Goal: Task Accomplishment & Management: Manage account settings

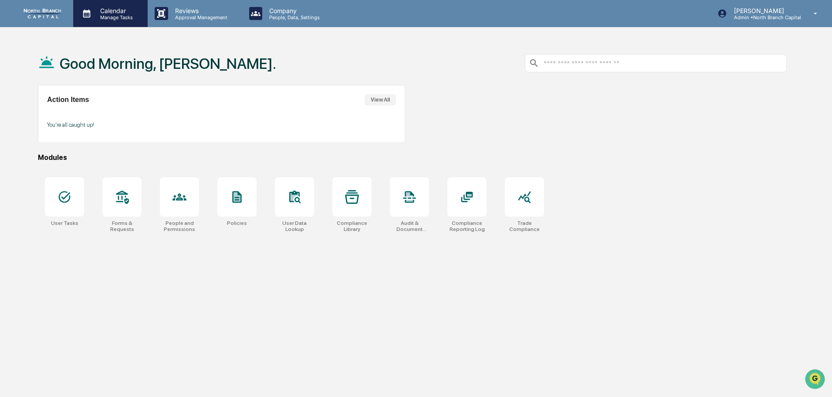
click at [115, 17] on p "Manage Tasks" at bounding box center [115, 17] width 44 height 6
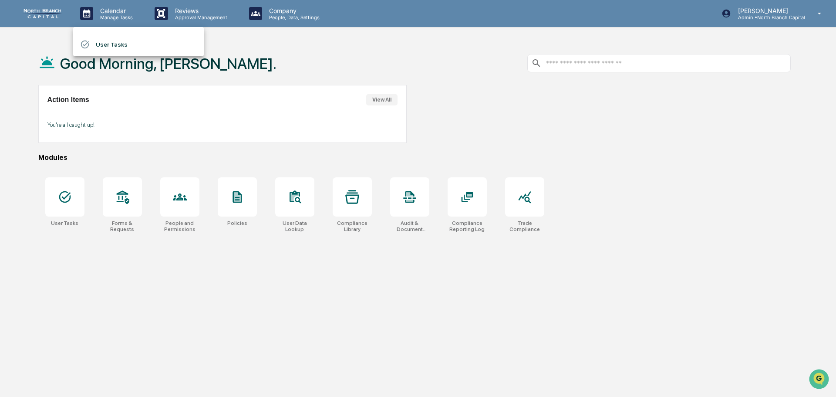
click at [108, 44] on li "User Tasks" at bounding box center [138, 44] width 131 height 17
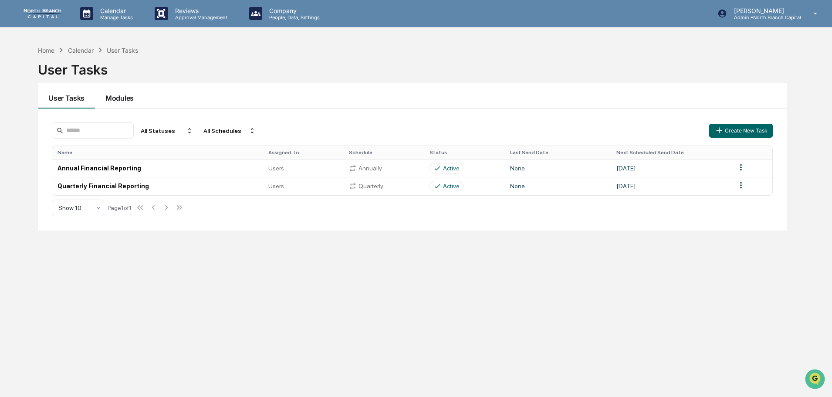
click at [118, 95] on button "Modules" at bounding box center [119, 95] width 49 height 25
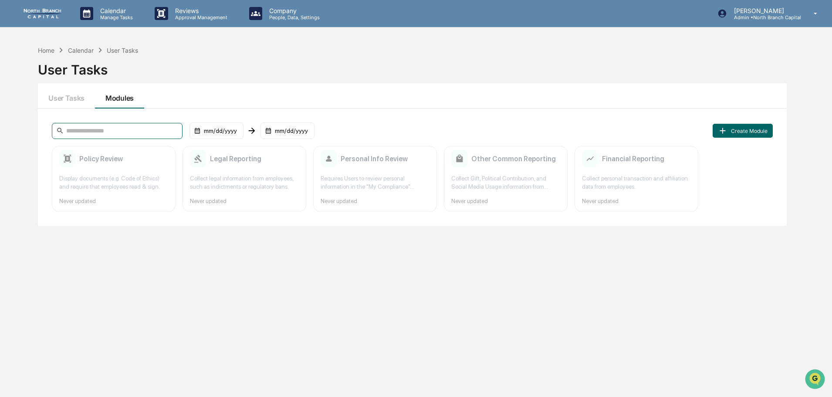
click at [110, 124] on input at bounding box center [117, 131] width 131 height 16
click at [132, 173] on div "Policy Review Display documents (e.g. Code of Ethics) and require that employee…" at bounding box center [114, 179] width 124 height 66
click at [254, 179] on div "Collect legal information from employees, such as indictments or regulatory ban…" at bounding box center [244, 182] width 109 height 17
click at [116, 129] on input at bounding box center [117, 131] width 131 height 16
click at [202, 129] on div "mm/dd/yyyy" at bounding box center [217, 130] width 54 height 17
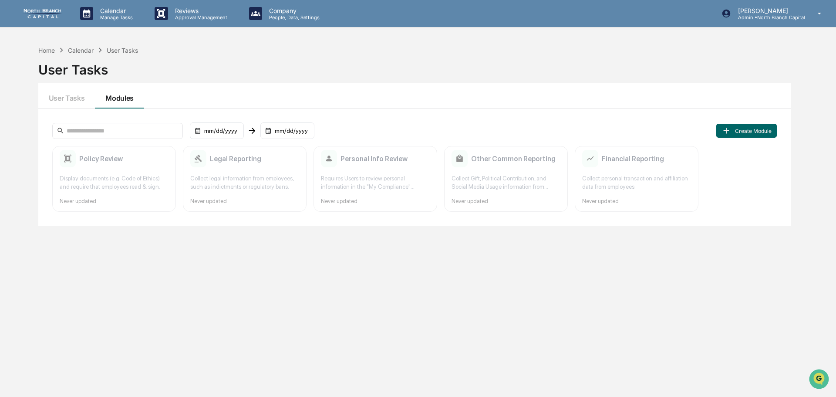
click at [203, 134] on div at bounding box center [418, 198] width 836 height 397
click at [58, 93] on button "User Tasks" at bounding box center [66, 95] width 57 height 25
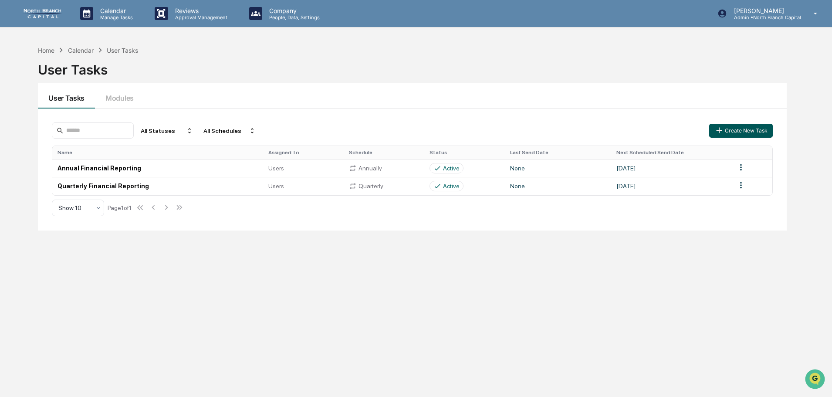
click at [720, 132] on icon "button" at bounding box center [720, 131] width 6 height 6
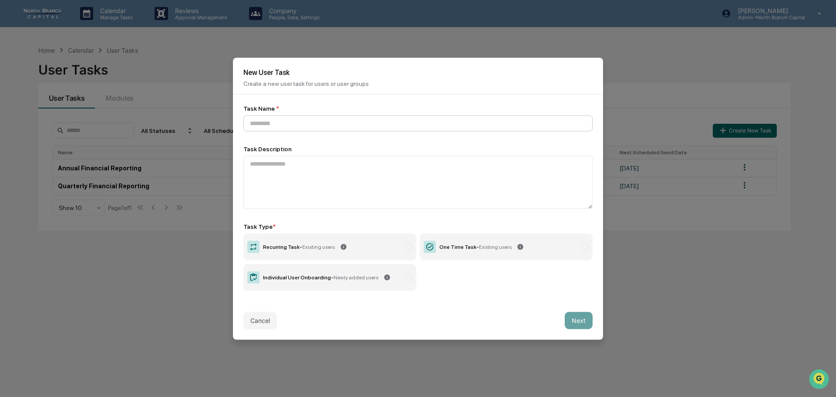
click at [270, 123] on input at bounding box center [418, 123] width 349 height 16
type input "*"
click at [327, 253] on label "Recurring Task - Existing users" at bounding box center [330, 246] width 173 height 27
click at [264, 124] on input at bounding box center [418, 123] width 349 height 16
type input "**********"
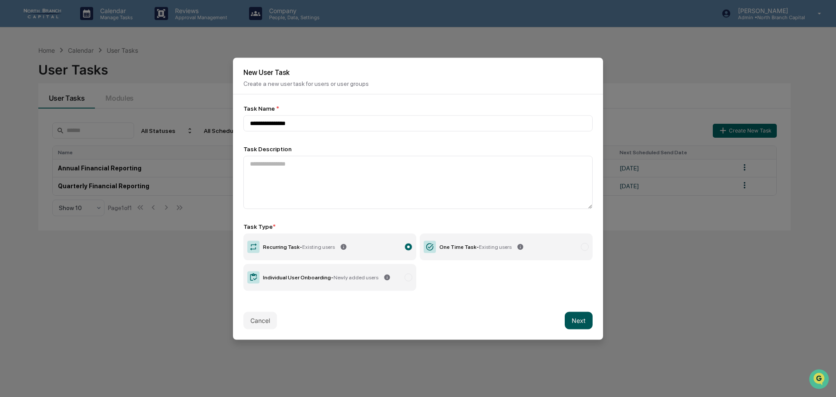
click at [574, 322] on button "Next" at bounding box center [579, 320] width 28 height 17
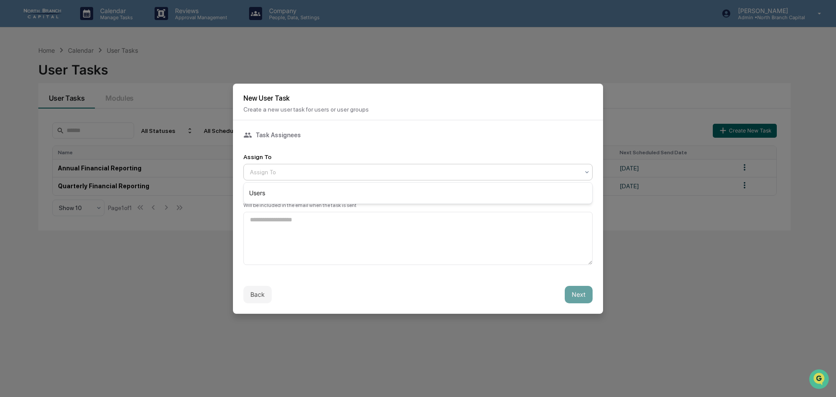
click at [344, 176] on div at bounding box center [414, 172] width 329 height 9
click at [327, 187] on div "Users" at bounding box center [418, 192] width 349 height 17
click at [576, 295] on button "Next" at bounding box center [579, 294] width 28 height 17
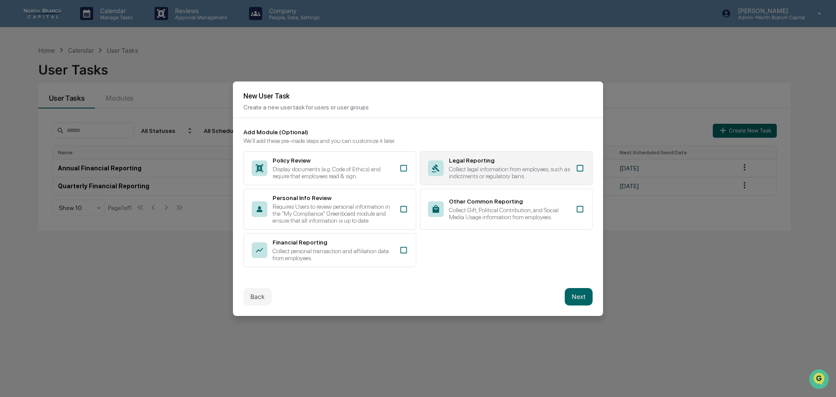
click at [509, 163] on div "Legal Reporting" at bounding box center [510, 160] width 122 height 7
click at [530, 168] on div "Collect legal information from employees, such as indictments or regulatory ban…" at bounding box center [510, 173] width 122 height 14
click at [536, 168] on div "Collect legal information from employees, such as indictments or regulatory ban…" at bounding box center [510, 173] width 122 height 14
click at [583, 166] on icon at bounding box center [580, 168] width 7 height 7
click at [257, 300] on button "Back" at bounding box center [258, 296] width 28 height 17
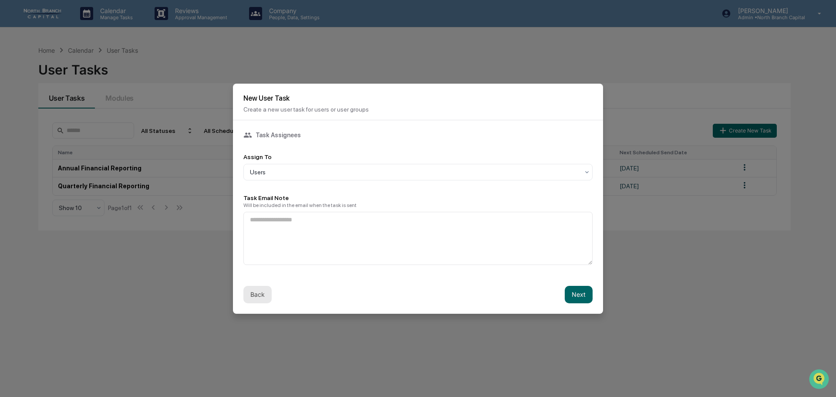
click at [257, 294] on button "Back" at bounding box center [258, 294] width 28 height 17
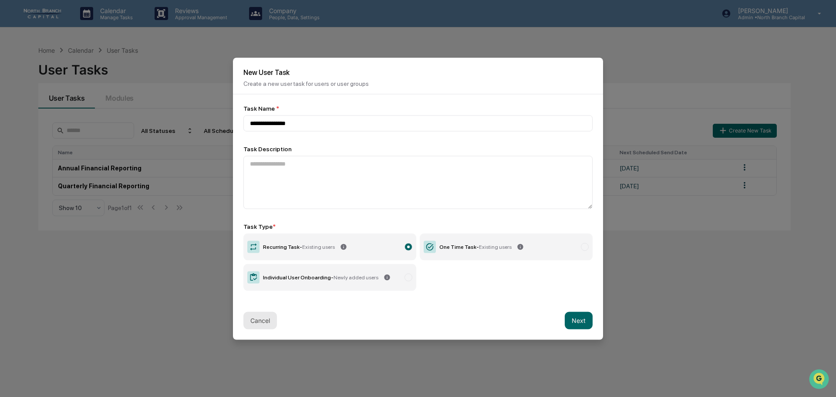
click at [257, 320] on button "Cancel" at bounding box center [261, 320] width 34 height 17
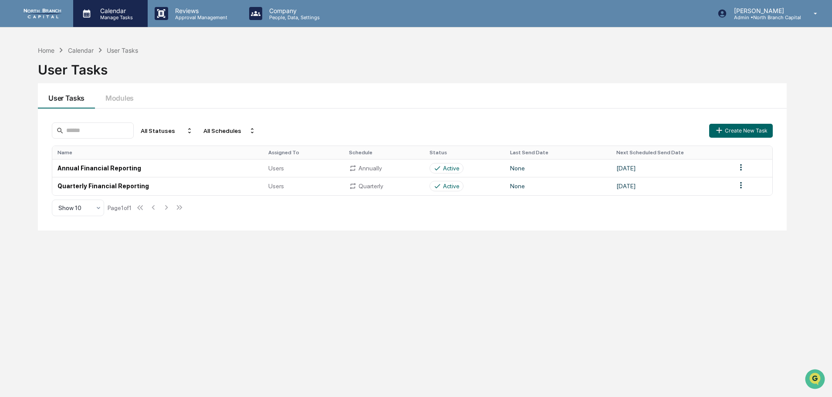
click at [127, 16] on p "Manage Tasks" at bounding box center [115, 17] width 44 height 6
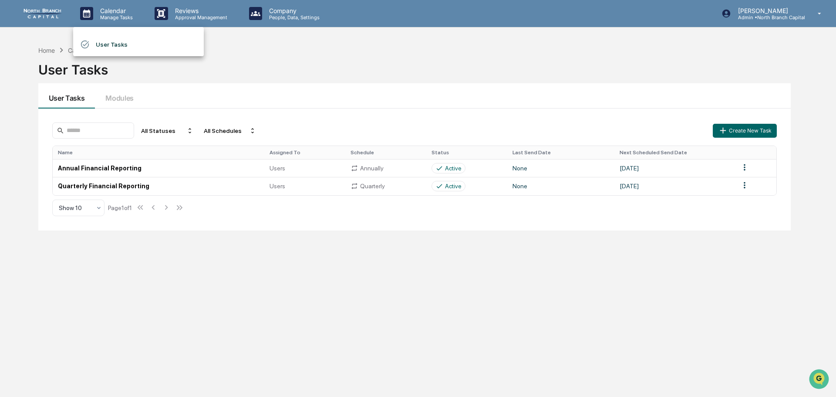
click at [39, 50] on div at bounding box center [418, 198] width 836 height 397
click at [134, 100] on button "Modules" at bounding box center [119, 95] width 49 height 25
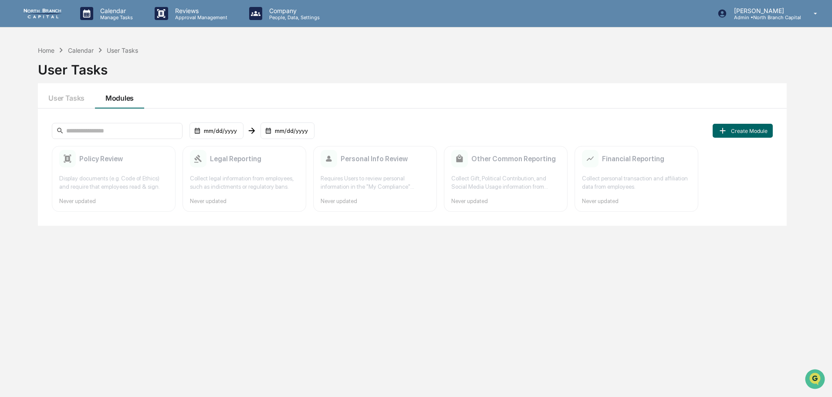
click at [120, 171] on div "Policy Review Display documents (e.g. Code of Ethics) and require that employee…" at bounding box center [114, 179] width 124 height 66
click at [145, 111] on div "mm/dd/yyyy mm/dd/yyyy Create Module Policy Review Display documents (e.g. Code …" at bounding box center [412, 166] width 749 height 117
click at [134, 132] on input at bounding box center [117, 131] width 131 height 16
click at [189, 127] on div "mm/dd/yyyy mm/dd/yyyy" at bounding box center [183, 130] width 262 height 17
click at [212, 128] on div "mm/dd/yyyy" at bounding box center [217, 130] width 54 height 17
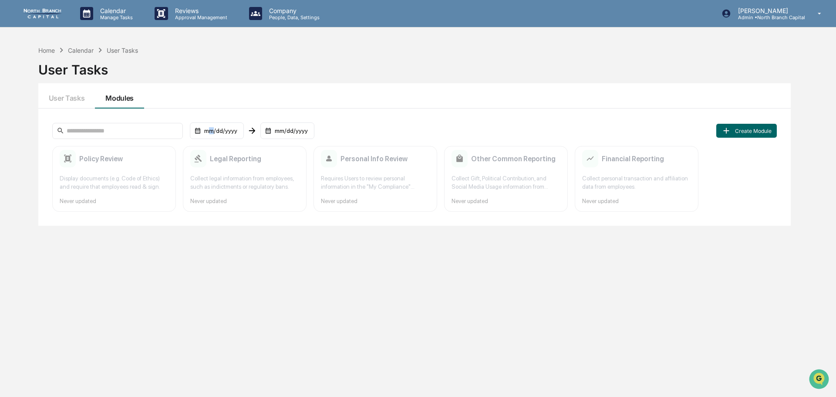
click at [301, 134] on div "mm/dd/yyyy" at bounding box center [274, 130] width 54 height 17
click at [115, 135] on input at bounding box center [117, 131] width 131 height 16
click at [119, 171] on div "Policy Review Display documents (e.g. Code of Ethics) and require that employee…" at bounding box center [114, 179] width 124 height 66
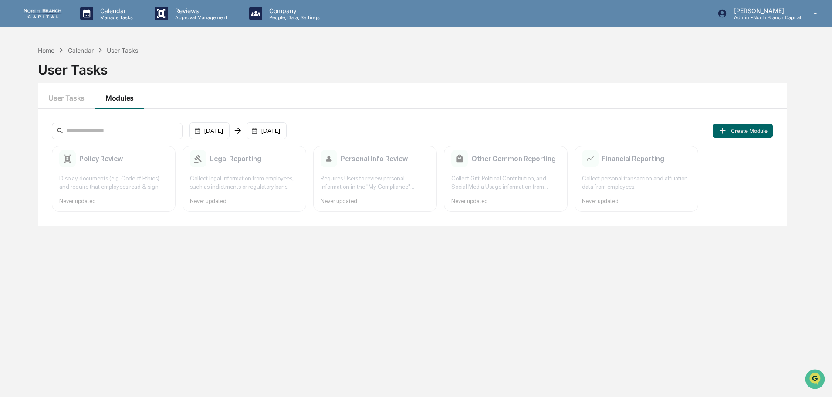
click at [294, 179] on div "Collect legal information from employees, such as indictments or regulatory ban…" at bounding box center [244, 182] width 109 height 17
click at [736, 130] on button "Create Module" at bounding box center [743, 131] width 60 height 14
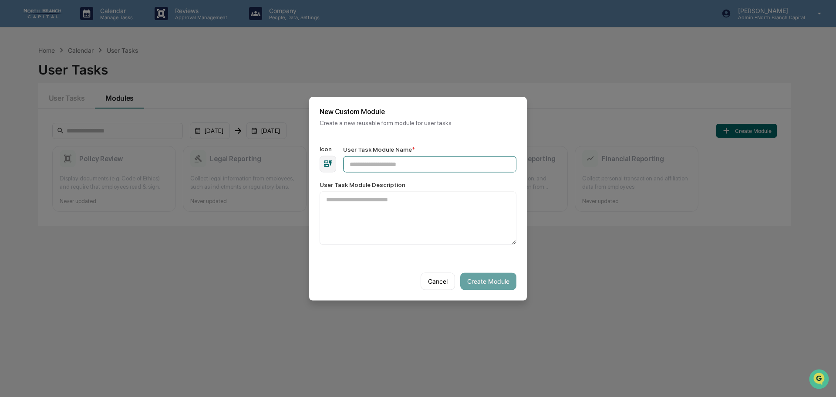
click at [470, 164] on input "User Task Module Name *" at bounding box center [429, 164] width 173 height 16
type input "**********"
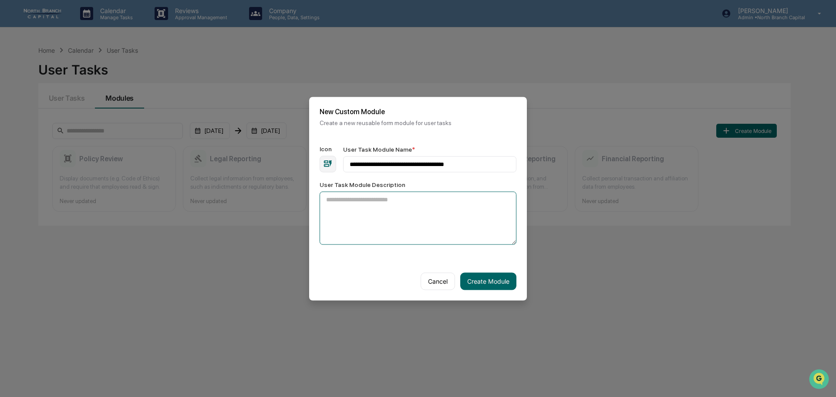
click at [423, 225] on textarea "User Task Module Description" at bounding box center [418, 217] width 197 height 53
type textarea "*"
type textarea "**********"
click at [496, 281] on button "Create Module" at bounding box center [488, 280] width 56 height 17
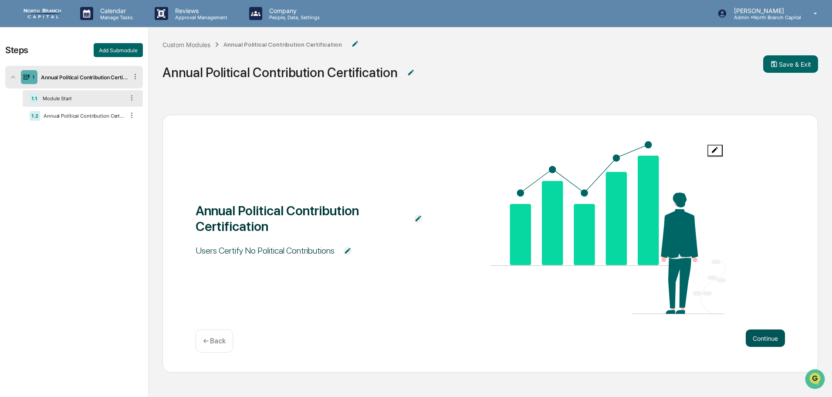
click at [775, 343] on button "Continue" at bounding box center [765, 337] width 39 height 17
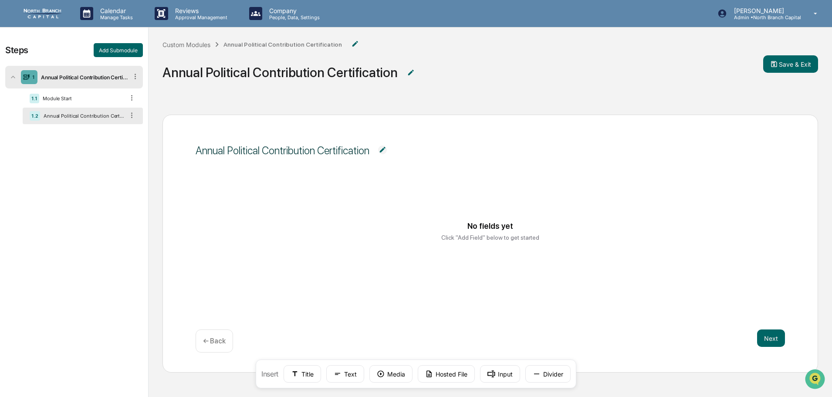
click at [287, 154] on div "Annual Political Contribution Certification" at bounding box center [283, 150] width 174 height 13
click at [304, 376] on button "Title" at bounding box center [302, 373] width 37 height 17
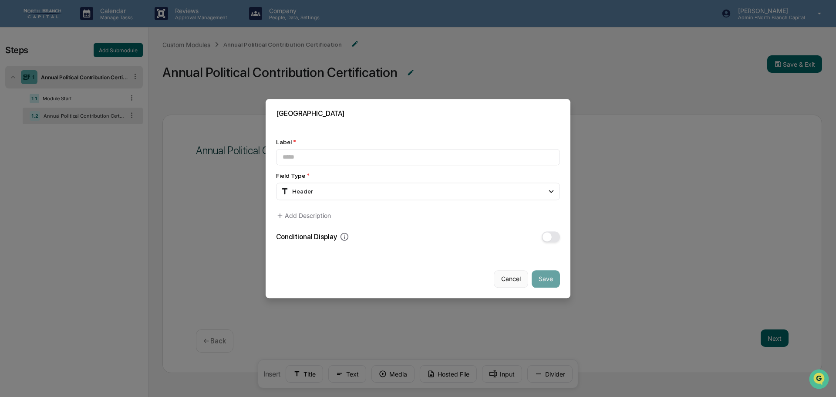
click at [507, 282] on button "Cancel" at bounding box center [511, 278] width 34 height 17
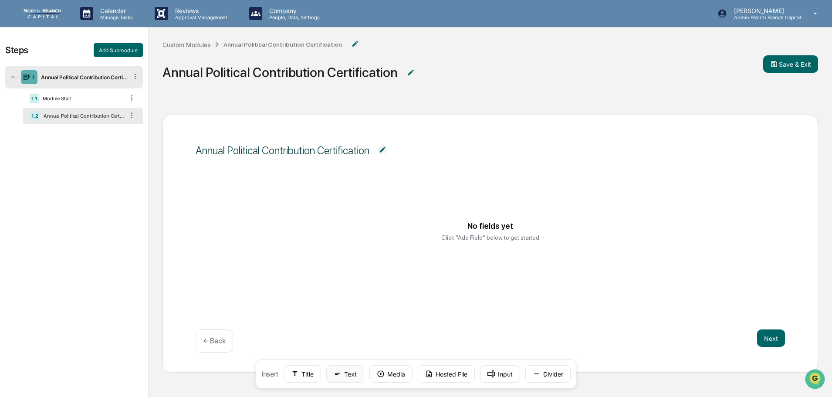
click at [335, 376] on icon at bounding box center [338, 374] width 8 height 8
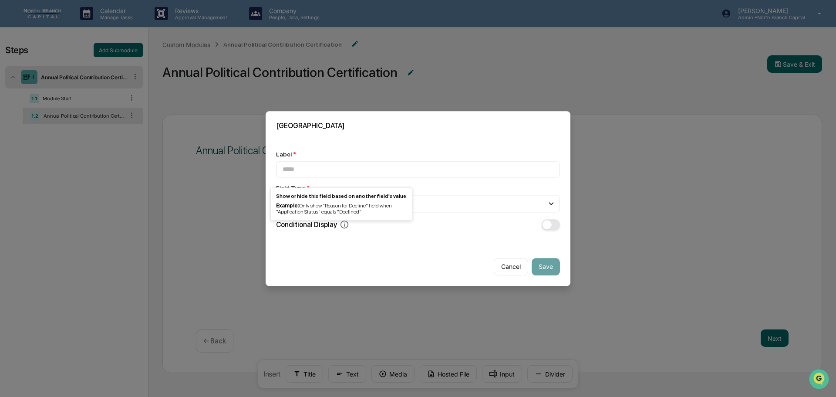
click at [342, 223] on icon at bounding box center [345, 224] width 8 height 8
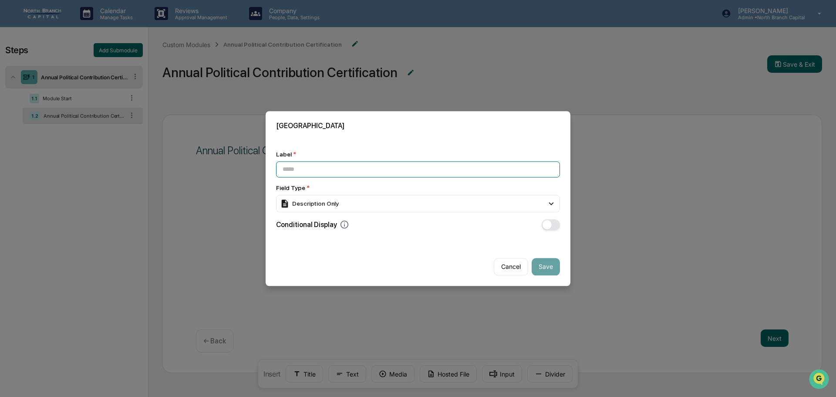
click at [329, 166] on input at bounding box center [418, 169] width 284 height 16
click at [339, 201] on div "Description Only" at bounding box center [418, 203] width 284 height 17
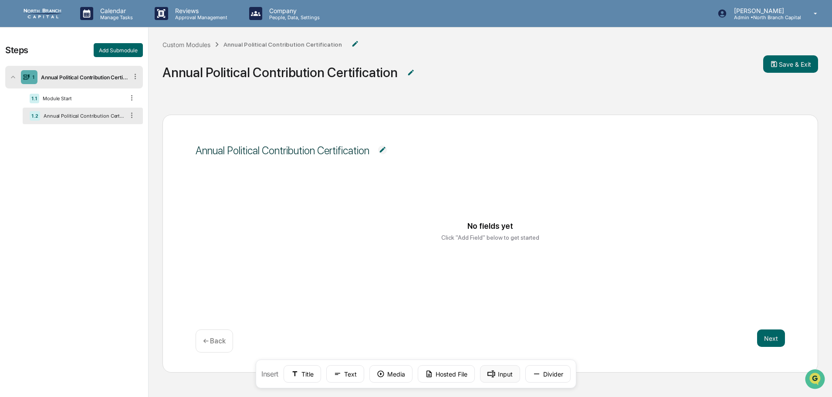
click at [517, 375] on button "Input" at bounding box center [500, 373] width 40 height 17
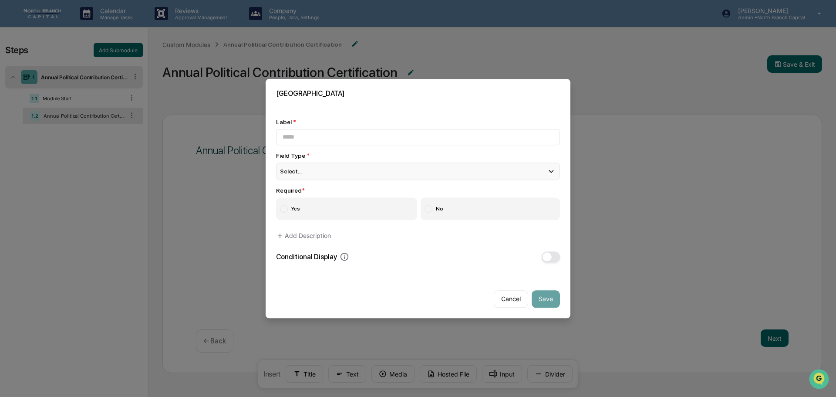
click at [363, 176] on div "Select..." at bounding box center [418, 171] width 284 height 17
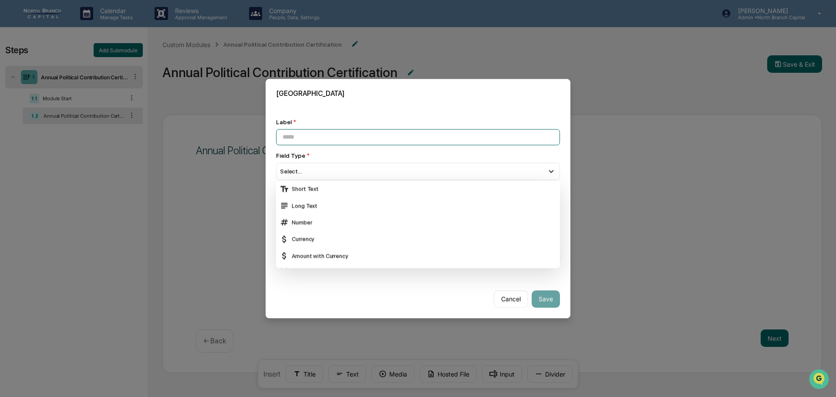
click at [351, 142] on input at bounding box center [418, 137] width 284 height 16
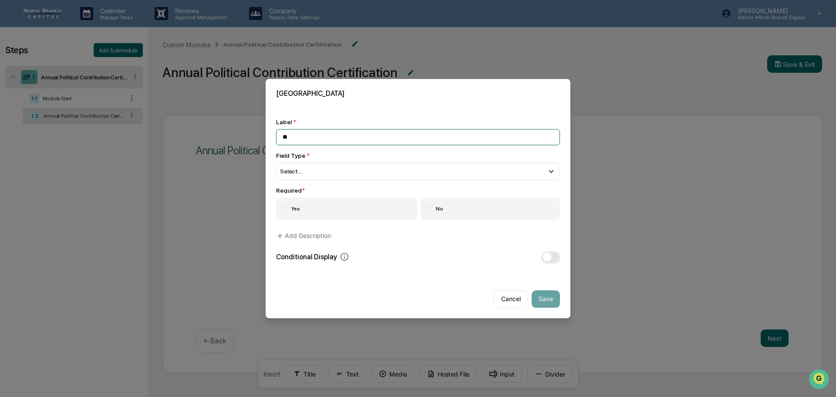
type input "*"
type input "**********"
click at [302, 174] on div "Select..." at bounding box center [418, 171] width 284 height 17
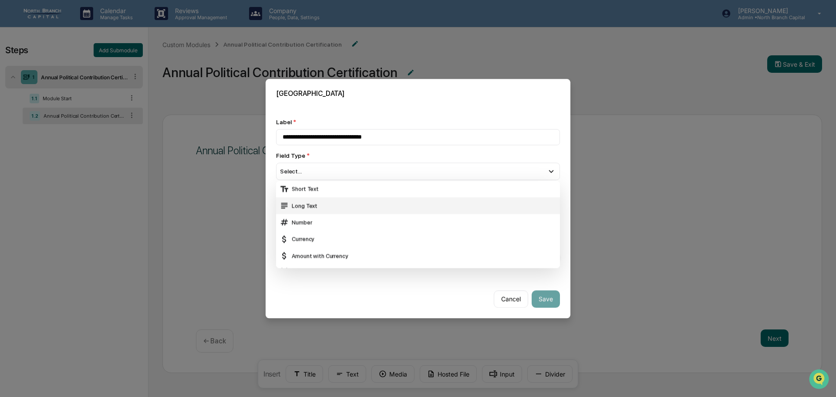
click at [313, 207] on div "Long Text" at bounding box center [418, 206] width 277 height 10
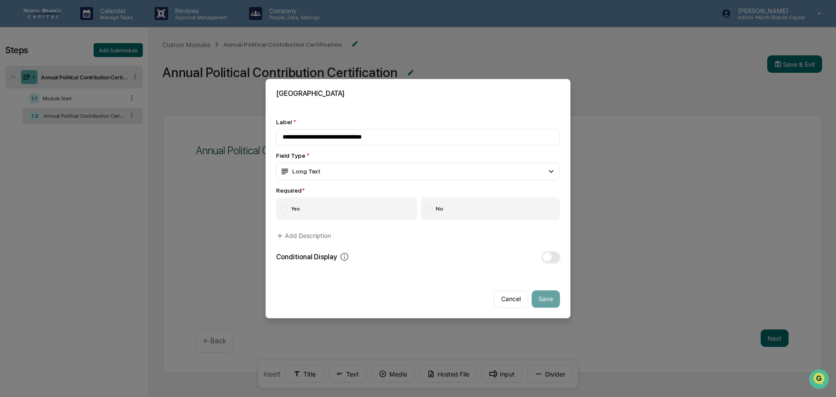
click at [312, 206] on label "Yes" at bounding box center [346, 208] width 141 height 23
click at [483, 206] on label "No" at bounding box center [491, 208] width 140 height 23
click at [366, 212] on label "Yes" at bounding box center [346, 208] width 141 height 23
click at [317, 239] on button "Add Description" at bounding box center [303, 235] width 55 height 17
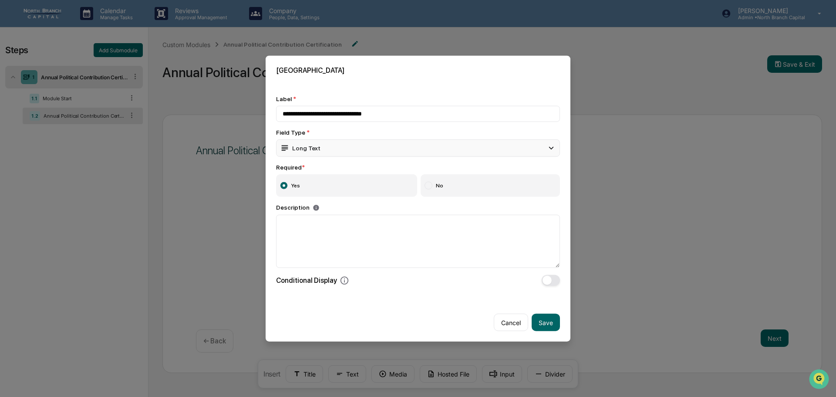
click at [305, 147] on div "Long Text" at bounding box center [300, 148] width 41 height 10
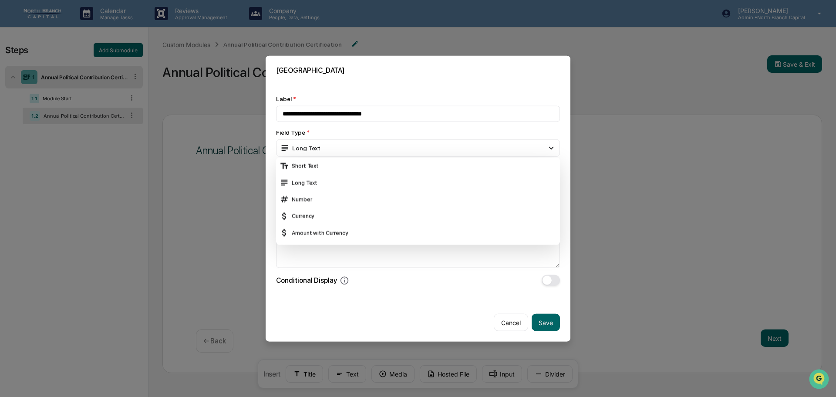
click at [478, 302] on div "Cancel Save" at bounding box center [418, 318] width 305 height 45
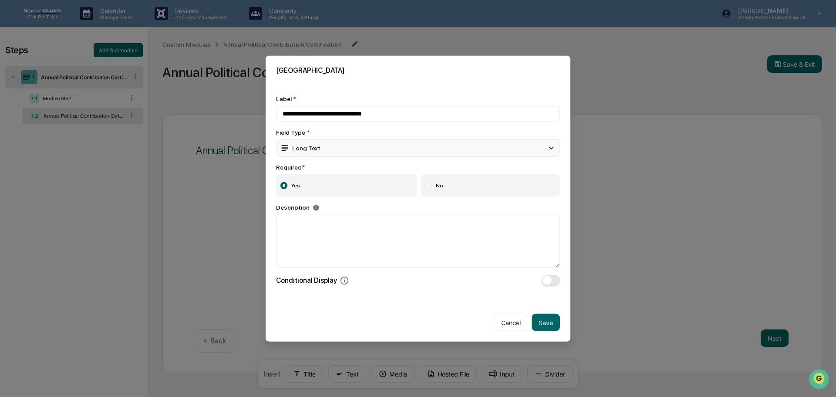
click at [334, 151] on div "Long Text" at bounding box center [418, 147] width 284 height 17
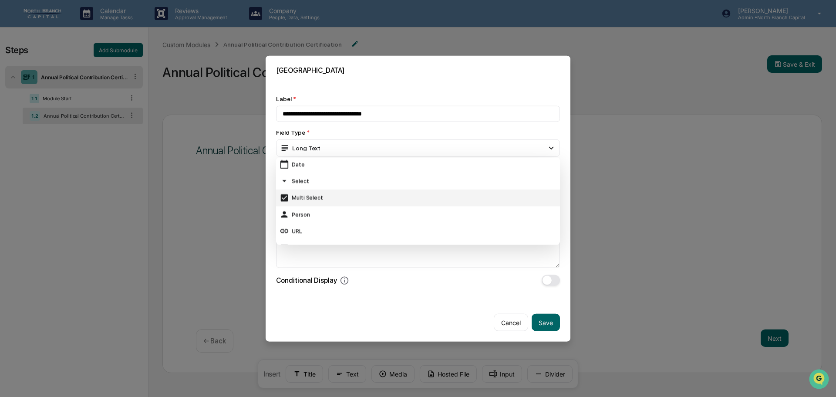
scroll to position [87, 0]
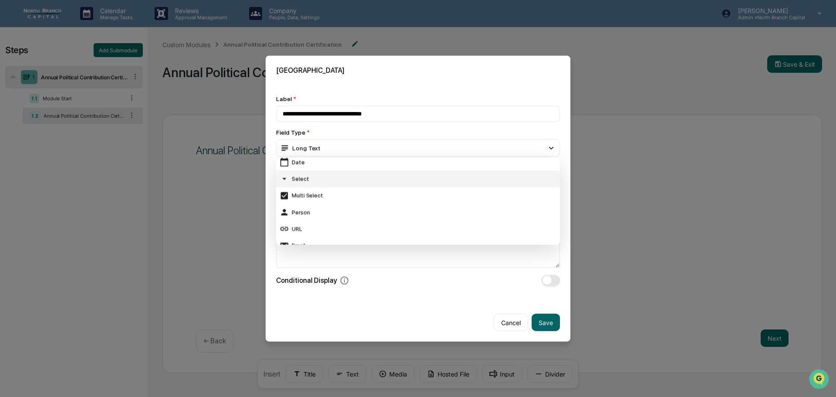
click at [332, 179] on div "Select" at bounding box center [418, 179] width 277 height 10
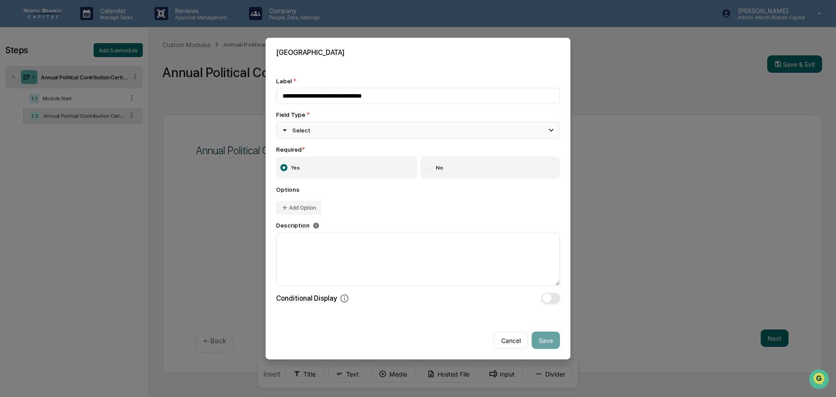
click at [328, 132] on div "Select" at bounding box center [418, 129] width 284 height 17
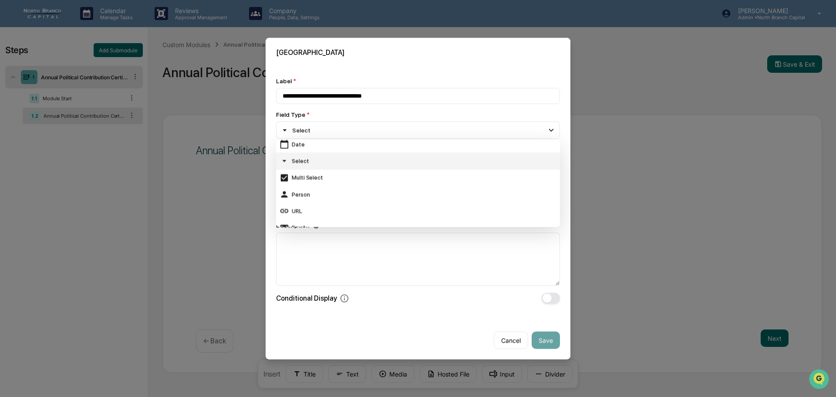
click at [318, 158] on div "Select" at bounding box center [418, 161] width 277 height 10
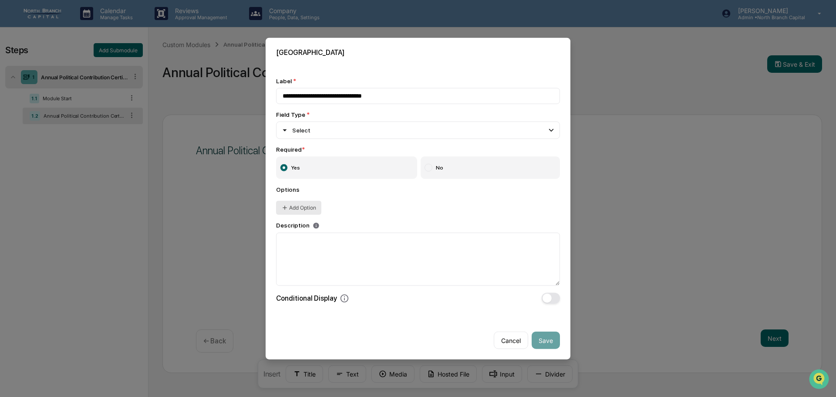
click at [316, 207] on button "Add Option" at bounding box center [298, 207] width 45 height 14
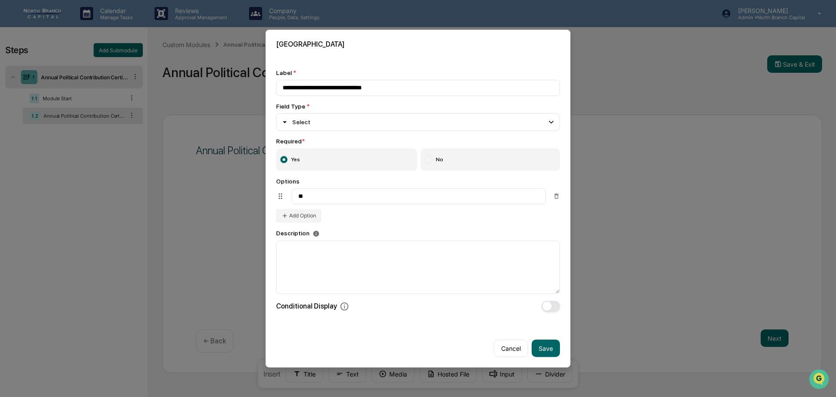
type input "*"
type input "**********"
click at [292, 220] on button "Add Option" at bounding box center [298, 216] width 45 height 14
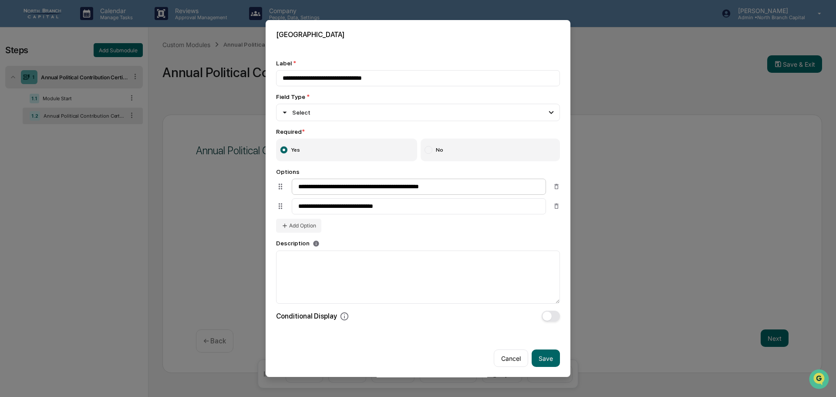
type input "**********"
click at [328, 188] on input "**********" at bounding box center [419, 187] width 254 height 16
type input "**********"
click at [409, 208] on input "**********" at bounding box center [419, 206] width 254 height 16
type input "**********"
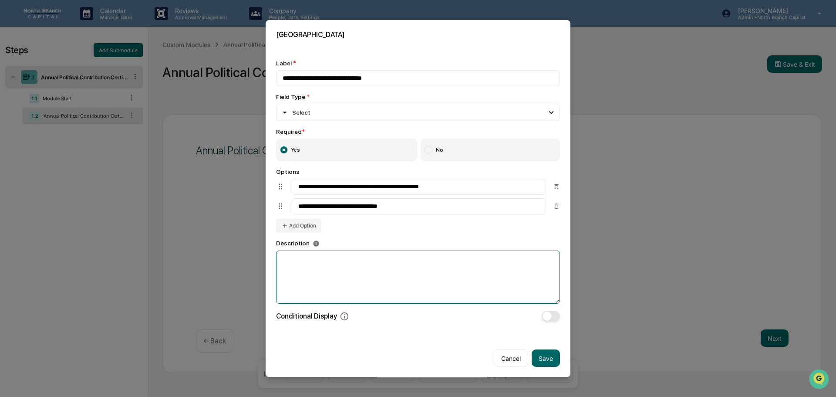
click at [308, 290] on textarea at bounding box center [418, 277] width 284 height 53
click at [344, 319] on icon at bounding box center [345, 317] width 10 height 10
click at [343, 318] on icon at bounding box center [345, 317] width 10 height 10
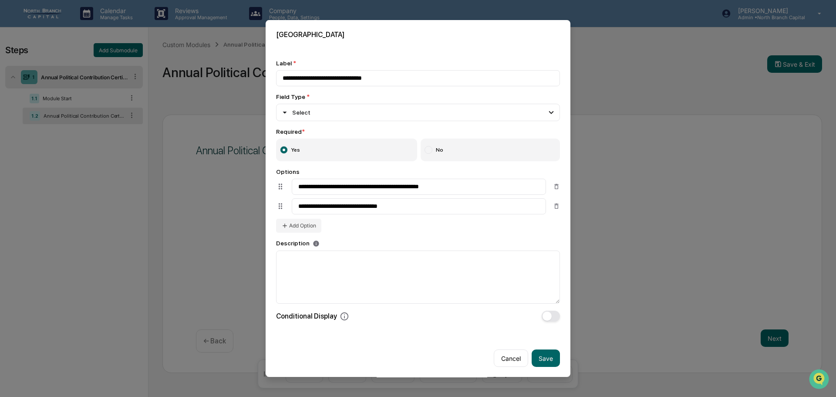
click at [321, 318] on div "Conditional Display" at bounding box center [312, 317] width 73 height 10
click at [336, 318] on div "Conditional Display" at bounding box center [312, 317] width 73 height 10
click at [341, 318] on icon at bounding box center [345, 317] width 10 height 10
click at [328, 318] on div "Conditional Display Show or hide this field based on another field's value Exam…" at bounding box center [312, 317] width 73 height 10
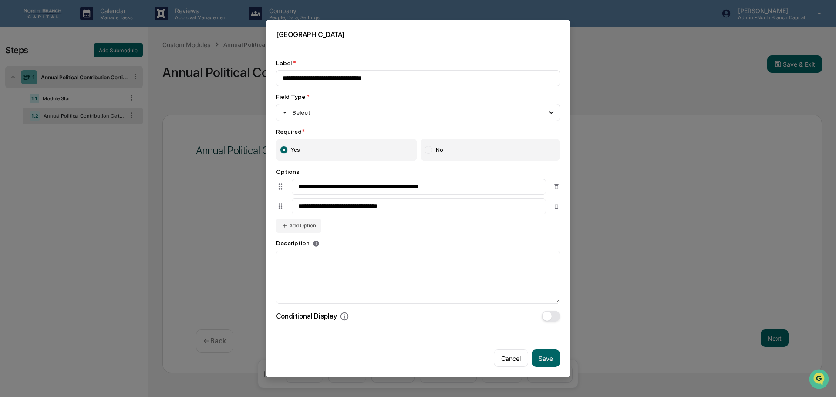
click at [348, 318] on div "Conditional Display" at bounding box center [418, 316] width 284 height 11
click at [325, 289] on div "Show or hide this field based on another field's value" at bounding box center [341, 288] width 131 height 6
click at [550, 315] on button "button" at bounding box center [551, 316] width 18 height 11
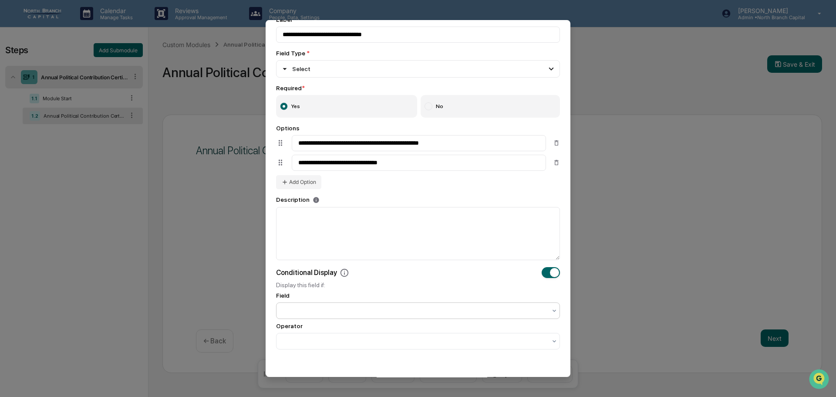
click at [347, 310] on div at bounding box center [415, 310] width 264 height 9
click at [402, 165] on input "**********" at bounding box center [419, 163] width 254 height 16
click at [327, 309] on div at bounding box center [415, 310] width 264 height 9
click at [359, 396] on div "No options" at bounding box center [418, 404] width 836 height 7
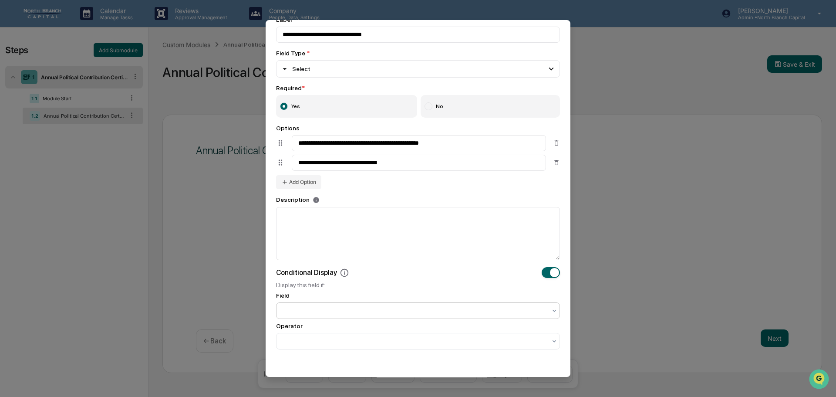
click at [366, 290] on div "Conditional Display Display this field if: Field Use Up and Down to choose opti…" at bounding box center [418, 308] width 284 height 82
click at [328, 341] on div at bounding box center [415, 341] width 264 height 9
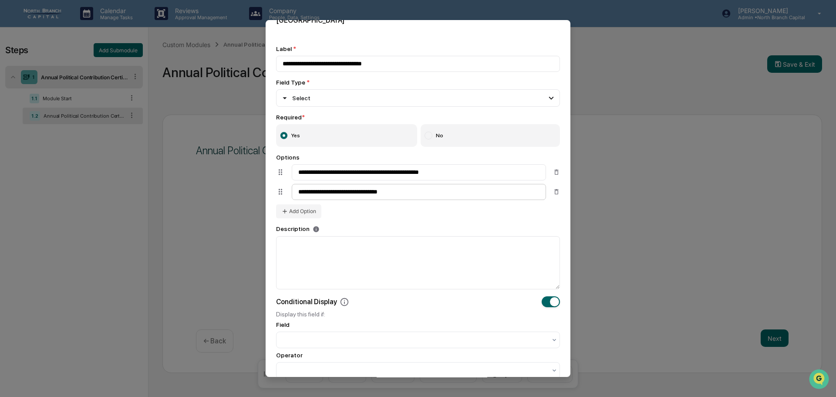
scroll to position [0, 0]
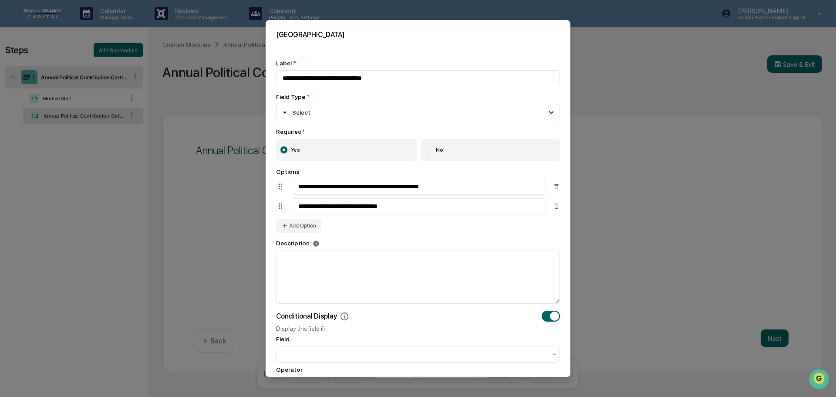
click at [366, 226] on div "**********" at bounding box center [418, 200] width 284 height 64
click at [307, 119] on div "Select" at bounding box center [418, 112] width 284 height 17
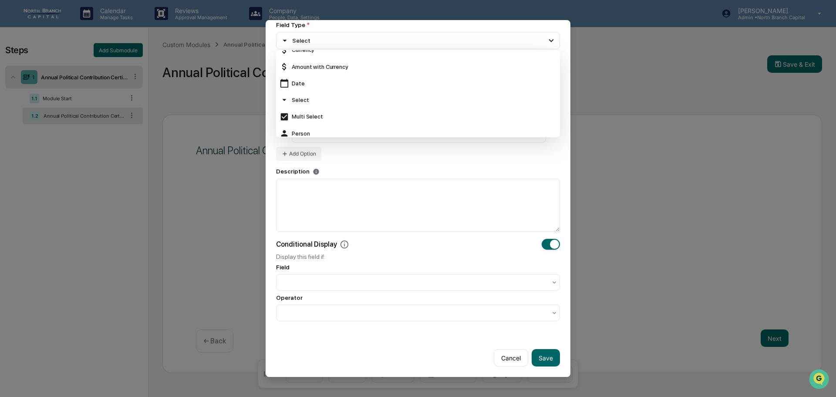
scroll to position [58, 0]
click at [306, 104] on div "Select" at bounding box center [418, 101] width 277 height 10
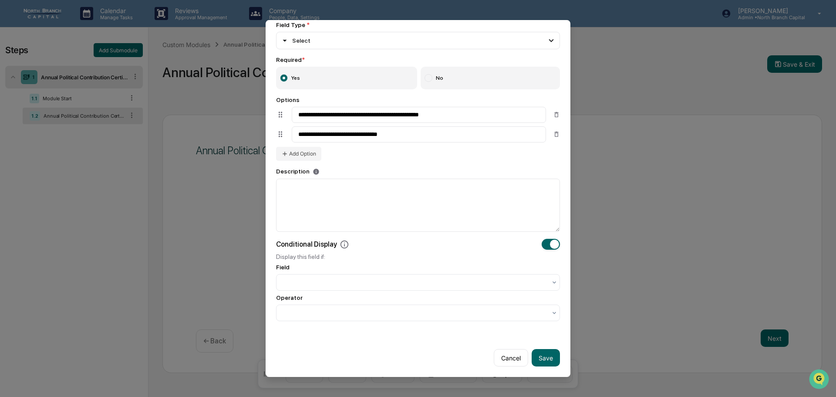
scroll to position [0, 0]
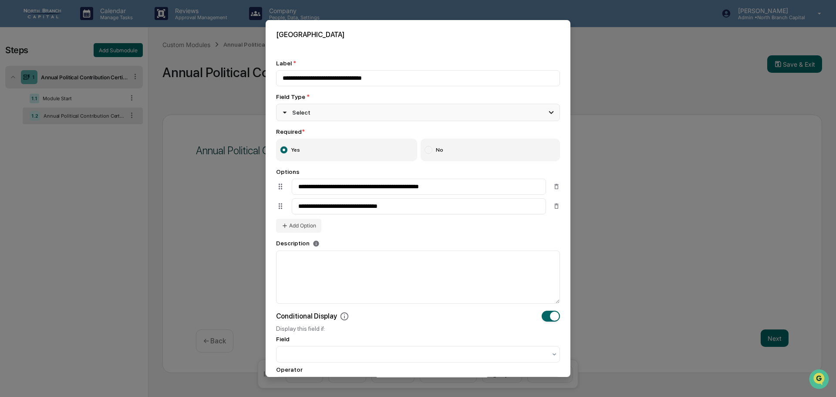
click at [317, 116] on div "Select" at bounding box center [418, 112] width 284 height 17
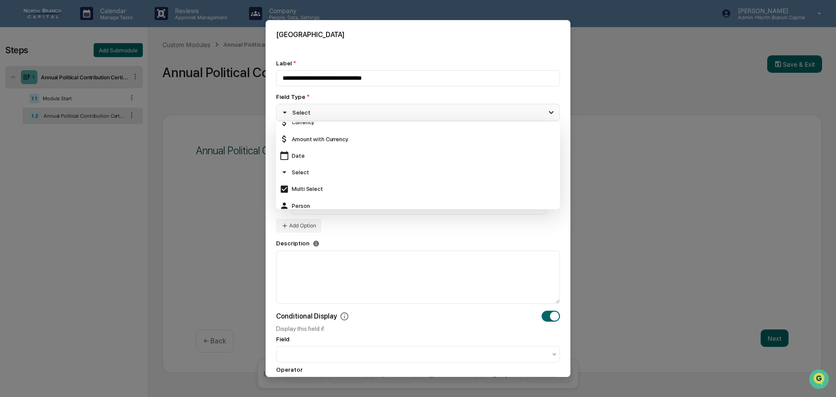
click at [317, 113] on div "Select" at bounding box center [418, 112] width 284 height 17
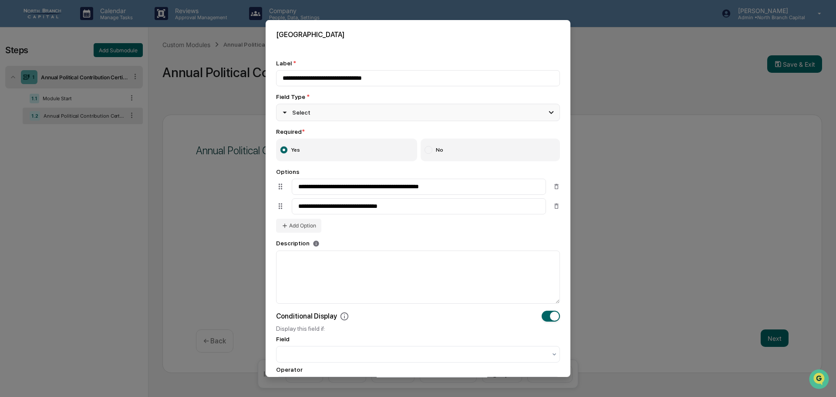
click at [526, 109] on div "Select" at bounding box center [418, 112] width 284 height 17
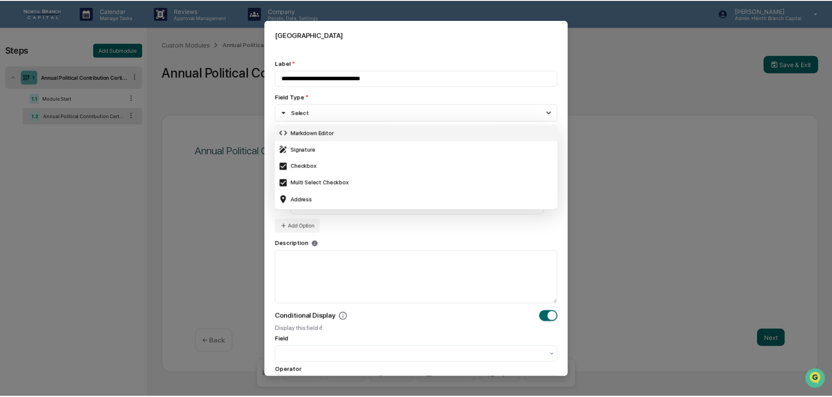
scroll to position [261, 0]
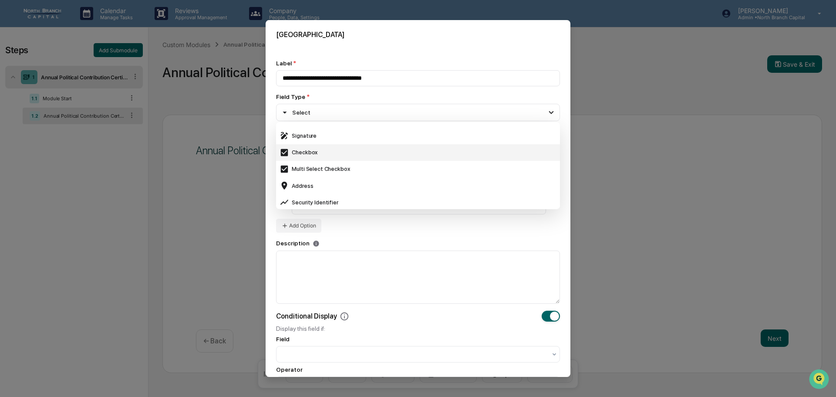
click at [306, 153] on div "Checkbox" at bounding box center [418, 153] width 277 height 10
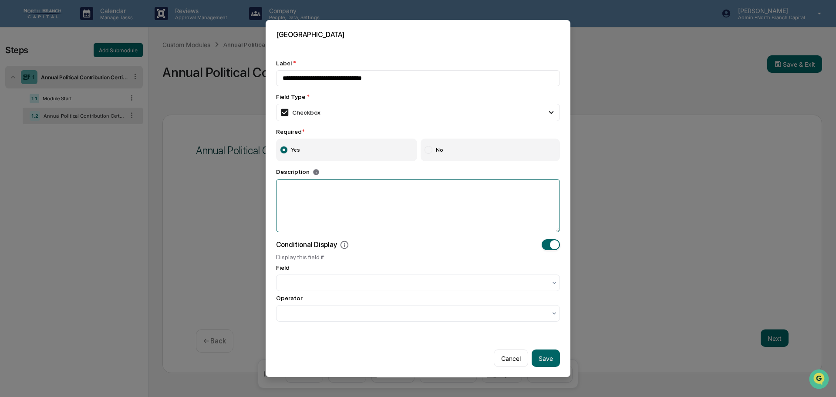
click at [359, 186] on textarea at bounding box center [418, 205] width 284 height 53
click at [334, 281] on div at bounding box center [415, 282] width 264 height 9
click at [365, 248] on div "Conditional Display" at bounding box center [418, 244] width 284 height 11
click at [355, 192] on textarea at bounding box center [418, 205] width 284 height 53
click at [544, 361] on button "Save" at bounding box center [546, 357] width 28 height 17
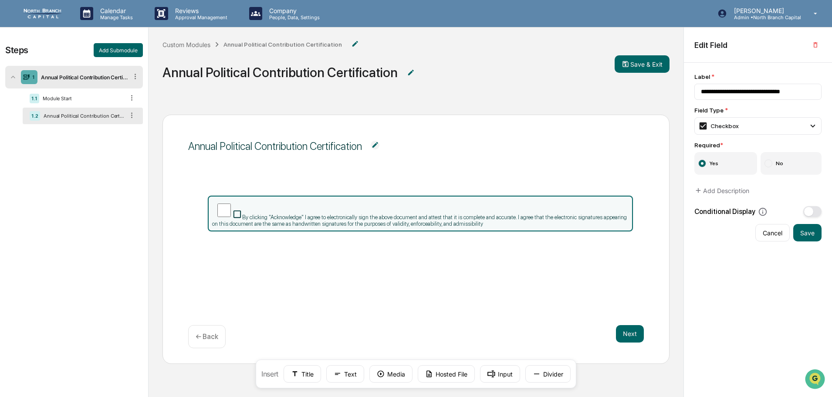
click at [427, 214] on span "By clicking "Acknowledge" I agree to electronically sign the above document and…" at bounding box center [419, 220] width 414 height 13
click at [272, 218] on span "By clicking "Acknowledge" I agree to electronically sign the above document and…" at bounding box center [419, 220] width 414 height 13
click at [207, 213] on icon at bounding box center [207, 213] width 0 height 0
click at [419, 214] on span "By clicking "Acknowledge" I agree to electronically sign the above document and…" at bounding box center [419, 220] width 414 height 13
click at [262, 214] on span "By clicking "Acknowledge" I agree to electronically sign the above document and…" at bounding box center [419, 220] width 414 height 13
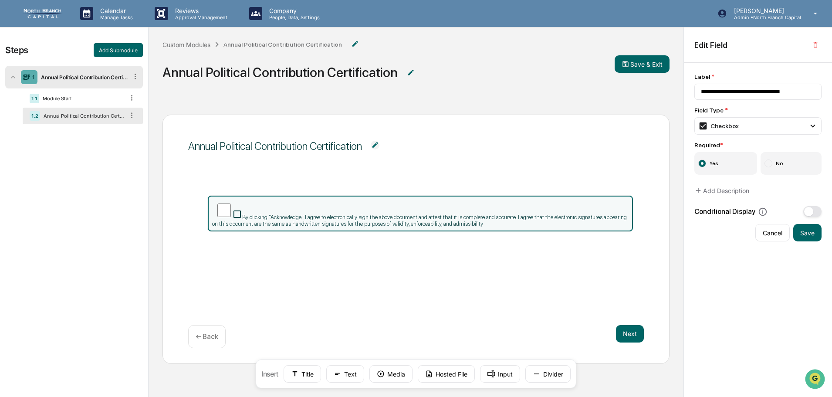
click at [745, 167] on label "Yes" at bounding box center [725, 163] width 63 height 23
click at [780, 166] on label "No" at bounding box center [791, 163] width 61 height 23
click at [521, 267] on div "By clicking "Acknowledge" I agree to electronically sign the above document and…" at bounding box center [416, 239] width 456 height 108
click at [722, 129] on div "Checkbox" at bounding box center [718, 126] width 41 height 10
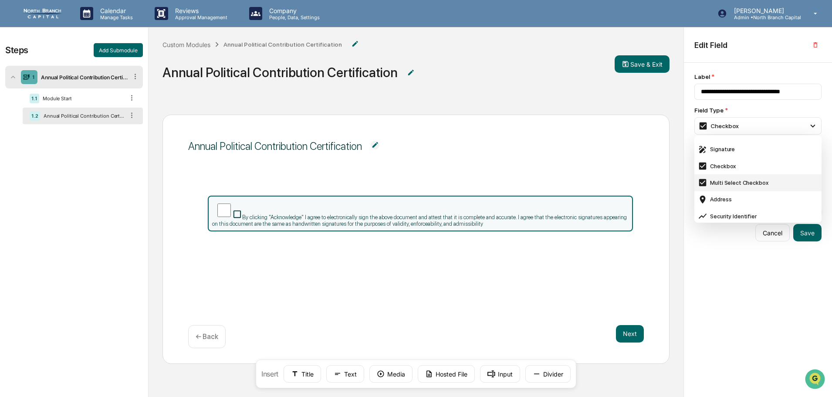
click at [738, 178] on div "Multi Select Checkbox" at bounding box center [757, 182] width 127 height 17
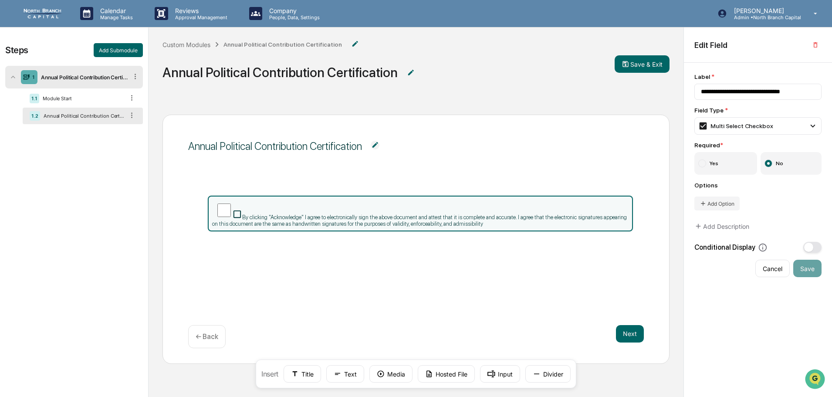
click at [728, 168] on label "Yes" at bounding box center [725, 163] width 63 height 23
click at [719, 207] on button "Add Option" at bounding box center [716, 203] width 45 height 14
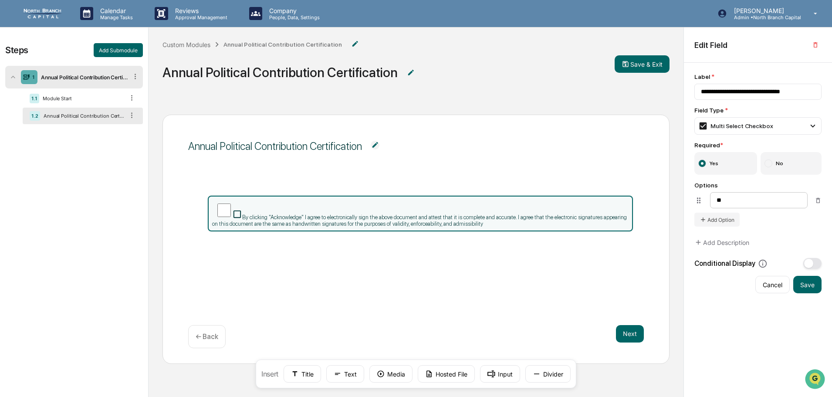
type input "*"
click at [349, 371] on button "Text" at bounding box center [345, 373] width 38 height 17
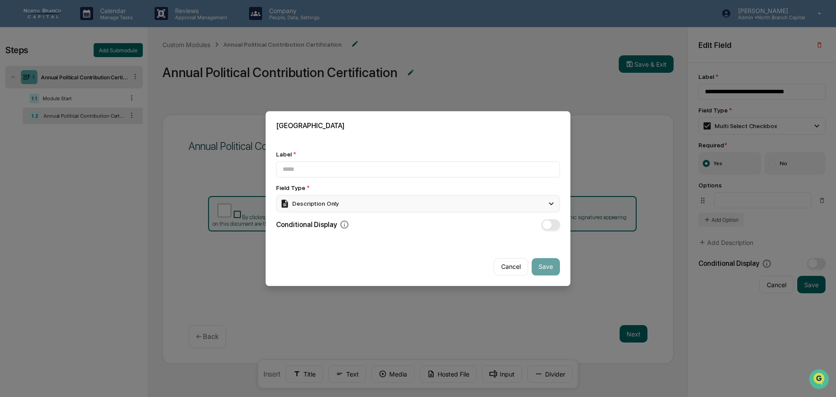
click at [323, 205] on div "Description Only" at bounding box center [309, 204] width 59 height 10
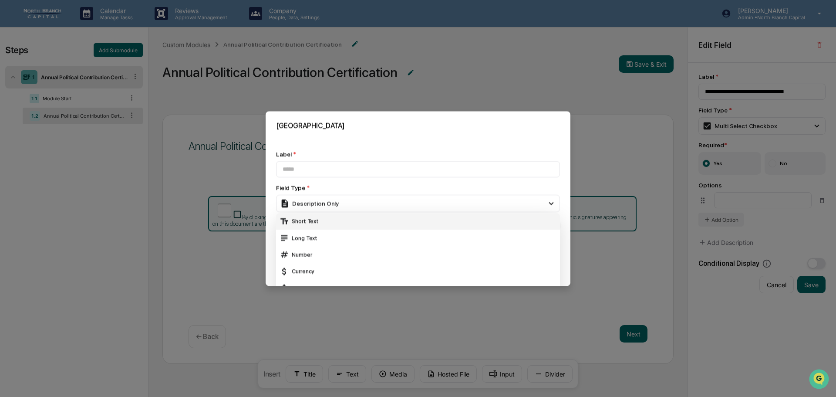
click at [321, 221] on div "Short Text" at bounding box center [418, 222] width 277 height 10
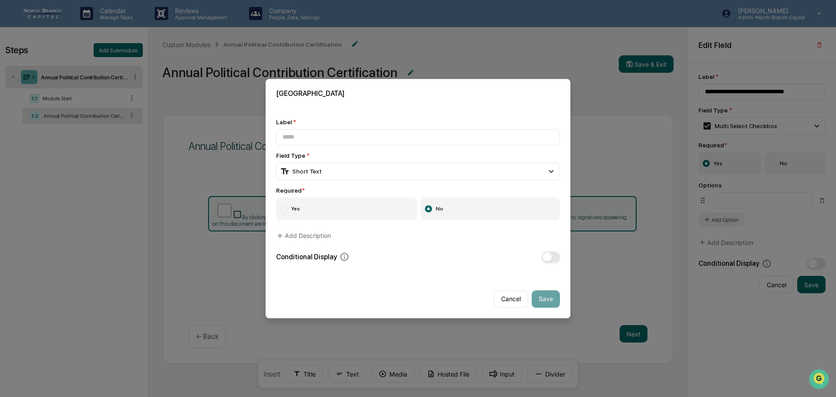
click at [324, 213] on label "Yes" at bounding box center [346, 208] width 141 height 23
click at [500, 302] on button "Cancel" at bounding box center [511, 298] width 34 height 17
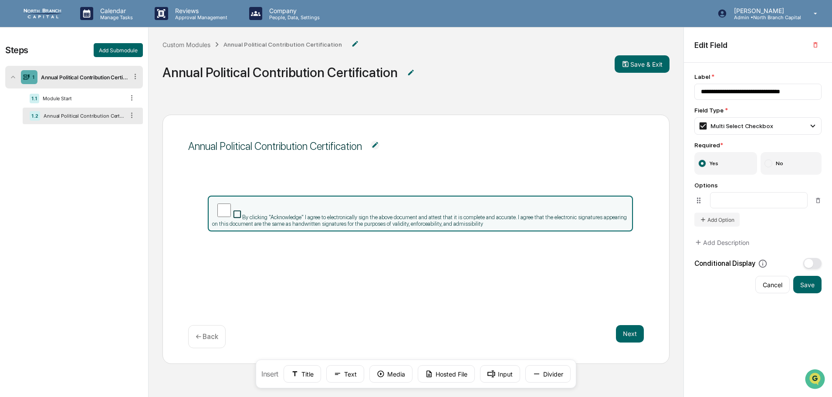
click at [376, 147] on img at bounding box center [375, 145] width 9 height 9
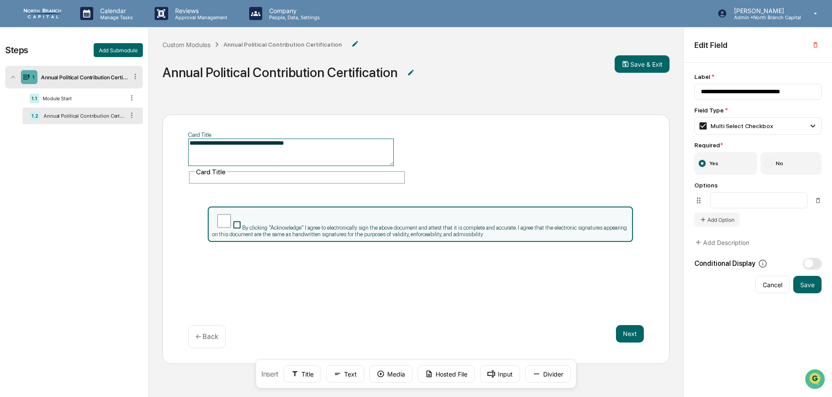
click at [458, 152] on span "**********" at bounding box center [416, 157] width 456 height 54
click at [209, 335] on p "← Back" at bounding box center [207, 336] width 23 height 8
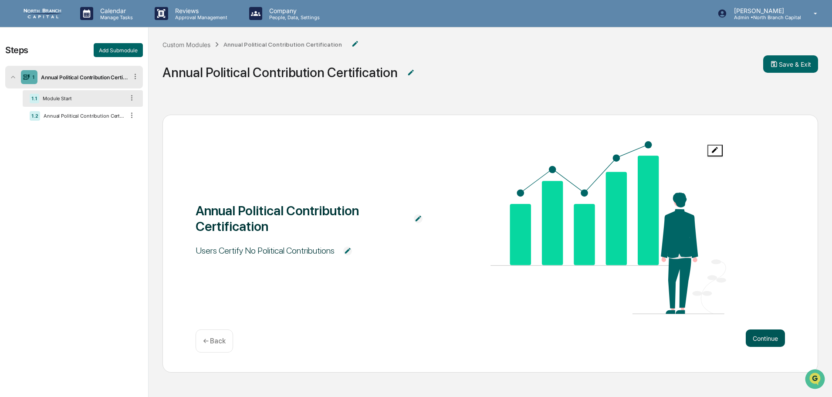
click at [778, 336] on button "Continue" at bounding box center [765, 337] width 39 height 17
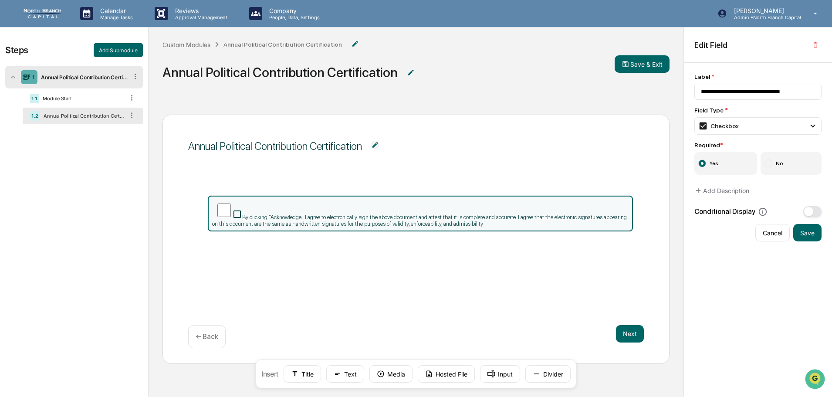
click at [232, 213] on icon at bounding box center [237, 214] width 10 height 10
click at [234, 215] on icon at bounding box center [237, 213] width 7 height 7
click at [235, 213] on icon at bounding box center [237, 214] width 10 height 10
click at [635, 329] on button "Next" at bounding box center [630, 333] width 28 height 17
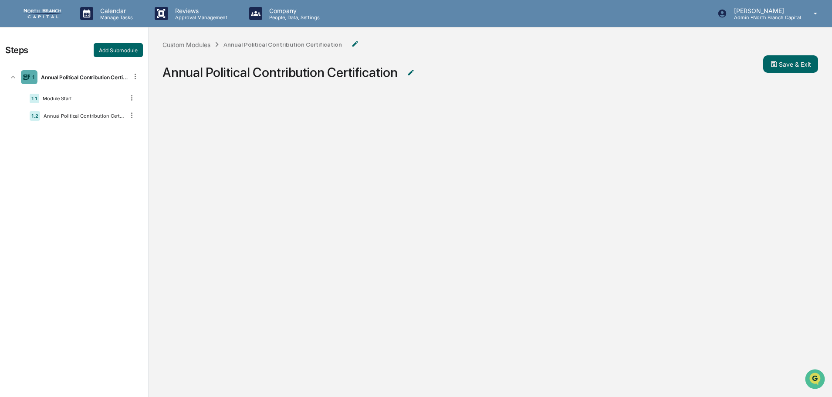
click at [254, 44] on div "Annual Political Contribution Certification" at bounding box center [282, 44] width 119 height 7
click at [61, 102] on div "1.1 Module Start" at bounding box center [83, 98] width 120 height 17
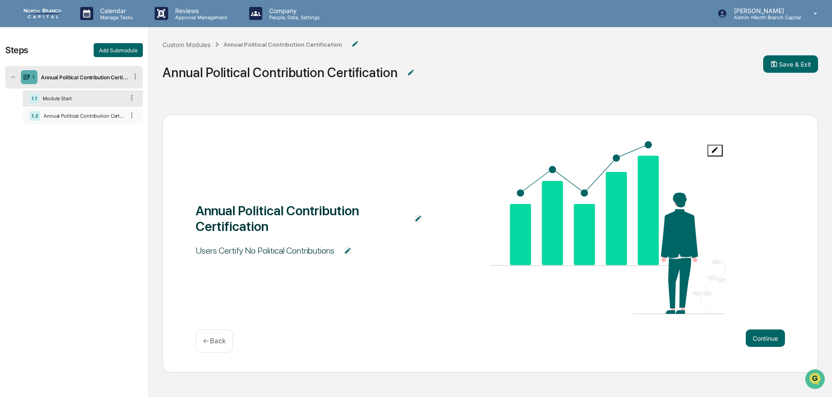
click at [58, 116] on div "Annual Political Contribution Certification" at bounding box center [82, 116] width 84 height 6
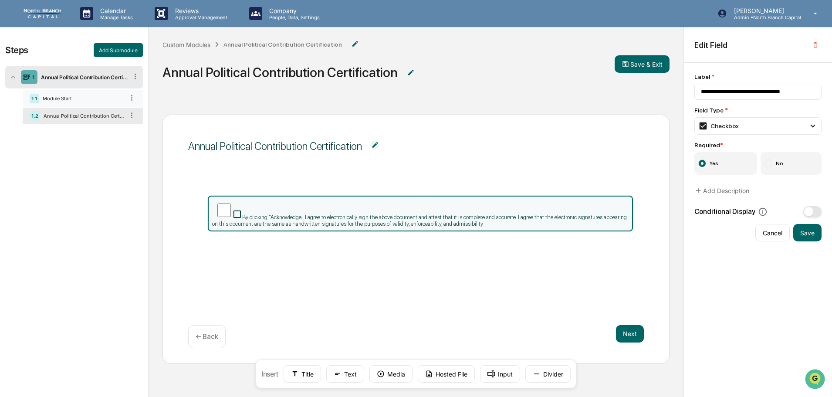
click at [79, 101] on div "Module Start" at bounding box center [81, 98] width 85 height 6
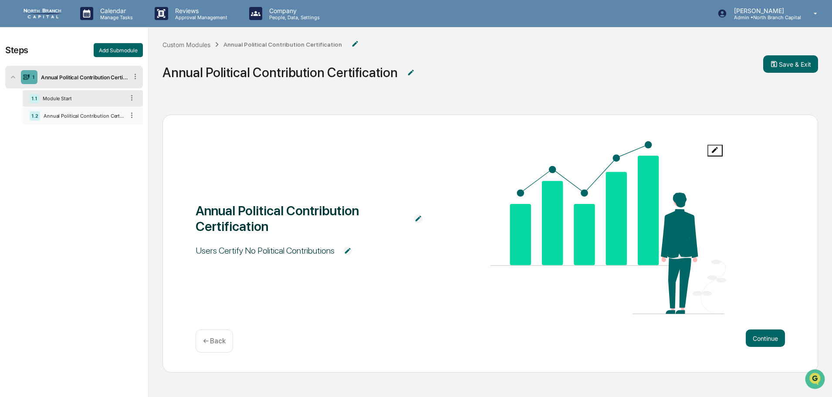
click at [83, 113] on div "1.2 Annual Political Contribution Certification" at bounding box center [83, 116] width 120 height 17
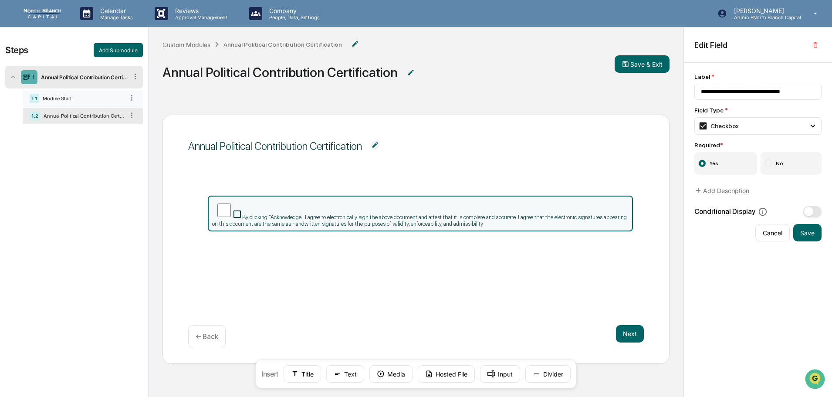
click at [85, 100] on div "Module Start" at bounding box center [81, 98] width 85 height 6
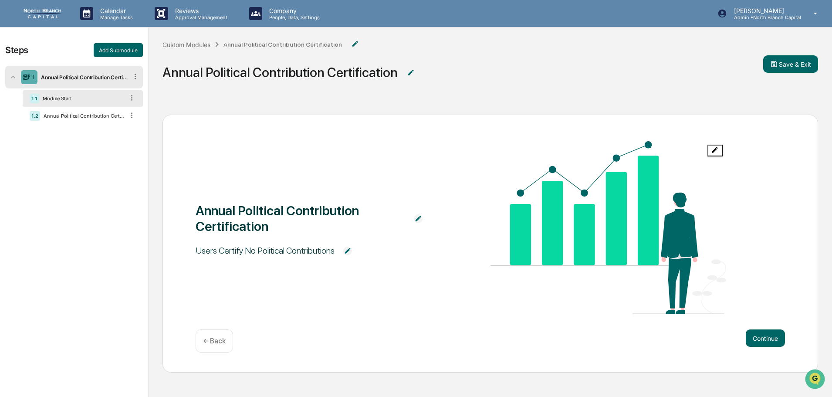
click at [602, 250] on img at bounding box center [609, 227] width 236 height 173
click at [73, 119] on div "1.2 Annual Political Contribution Certification" at bounding box center [83, 116] width 120 height 17
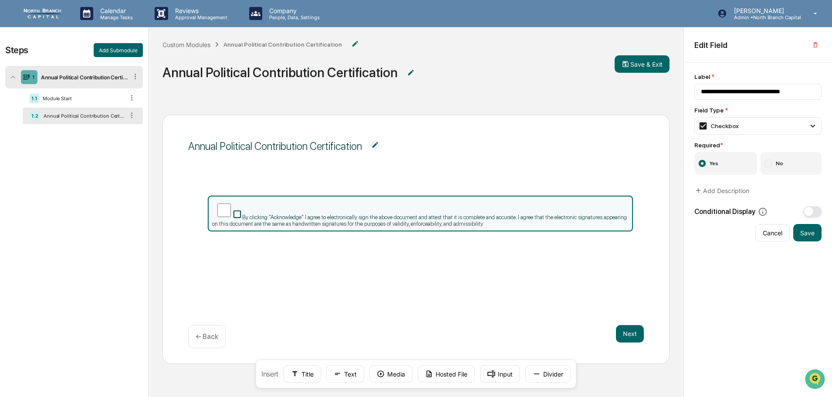
drag, startPoint x: 276, startPoint y: 68, endPoint x: 259, endPoint y: 66, distance: 17.1
click at [275, 67] on div "Annual Political Contribution Certification" at bounding box center [280, 72] width 235 height 16
click at [222, 71] on div "Annual Political Contribution Certification" at bounding box center [280, 72] width 235 height 16
click at [407, 73] on img at bounding box center [410, 72] width 9 height 9
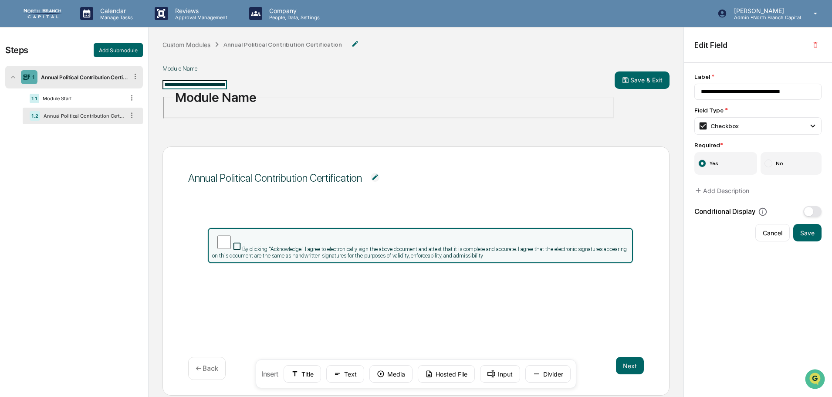
click at [166, 80] on input "**********" at bounding box center [195, 84] width 64 height 9
type input "**********"
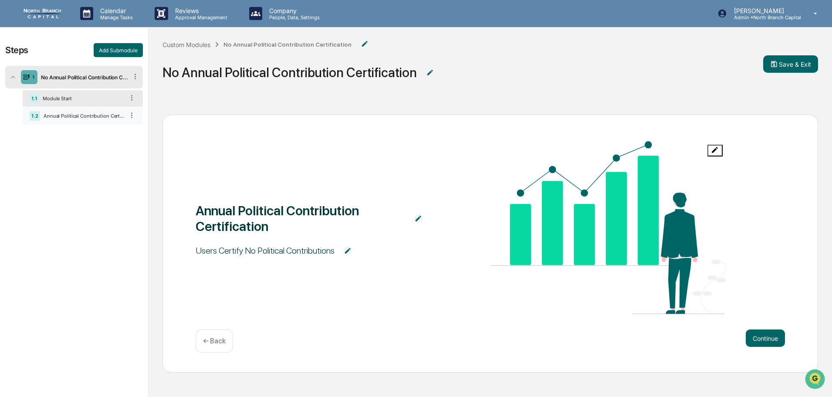
click at [89, 119] on div "Annual Political Contribution Certification" at bounding box center [82, 116] width 84 height 6
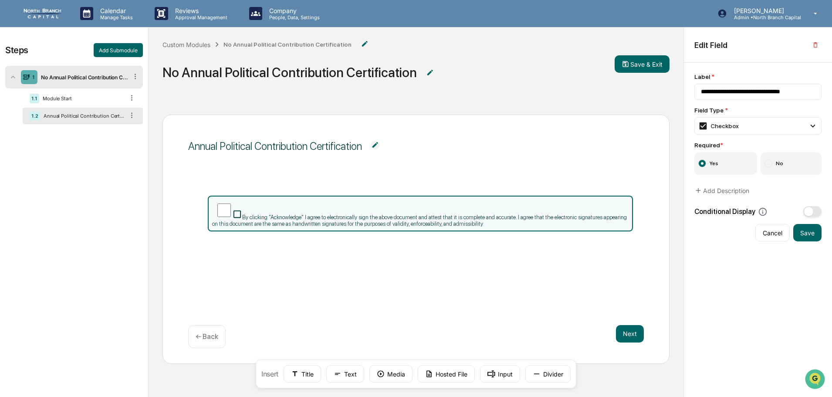
click at [257, 142] on div "Annual Political Contribution Certification" at bounding box center [275, 146] width 174 height 13
click at [376, 144] on img at bounding box center [375, 145] width 9 height 9
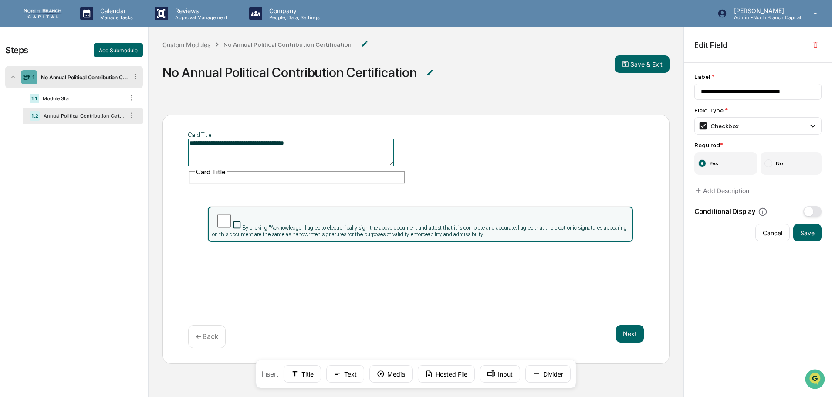
drag, startPoint x: 303, startPoint y: 145, endPoint x: 193, endPoint y: 143, distance: 110.2
click at [193, 143] on div "**********" at bounding box center [297, 161] width 218 height 45
type textarea "*"
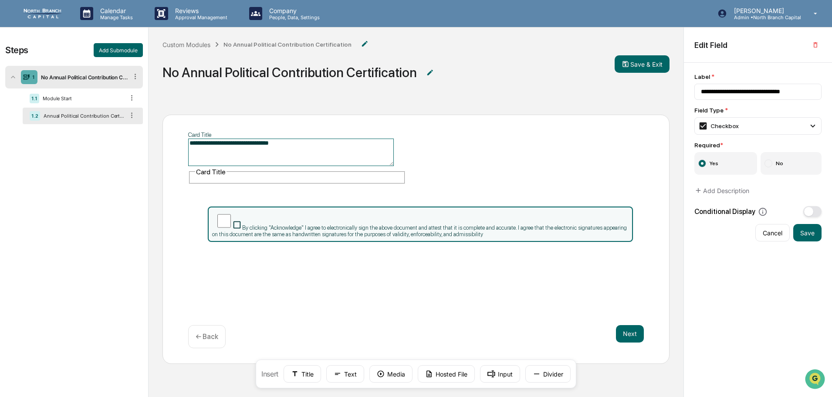
type textarea "**********"
click at [355, 228] on span "By clicking "Acknowledge" I agree to electronically sign the above document and…" at bounding box center [419, 230] width 414 height 13
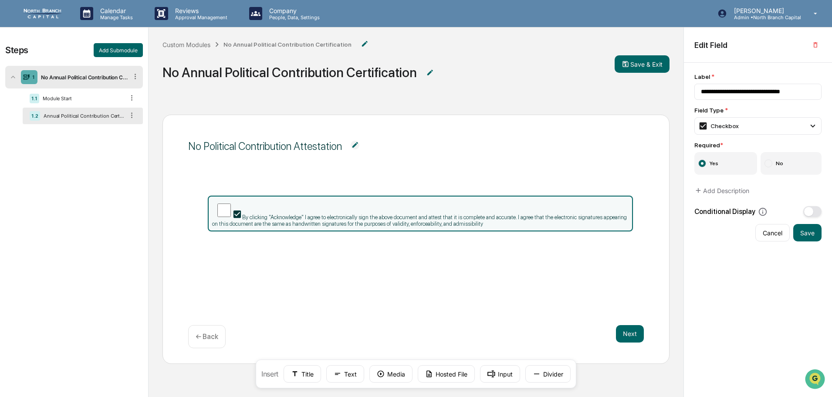
click at [589, 272] on div "By clicking "Acknowledge" I agree to electronically sign the above document and…" at bounding box center [416, 239] width 456 height 108
click at [347, 372] on button "Text" at bounding box center [345, 373] width 38 height 17
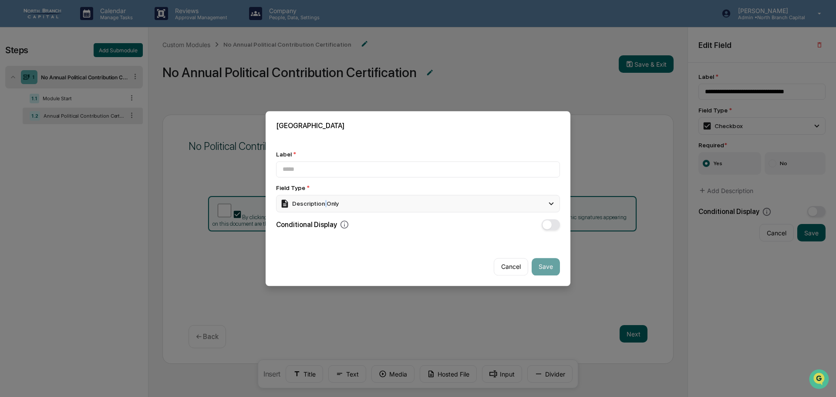
click at [323, 203] on div "Description Only" at bounding box center [309, 204] width 59 height 10
click at [372, 174] on input at bounding box center [418, 169] width 284 height 16
click at [309, 177] on input at bounding box center [418, 169] width 284 height 16
click at [310, 203] on div "Description Only" at bounding box center [309, 204] width 59 height 10
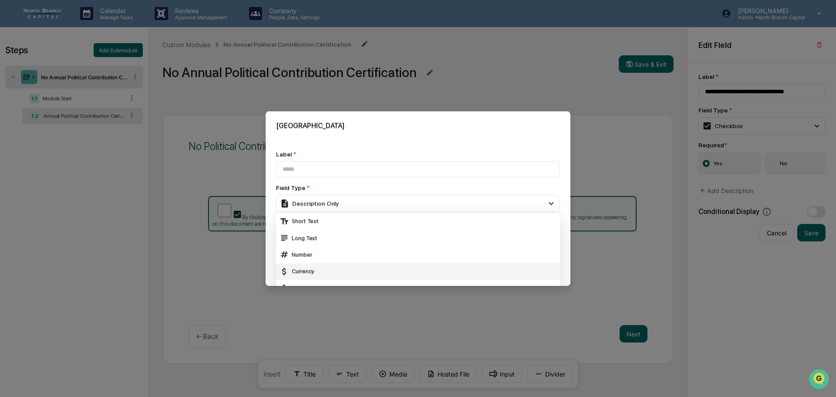
click at [313, 232] on div "Long Text" at bounding box center [418, 238] width 284 height 17
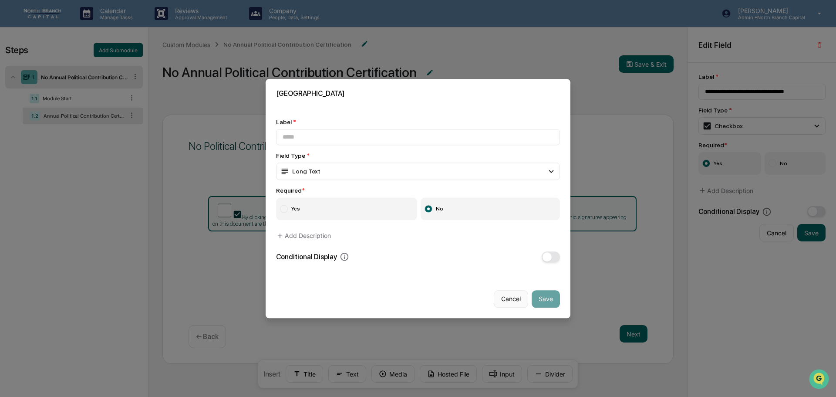
click at [515, 301] on button "Cancel" at bounding box center [511, 298] width 34 height 17
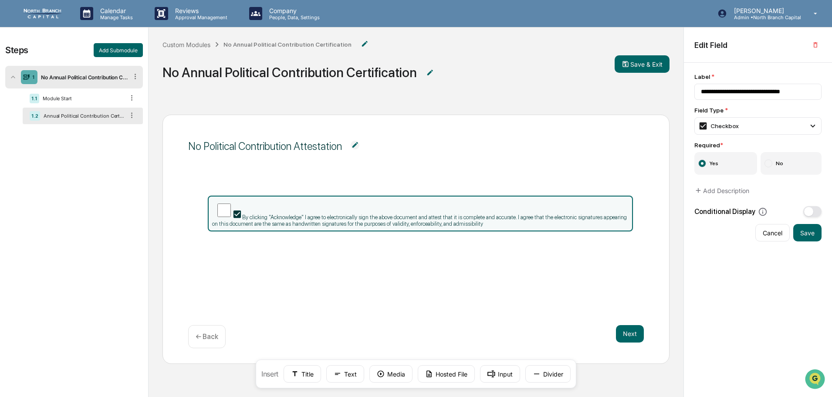
click at [274, 148] on div "No Political Contribution Attestation" at bounding box center [265, 146] width 154 height 13
click at [354, 146] on img at bounding box center [355, 145] width 9 height 9
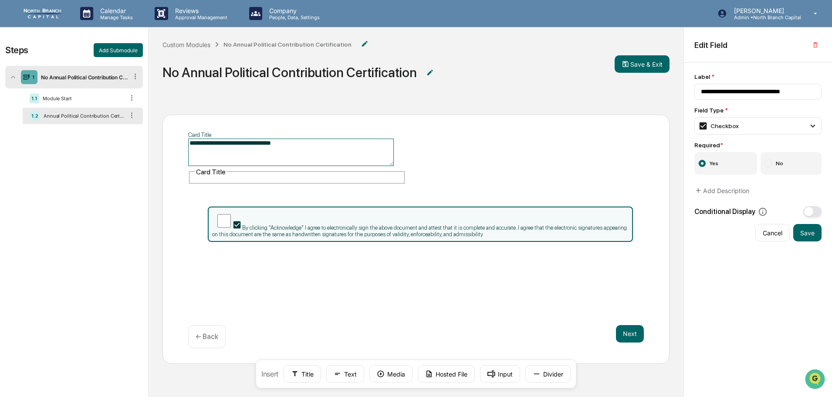
drag, startPoint x: 300, startPoint y: 146, endPoint x: 284, endPoint y: 140, distance: 16.8
click at [284, 140] on textarea "**********" at bounding box center [291, 152] width 206 height 27
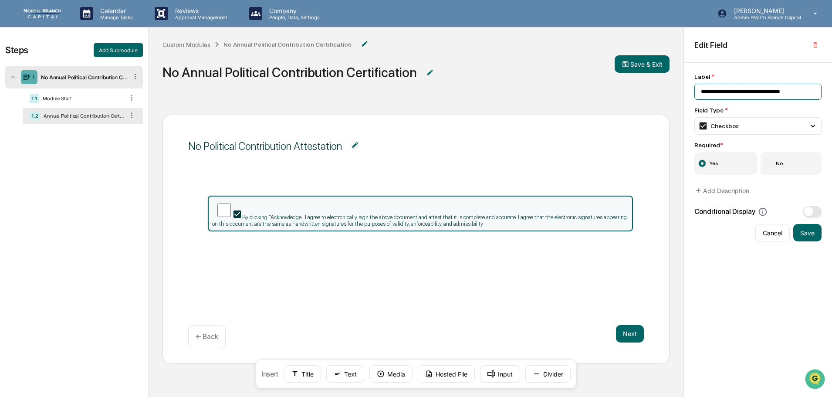
click at [724, 94] on input "**********" at bounding box center [757, 92] width 127 height 16
click at [736, 120] on div "Checkbox" at bounding box center [757, 125] width 127 height 17
click at [744, 95] on input "**********" at bounding box center [757, 92] width 127 height 16
click at [432, 214] on span "By clicking "Acknowledge" I agree to electronically sign the above document and…" at bounding box center [419, 220] width 414 height 13
click at [737, 130] on div "Checkbox" at bounding box center [757, 125] width 127 height 17
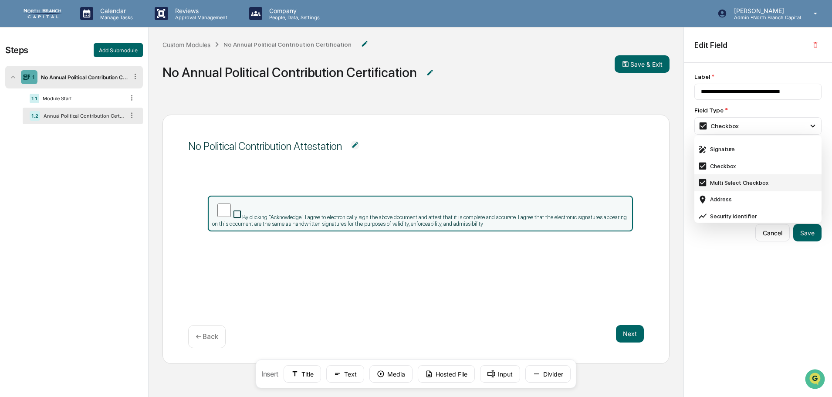
scroll to position [305, 0]
click at [731, 144] on div "Multi Select Checkbox" at bounding box center [758, 139] width 120 height 10
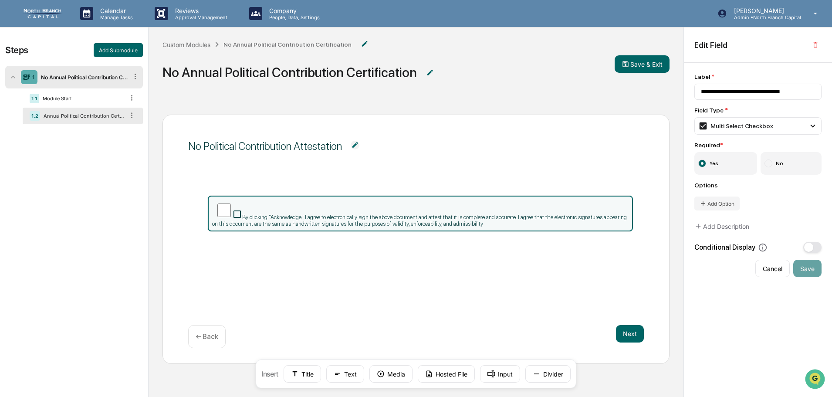
click at [780, 163] on label "No" at bounding box center [791, 163] width 61 height 23
click at [734, 160] on label "Yes" at bounding box center [725, 163] width 63 height 23
click at [725, 200] on button "Add Option" at bounding box center [716, 203] width 45 height 14
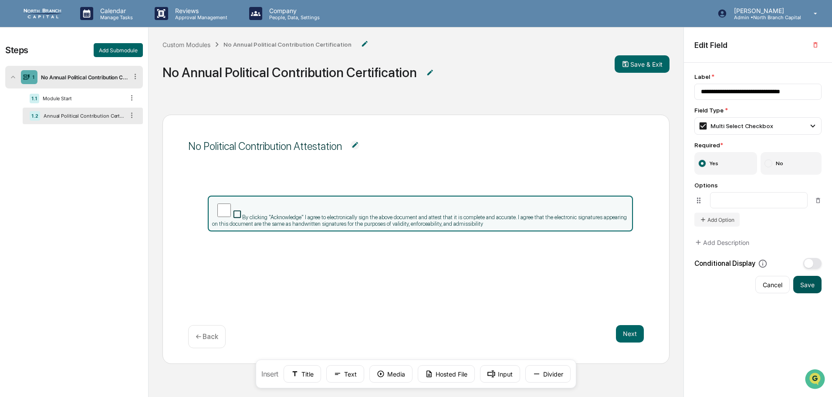
click at [810, 284] on button "Save" at bounding box center [807, 284] width 28 height 17
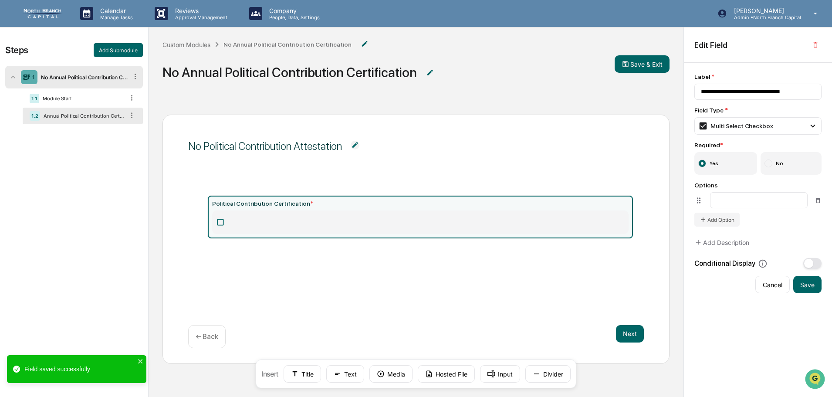
click at [301, 275] on div "Political Contribution Certification *" at bounding box center [416, 239] width 456 height 108
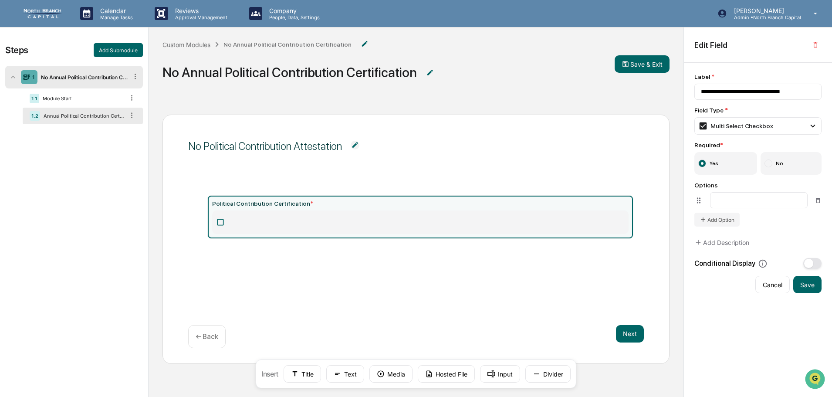
click at [699, 203] on icon at bounding box center [698, 200] width 3 height 6
click at [701, 217] on button "Add Option" at bounding box center [716, 220] width 45 height 14
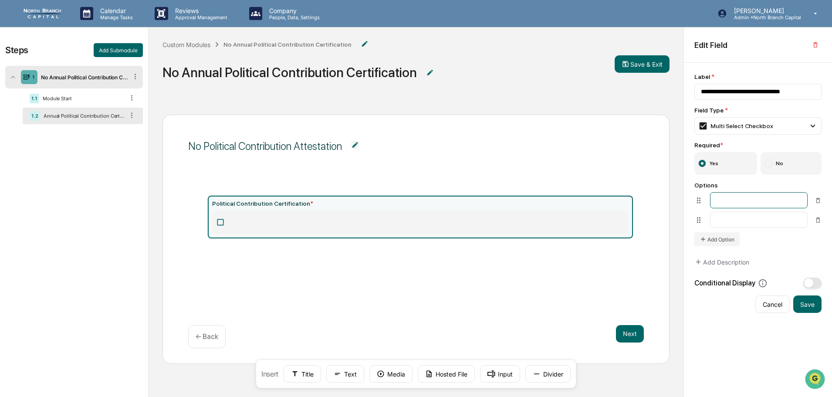
click at [722, 203] on input at bounding box center [759, 200] width 98 height 16
drag, startPoint x: 766, startPoint y: 231, endPoint x: 757, endPoint y: 227, distance: 9.7
click at [765, 230] on div "**********" at bounding box center [757, 214] width 127 height 65
click at [755, 227] on input at bounding box center [759, 220] width 98 height 16
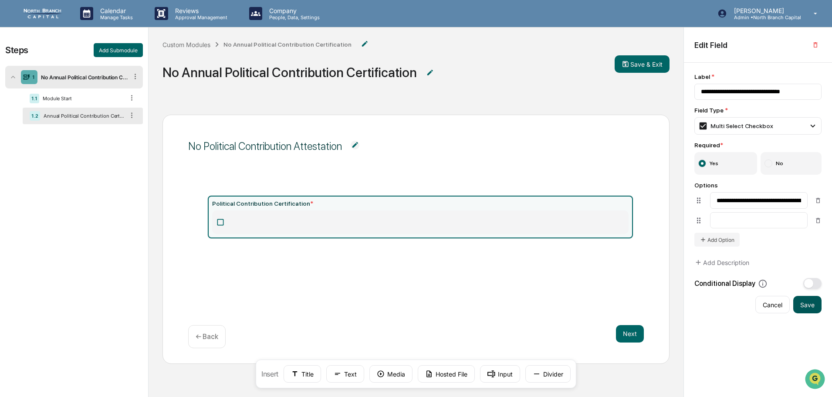
click at [801, 302] on button "Save" at bounding box center [807, 304] width 28 height 17
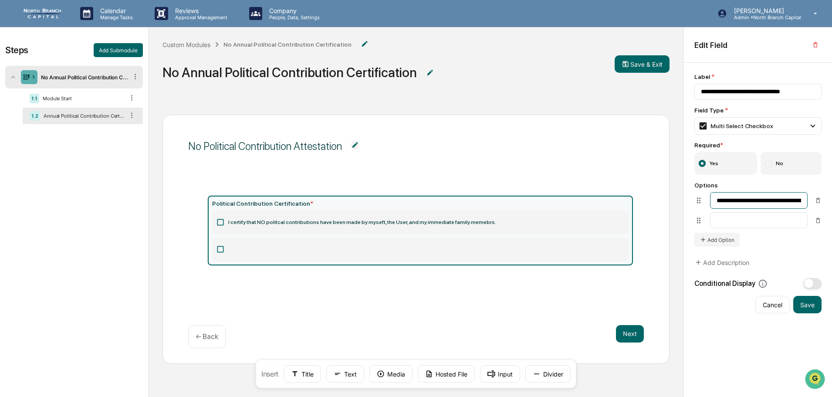
click at [728, 205] on input "**********" at bounding box center [759, 200] width 98 height 17
type input "**********"
click at [728, 220] on input at bounding box center [759, 220] width 98 height 16
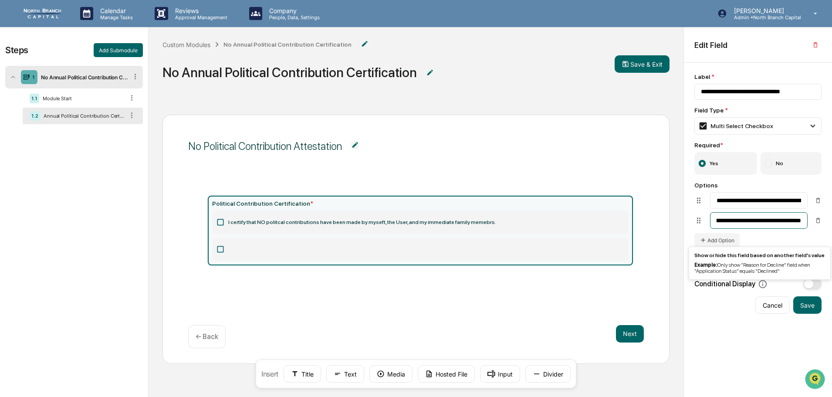
type input "**********"
click at [806, 287] on span "button" at bounding box center [808, 283] width 9 height 9
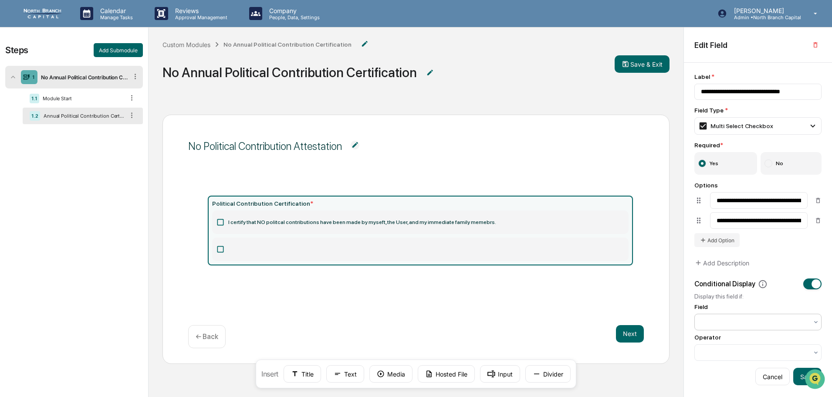
click at [742, 320] on div at bounding box center [754, 322] width 107 height 9
click at [772, 295] on div "Display this field if:" at bounding box center [757, 296] width 127 height 7
click at [799, 376] on button "Save" at bounding box center [807, 376] width 28 height 17
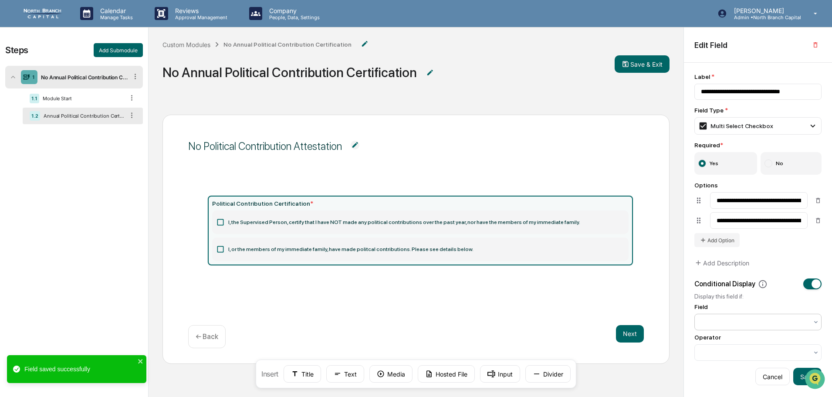
click at [731, 319] on div at bounding box center [754, 322] width 107 height 9
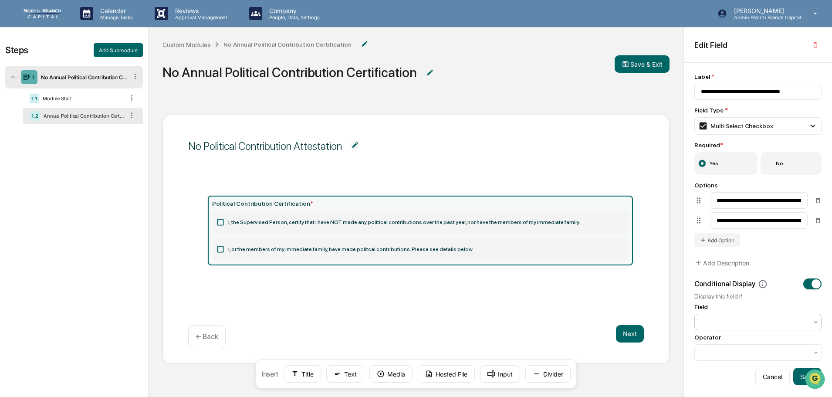
click at [758, 396] on div "No options" at bounding box center [415, 404] width 831 height 7
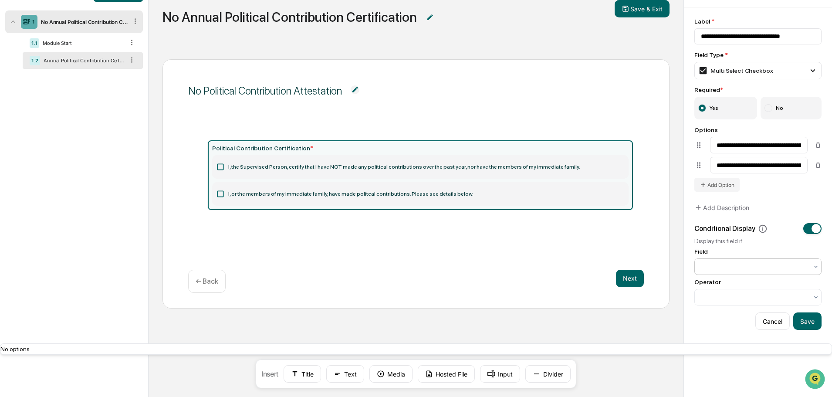
scroll to position [59, 0]
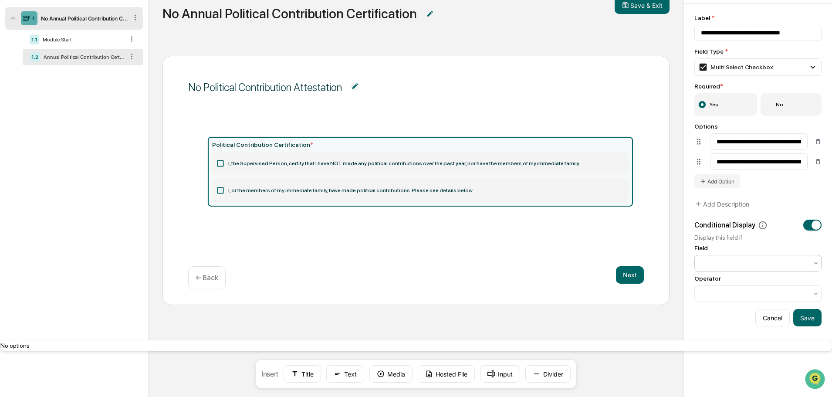
click at [718, 322] on div "Cancel Save" at bounding box center [757, 317] width 127 height 17
click at [719, 293] on div at bounding box center [754, 293] width 107 height 9
click at [352, 375] on button "Text" at bounding box center [345, 373] width 38 height 17
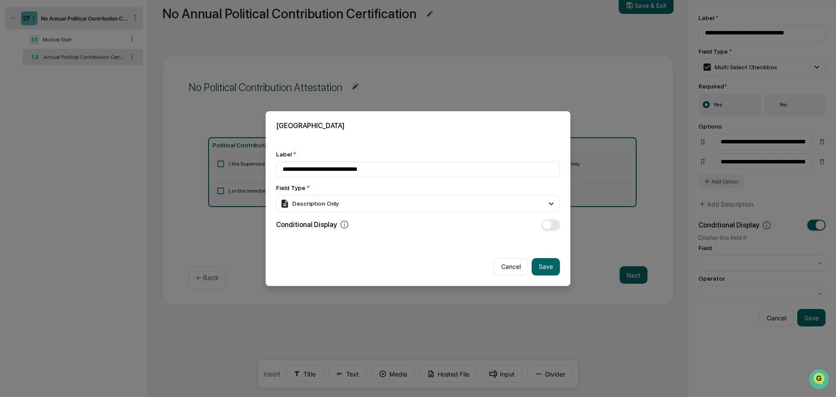
type input "**********"
click at [549, 226] on span "button" at bounding box center [547, 224] width 9 height 9
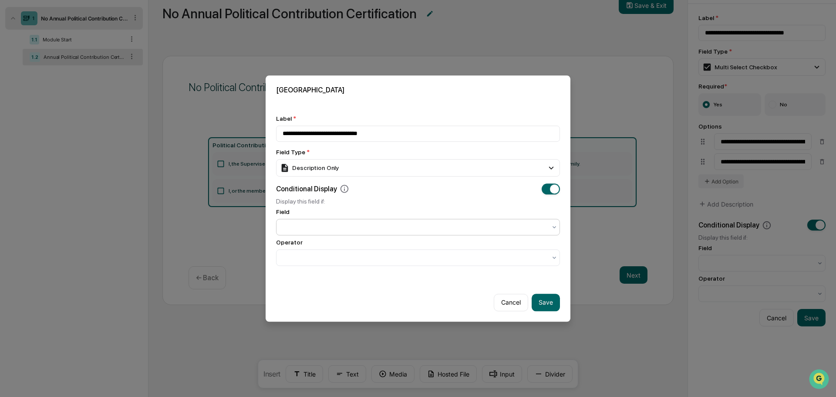
click at [377, 234] on div at bounding box center [418, 227] width 284 height 17
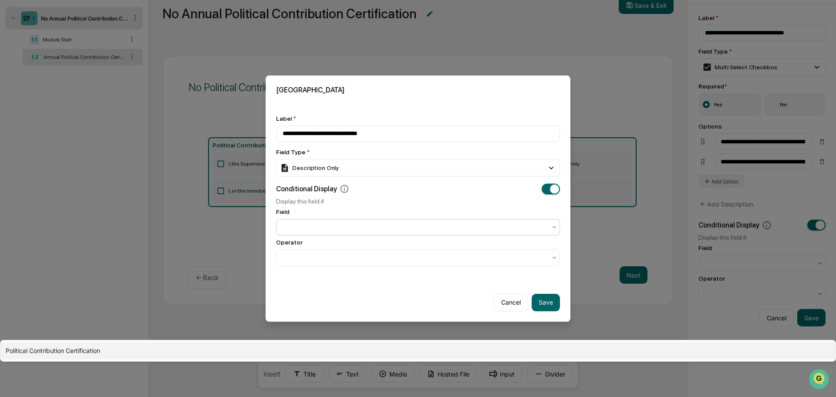
click at [380, 342] on div "Political Contribution Certification" at bounding box center [418, 350] width 836 height 17
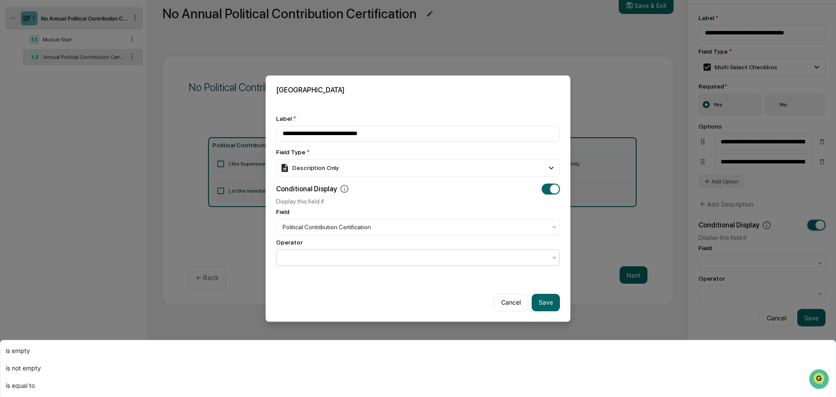
click at [374, 257] on div at bounding box center [415, 257] width 264 height 9
click at [375, 240] on div "Operator" at bounding box center [418, 242] width 284 height 7
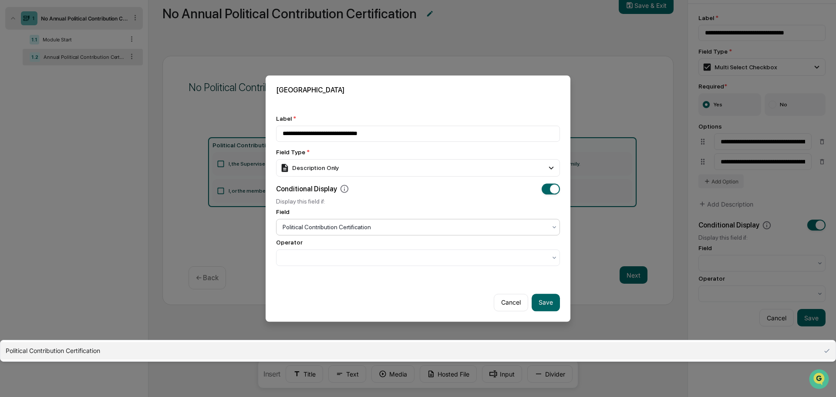
click at [381, 224] on div at bounding box center [415, 227] width 264 height 9
click at [385, 226] on div at bounding box center [415, 227] width 264 height 9
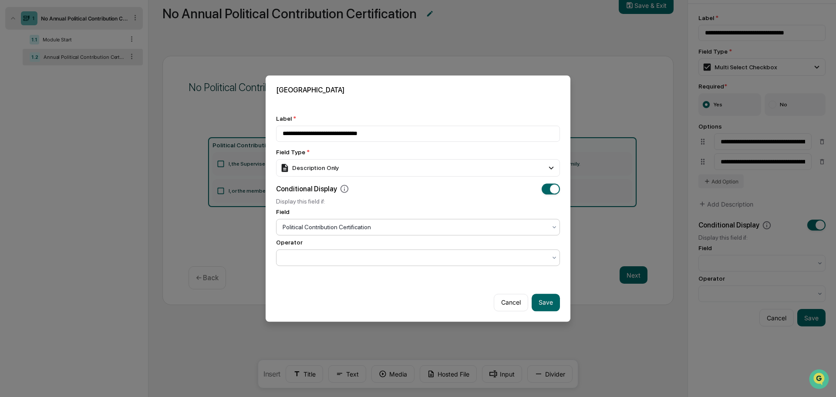
click at [382, 264] on div at bounding box center [418, 257] width 284 height 17
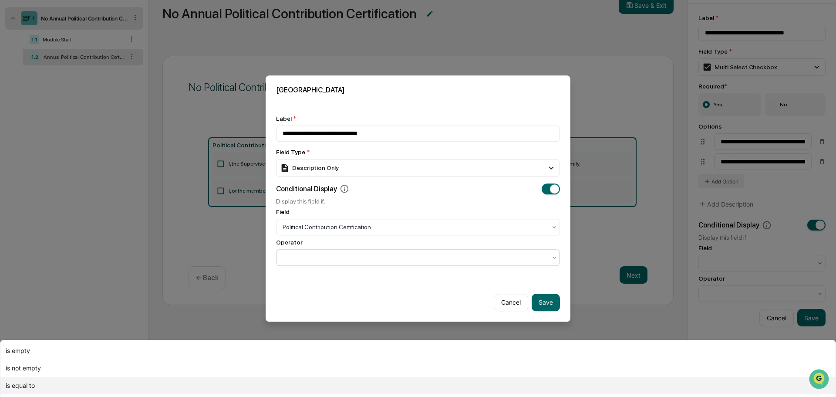
click at [355, 377] on div "is equal to" at bounding box center [418, 385] width 836 height 17
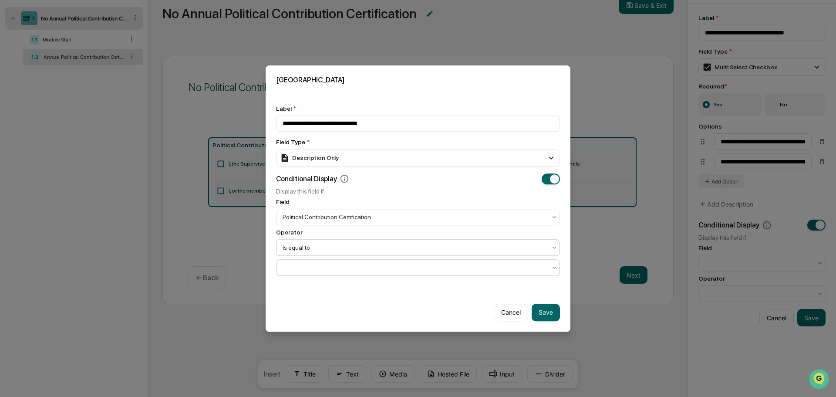
click at [357, 264] on div at bounding box center [415, 267] width 264 height 9
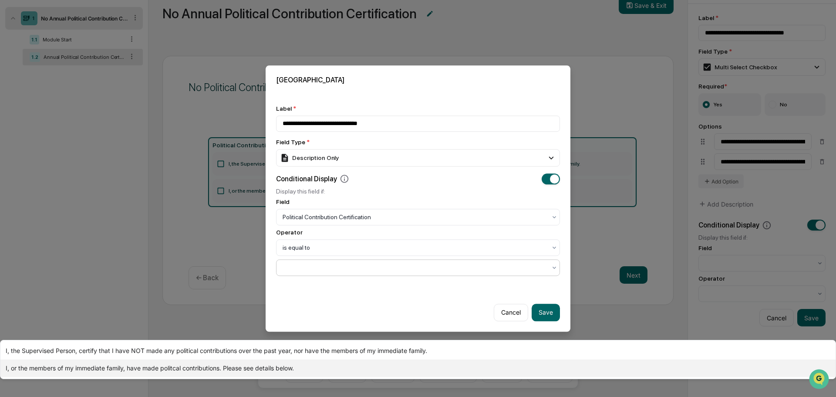
click at [368, 359] on div "I, or the members of my immediate family, have made politcal contributions. Ple…" at bounding box center [418, 367] width 836 height 17
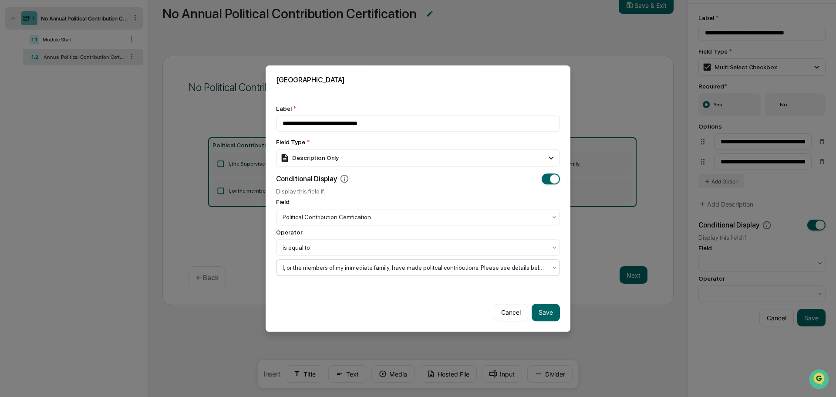
click at [547, 315] on button "Save" at bounding box center [546, 312] width 28 height 17
type input "**********"
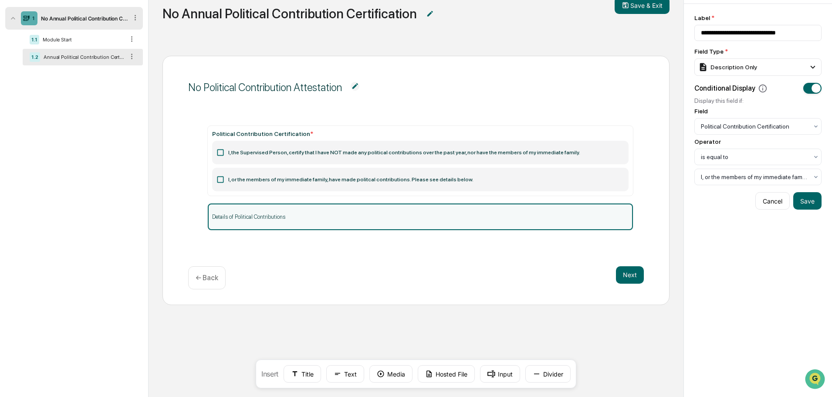
click at [639, 274] on button "Next" at bounding box center [630, 274] width 28 height 17
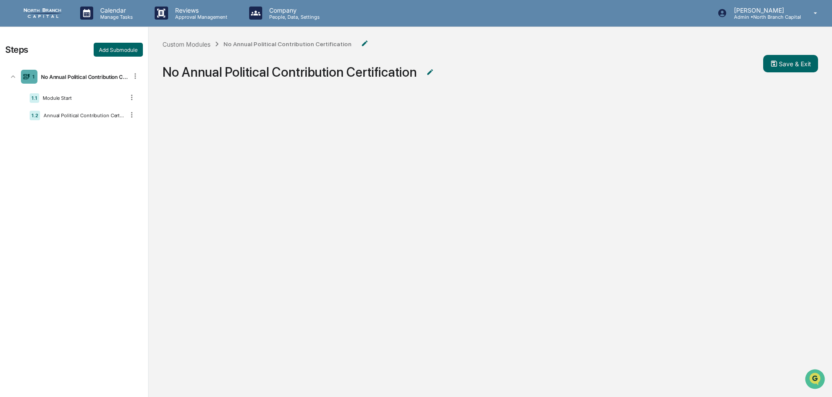
scroll to position [0, 0]
click at [787, 69] on button "Save & Exit" at bounding box center [790, 63] width 55 height 17
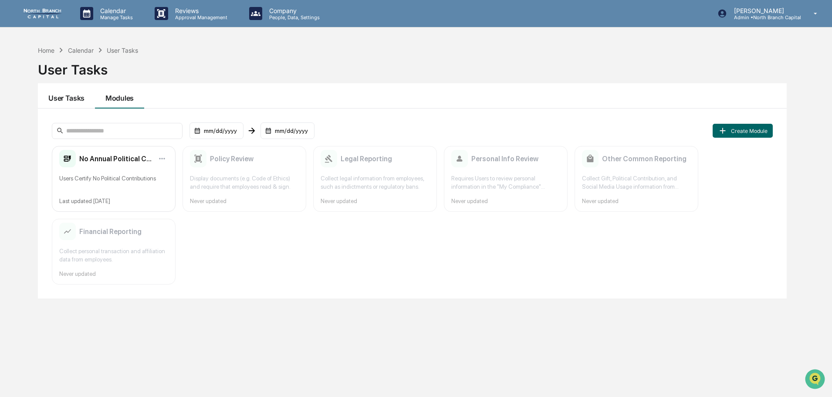
click at [74, 102] on button "User Tasks" at bounding box center [66, 95] width 57 height 25
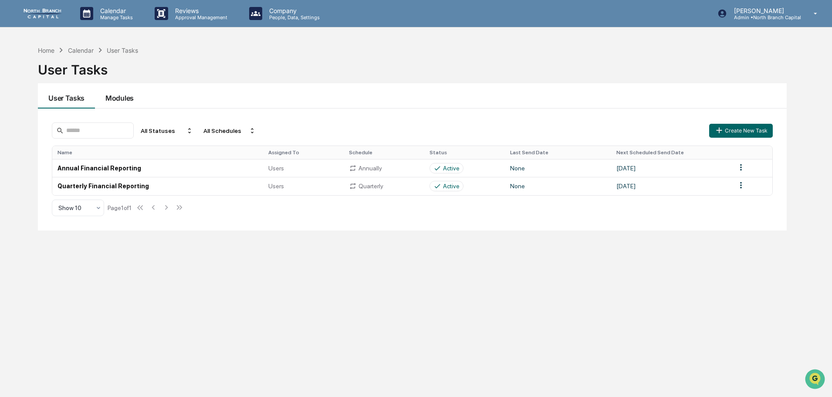
click at [127, 101] on button "Modules" at bounding box center [119, 95] width 49 height 25
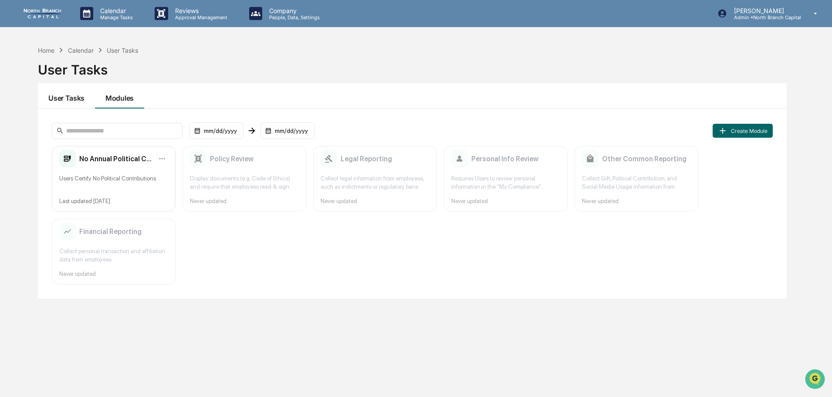
click at [78, 98] on button "User Tasks" at bounding box center [66, 95] width 57 height 25
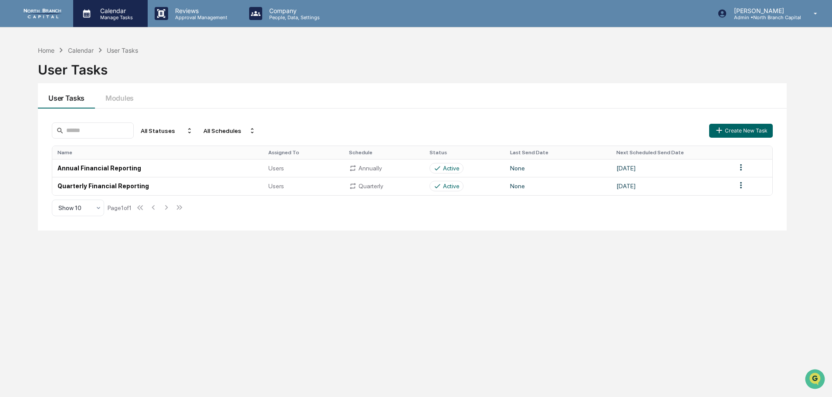
click at [121, 11] on p "Calendar" at bounding box center [115, 10] width 44 height 7
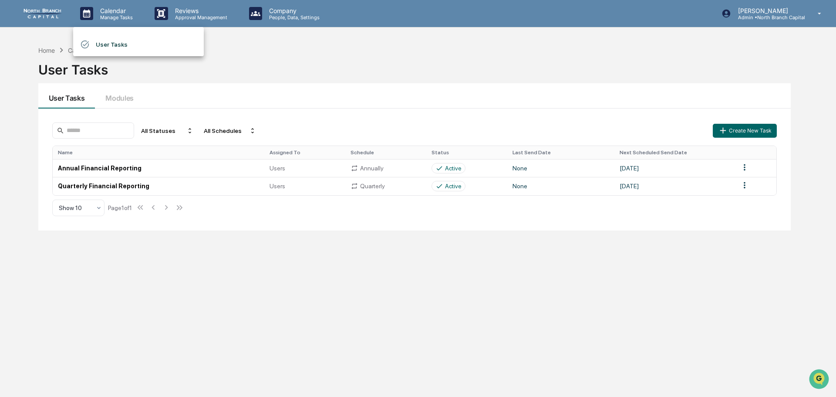
click at [118, 38] on li "User Tasks" at bounding box center [138, 44] width 131 height 17
click at [747, 129] on button "Create New Task" at bounding box center [741, 131] width 64 height 14
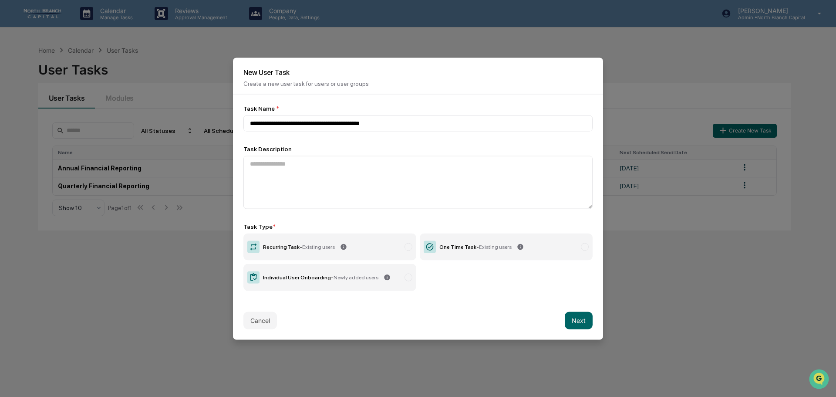
type input "**********"
click at [322, 246] on span "Existing users" at bounding box center [318, 247] width 33 height 6
click at [584, 322] on button "Next" at bounding box center [579, 320] width 28 height 17
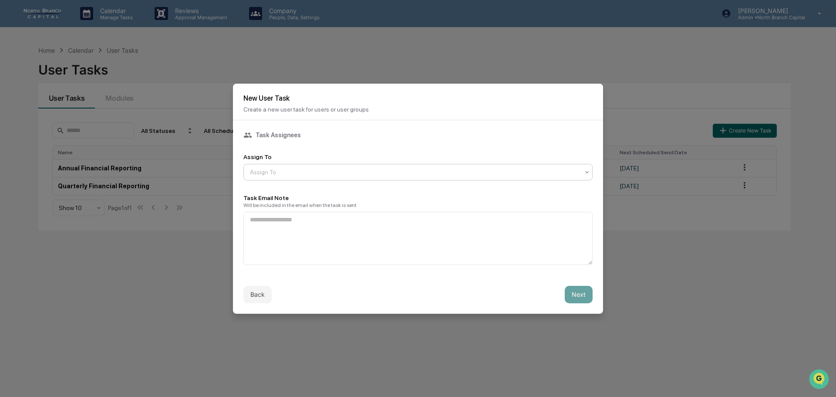
click at [345, 168] on div at bounding box center [414, 172] width 329 height 9
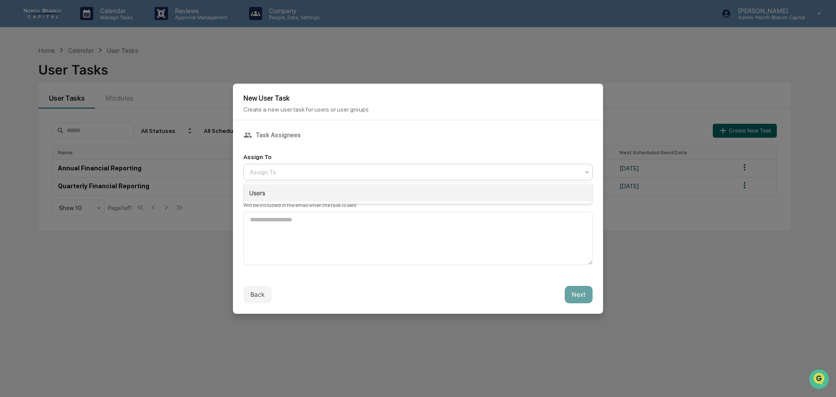
click at [337, 189] on div "Users" at bounding box center [418, 192] width 349 height 17
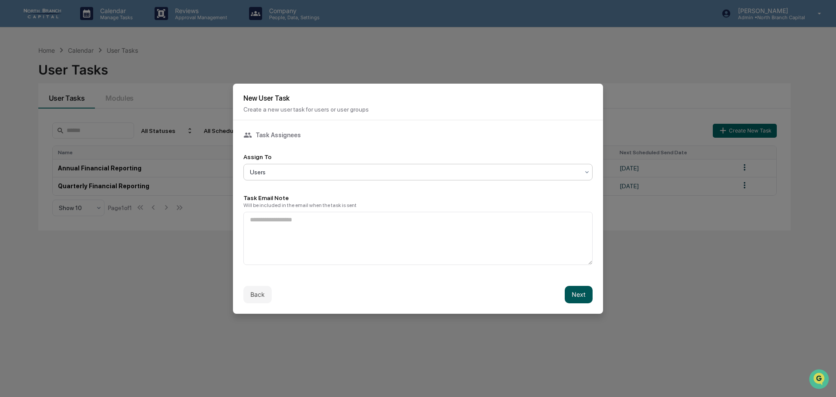
click at [568, 294] on button "Next" at bounding box center [579, 294] width 28 height 17
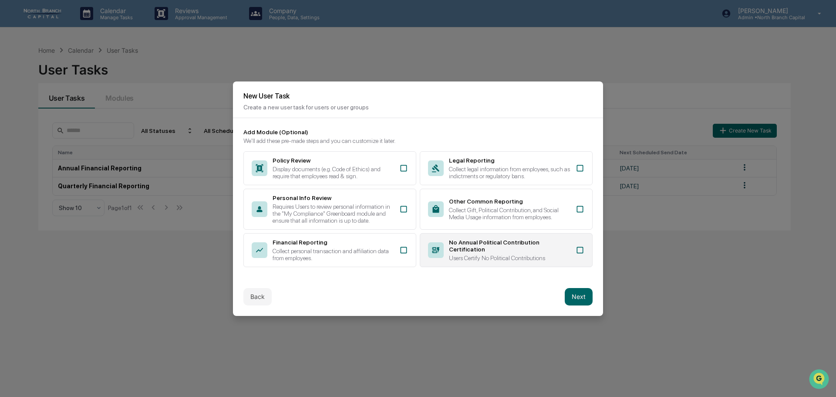
click at [583, 251] on icon at bounding box center [580, 250] width 7 height 7
click at [583, 295] on button "Next" at bounding box center [579, 296] width 28 height 17
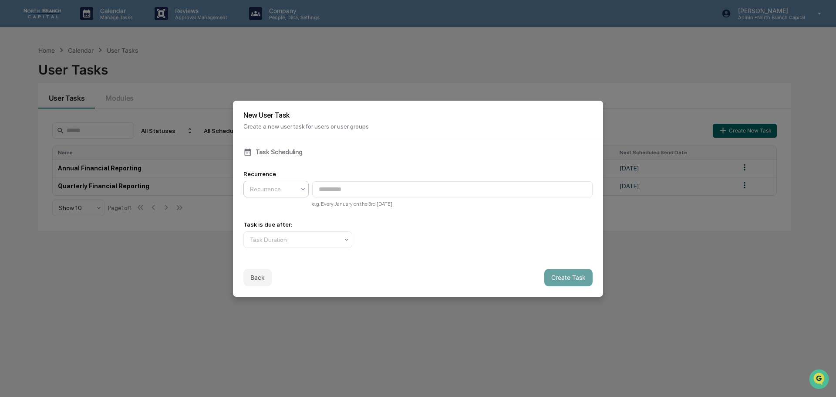
click at [290, 190] on div at bounding box center [272, 189] width 45 height 9
type input "**********"
click at [352, 240] on div "Task is due after: Task Duration" at bounding box center [418, 234] width 349 height 27
click at [342, 239] on div "Task Duration" at bounding box center [295, 240] width 98 height 12
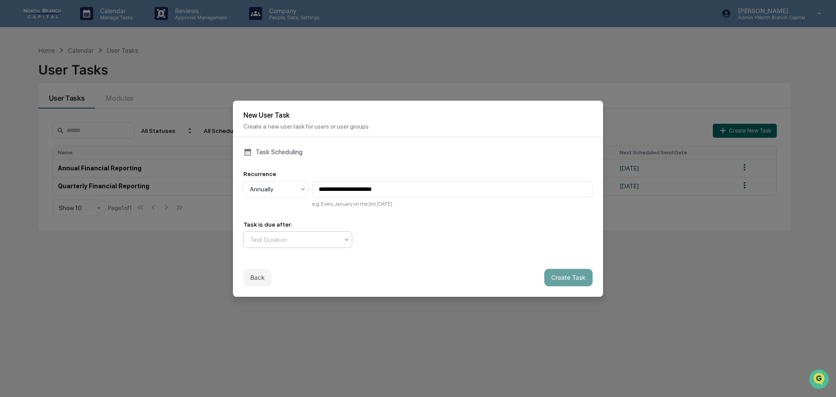
click at [297, 242] on div at bounding box center [294, 239] width 89 height 9
click at [569, 277] on button "Create Task" at bounding box center [569, 277] width 48 height 17
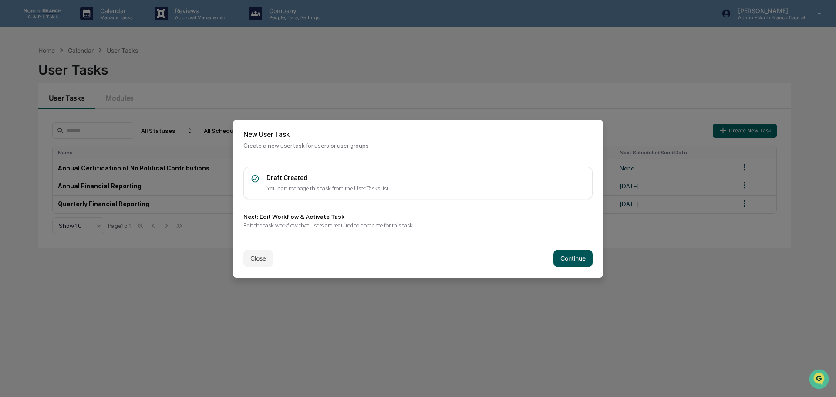
click at [561, 259] on button "Continue" at bounding box center [573, 258] width 39 height 17
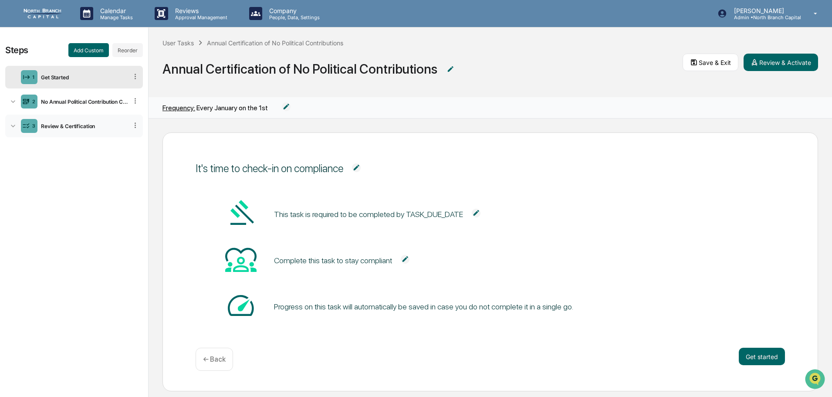
click at [81, 127] on div "Review & Certification" at bounding box center [82, 126] width 90 height 7
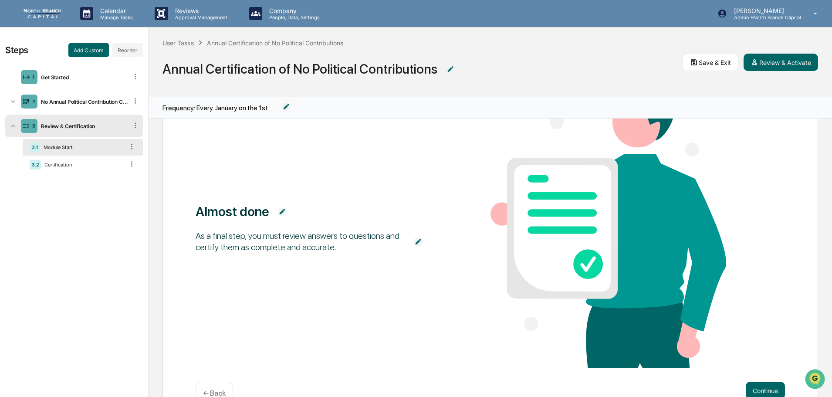
scroll to position [112, 0]
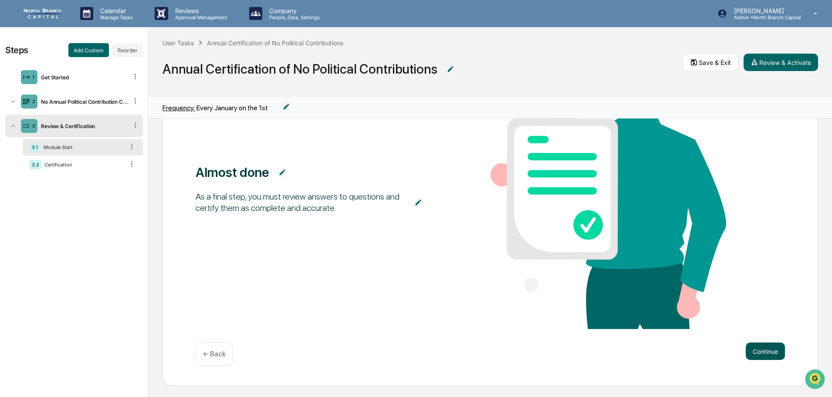
click at [749, 348] on button "Continue" at bounding box center [765, 350] width 39 height 17
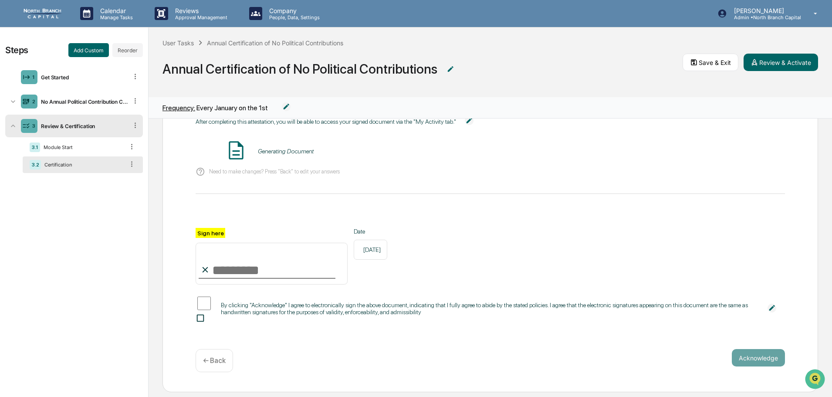
scroll to position [0, 0]
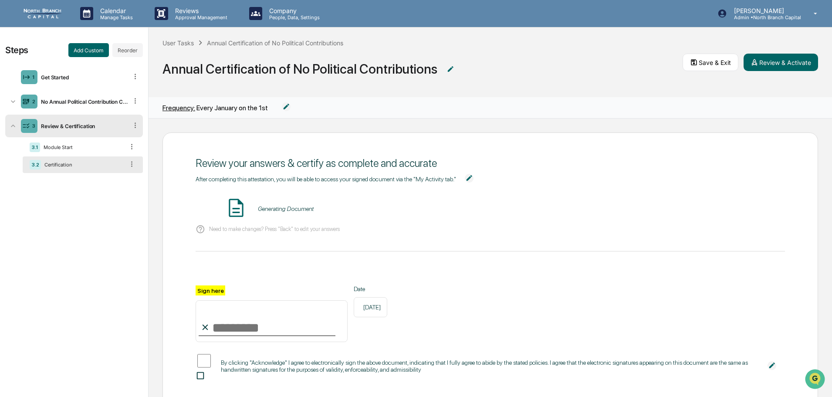
click at [218, 331] on input "Sign here" at bounding box center [272, 321] width 152 height 42
type input "**********"
click at [769, 61] on button "Review & Activate" at bounding box center [781, 62] width 74 height 17
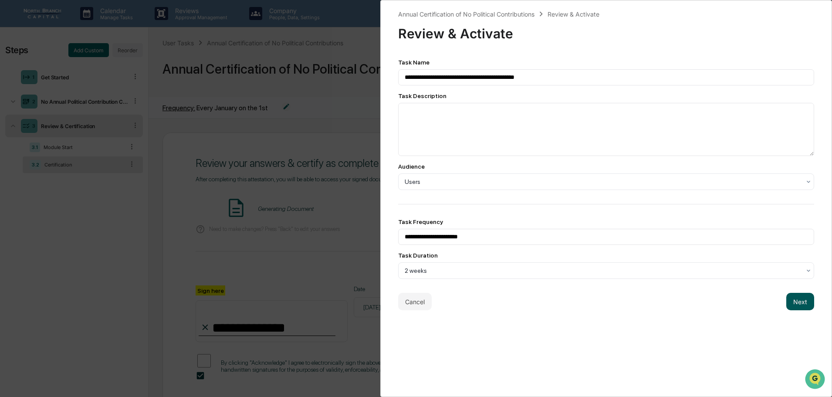
click at [798, 298] on button "Next" at bounding box center [800, 301] width 28 height 17
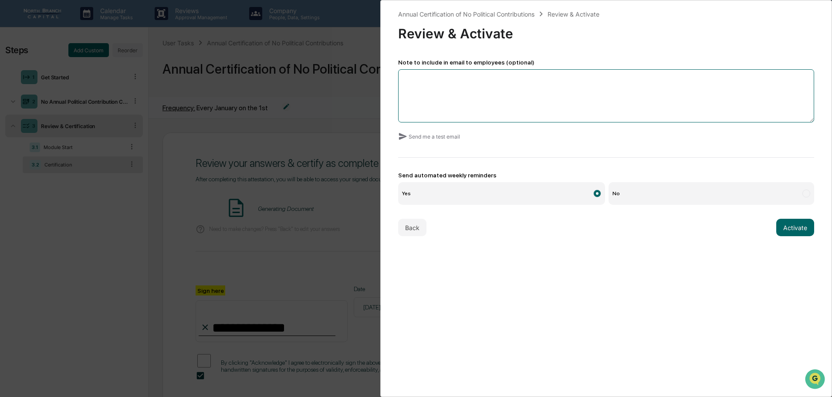
click at [525, 105] on textarea at bounding box center [606, 95] width 416 height 53
type textarea "**********"
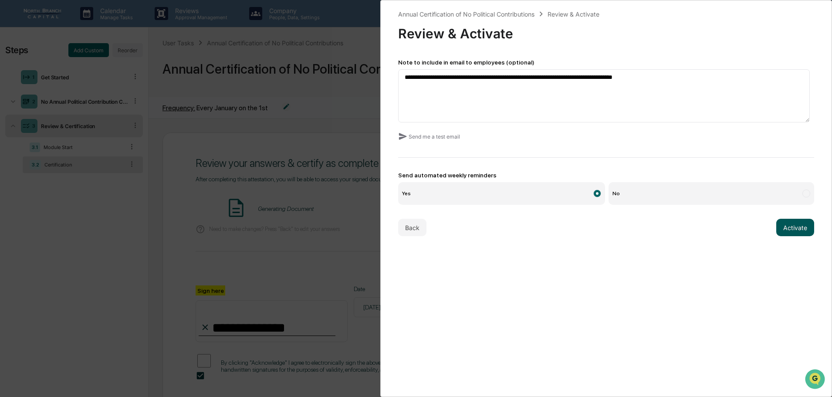
click at [776, 228] on button "Activate" at bounding box center [795, 227] width 38 height 17
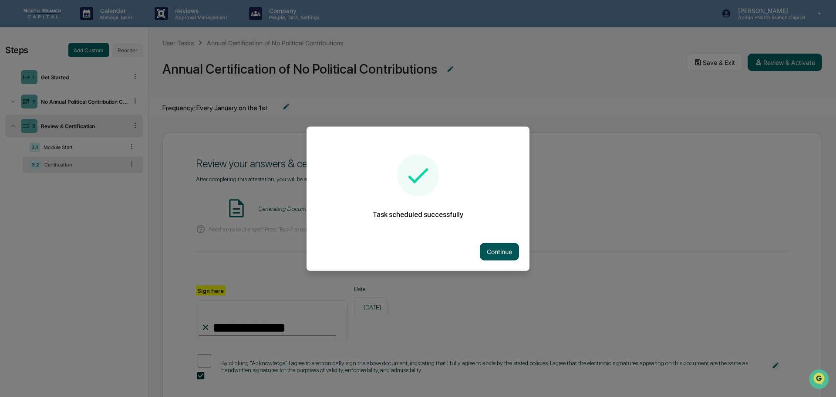
click at [507, 250] on button "Continue" at bounding box center [499, 251] width 39 height 17
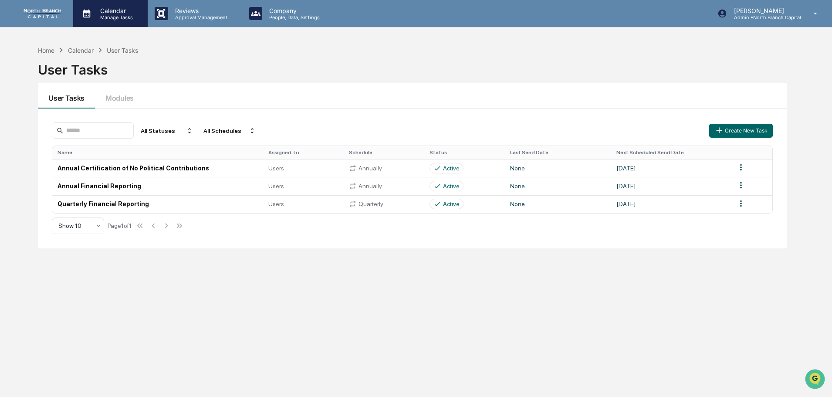
click at [130, 13] on p "Calendar" at bounding box center [115, 10] width 44 height 7
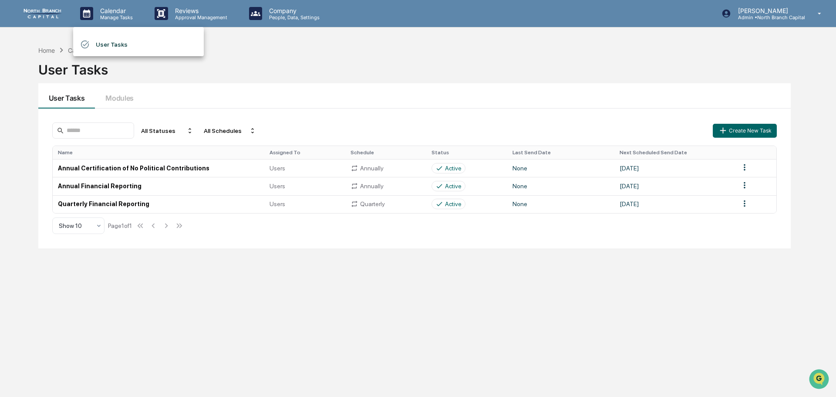
click at [208, 15] on div at bounding box center [418, 198] width 836 height 397
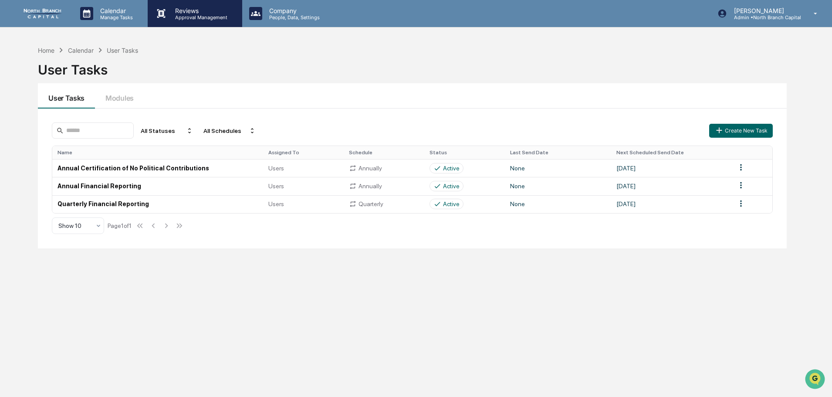
click at [196, 20] on p "Approval Management" at bounding box center [200, 17] width 64 height 6
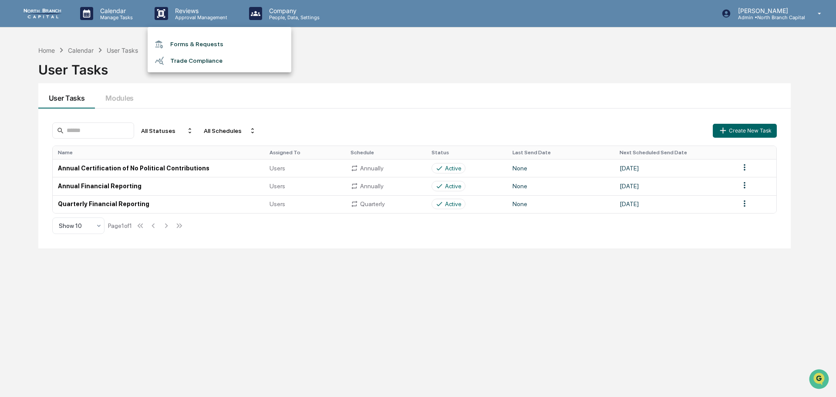
click at [285, 20] on div at bounding box center [418, 198] width 836 height 397
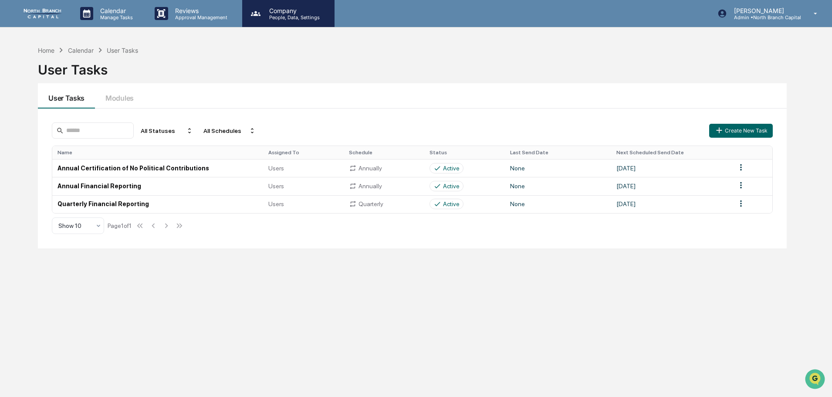
click at [273, 20] on p "People, Data, Settings" at bounding box center [293, 17] width 62 height 6
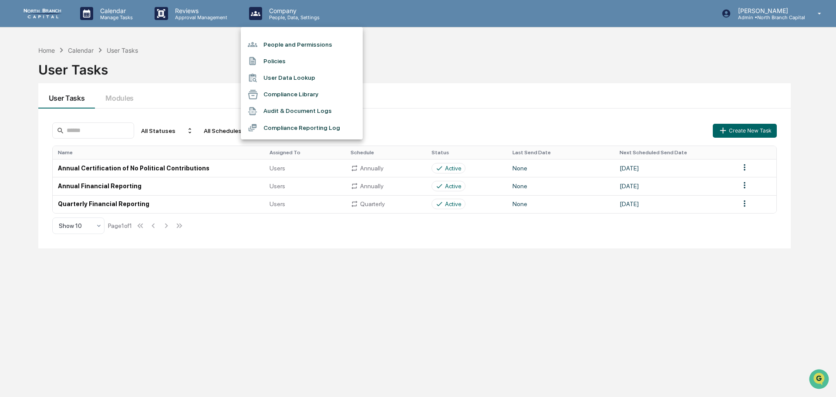
click at [200, 14] on div at bounding box center [418, 198] width 836 height 397
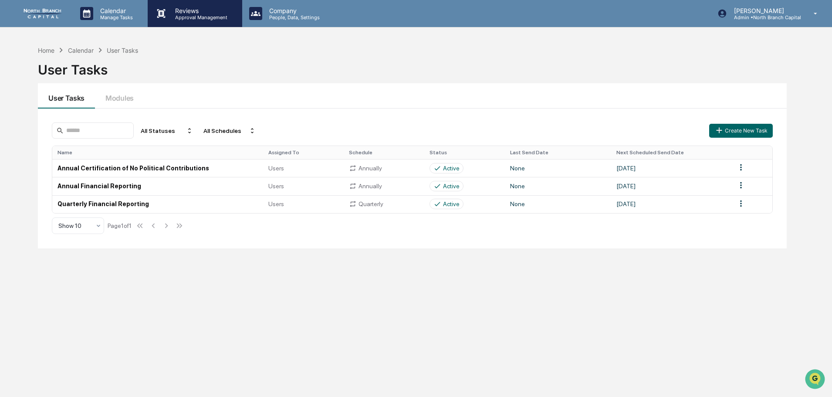
click at [193, 14] on p "Reviews" at bounding box center [200, 10] width 64 height 7
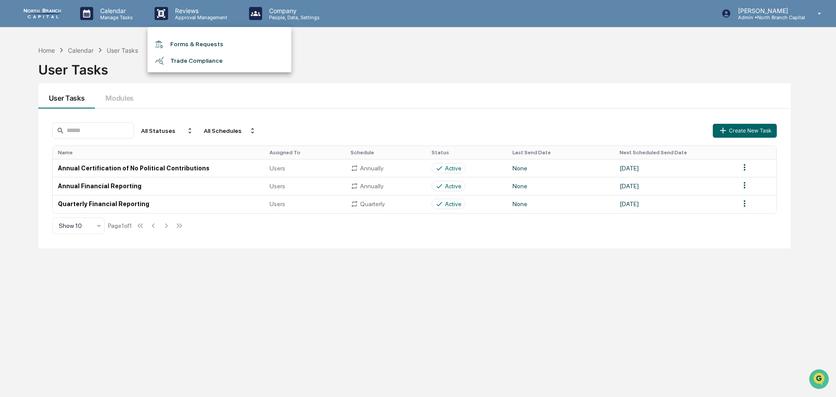
click at [146, 12] on div at bounding box center [418, 198] width 836 height 397
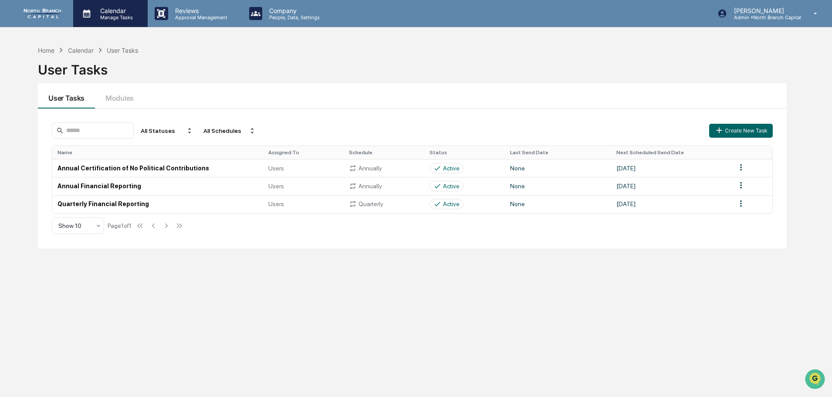
click at [139, 12] on div "Calendar Manage Tasks" at bounding box center [110, 14] width 66 height 14
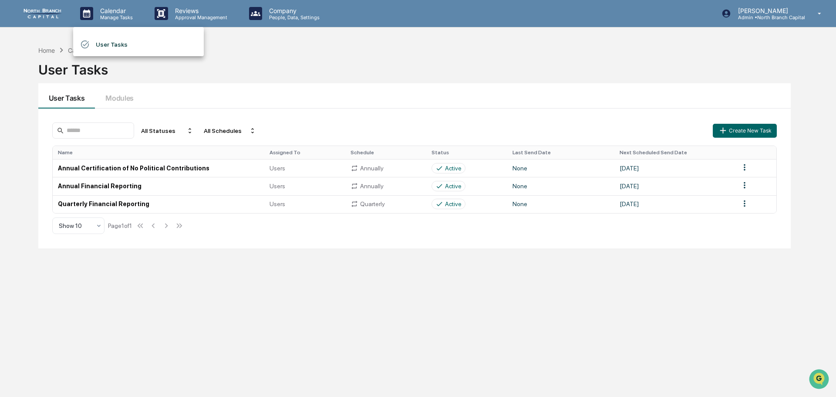
click at [197, 20] on div at bounding box center [418, 198] width 836 height 397
click at [197, 20] on p "Approval Management" at bounding box center [200, 17] width 64 height 6
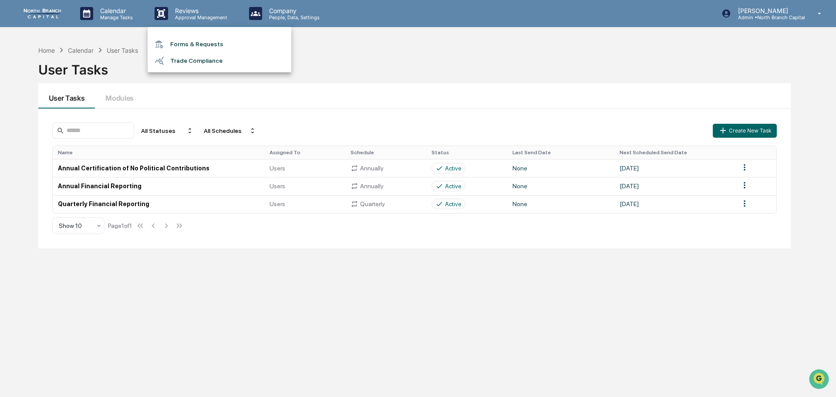
click at [36, 180] on div at bounding box center [418, 198] width 836 height 397
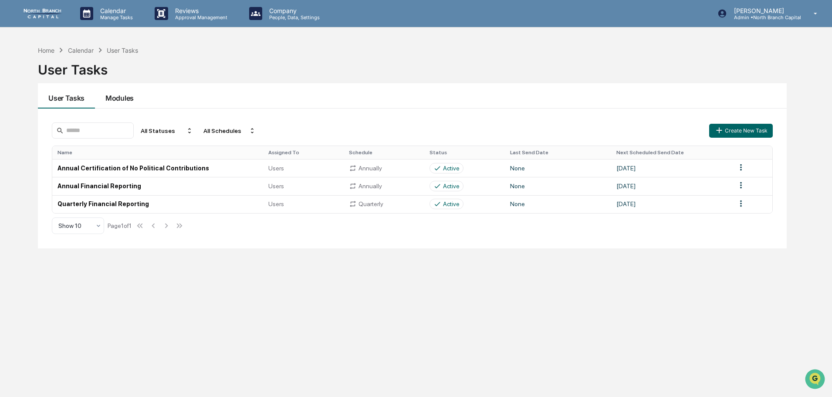
click at [111, 99] on button "Modules" at bounding box center [119, 95] width 49 height 25
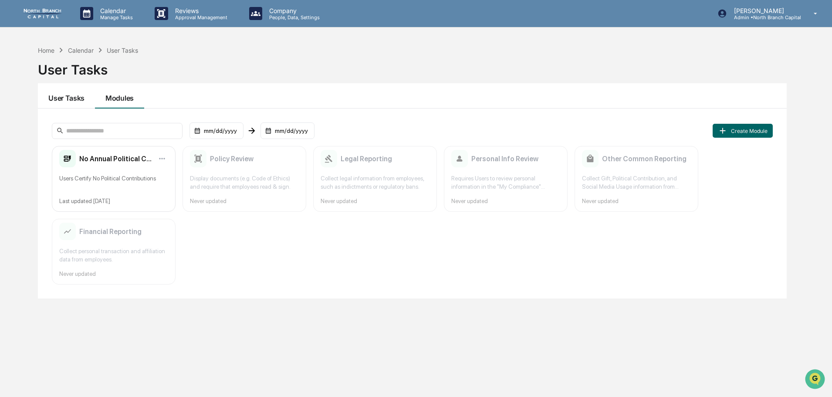
click at [70, 87] on button "User Tasks" at bounding box center [66, 95] width 57 height 25
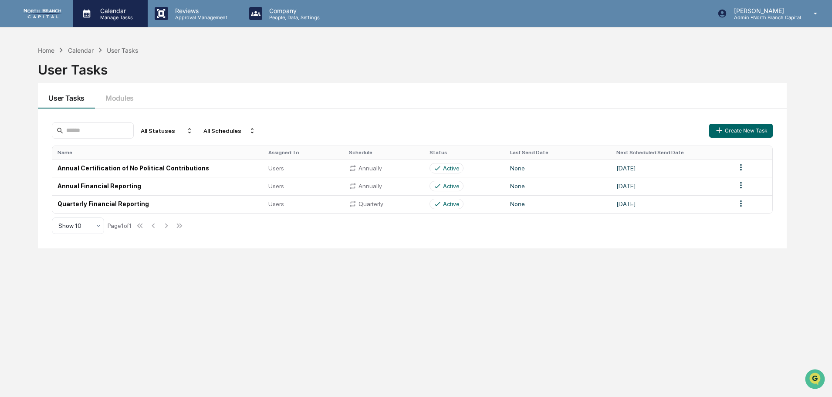
click at [108, 24] on div "Calendar Manage Tasks" at bounding box center [110, 13] width 74 height 27
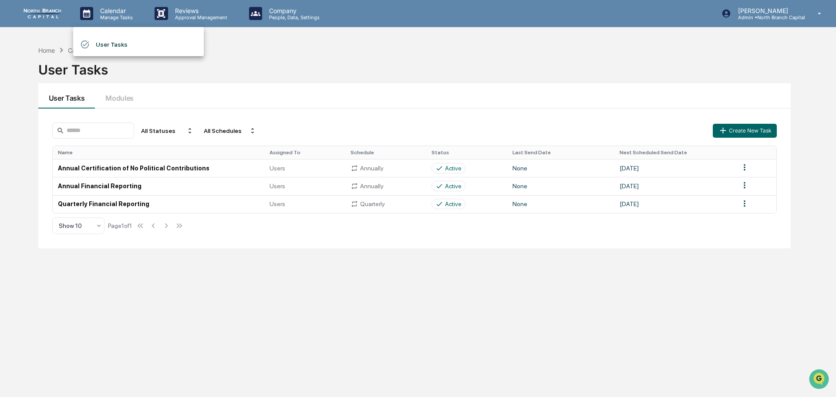
click at [111, 48] on li "User Tasks" at bounding box center [138, 44] width 131 height 17
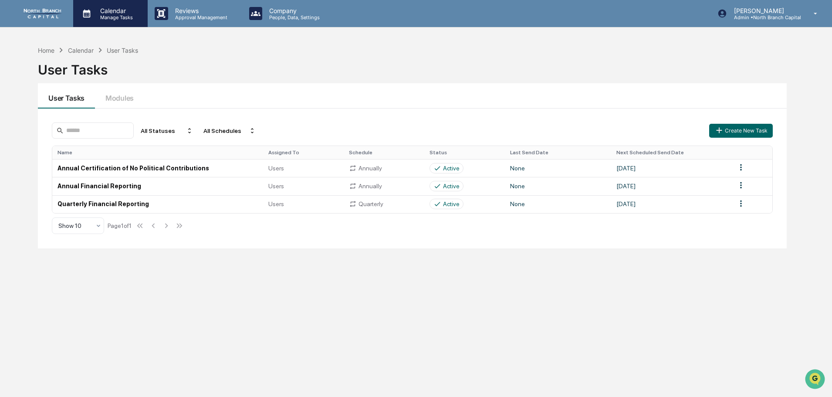
click at [115, 17] on p "Manage Tasks" at bounding box center [115, 17] width 44 height 6
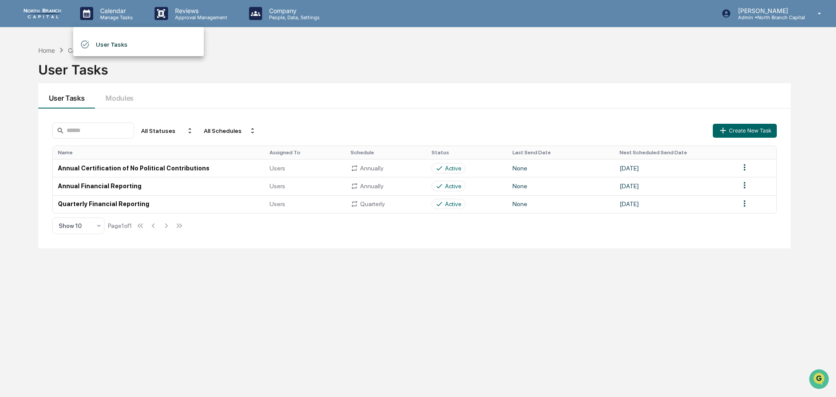
click at [751, 130] on div at bounding box center [418, 198] width 836 height 397
click at [738, 131] on button "Create New Task" at bounding box center [741, 131] width 64 height 14
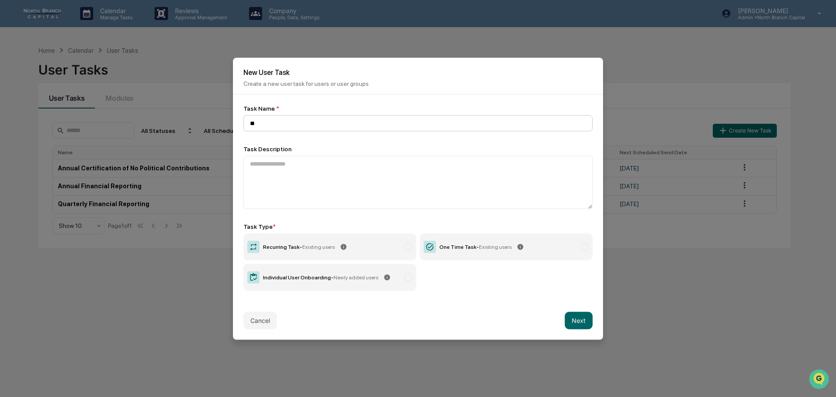
type input "*"
type input "**********"
click at [335, 248] on label "Recurring Task - Existing users" at bounding box center [330, 246] width 173 height 27
click at [582, 323] on button "Next" at bounding box center [579, 320] width 28 height 17
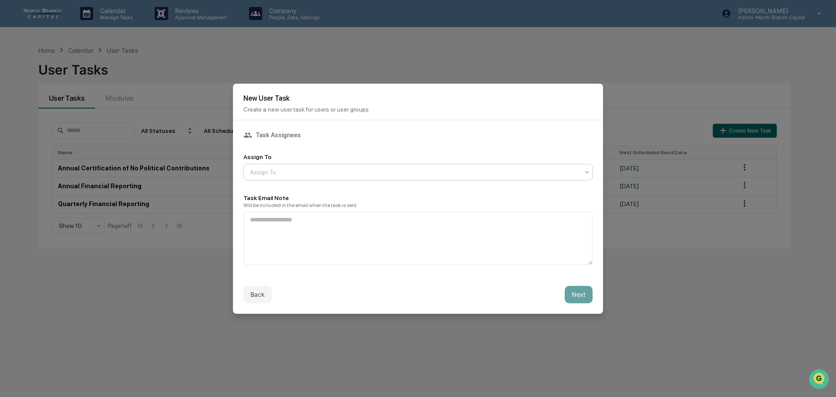
click at [280, 175] on div at bounding box center [414, 172] width 329 height 9
click at [281, 186] on div "Users" at bounding box center [418, 192] width 349 height 17
click at [404, 240] on textarea at bounding box center [418, 238] width 349 height 53
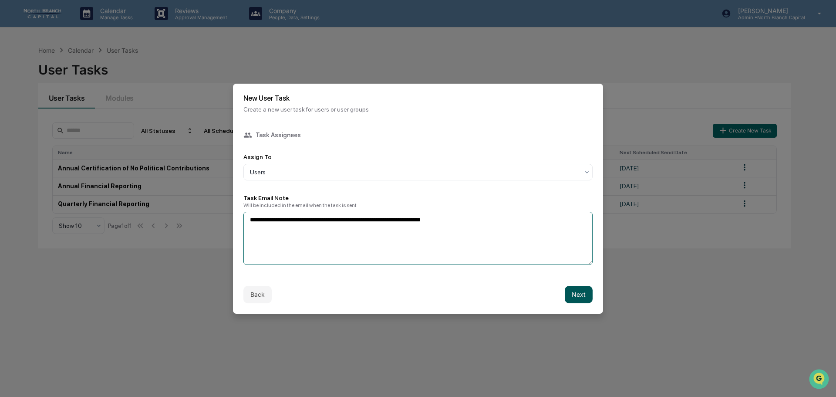
type textarea "**********"
click at [586, 295] on button "Next" at bounding box center [579, 294] width 28 height 17
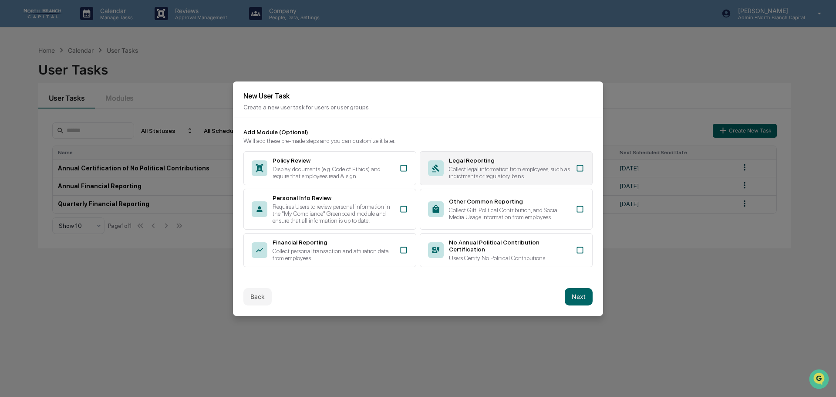
click at [563, 169] on div "Collect legal information from employees, such as indictments or regulatory ban…" at bounding box center [510, 173] width 122 height 14
click at [581, 293] on button "Next" at bounding box center [579, 296] width 28 height 17
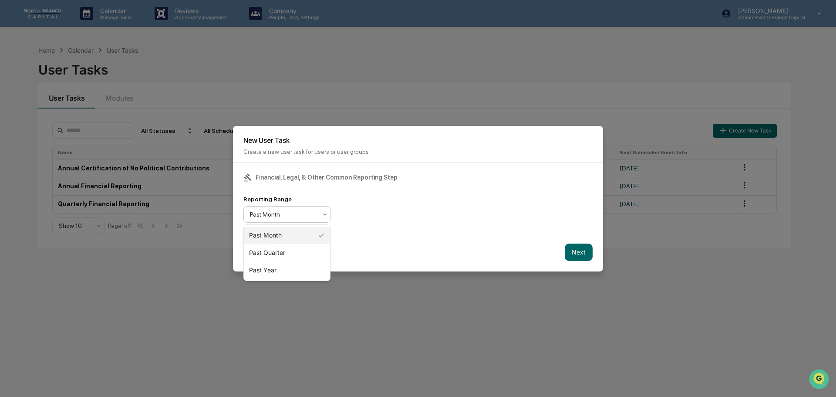
click at [307, 219] on div "Past Month" at bounding box center [284, 214] width 76 height 12
click at [282, 269] on div "Past Year" at bounding box center [287, 269] width 86 height 17
click at [588, 250] on button "Next" at bounding box center [579, 252] width 28 height 17
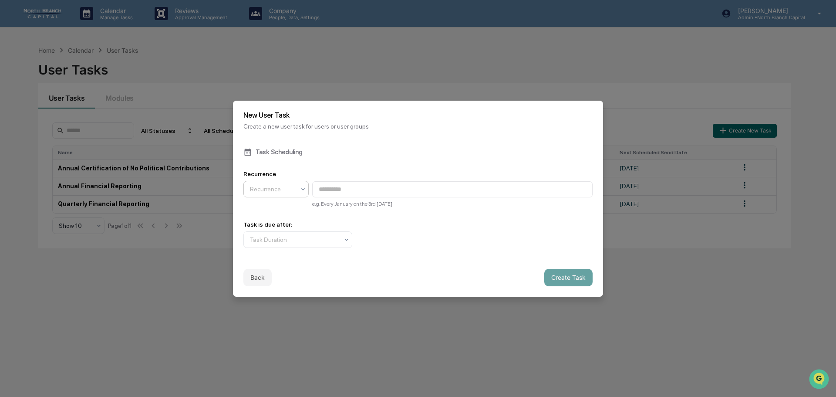
click at [304, 195] on div at bounding box center [303, 189] width 7 height 16
type input "**********"
click at [334, 237] on div at bounding box center [294, 239] width 89 height 9
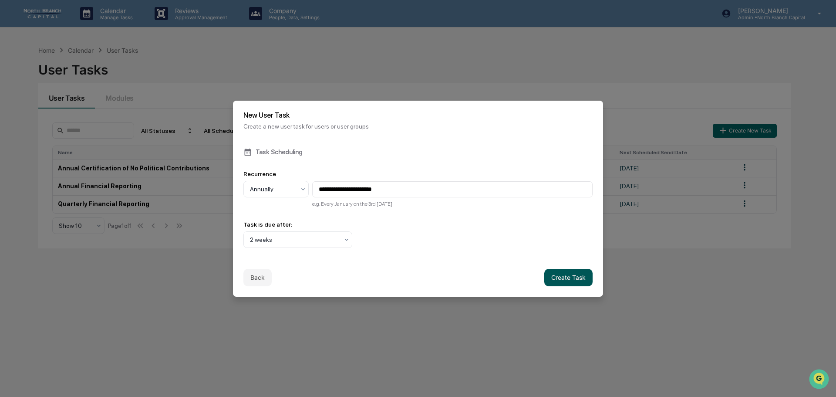
click at [569, 278] on button "Create Task" at bounding box center [569, 277] width 48 height 17
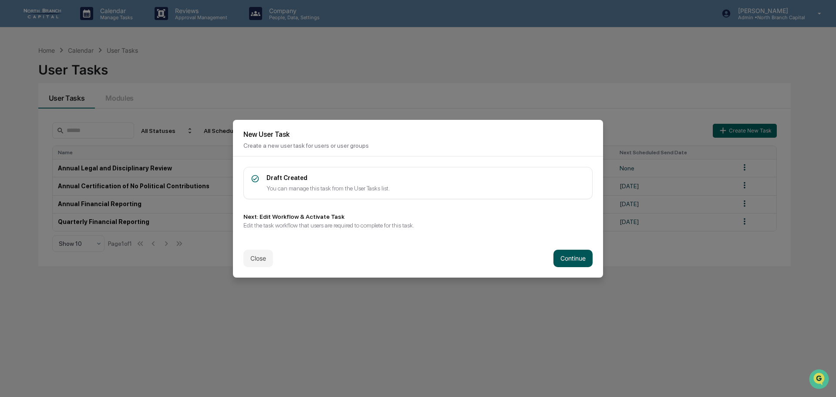
click at [566, 258] on button "Continue" at bounding box center [573, 258] width 39 height 17
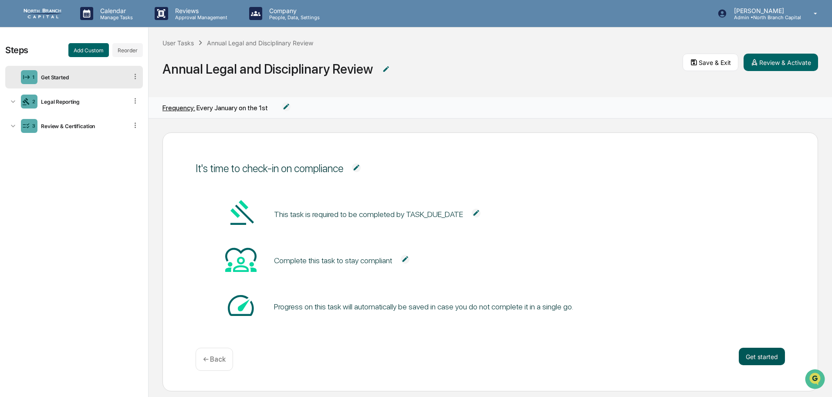
click at [760, 354] on button "Get started" at bounding box center [762, 356] width 46 height 17
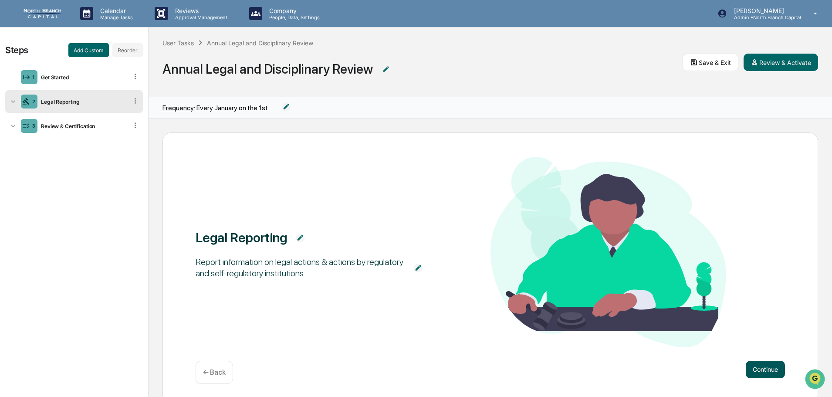
click at [755, 361] on button "Continue" at bounding box center [765, 369] width 39 height 17
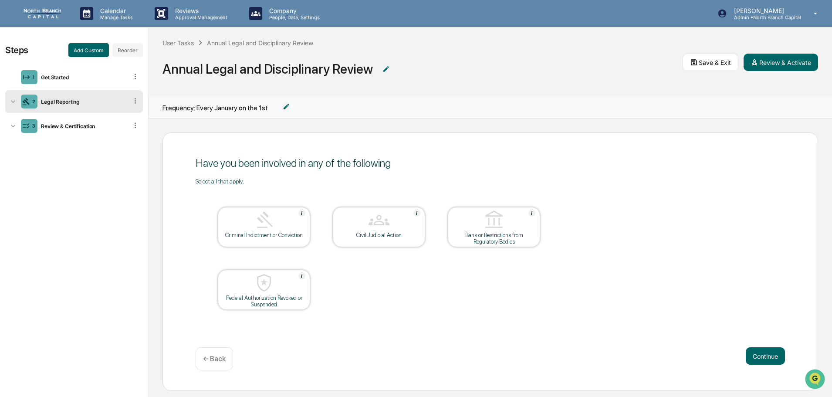
click at [274, 227] on img at bounding box center [264, 220] width 21 height 21
click at [276, 230] on div at bounding box center [263, 221] width 87 height 22
click at [359, 230] on div at bounding box center [378, 221] width 87 height 22
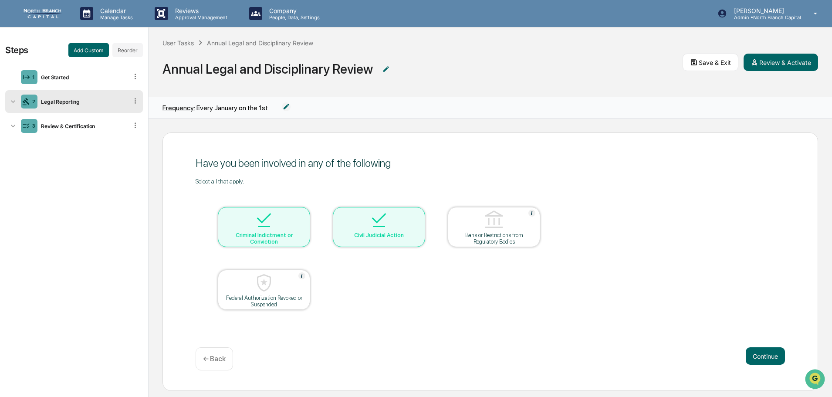
click at [480, 230] on div at bounding box center [493, 221] width 87 height 22
click at [222, 279] on div at bounding box center [263, 283] width 87 height 22
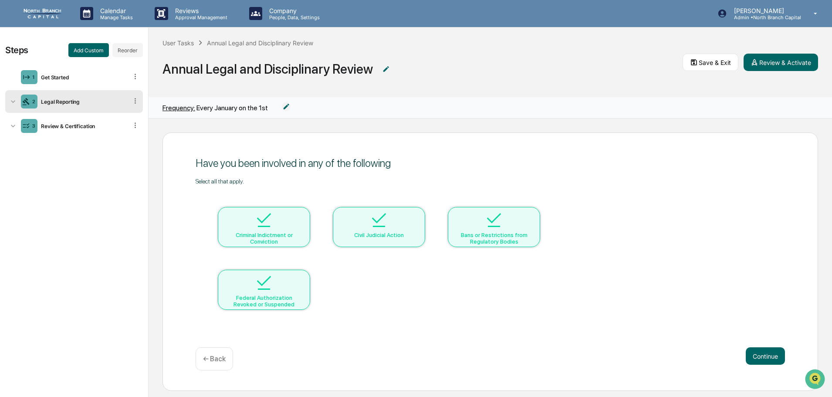
click at [274, 234] on div "Criminal Indictment or Conviction" at bounding box center [264, 238] width 78 height 13
click at [376, 238] on div "Civil Judicial Action" at bounding box center [379, 227] width 92 height 40
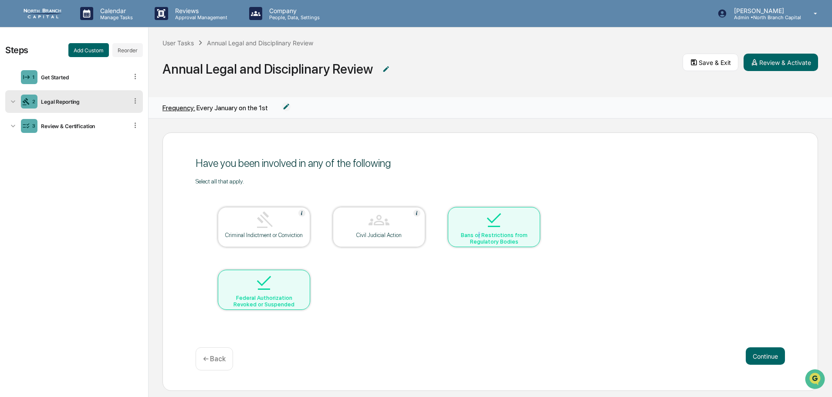
click at [481, 234] on div "Bans or Restrictions from Regulatory Bodies" at bounding box center [494, 238] width 78 height 13
click at [256, 303] on div "Federal Authorization Revoked or Suspended" at bounding box center [264, 301] width 78 height 13
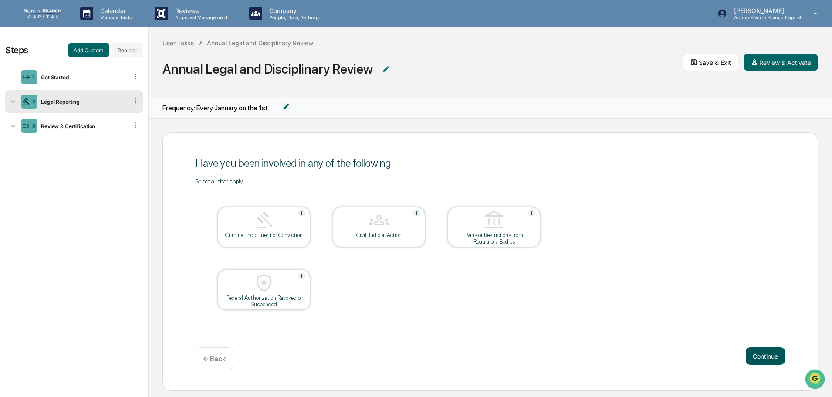
click at [767, 354] on button "Continue" at bounding box center [765, 355] width 39 height 17
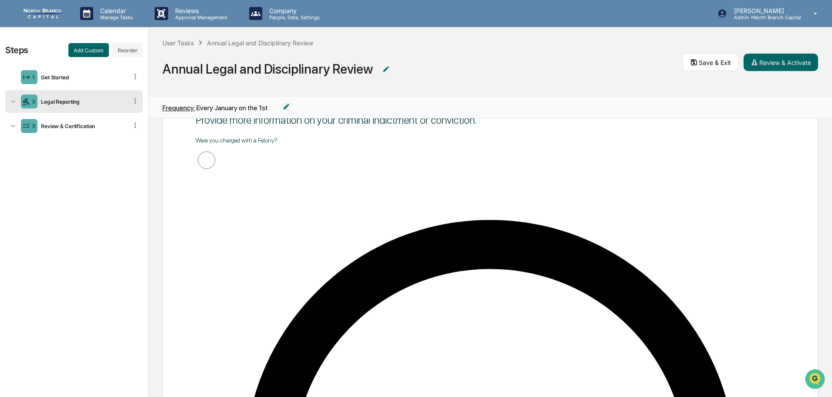
scroll to position [44, 0]
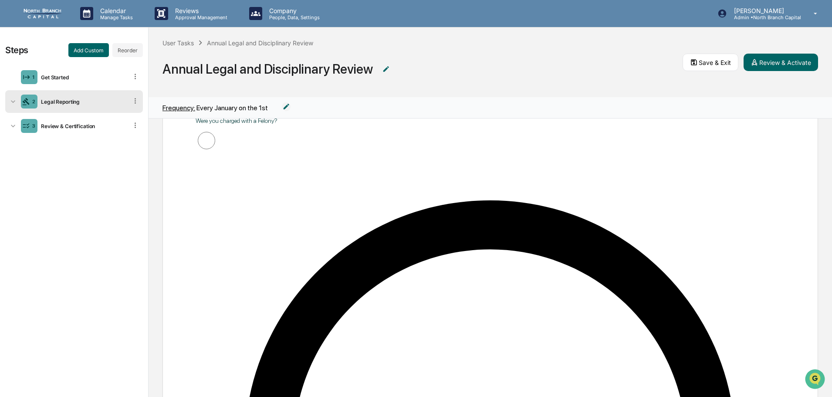
scroll to position [0, 0]
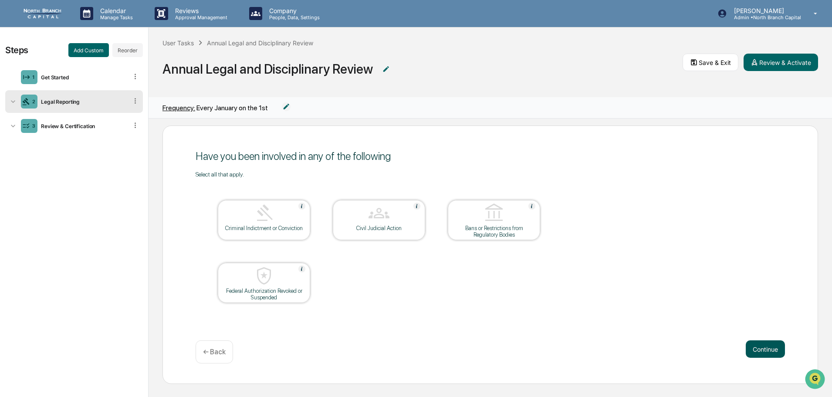
click at [758, 352] on button "Continue" at bounding box center [765, 348] width 39 height 17
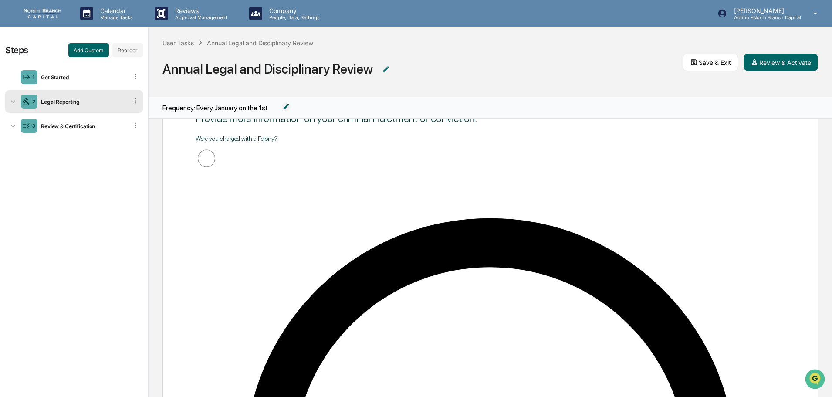
scroll to position [0, 0]
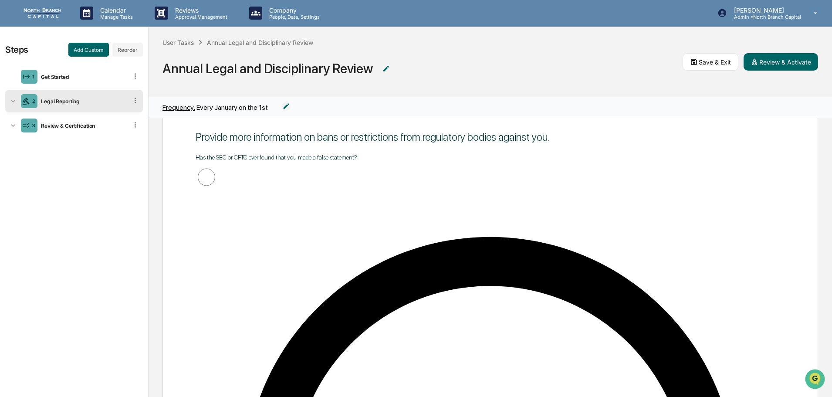
scroll to position [54, 0]
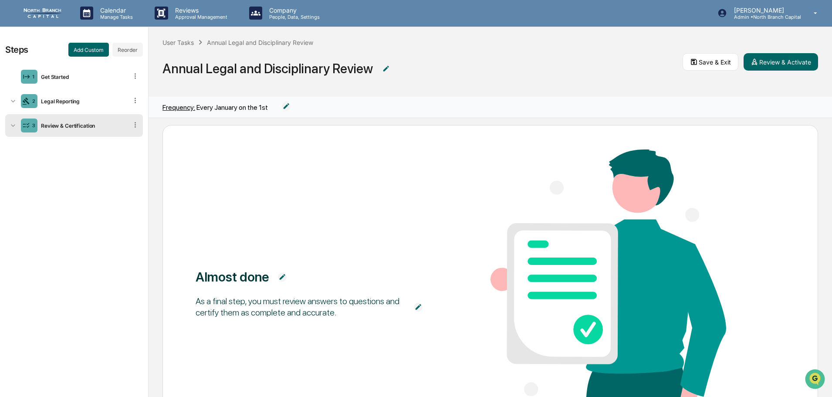
scroll to position [112, 0]
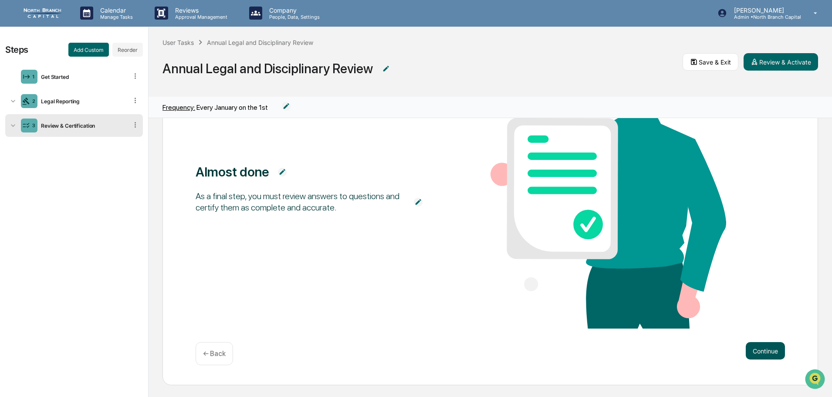
click at [771, 344] on button "Continue" at bounding box center [765, 350] width 39 height 17
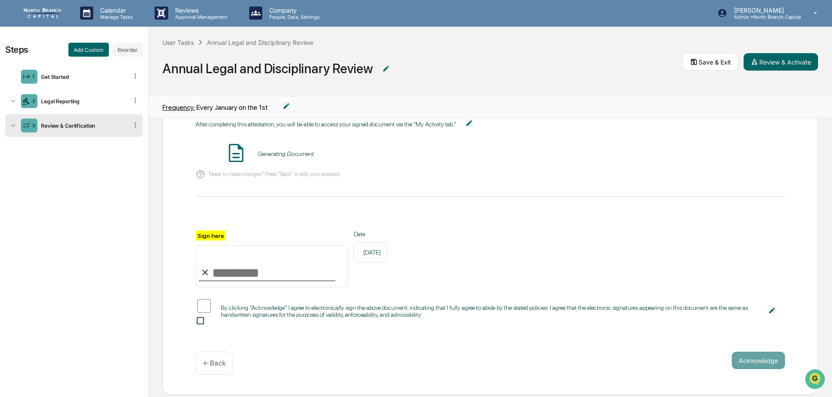
scroll to position [58, 0]
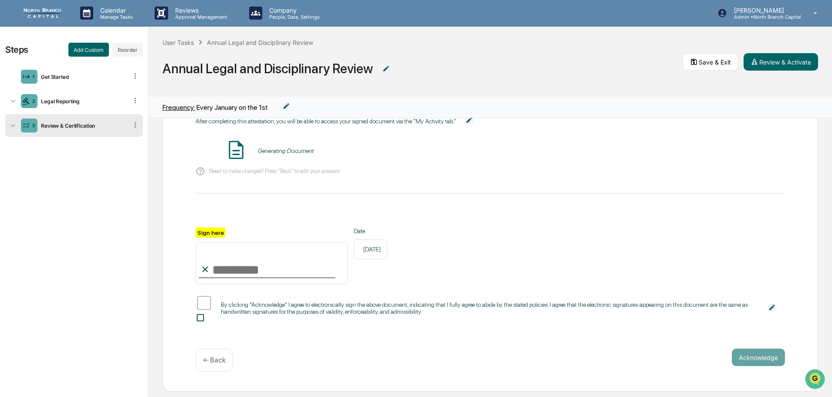
click at [207, 349] on div "← Back" at bounding box center [214, 360] width 37 height 23
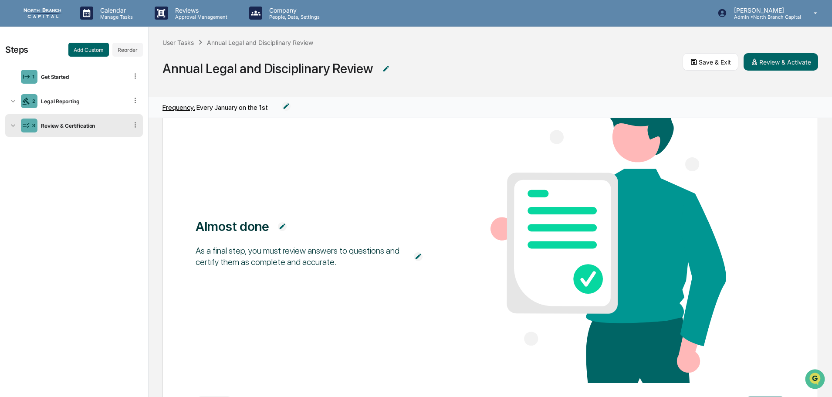
scroll to position [41, 0]
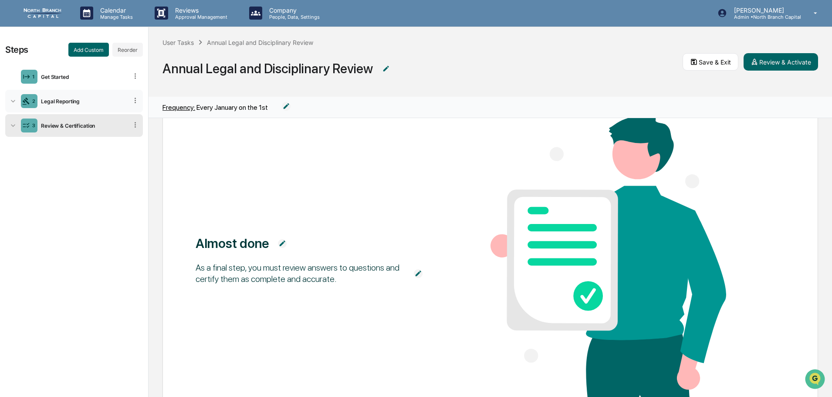
click at [81, 101] on div "Legal Reporting" at bounding box center [82, 101] width 90 height 7
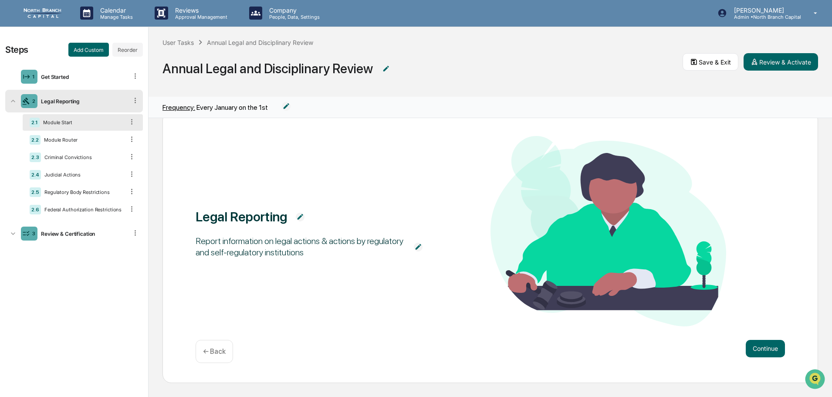
scroll to position [7, 0]
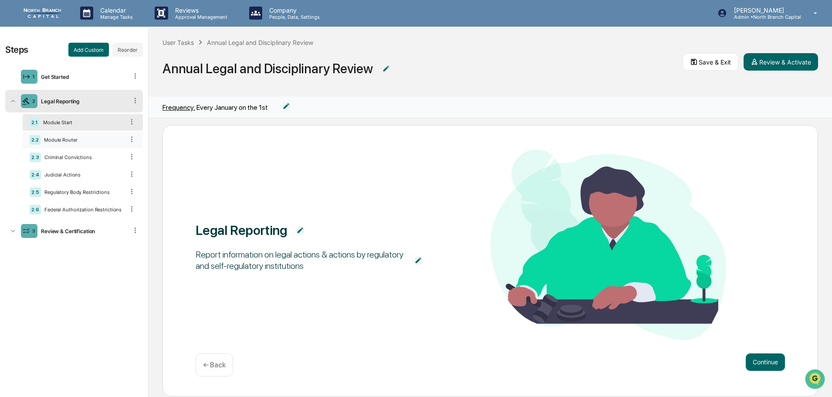
click at [82, 142] on div "Module Router" at bounding box center [83, 140] width 84 height 6
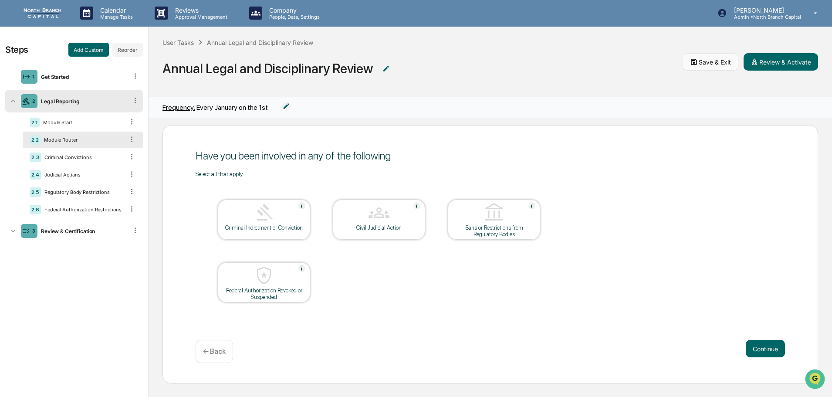
click at [694, 63] on icon at bounding box center [694, 62] width 8 height 8
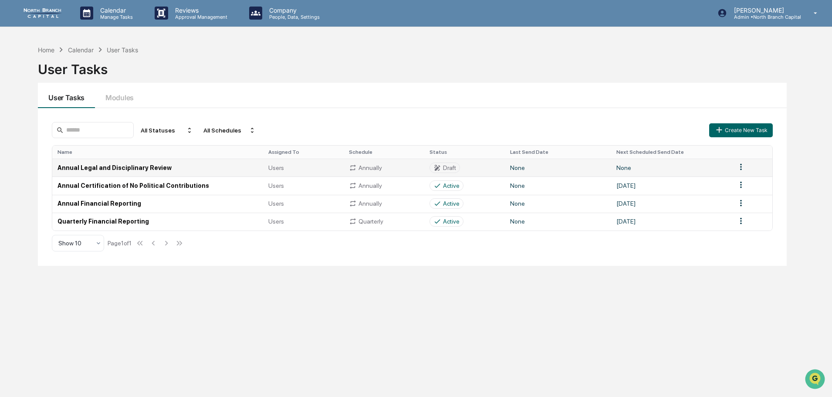
click at [736, 165] on html "Calendar Manage Tasks Reviews Approval Management Company People, Data, Setting…" at bounding box center [416, 198] width 832 height 397
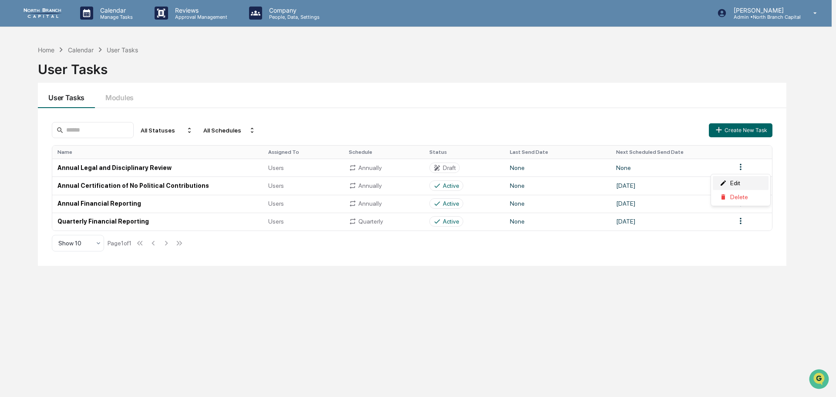
click at [739, 181] on div "Edit" at bounding box center [741, 183] width 56 height 14
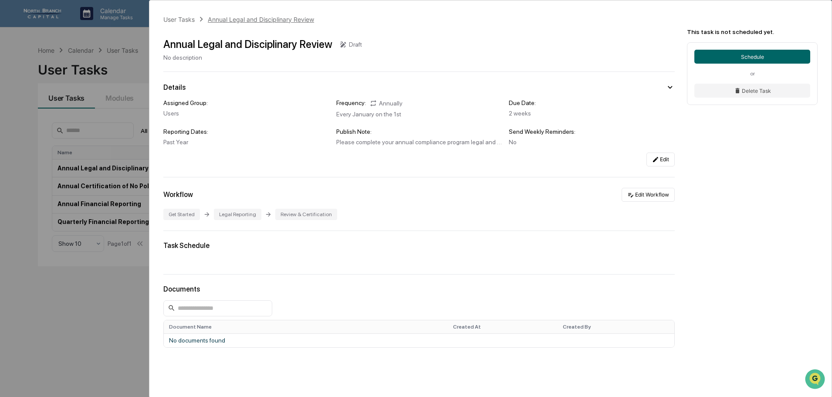
click at [266, 20] on div "Annual Legal and Disciplinary Review" at bounding box center [261, 19] width 106 height 7
click at [652, 196] on button "Edit Workflow" at bounding box center [648, 195] width 53 height 14
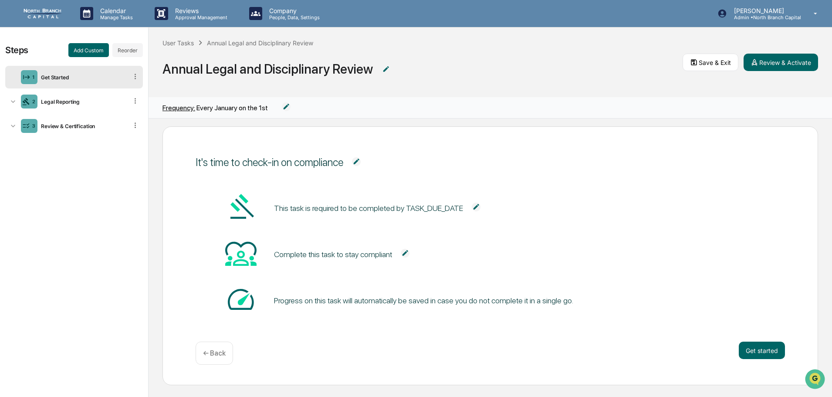
scroll to position [7, 0]
click at [758, 352] on button "Get started" at bounding box center [762, 348] width 46 height 17
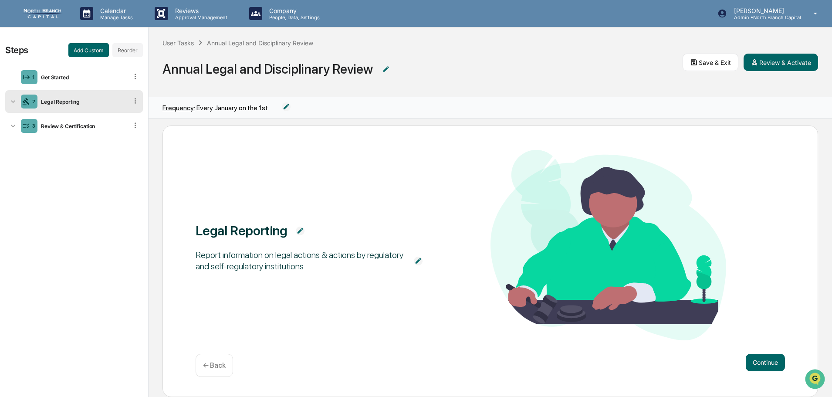
click at [749, 358] on button "Continue" at bounding box center [765, 362] width 39 height 17
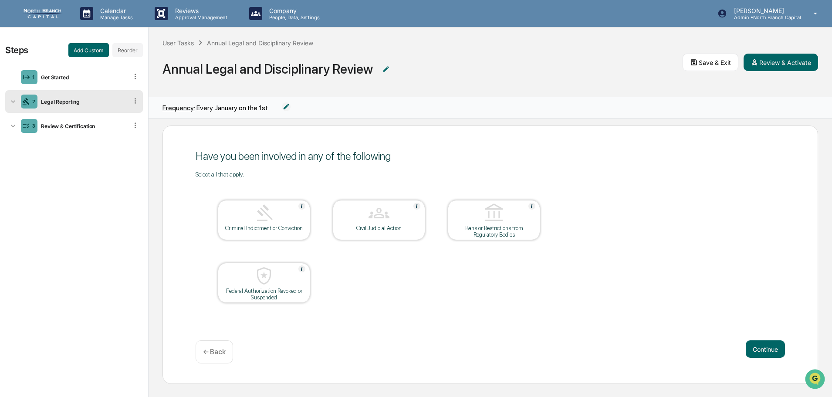
scroll to position [0, 0]
click at [257, 210] on img at bounding box center [264, 212] width 21 height 21
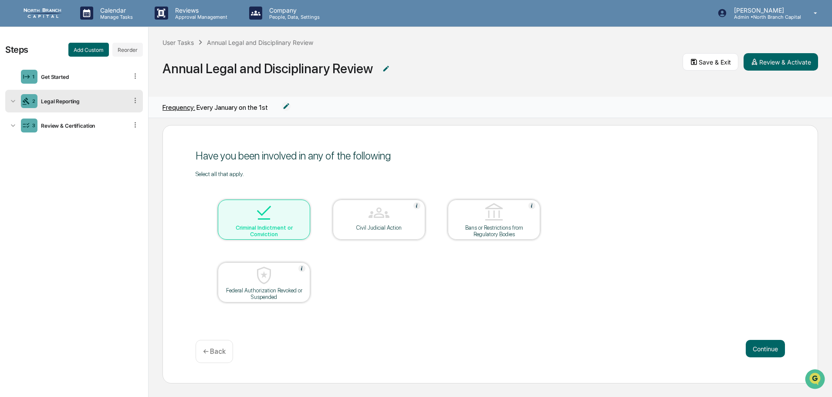
click at [274, 225] on div "Criminal Indictment or Conviction" at bounding box center [264, 230] width 78 height 13
click at [764, 349] on button "Continue" at bounding box center [765, 348] width 39 height 17
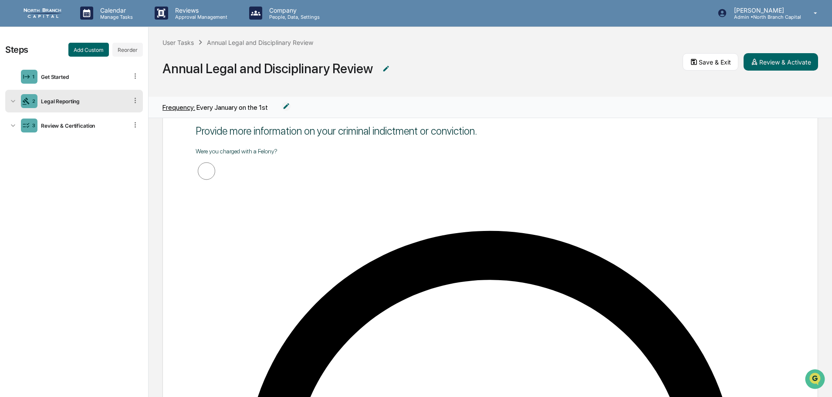
scroll to position [45, 0]
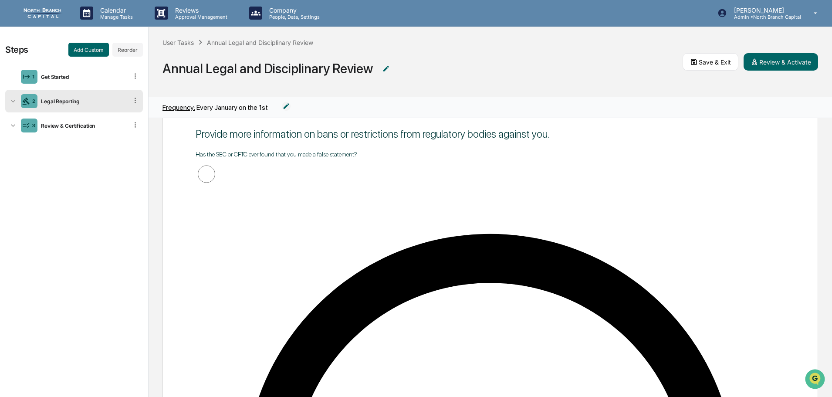
scroll to position [44, 0]
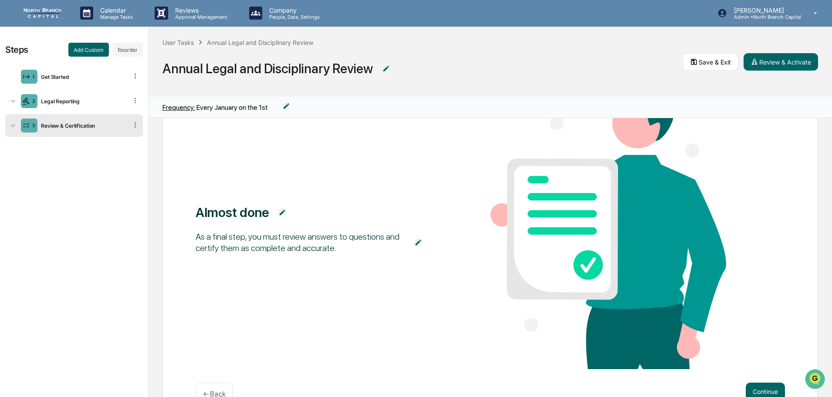
scroll to position [112, 0]
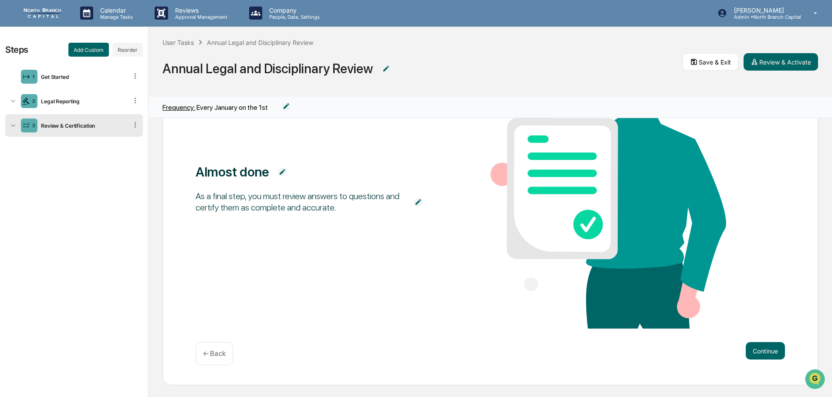
click at [220, 347] on div "← Back" at bounding box center [214, 353] width 37 height 23
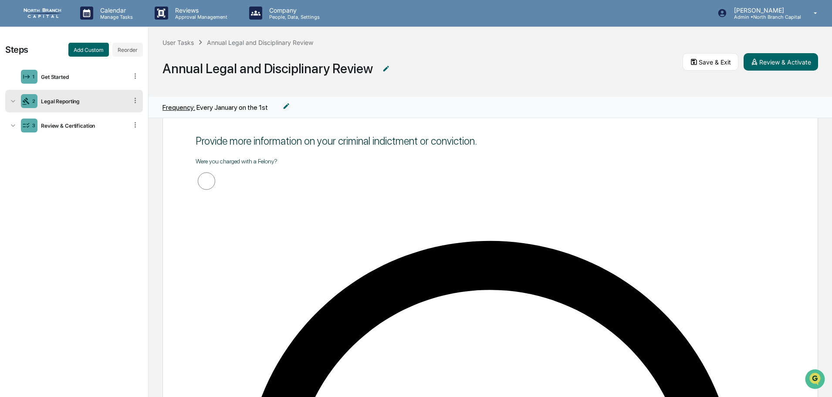
scroll to position [0, 0]
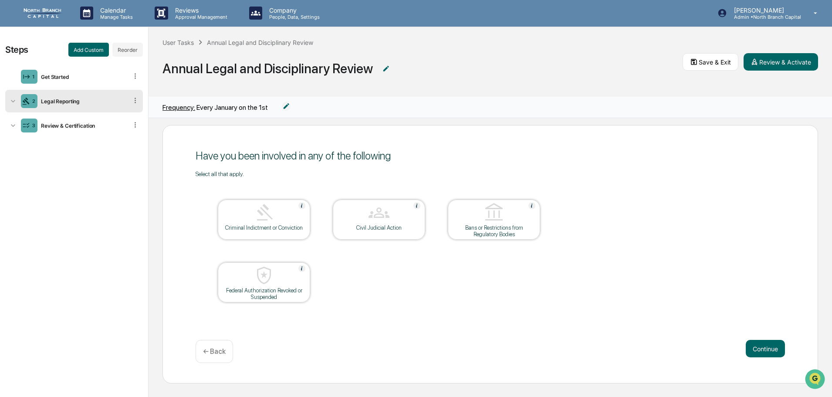
click at [489, 225] on div "Bans or Restrictions from Regulatory Bodies" at bounding box center [494, 230] width 78 height 13
click at [756, 352] on button "Continue" at bounding box center [765, 348] width 39 height 17
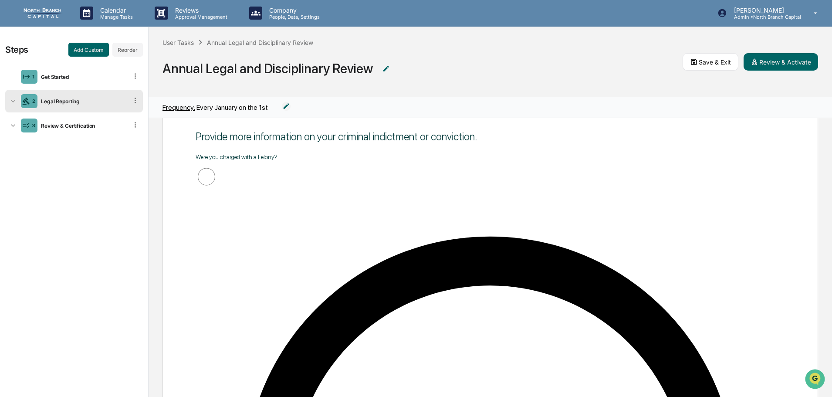
scroll to position [45, 0]
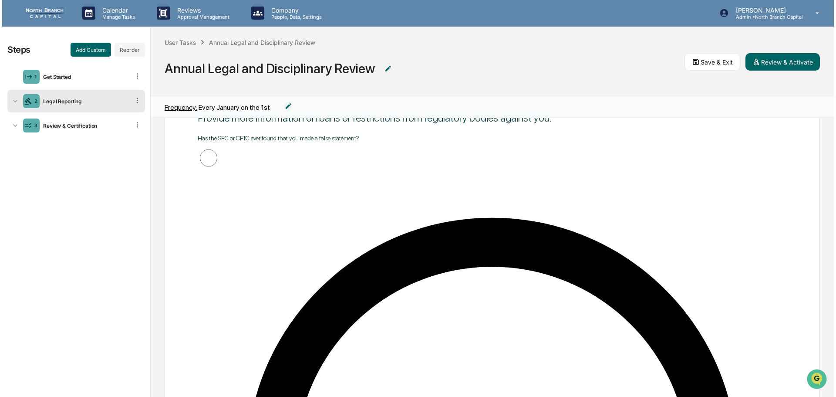
scroll to position [1, 0]
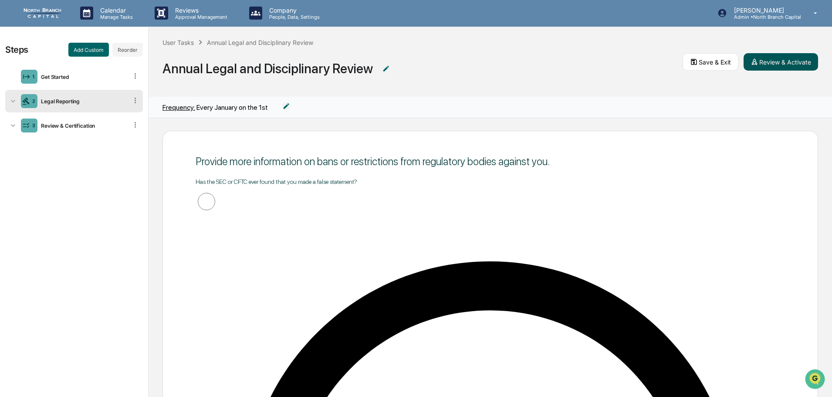
click at [772, 60] on button "Review & Activate" at bounding box center [781, 61] width 74 height 17
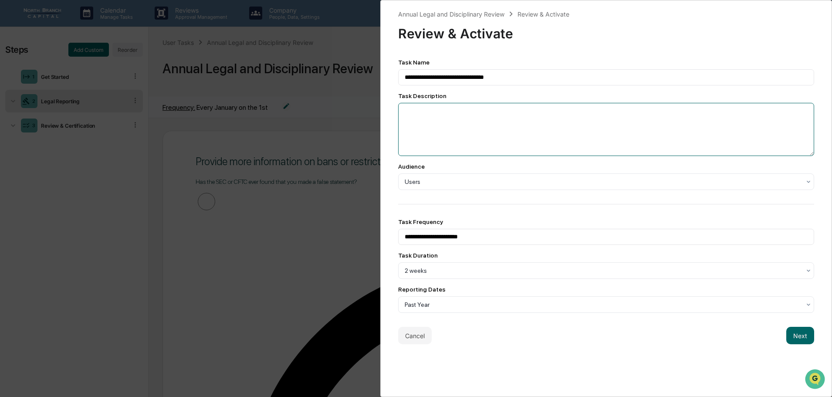
click at [482, 116] on textarea at bounding box center [606, 129] width 416 height 53
type textarea "*"
click at [802, 333] on button "Next" at bounding box center [800, 335] width 28 height 17
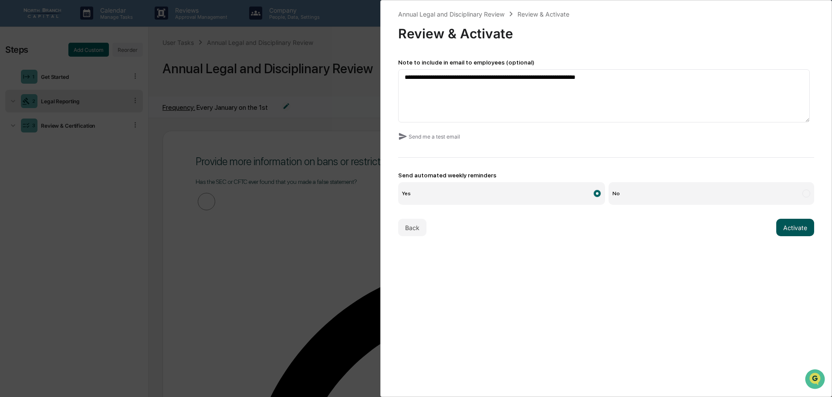
click at [780, 229] on button "Activate" at bounding box center [795, 227] width 38 height 17
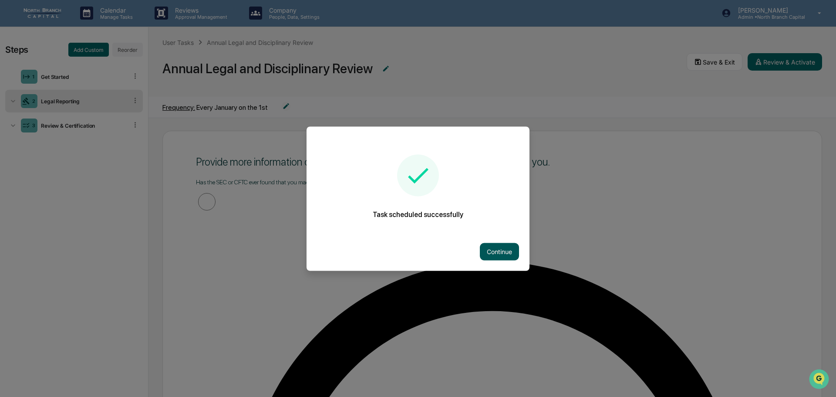
click at [500, 250] on button "Continue" at bounding box center [499, 251] width 39 height 17
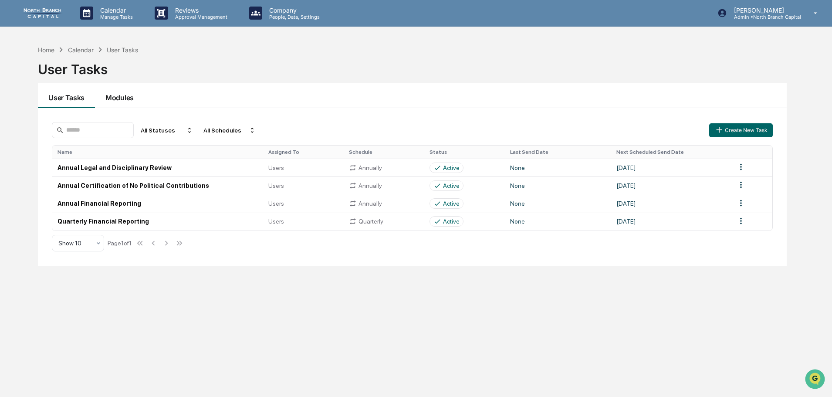
click at [119, 96] on button "Modules" at bounding box center [119, 95] width 49 height 25
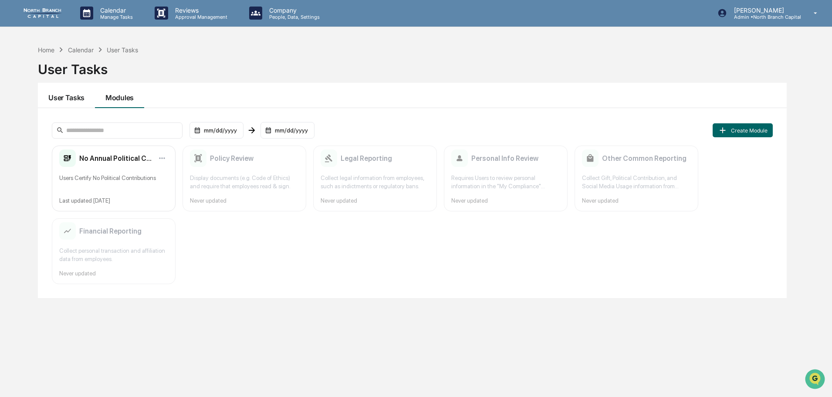
click at [72, 100] on button "User Tasks" at bounding box center [66, 95] width 57 height 25
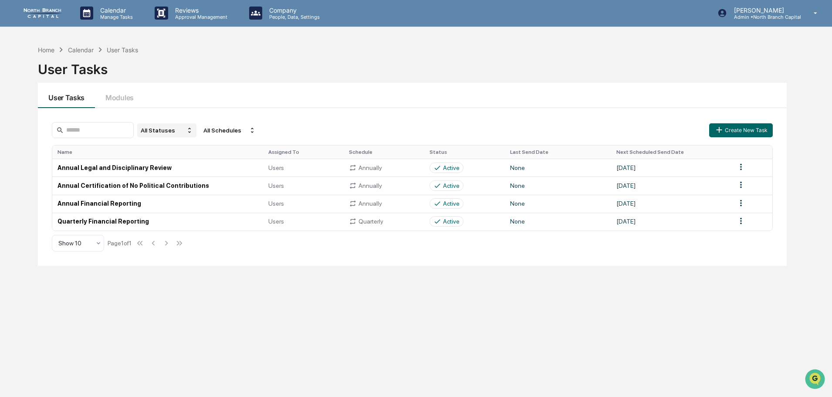
click at [190, 132] on div "All Statuses" at bounding box center [166, 130] width 59 height 14
click at [189, 130] on div "All Statuses" at bounding box center [166, 130] width 59 height 14
click at [120, 20] on p "Manage Tasks" at bounding box center [115, 17] width 44 height 6
click at [115, 45] on li "User Tasks" at bounding box center [138, 44] width 131 height 17
click at [725, 134] on button "Create New Task" at bounding box center [741, 130] width 64 height 14
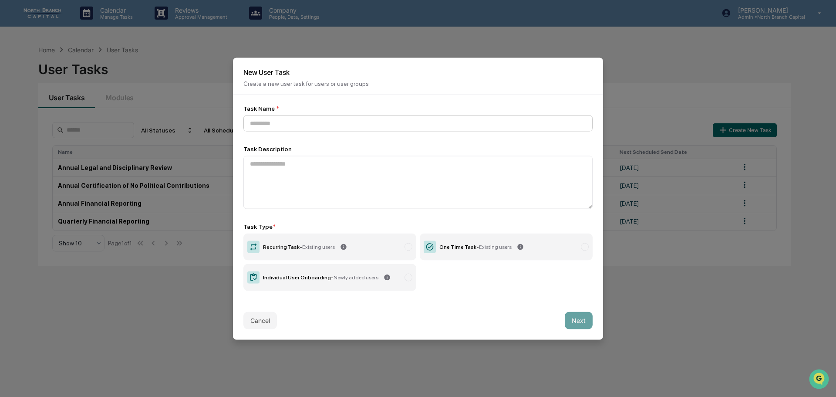
click at [311, 125] on input at bounding box center [418, 123] width 349 height 16
type input "**********"
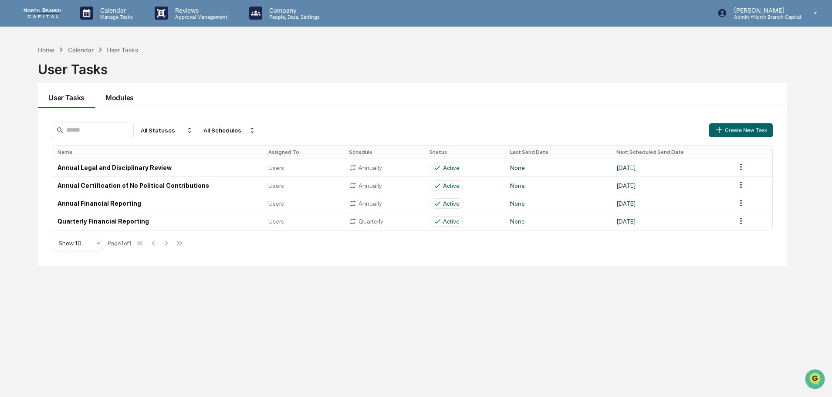
click at [119, 93] on button "Modules" at bounding box center [119, 95] width 49 height 25
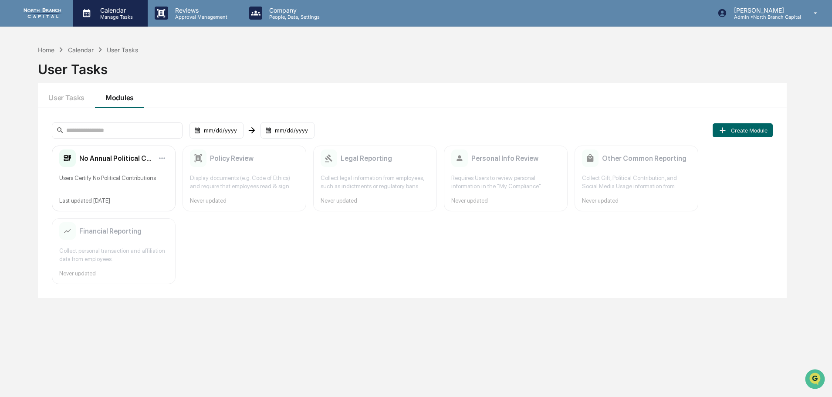
click at [104, 15] on p "Manage Tasks" at bounding box center [115, 17] width 44 height 6
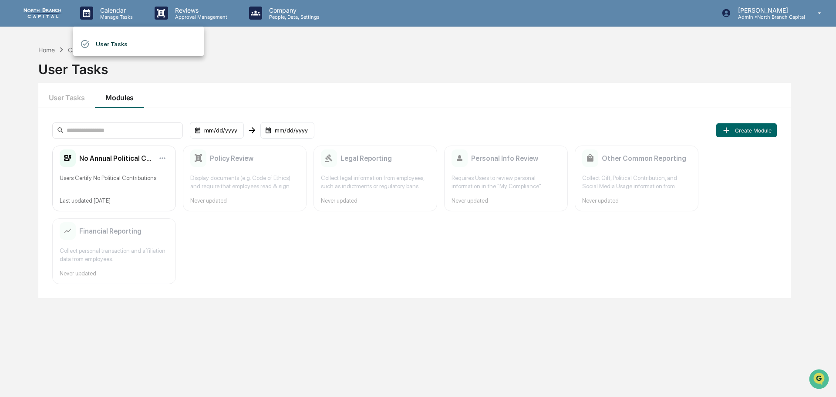
click at [157, 11] on div at bounding box center [418, 198] width 836 height 397
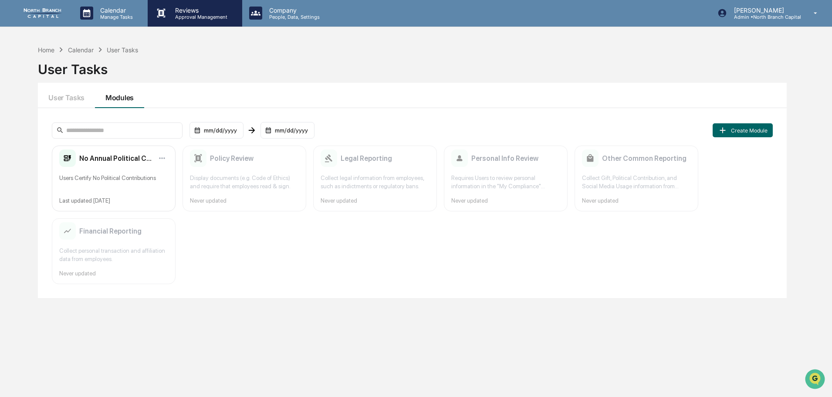
click at [200, 10] on p "Reviews" at bounding box center [200, 10] width 64 height 7
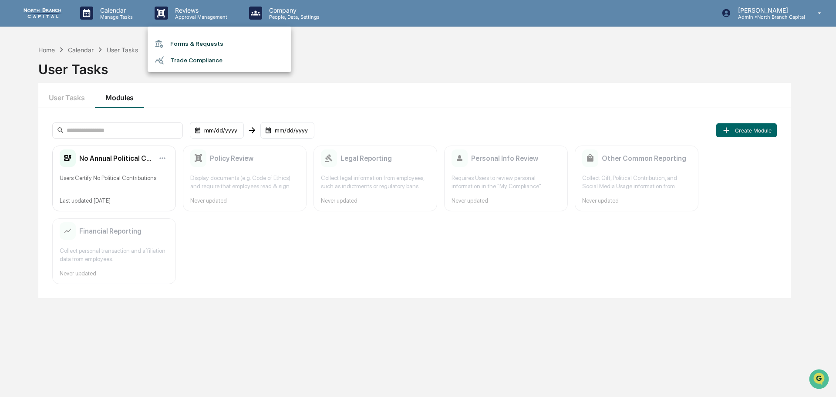
click at [185, 44] on li "Forms & Requests" at bounding box center [220, 44] width 144 height 16
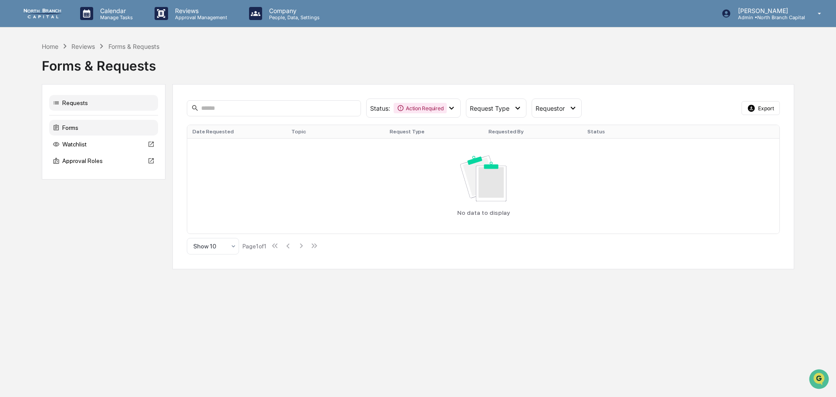
click at [96, 124] on div "Forms" at bounding box center [103, 128] width 109 height 16
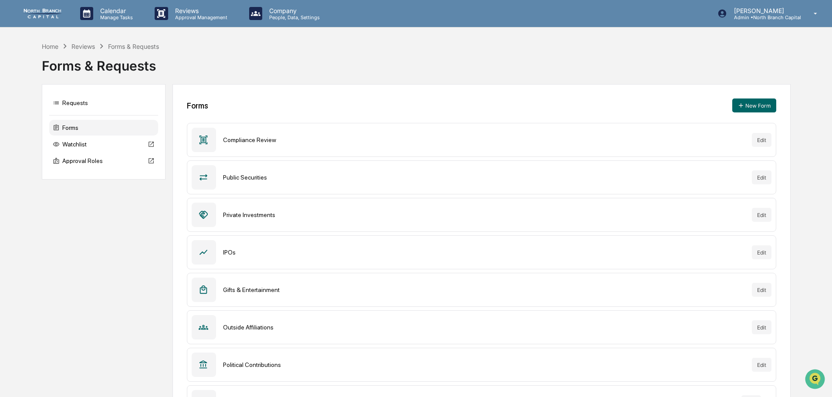
click at [317, 142] on div "Compliance Review" at bounding box center [484, 139] width 522 height 7
click at [757, 139] on button "Edit" at bounding box center [762, 140] width 20 height 14
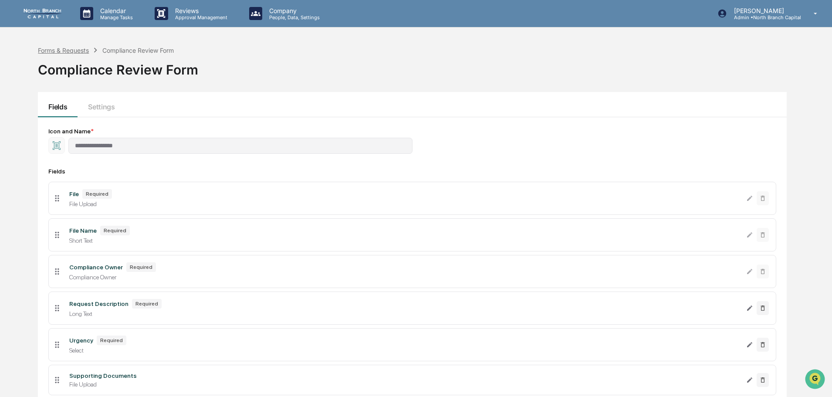
click at [79, 47] on div "Forms & Requests" at bounding box center [63, 50] width 51 height 7
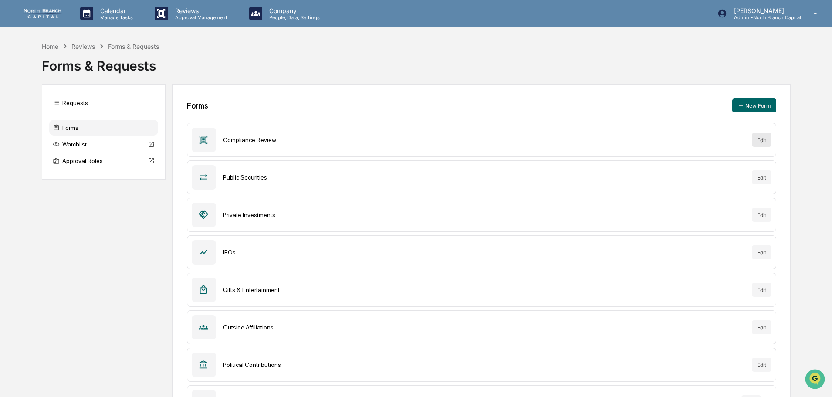
click at [757, 142] on button "Edit" at bounding box center [762, 140] width 20 height 14
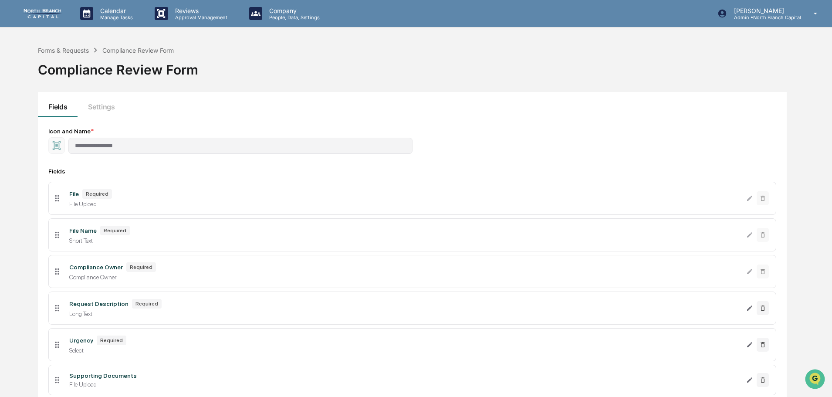
click at [95, 195] on div "Required" at bounding box center [97, 194] width 30 height 10
click at [71, 204] on div "File Upload" at bounding box center [404, 203] width 670 height 7
click at [60, 48] on div "Forms & Requests" at bounding box center [63, 50] width 51 height 7
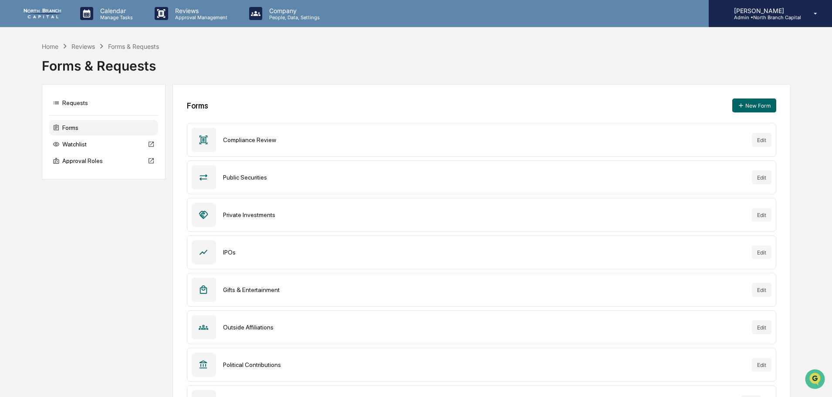
click at [788, 8] on p "[PERSON_NAME]" at bounding box center [764, 10] width 74 height 7
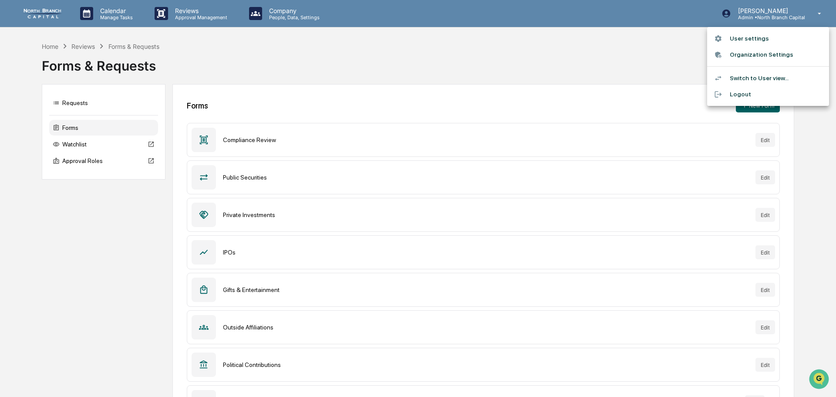
click at [754, 78] on li "Switch to User view..." at bounding box center [769, 78] width 122 height 16
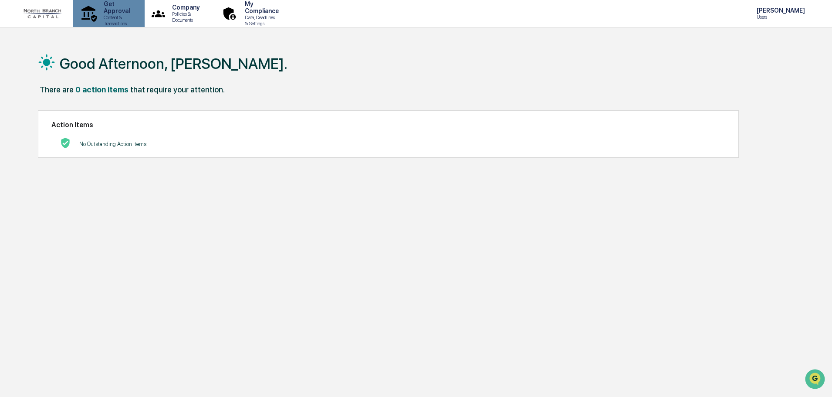
click at [134, 16] on p "Content & Transactions" at bounding box center [115, 20] width 37 height 12
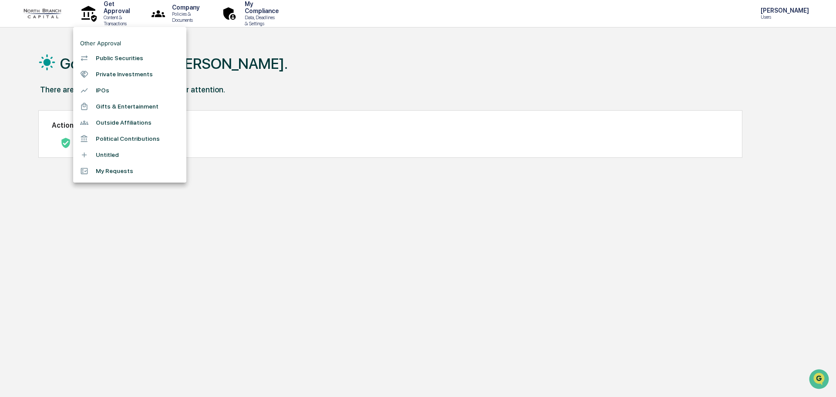
click at [106, 157] on li "Untitled" at bounding box center [129, 155] width 113 height 16
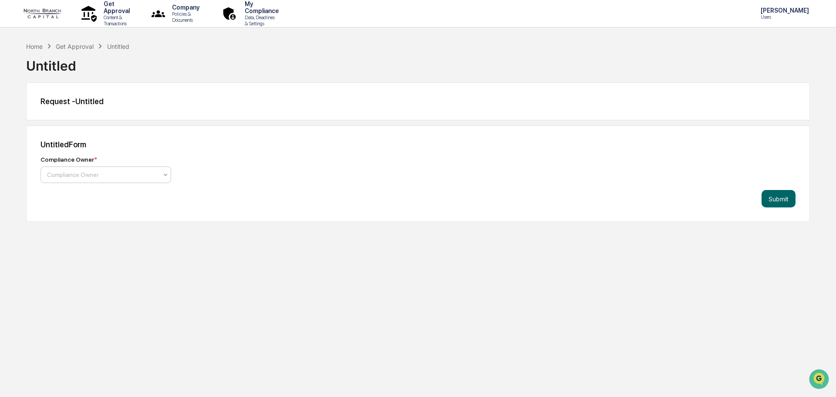
click at [134, 169] on div "Compliance Owner" at bounding box center [102, 175] width 119 height 12
click at [773, 192] on button "Submit" at bounding box center [779, 198] width 34 height 17
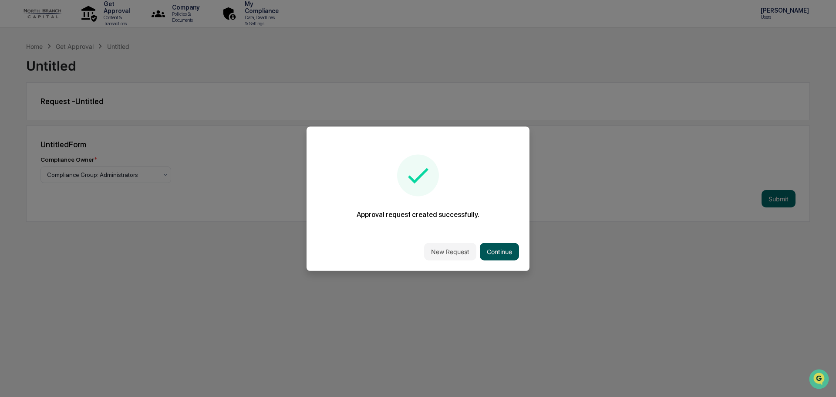
click at [491, 252] on button "Continue" at bounding box center [499, 251] width 39 height 17
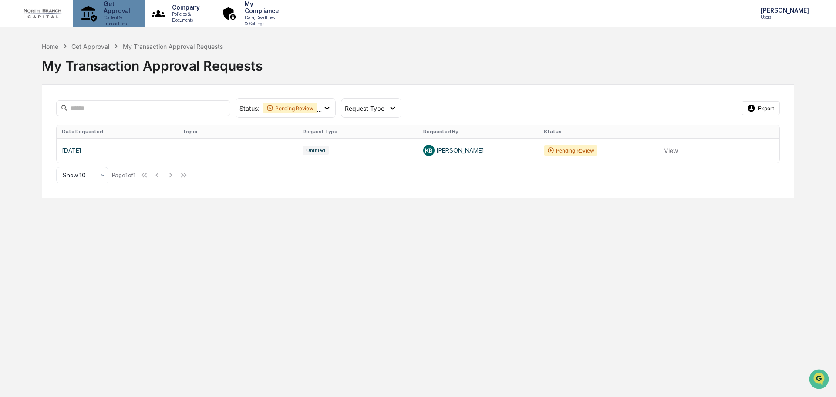
click at [101, 15] on p "Content & Transactions" at bounding box center [115, 20] width 37 height 12
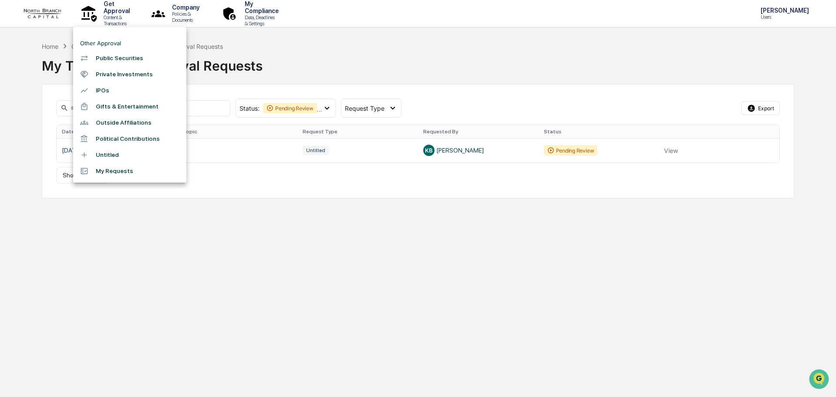
click at [201, 12] on div at bounding box center [418, 198] width 836 height 397
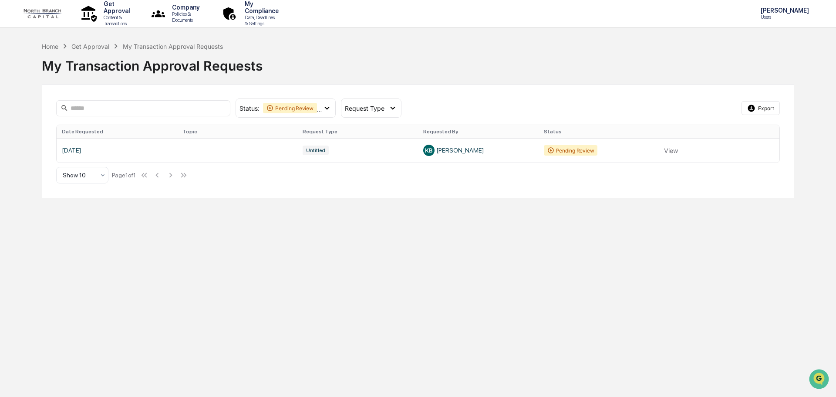
click at [203, 17] on p "Policies & Documents" at bounding box center [184, 17] width 39 height 12
click at [209, 46] on li "Policy Document Library" at bounding box center [218, 44] width 113 height 16
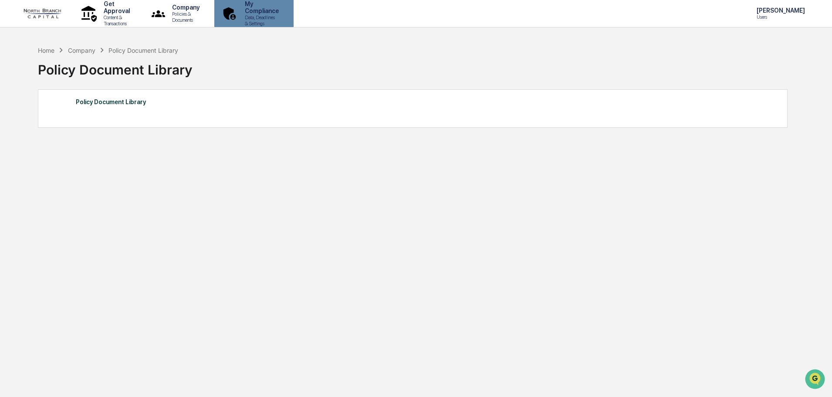
click at [283, 7] on p "My Compliance" at bounding box center [260, 7] width 45 height 14
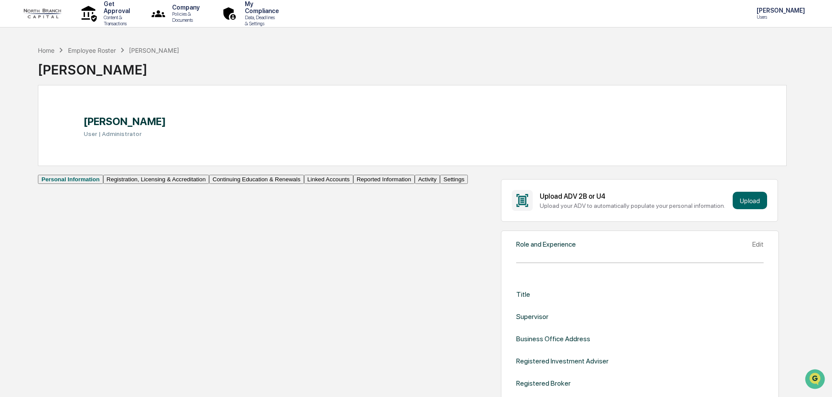
click at [103, 184] on button "Registration, Licensing & Accreditation" at bounding box center [156, 179] width 106 height 9
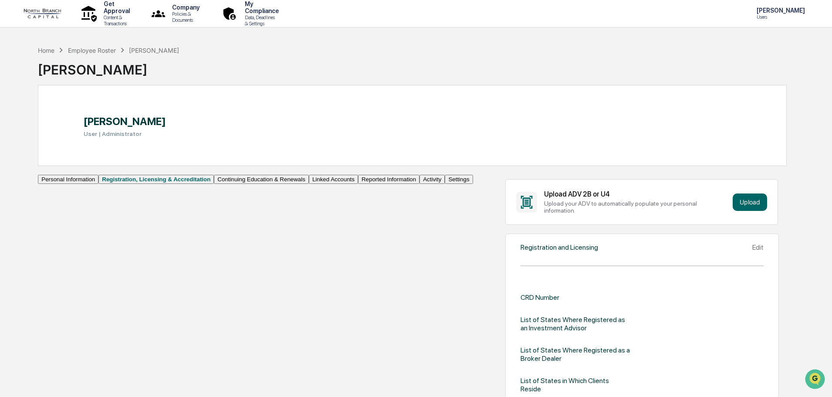
click at [98, 184] on button "Personal Information" at bounding box center [68, 179] width 61 height 9
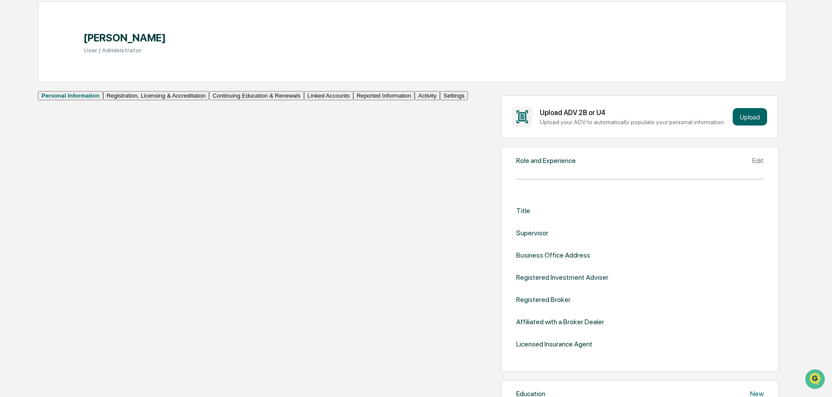
scroll to position [87, 0]
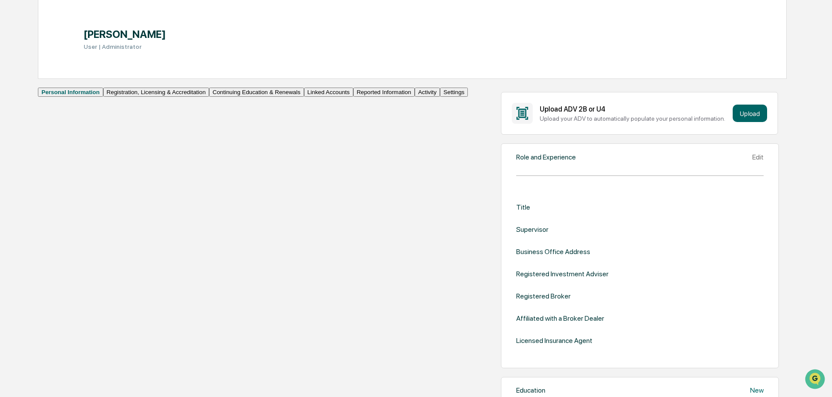
click at [752, 161] on div "Edit" at bounding box center [757, 157] width 11 height 8
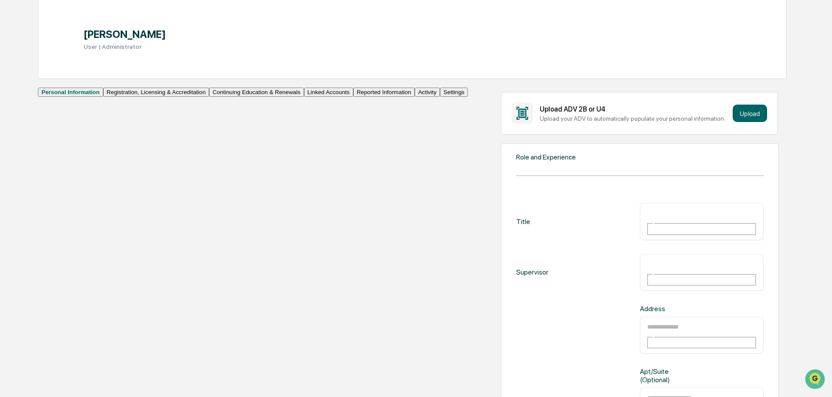
click at [640, 216] on div "​" at bounding box center [702, 221] width 124 height 37
click at [647, 219] on input "text" at bounding box center [678, 213] width 63 height 11
type input "**********"
type input "*"
type input "**********"
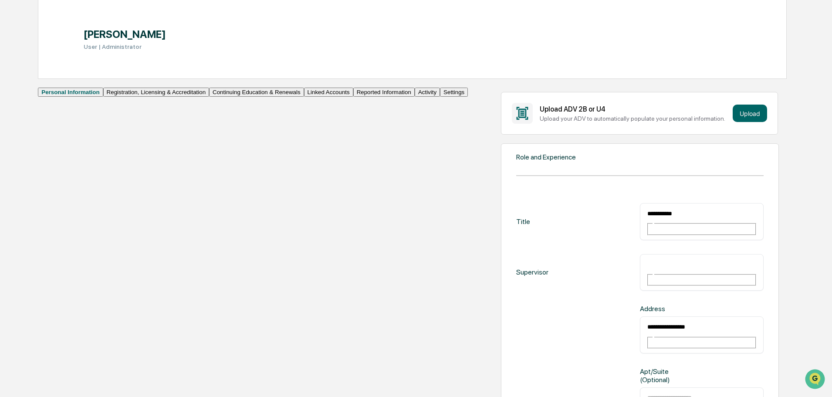
type input "**********"
type input "**"
type input "*"
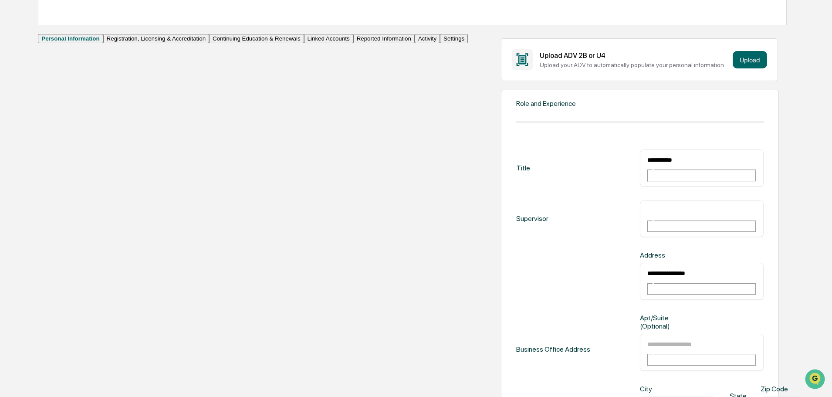
scroll to position [261, 0]
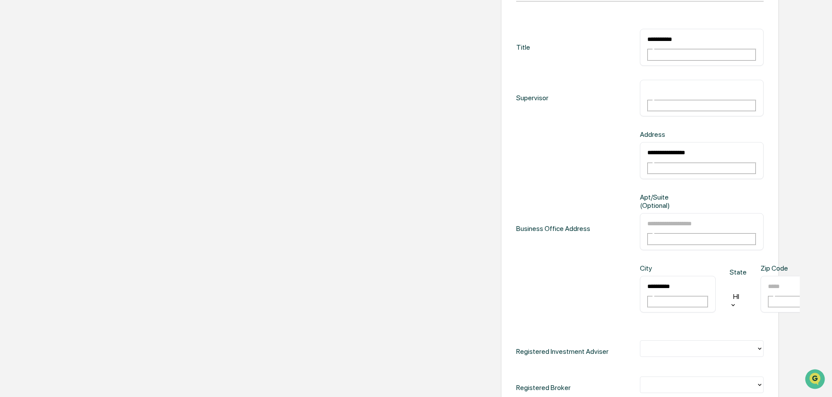
click at [734, 281] on div at bounding box center [738, 286] width 8 height 10
type input "**"
drag, startPoint x: 638, startPoint y: 237, endPoint x: 629, endPoint y: 237, distance: 9.2
click at [761, 276] on div "​" at bounding box center [799, 294] width 76 height 37
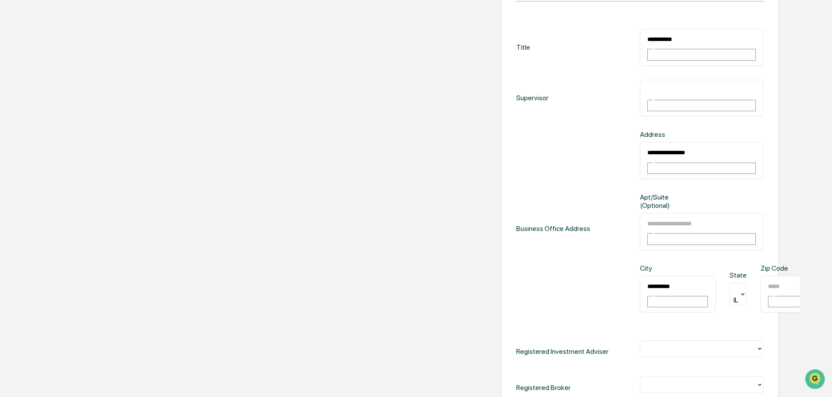
click at [767, 281] on input "text" at bounding box center [798, 286] width 63 height 11
type input "*****"
click at [640, 340] on div at bounding box center [702, 348] width 124 height 17
click at [644, 342] on div at bounding box center [701, 347] width 115 height 10
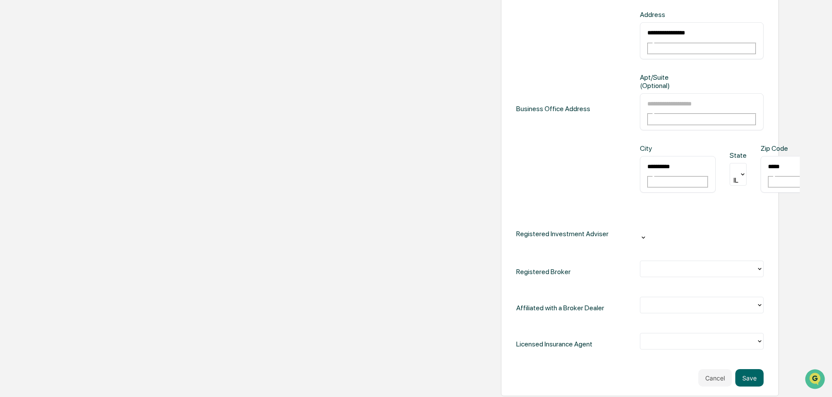
scroll to position [436, 0]
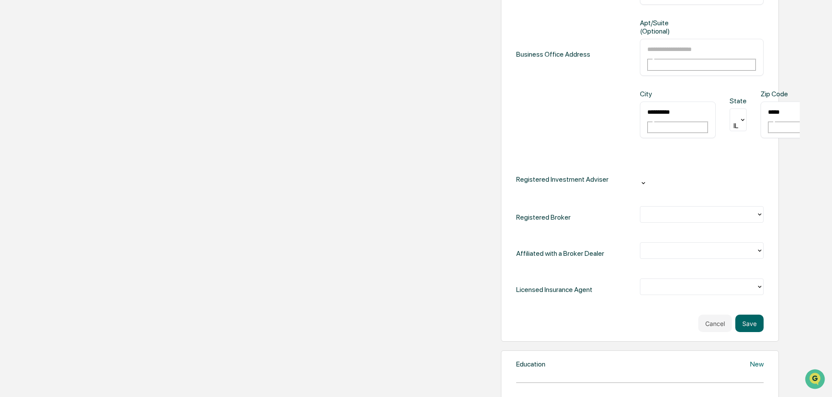
click at [640, 166] on div at bounding box center [702, 173] width 124 height 14
click at [516, 206] on div "Registered Broker" at bounding box center [639, 217] width 247 height 22
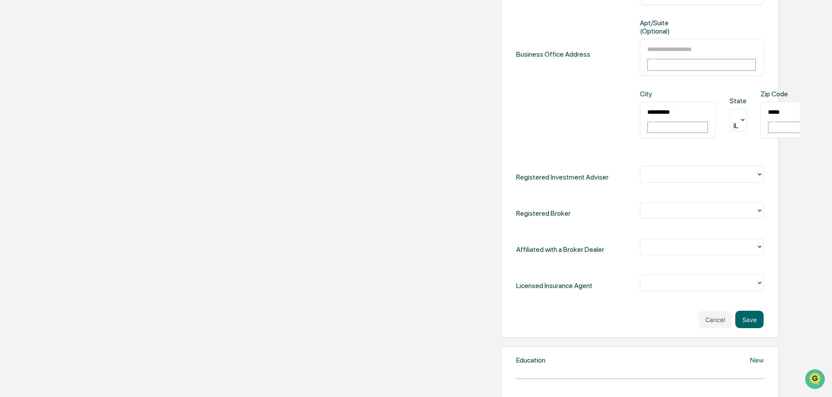
click at [645, 169] on div at bounding box center [698, 174] width 107 height 10
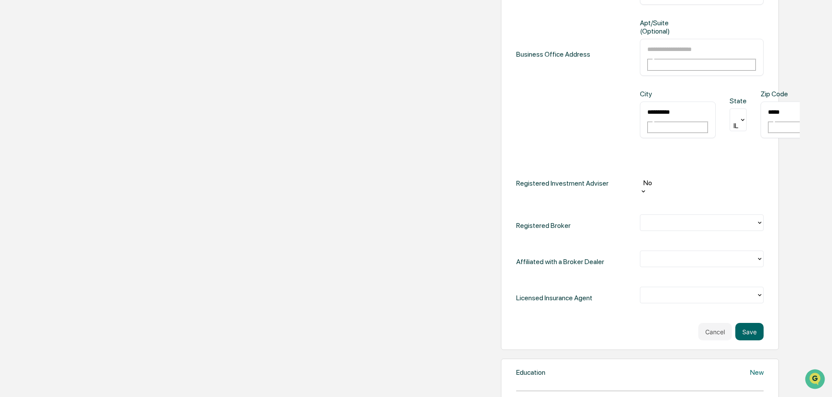
click at [517, 103] on div "**********" at bounding box center [639, 81] width 247 height 454
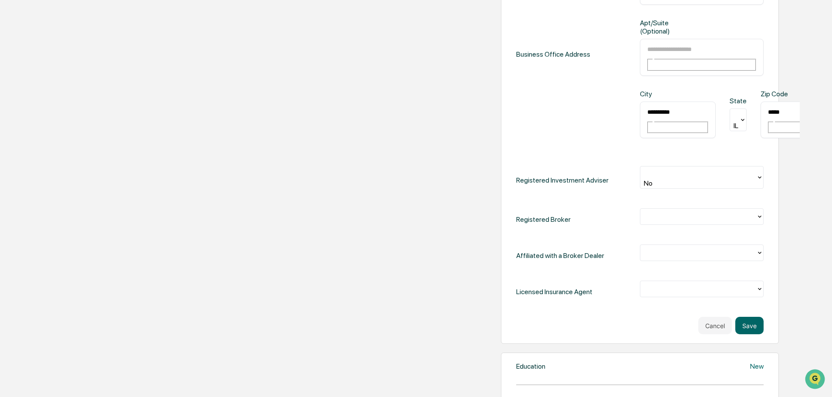
click at [645, 212] on div at bounding box center [698, 217] width 107 height 10
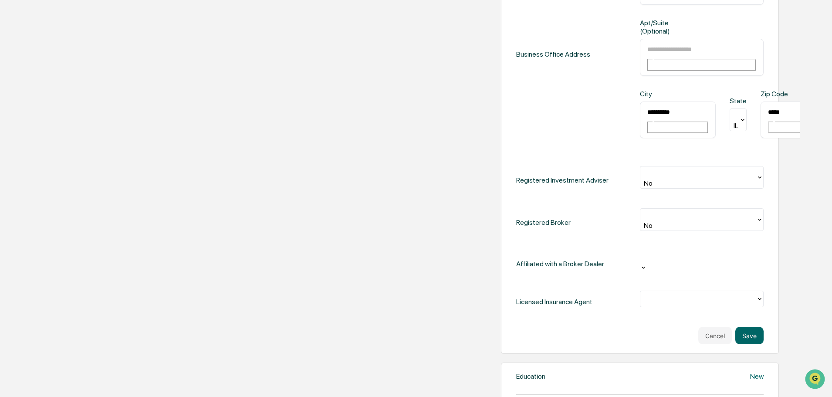
click at [644, 252] on div at bounding box center [701, 257] width 115 height 10
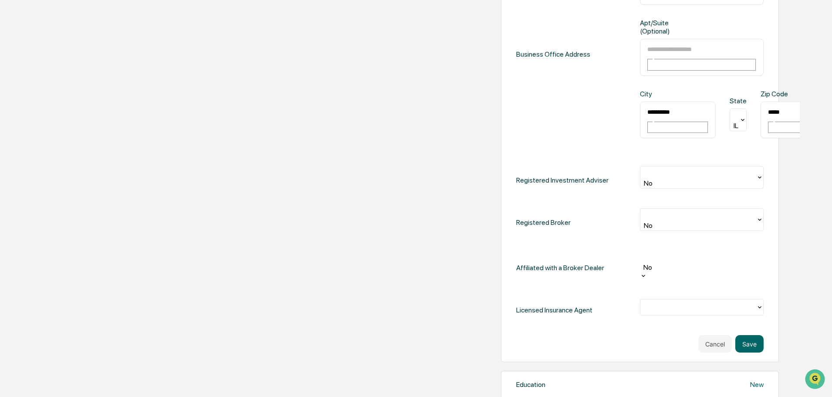
click at [645, 302] on div at bounding box center [698, 307] width 107 height 10
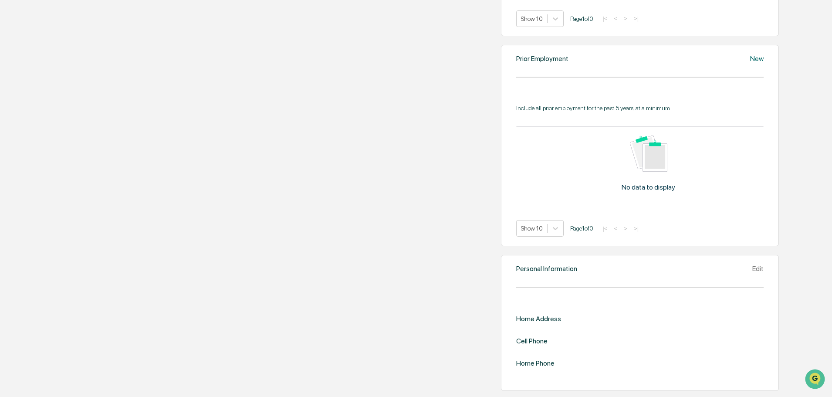
scroll to position [987, 0]
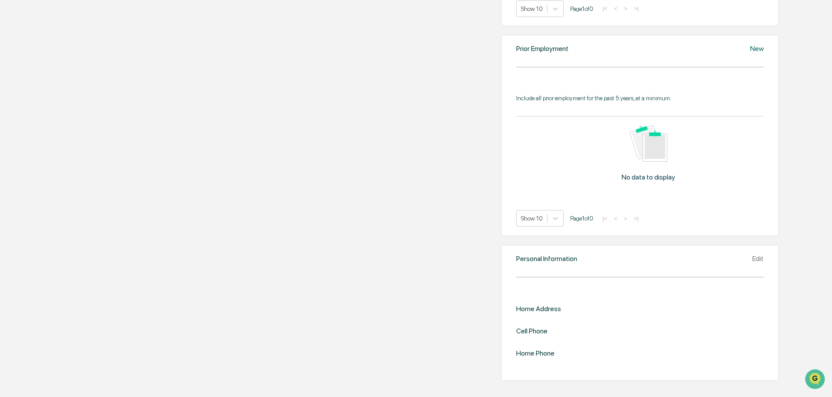
click at [752, 263] on div "Edit" at bounding box center [757, 258] width 11 height 8
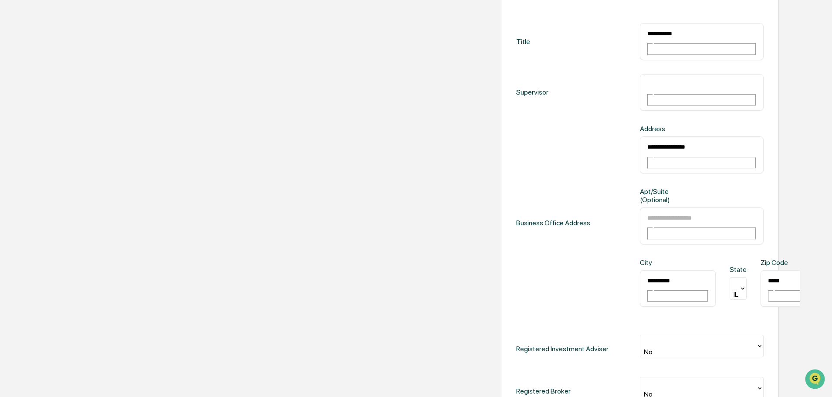
scroll to position [218, 0]
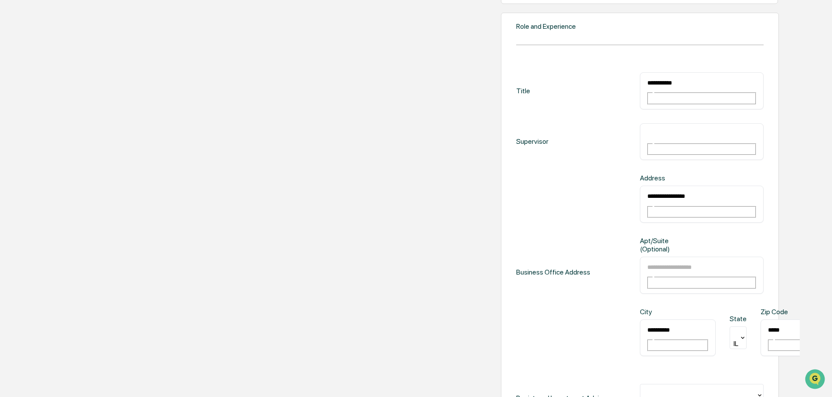
click at [647, 190] on input "**********" at bounding box center [678, 195] width 63 height 11
click at [647, 128] on input "text" at bounding box center [678, 133] width 63 height 11
type input "**********"
drag, startPoint x: 560, startPoint y: 168, endPoint x: 306, endPoint y: 192, distance: 255.2
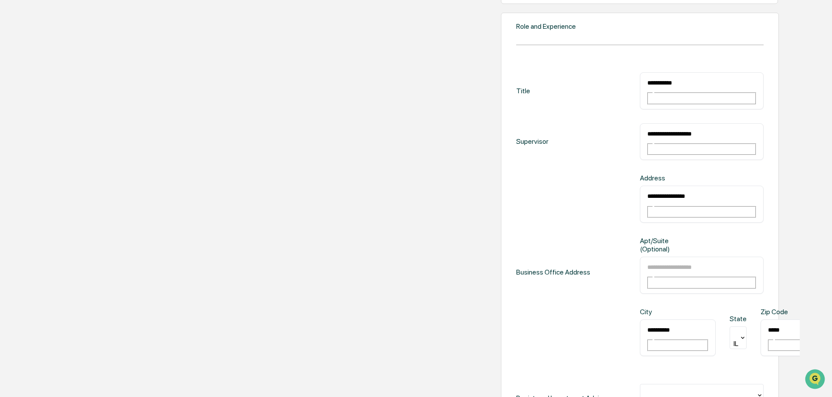
click at [516, 192] on div "**********" at bounding box center [639, 272] width 247 height 196
type input "**********"
type input "***"
type input "*********"
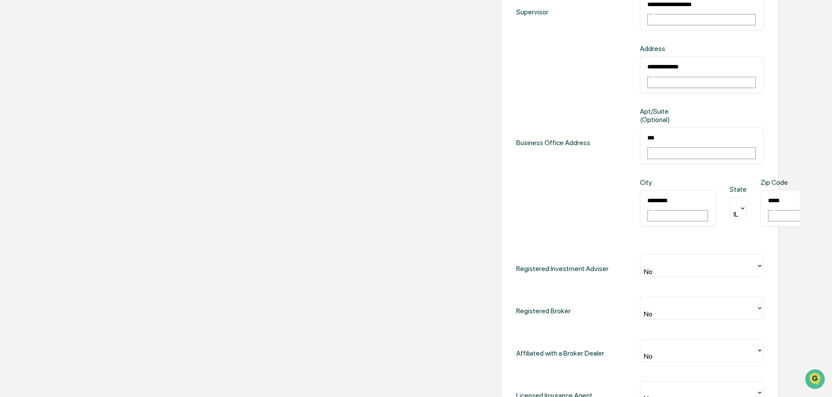
scroll to position [305, 0]
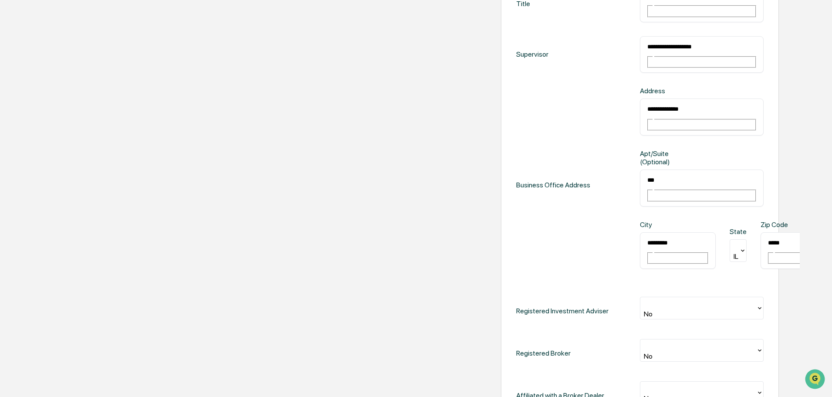
type input "*****"
click at [645, 299] on div at bounding box center [698, 304] width 107 height 10
click at [640, 297] on div "Yes" at bounding box center [702, 308] width 124 height 22
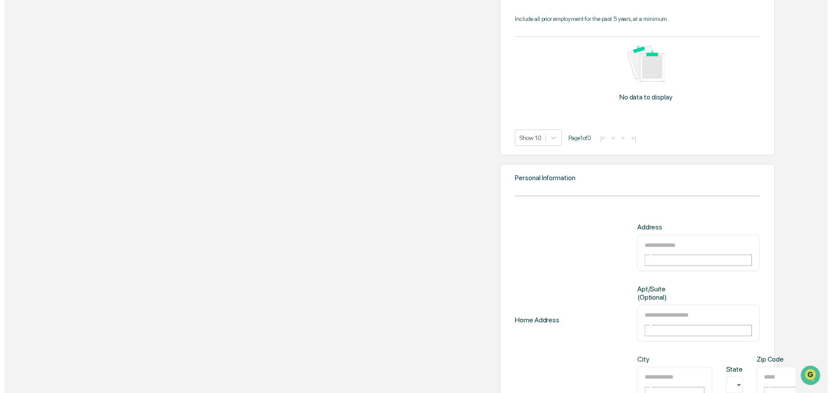
scroll to position [1133, 0]
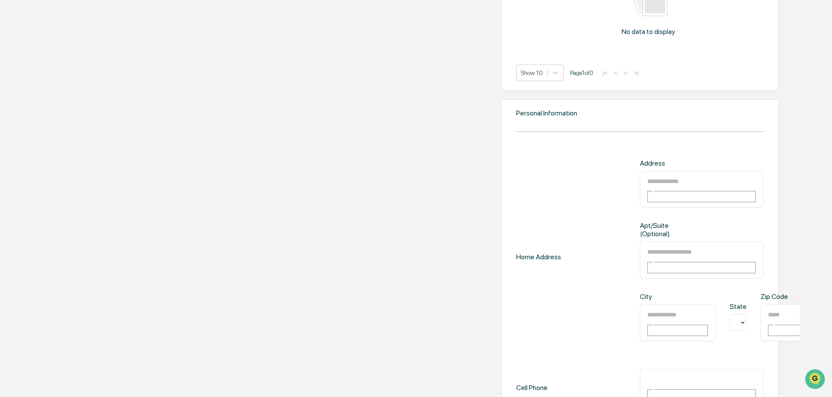
click at [647, 178] on input "text" at bounding box center [678, 181] width 63 height 11
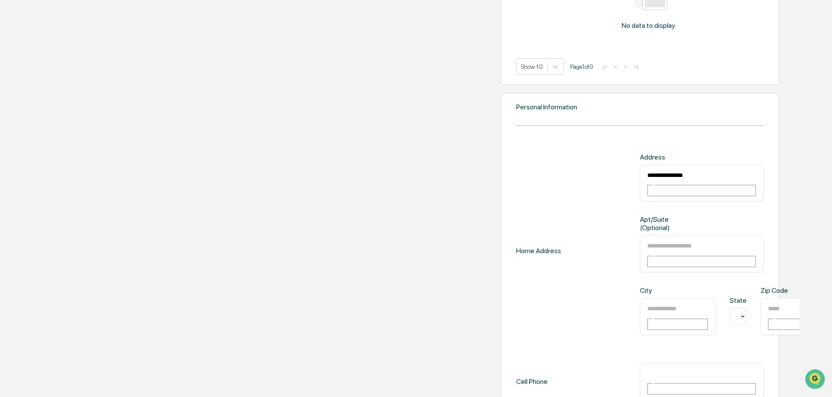
type input "**********"
type input "**"
drag, startPoint x: 685, startPoint y: 271, endPoint x: 691, endPoint y: 273, distance: 6.5
click at [767, 303] on input "text" at bounding box center [798, 308] width 63 height 11
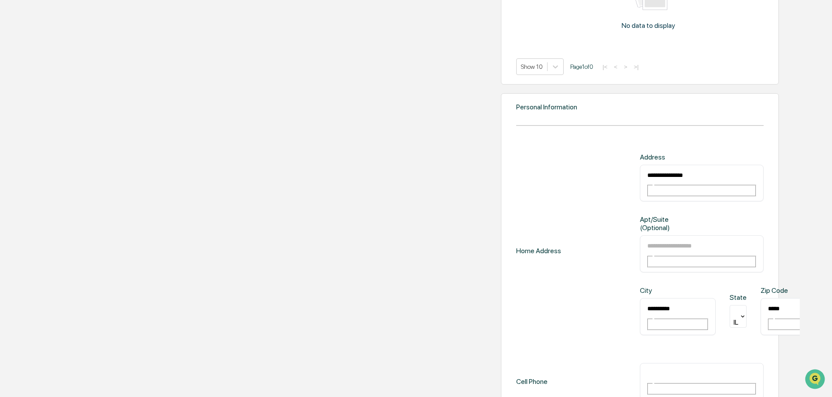
type input "*****"
drag, startPoint x: 532, startPoint y: 312, endPoint x: 534, endPoint y: 318, distance: 5.7
click at [647, 368] on input "text" at bounding box center [678, 373] width 63 height 11
type input "**********"
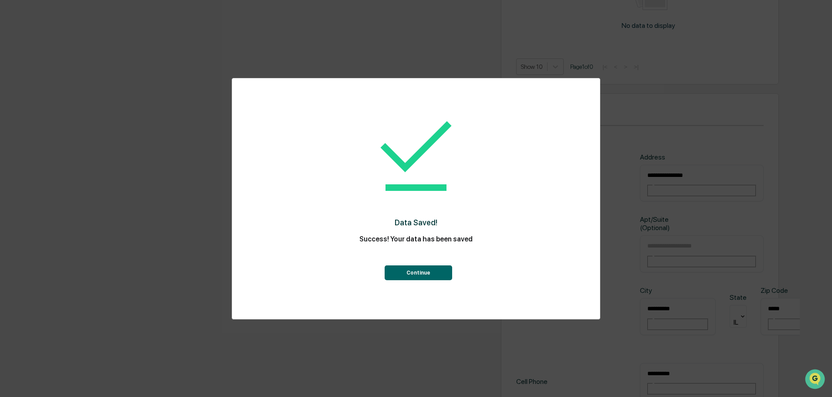
click at [428, 274] on button "Continue" at bounding box center [419, 272] width 68 height 15
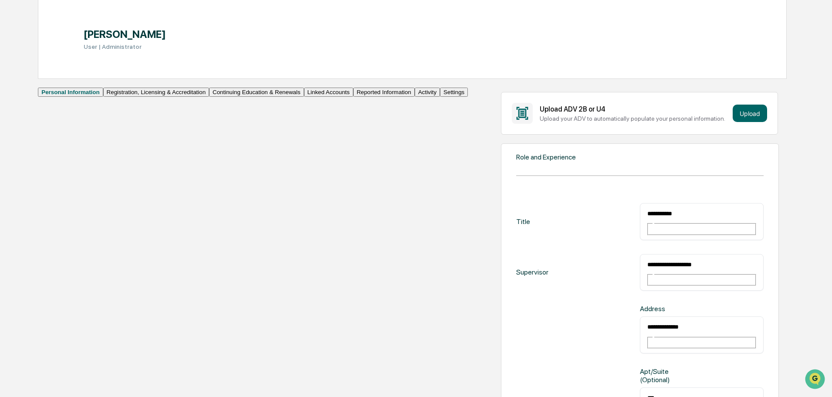
scroll to position [0, 0]
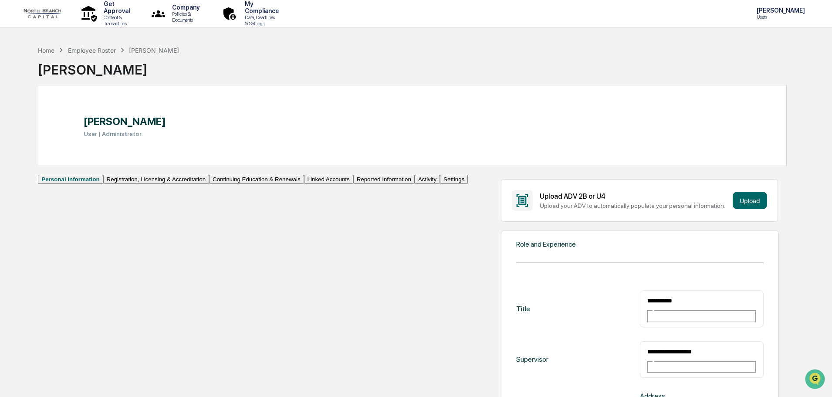
click at [103, 184] on button "Registration, Licensing & Accreditation" at bounding box center [156, 179] width 106 height 9
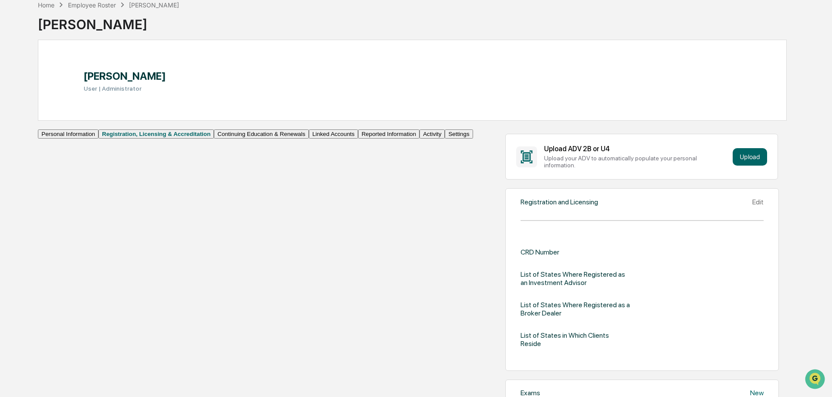
scroll to position [44, 0]
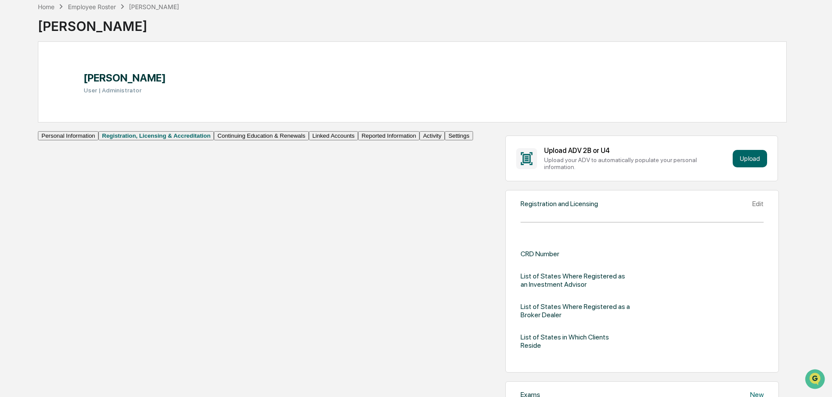
click at [90, 140] on button "Personal Information" at bounding box center [68, 135] width 61 height 9
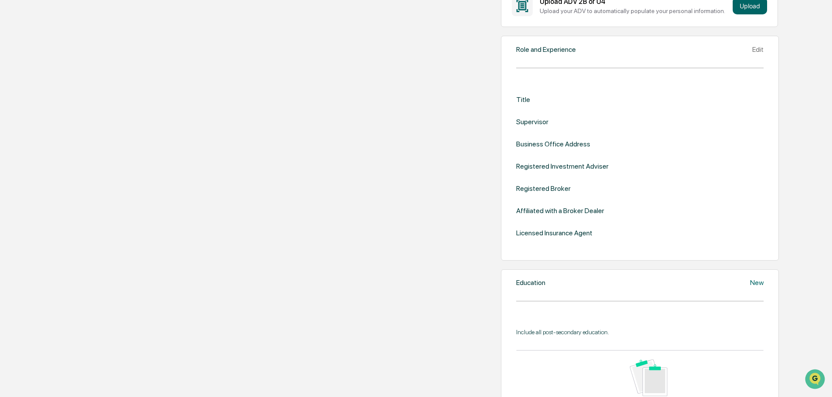
scroll to position [87, 0]
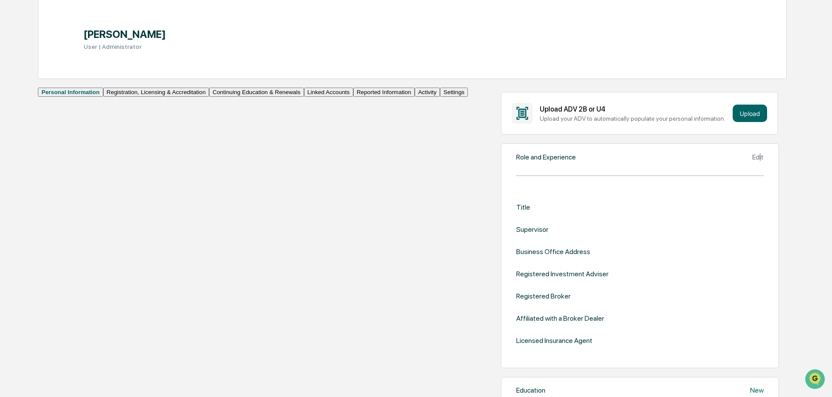
click at [752, 161] on div "Edit" at bounding box center [757, 157] width 11 height 8
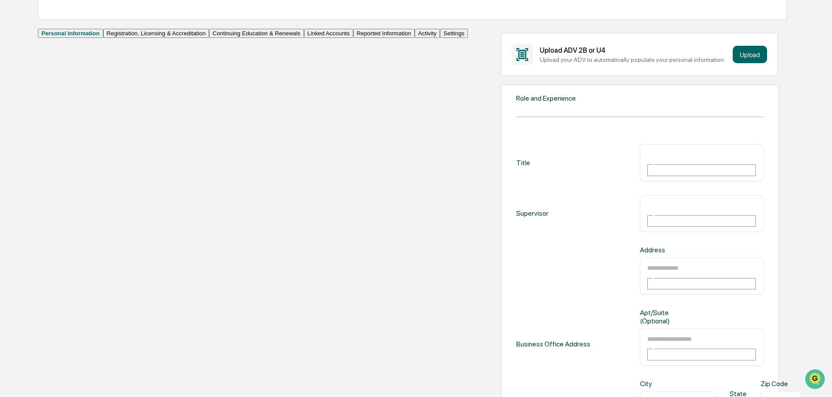
scroll to position [84, 0]
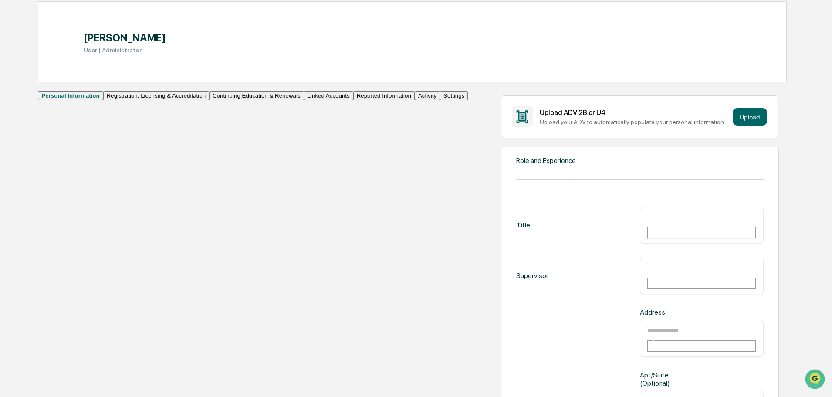
click at [647, 222] on input "text" at bounding box center [678, 216] width 63 height 11
type input "**********"
type input "*"
type input "**********"
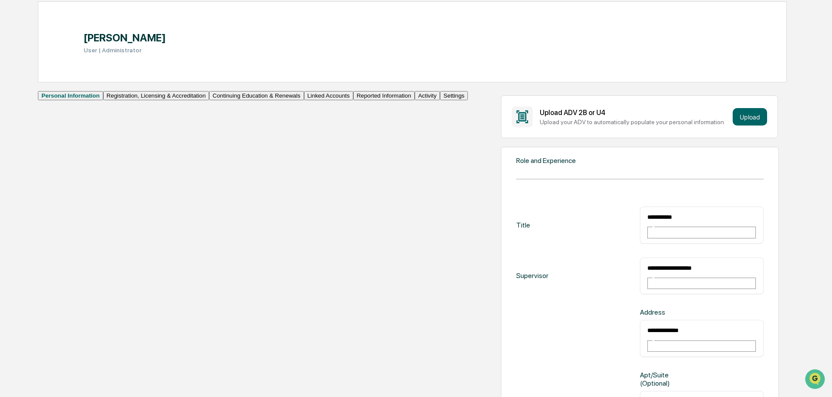
type input "***"
type input "*********"
type input "**"
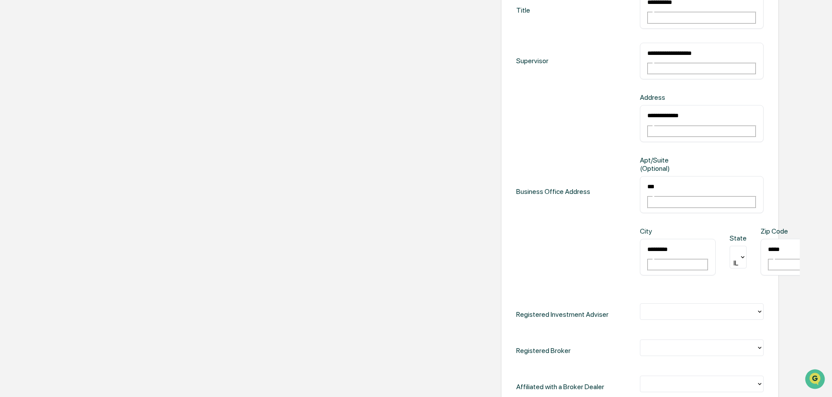
scroll to position [301, 0]
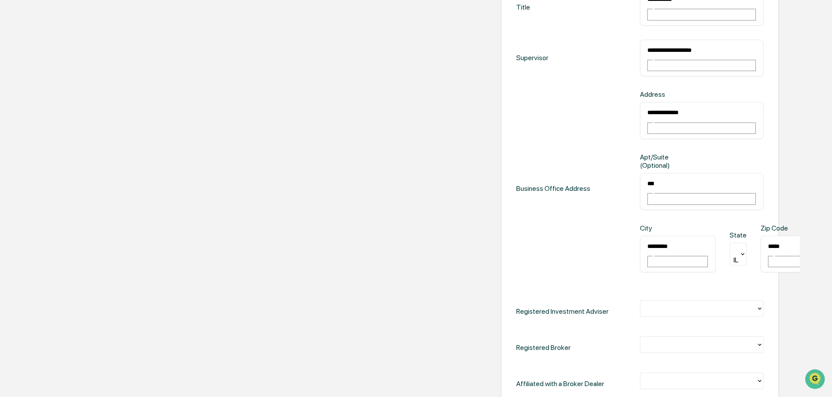
type input "*****"
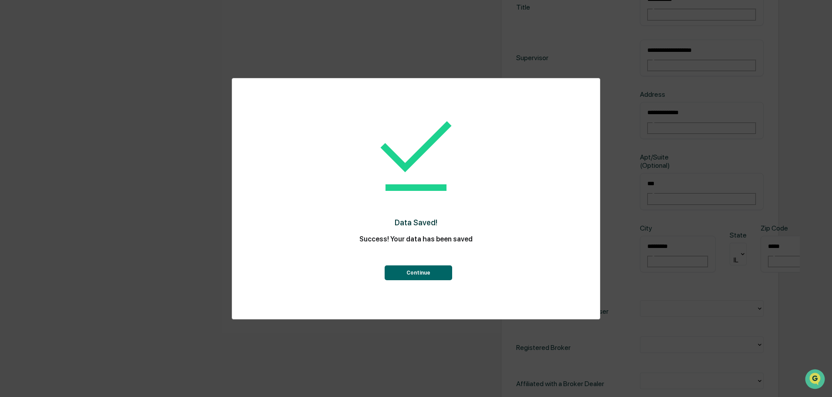
click at [433, 282] on div "Data Saved! Success! Your data has been saved Continue" at bounding box center [416, 192] width 333 height 210
click at [427, 273] on button "Continue" at bounding box center [419, 272] width 68 height 15
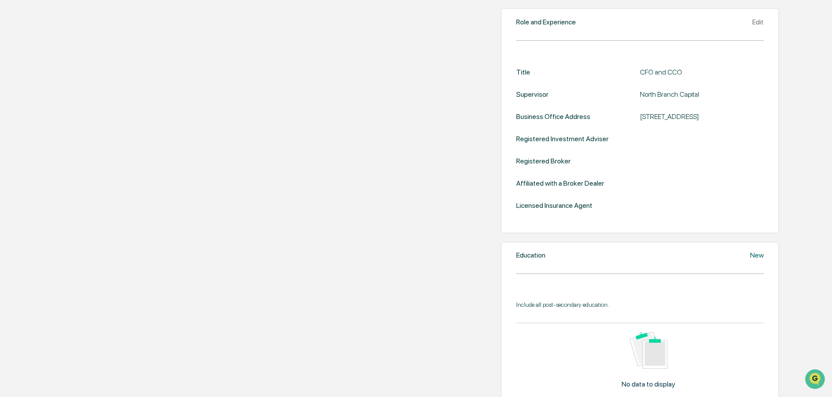
scroll to position [127, 0]
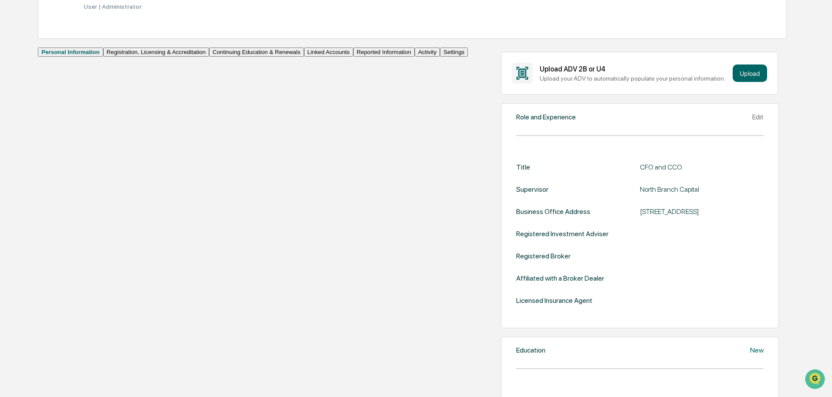
click at [103, 57] on button "Registration, Licensing & Accreditation" at bounding box center [156, 51] width 106 height 9
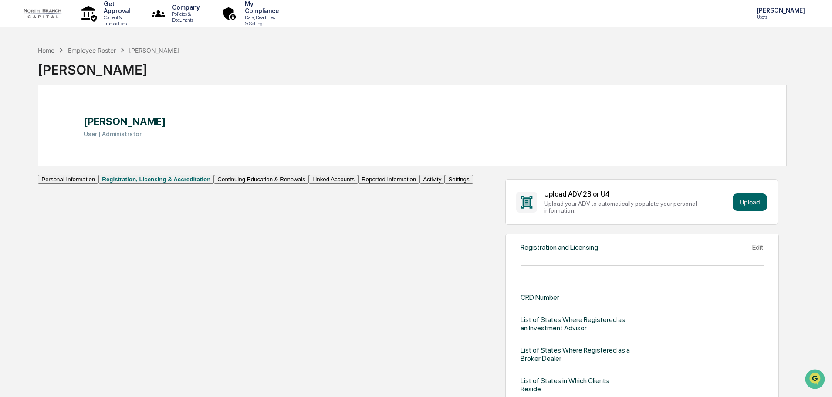
click at [214, 184] on button "Continuing Education & Renewals" at bounding box center [261, 179] width 95 height 9
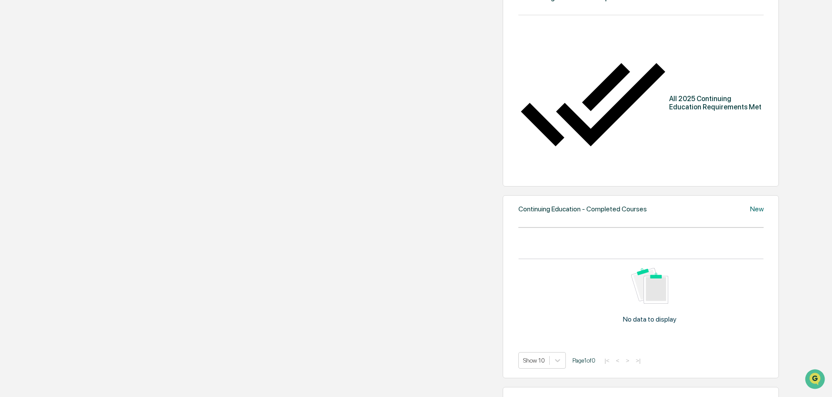
scroll to position [87, 0]
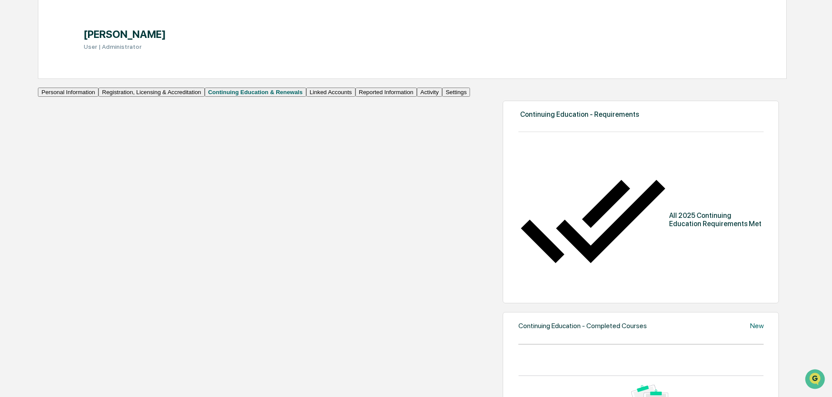
click at [306, 97] on button "Linked Accounts" at bounding box center [330, 92] width 49 height 9
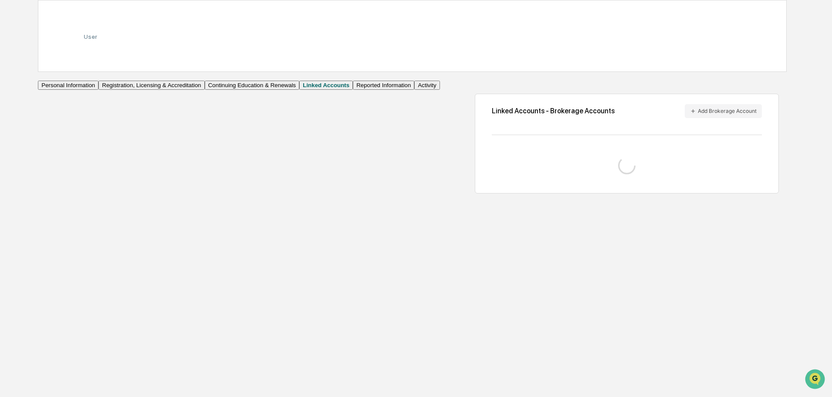
scroll to position [41, 0]
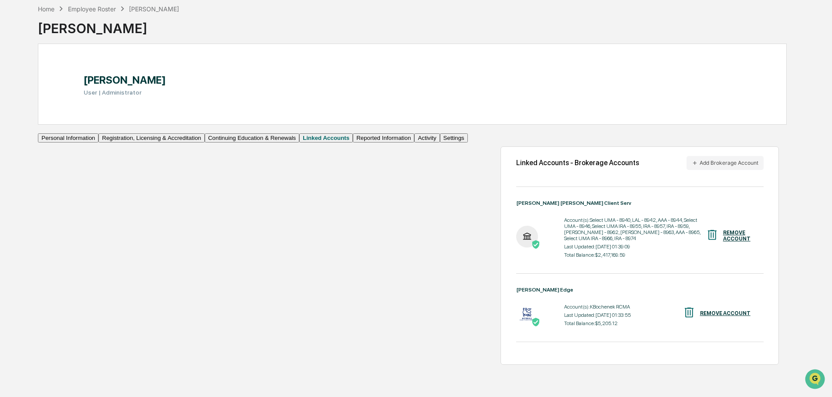
click at [353, 142] on button "Reported Information" at bounding box center [383, 137] width 61 height 9
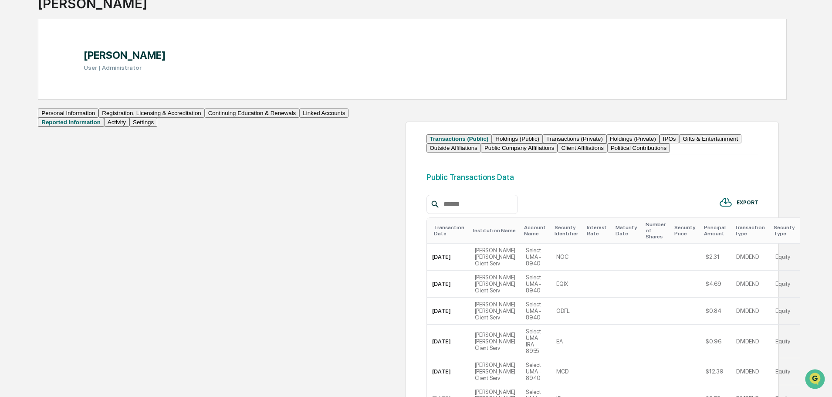
scroll to position [129, 0]
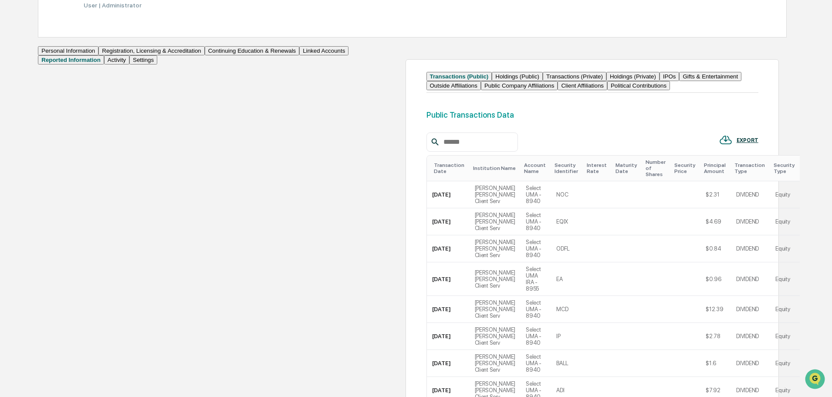
click at [492, 81] on button "Holdings (Public)" at bounding box center [517, 76] width 51 height 9
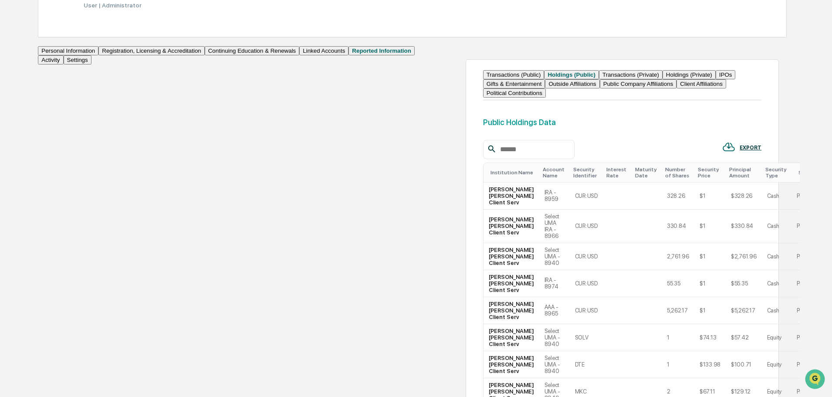
click at [599, 79] on button "Transactions (Private)" at bounding box center [631, 74] width 64 height 9
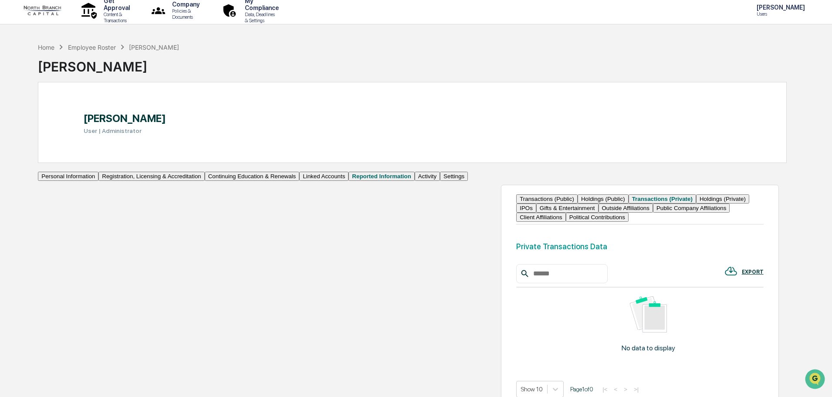
scroll to position [0, 0]
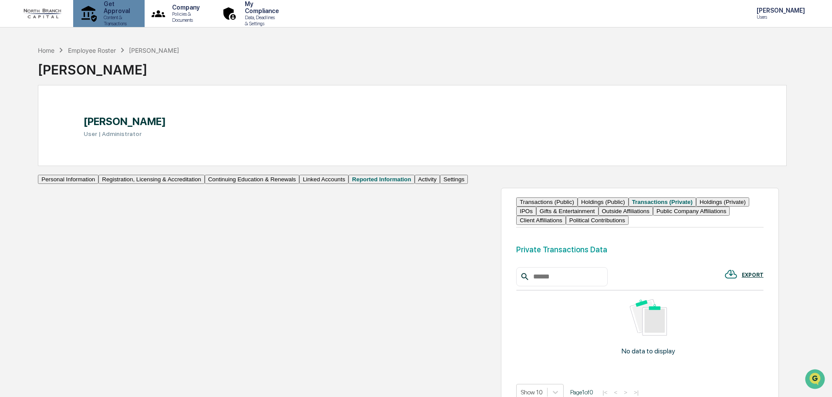
click at [129, 10] on p "Get Approval" at bounding box center [115, 7] width 37 height 14
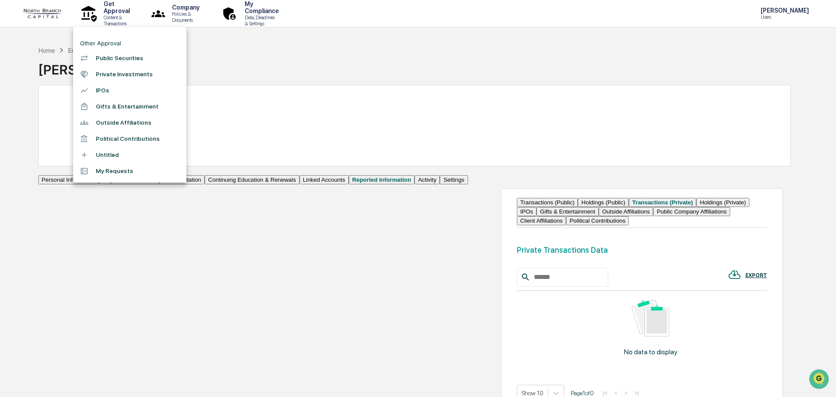
click at [122, 71] on li "Private Investments" at bounding box center [129, 74] width 113 height 16
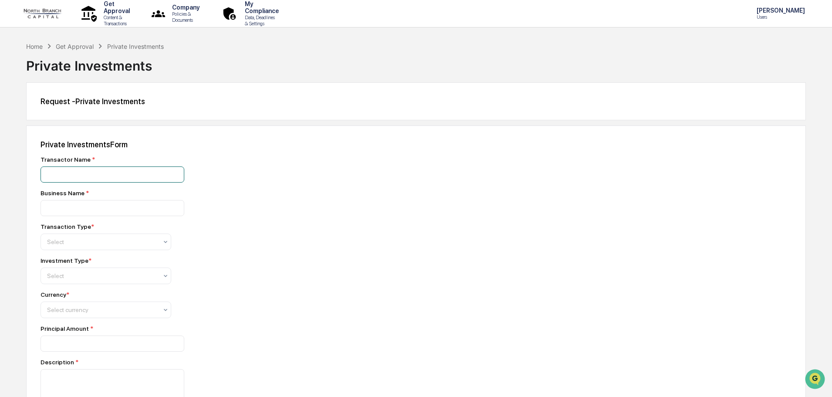
click at [122, 169] on input at bounding box center [113, 174] width 144 height 16
type input "**********"
click at [96, 244] on div at bounding box center [102, 241] width 111 height 9
click at [228, 258] on div "Investment Type *" at bounding box center [193, 260] width 305 height 7
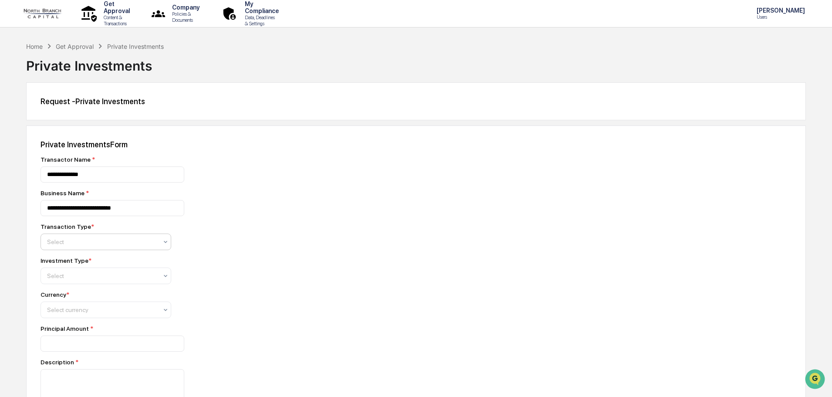
click at [64, 244] on div at bounding box center [102, 241] width 111 height 9
click at [71, 275] on div at bounding box center [102, 275] width 111 height 9
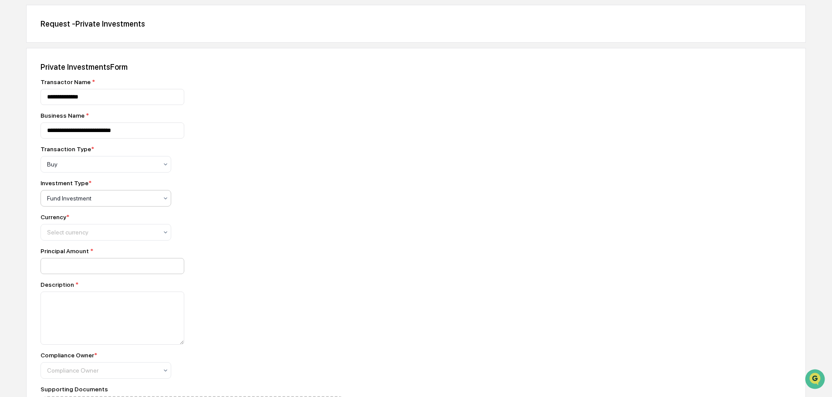
scroll to position [87, 0]
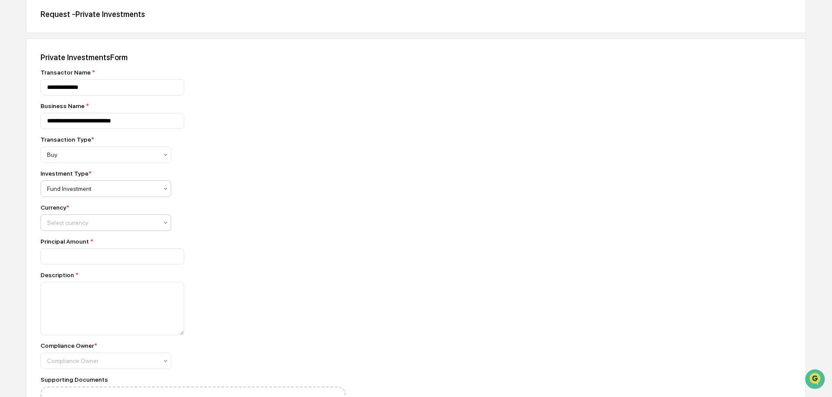
click at [102, 217] on div "Currency * Select currency" at bounding box center [193, 217] width 305 height 27
click at [101, 222] on div at bounding box center [102, 222] width 111 height 9
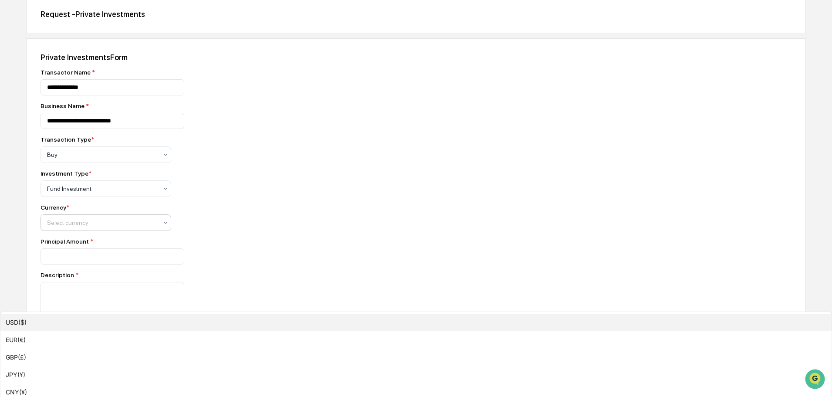
click at [85, 314] on div "USD($)" at bounding box center [415, 322] width 831 height 17
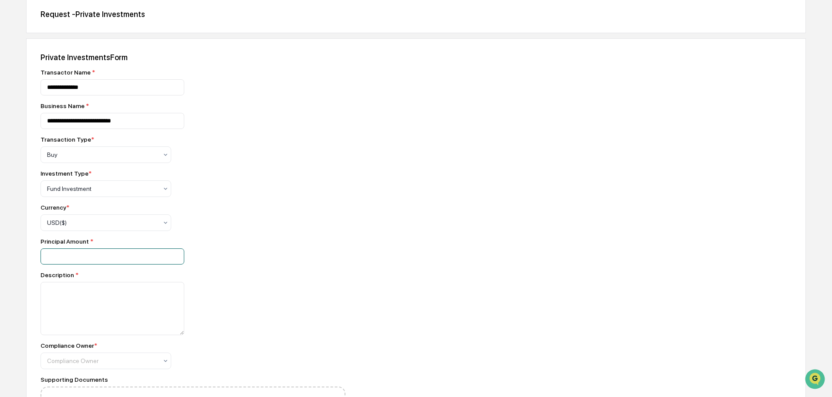
click at [87, 254] on input "number" at bounding box center [113, 256] width 144 height 16
type input "*"
click at [87, 349] on div "Compliance Owner * Compliance Owner" at bounding box center [193, 355] width 305 height 27
click at [88, 334] on textarea at bounding box center [113, 308] width 144 height 53
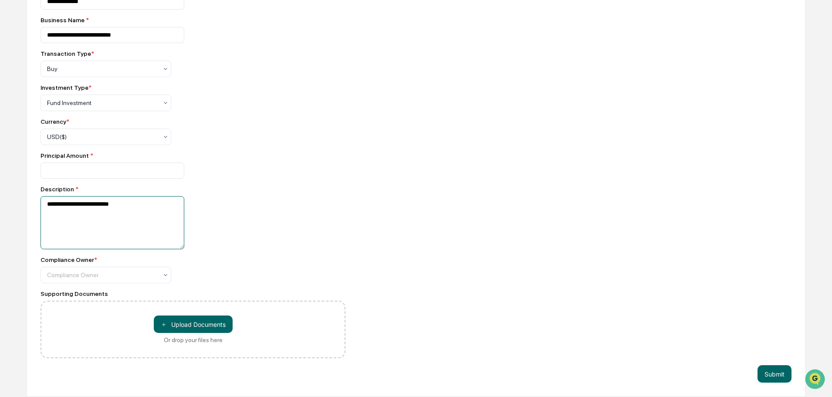
scroll to position [174, 0]
type textarea "**********"
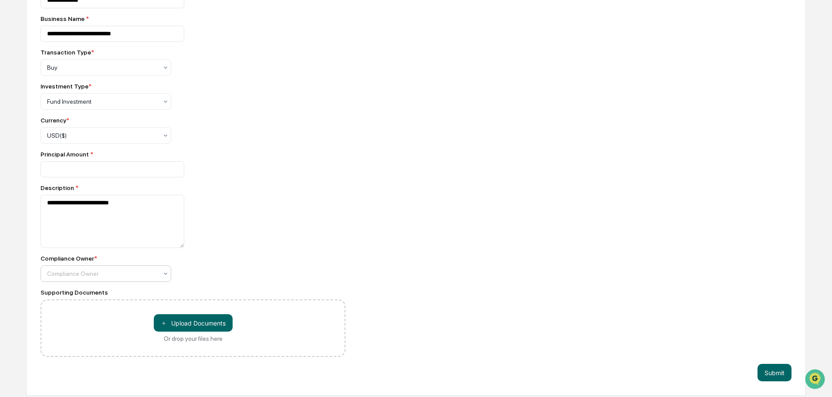
click at [102, 278] on div at bounding box center [102, 273] width 111 height 9
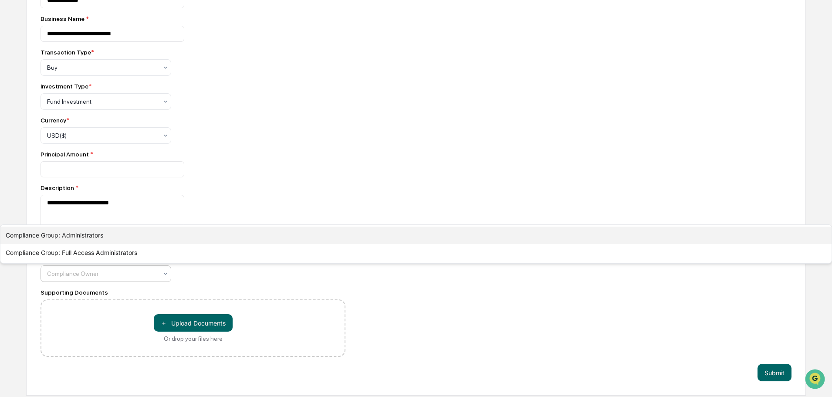
click at [108, 244] on div "Compliance Group: Administrators" at bounding box center [415, 235] width 831 height 17
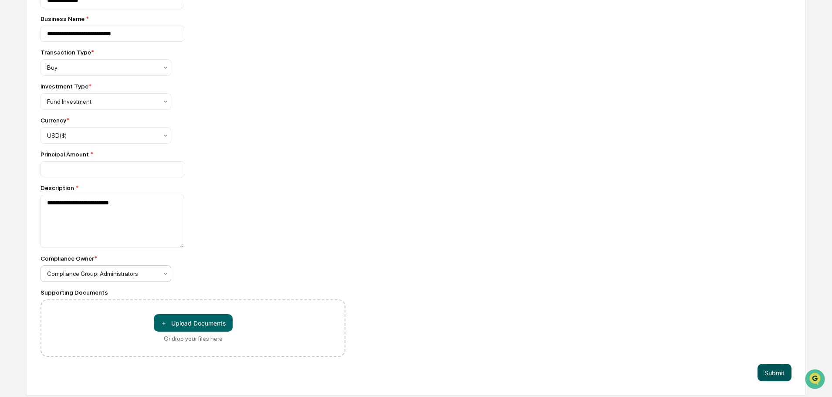
click at [778, 372] on button "Submit" at bounding box center [775, 372] width 34 height 17
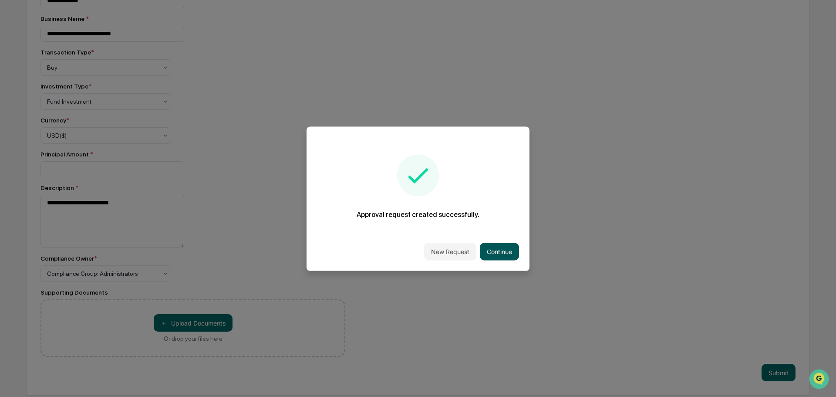
click at [492, 249] on button "Continue" at bounding box center [499, 251] width 39 height 17
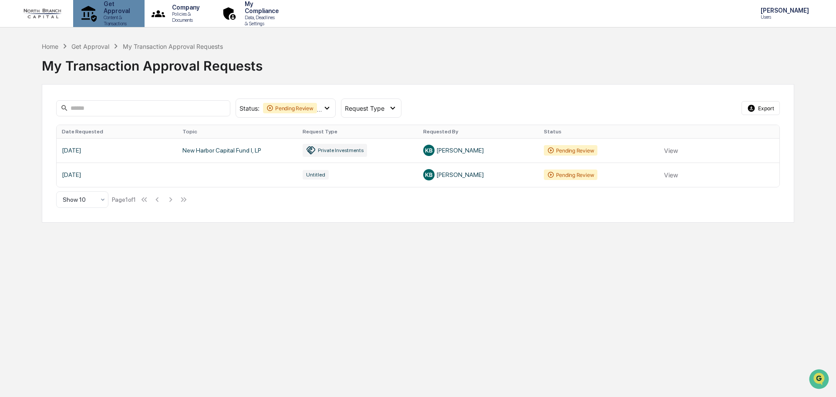
click at [134, 17] on p "Content & Transactions" at bounding box center [115, 20] width 37 height 12
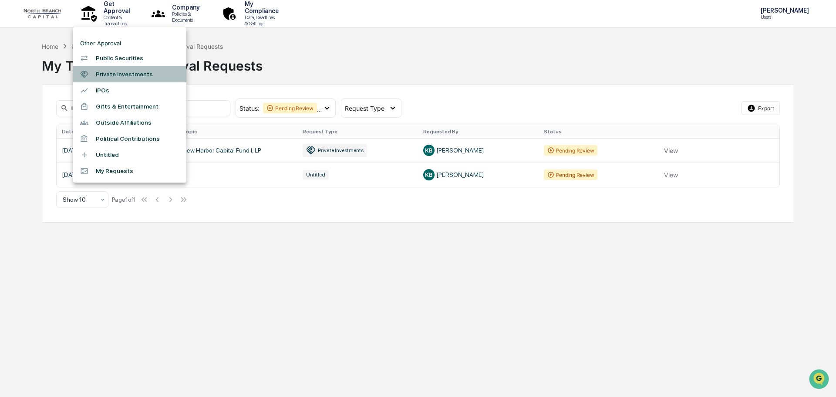
click at [115, 77] on li "Private Investments" at bounding box center [129, 74] width 113 height 16
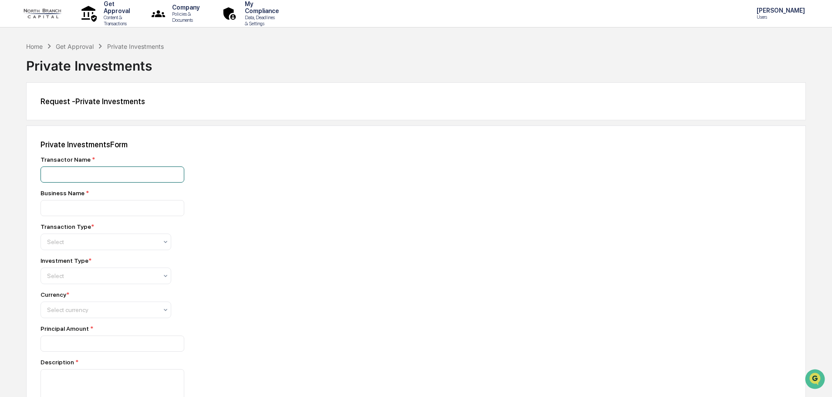
click at [118, 176] on input at bounding box center [113, 174] width 144 height 16
type input "*"
type input "**********"
click at [67, 239] on div at bounding box center [102, 241] width 111 height 9
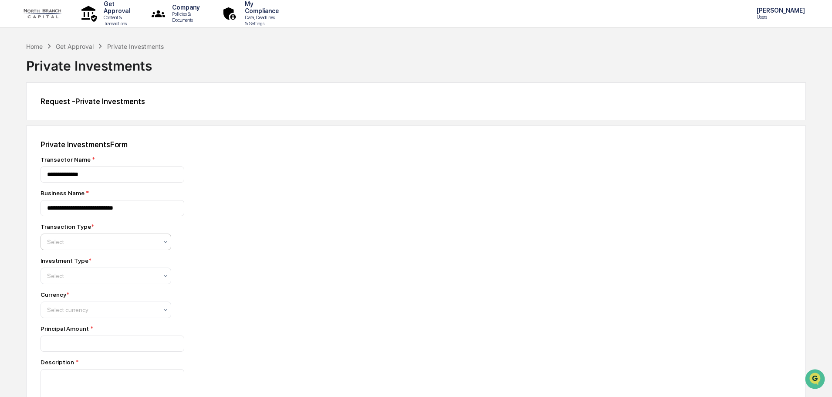
click at [78, 274] on div at bounding box center [102, 275] width 111 height 9
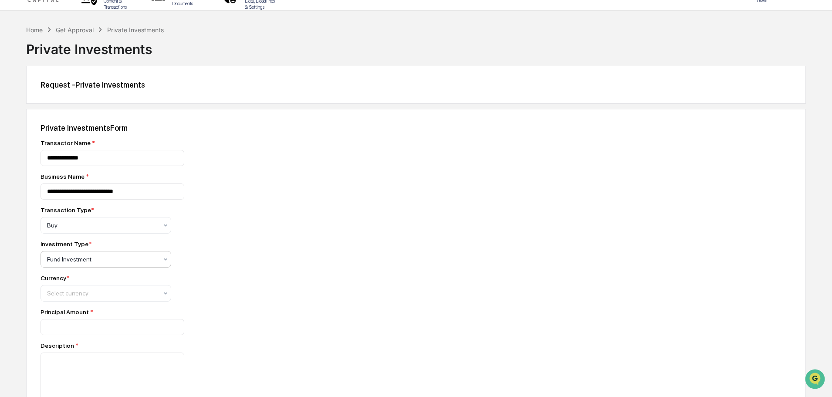
scroll to position [87, 0]
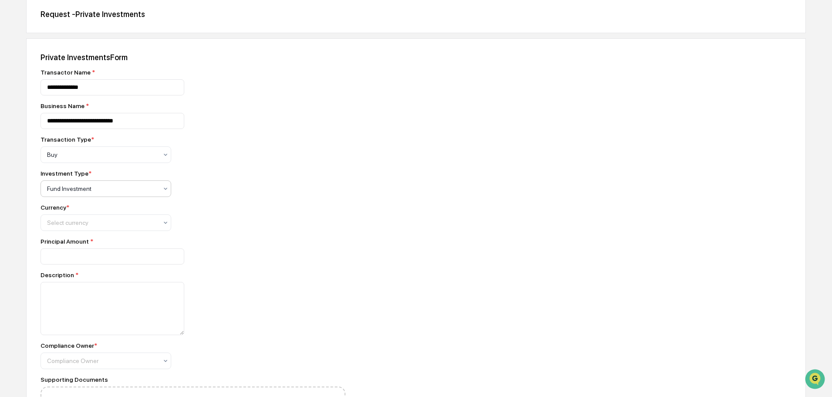
click at [93, 209] on div "Currency *" at bounding box center [193, 207] width 305 height 7
click at [93, 226] on div at bounding box center [102, 222] width 111 height 9
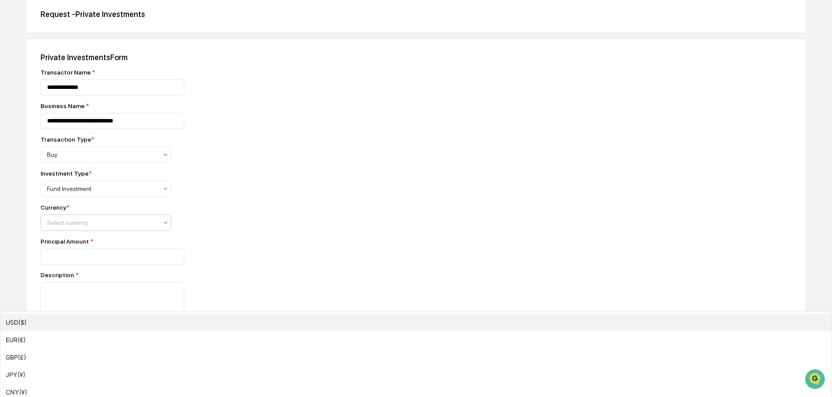
click at [88, 314] on div "USD($)" at bounding box center [415, 322] width 831 height 17
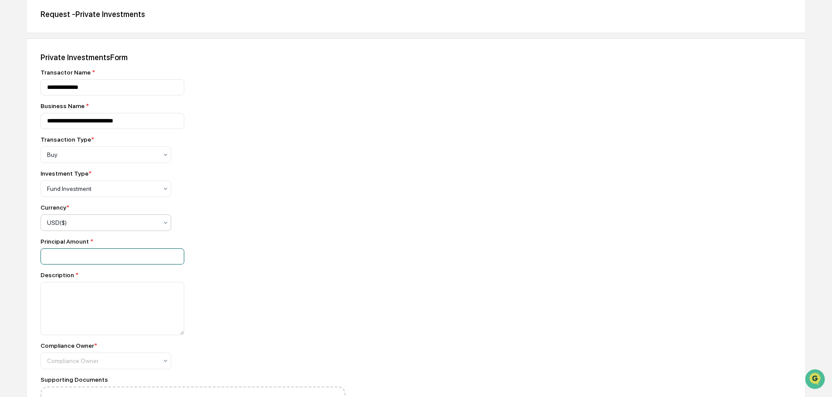
click at [107, 261] on input "number" at bounding box center [113, 256] width 144 height 16
type input "*****"
click at [112, 305] on textarea at bounding box center [113, 308] width 144 height 53
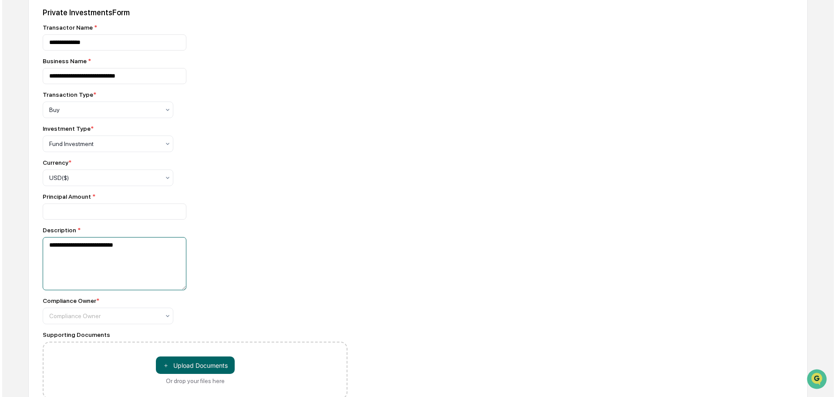
scroll to position [174, 0]
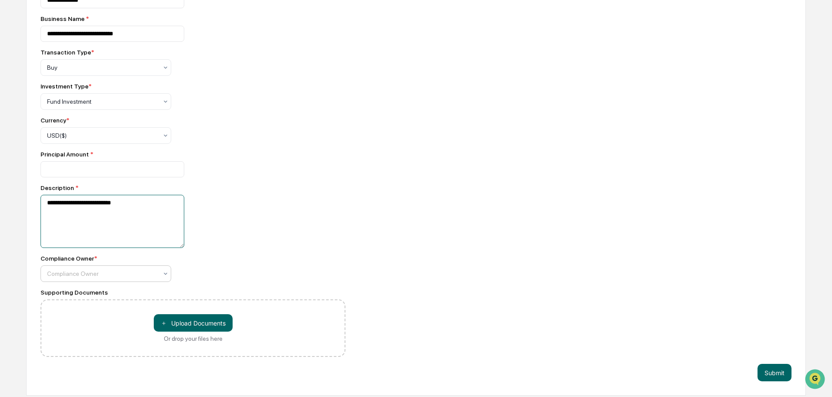
type textarea "**********"
click at [122, 271] on div at bounding box center [102, 273] width 111 height 9
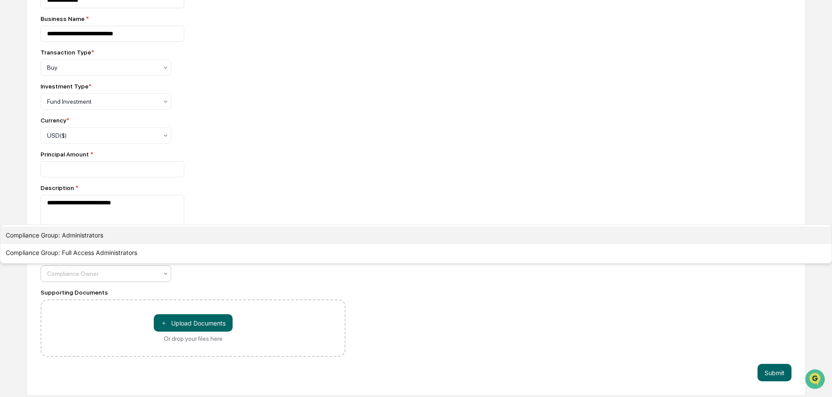
click at [119, 244] on div "Compliance Group: Administrators" at bounding box center [415, 235] width 831 height 17
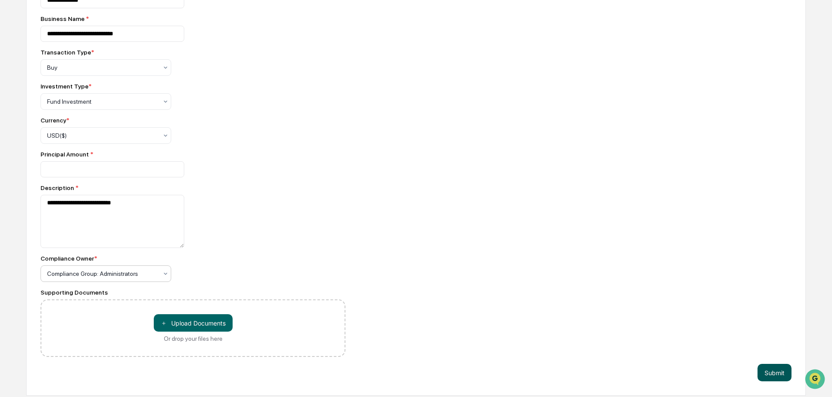
click at [779, 374] on button "Submit" at bounding box center [775, 372] width 34 height 17
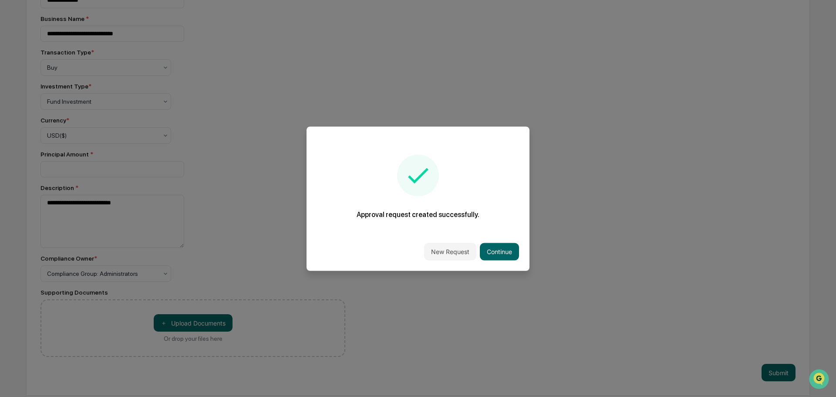
click at [486, 251] on button "Continue" at bounding box center [499, 251] width 39 height 17
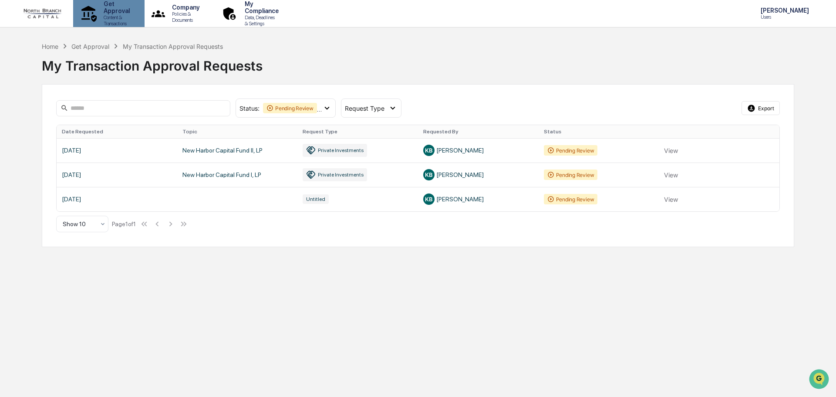
click at [115, 13] on p "Get Approval" at bounding box center [115, 7] width 37 height 14
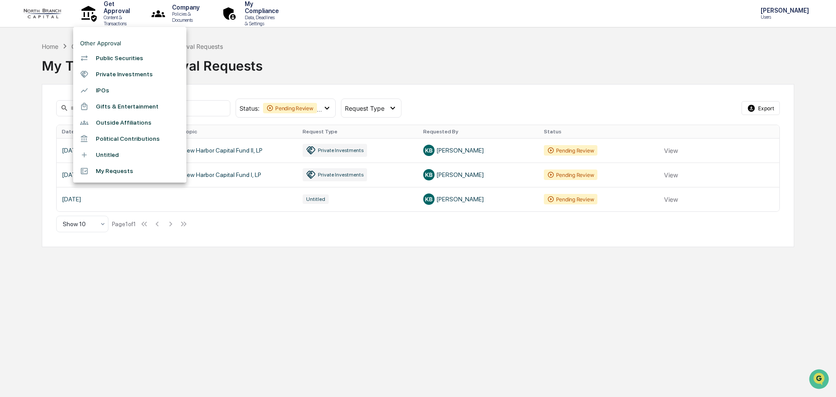
click at [118, 74] on li "Private Investments" at bounding box center [129, 74] width 113 height 16
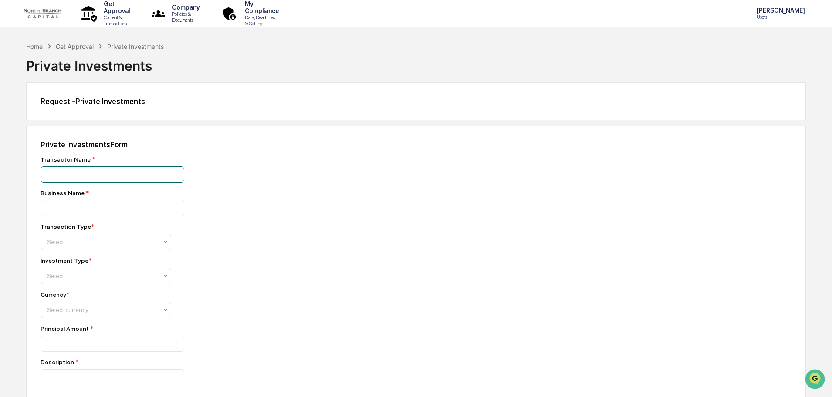
click at [117, 178] on input at bounding box center [113, 174] width 144 height 16
type input "**********"
type input "*"
type input "***"
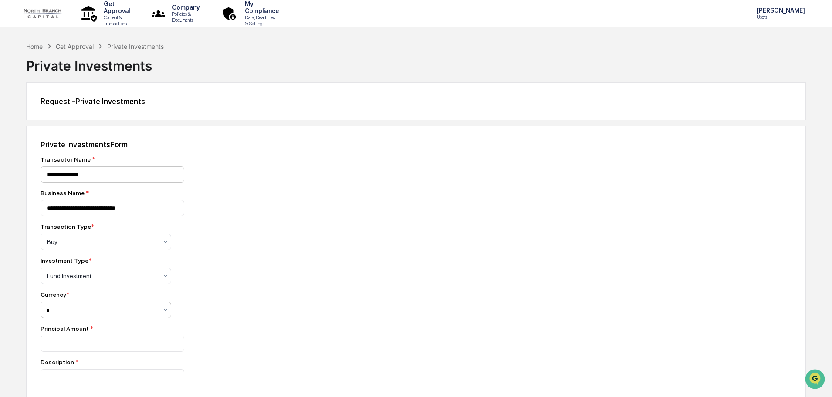
type input "**"
type input "*****"
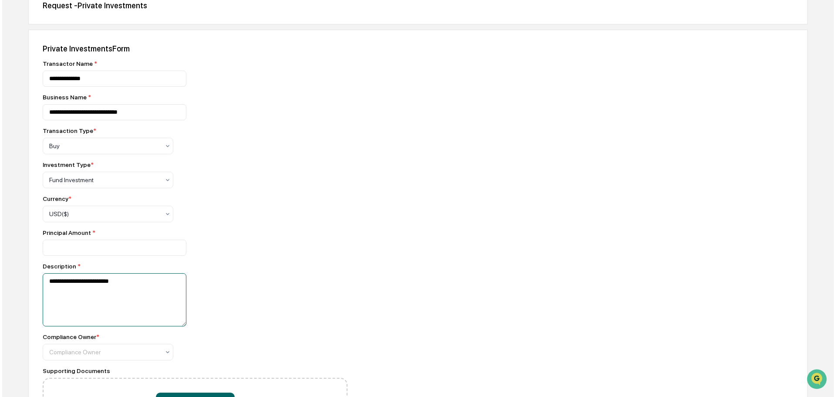
scroll to position [174, 0]
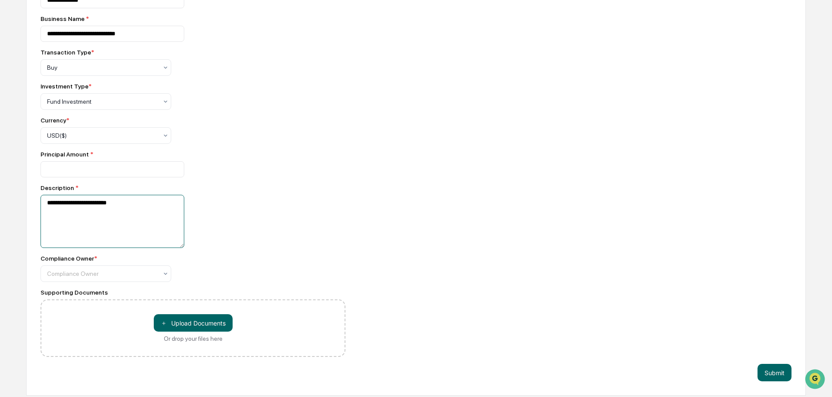
type textarea "**********"
click at [175, 273] on div "Compliance Owner * Compliance Owner" at bounding box center [193, 268] width 305 height 27
click at [166, 274] on icon at bounding box center [165, 273] width 7 height 7
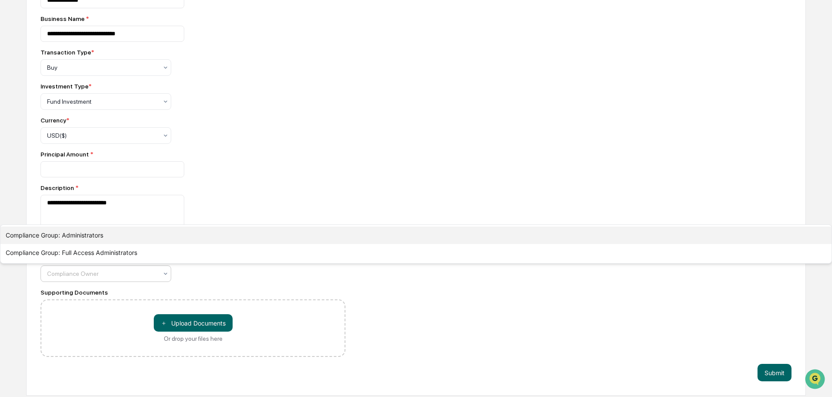
click at [151, 244] on div "Compliance Group: Administrators" at bounding box center [415, 235] width 831 height 17
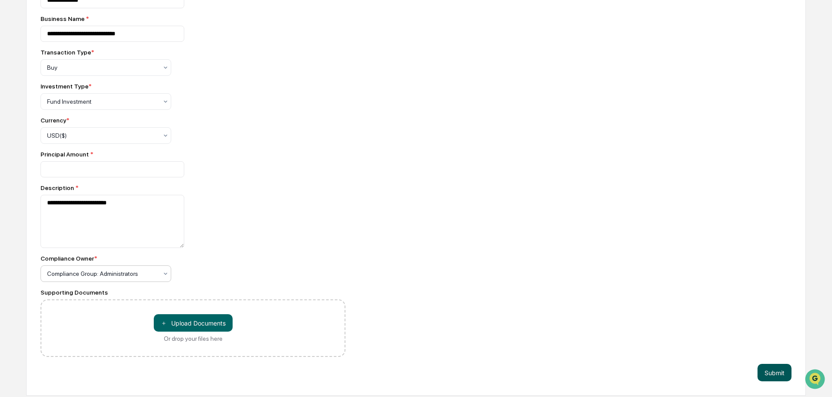
click at [776, 372] on button "Submit" at bounding box center [775, 372] width 34 height 17
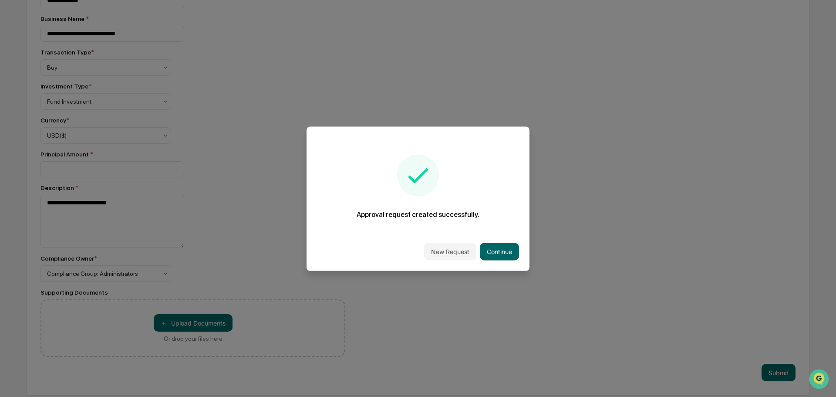
click at [492, 252] on button "Continue" at bounding box center [499, 251] width 39 height 17
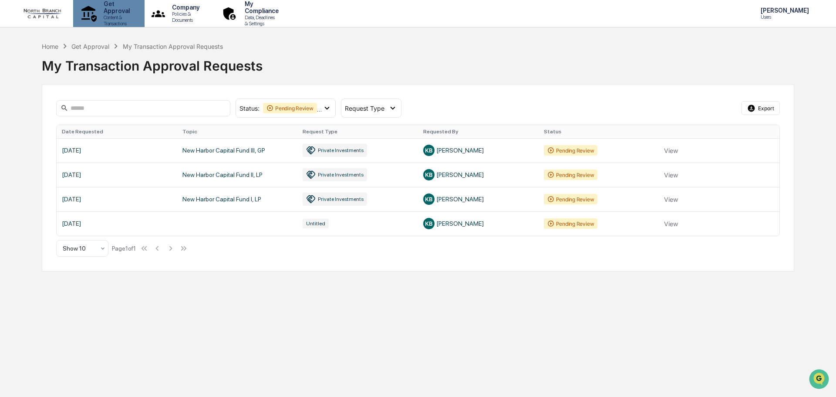
click at [120, 14] on p "Content & Transactions" at bounding box center [115, 20] width 37 height 12
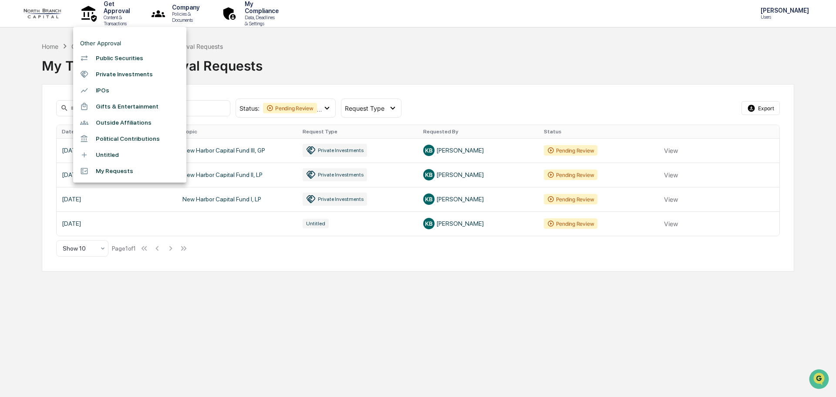
click at [115, 82] on li "Private Investments" at bounding box center [129, 74] width 113 height 16
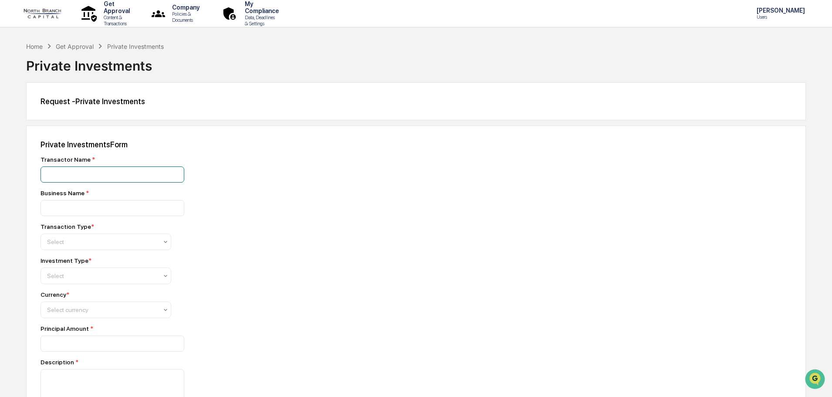
click at [124, 169] on input at bounding box center [113, 174] width 144 height 16
type input "**********"
type input "*"
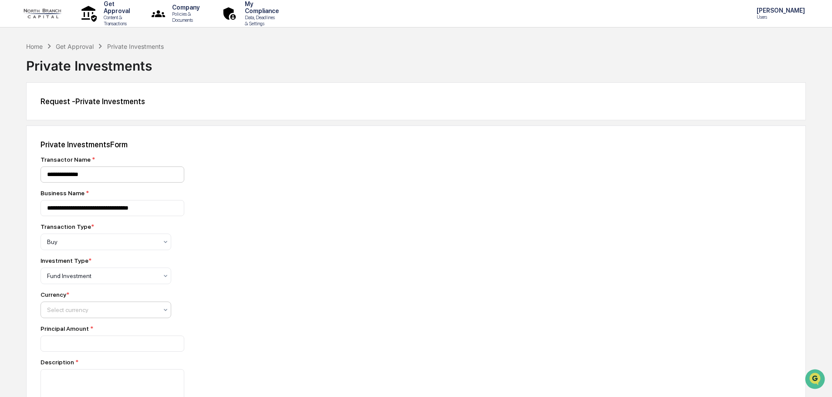
type input "*"
click at [80, 347] on input "number" at bounding box center [113, 343] width 144 height 16
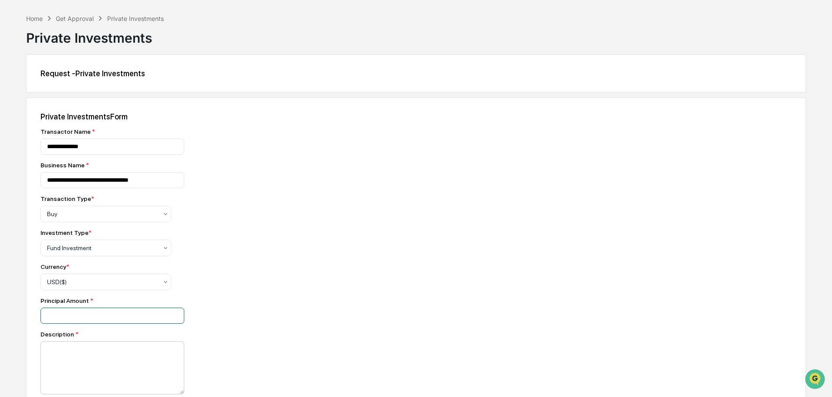
scroll to position [44, 0]
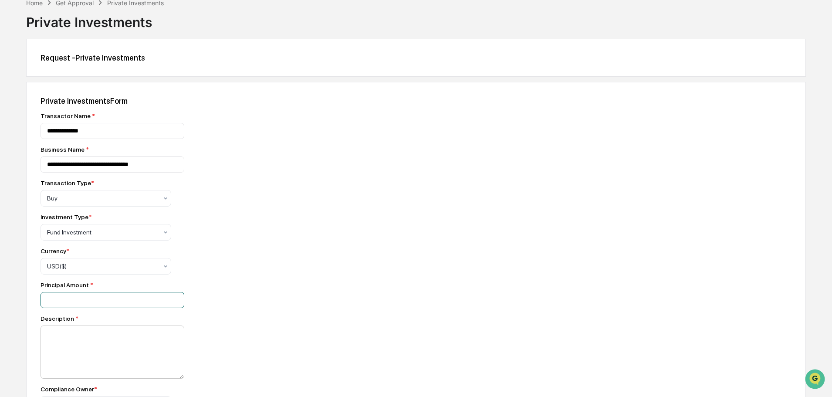
type input "*****"
click at [96, 343] on textarea at bounding box center [113, 351] width 144 height 53
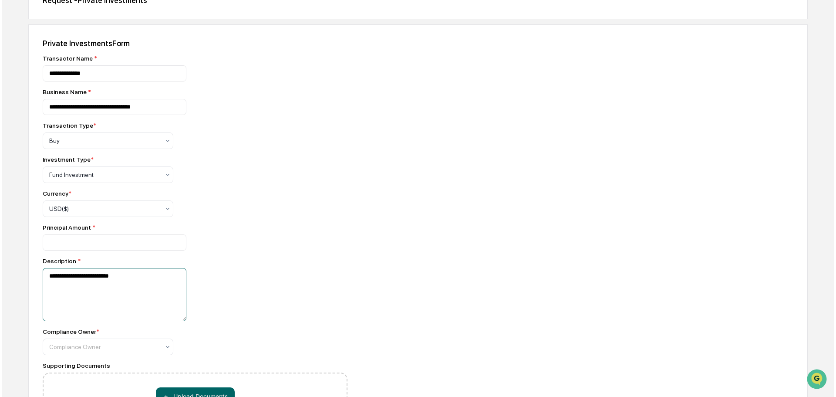
scroll to position [174, 0]
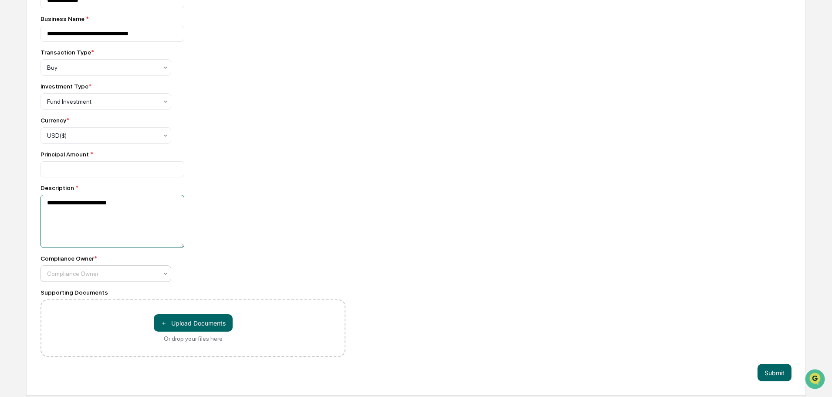
type textarea "**********"
click at [151, 272] on div at bounding box center [102, 273] width 111 height 9
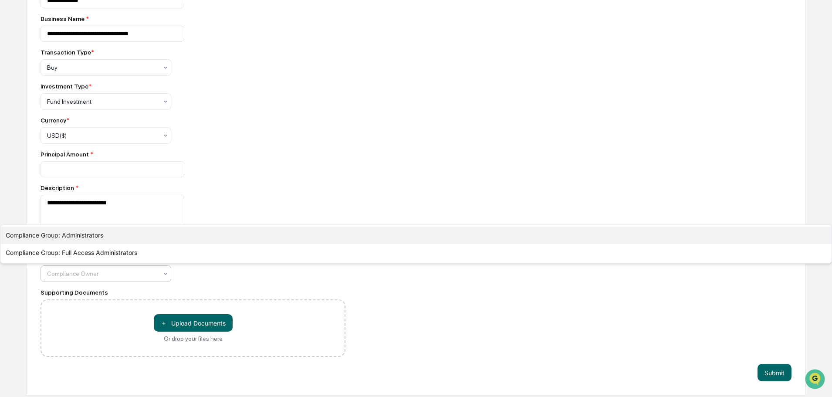
click at [127, 244] on div "Compliance Group: Administrators" at bounding box center [415, 235] width 831 height 17
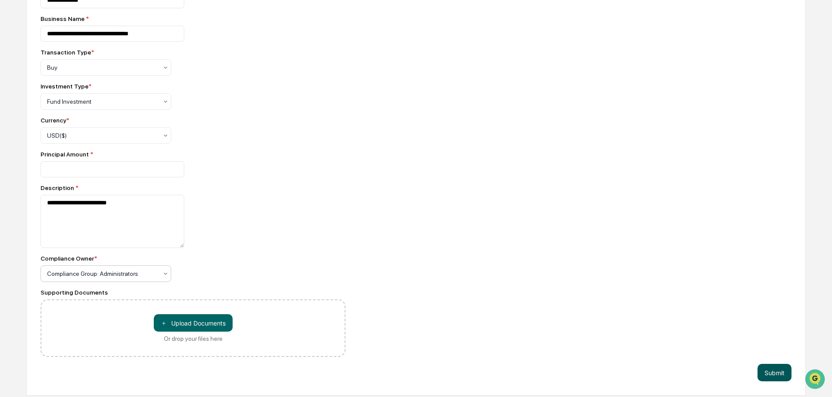
click at [761, 372] on button "Submit" at bounding box center [775, 372] width 34 height 17
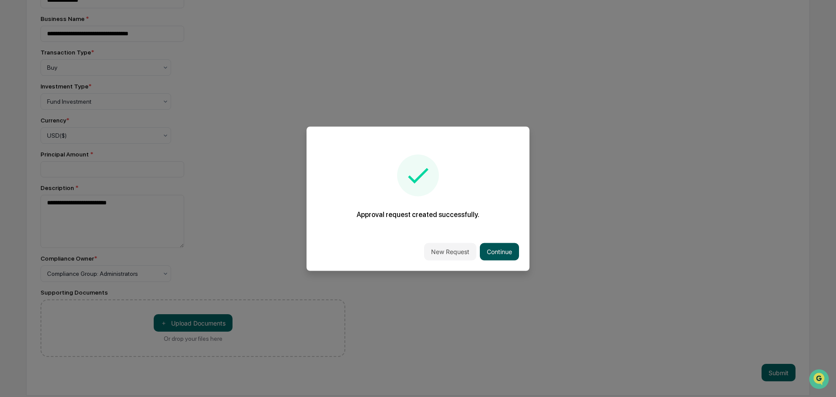
click at [506, 250] on button "Continue" at bounding box center [499, 251] width 39 height 17
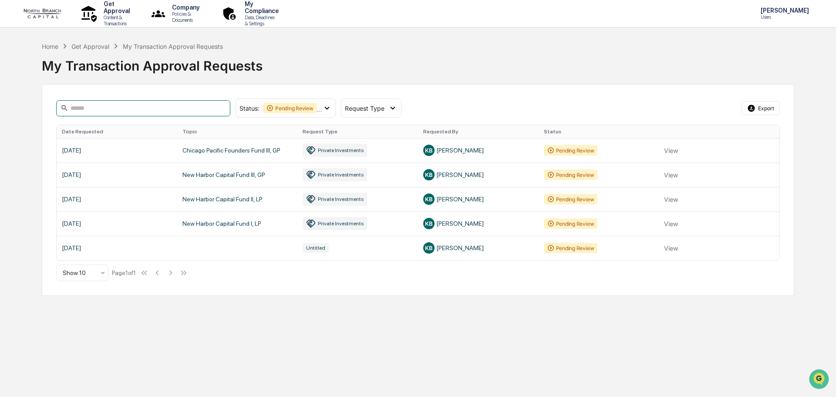
click at [123, 112] on input at bounding box center [143, 108] width 174 height 16
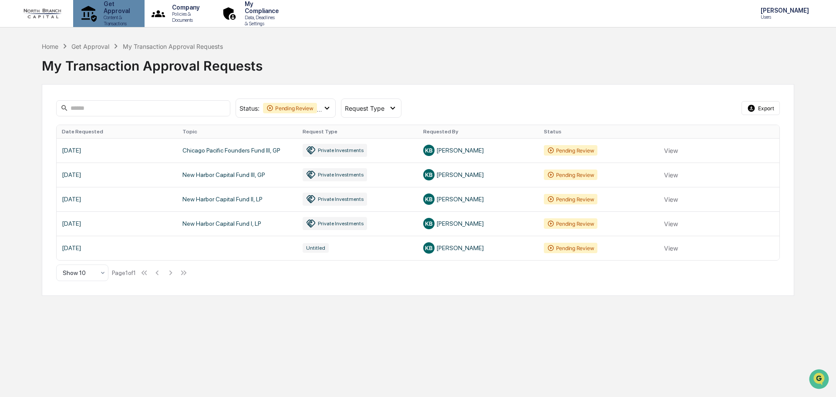
click at [119, 19] on p "Content & Transactions" at bounding box center [115, 20] width 37 height 12
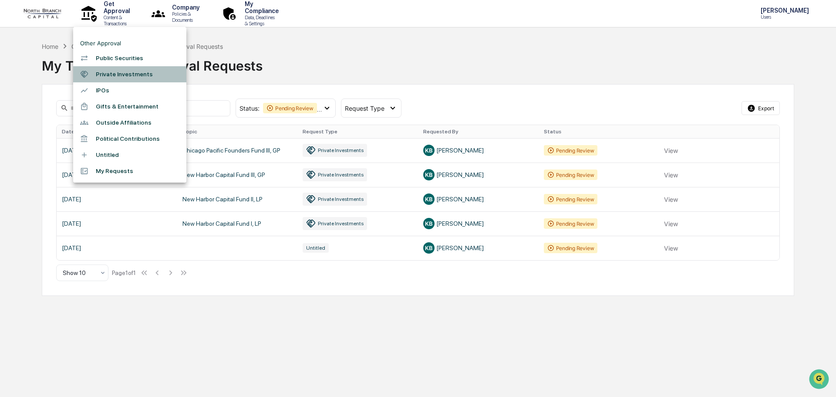
click at [114, 76] on li "Private Investments" at bounding box center [129, 74] width 113 height 16
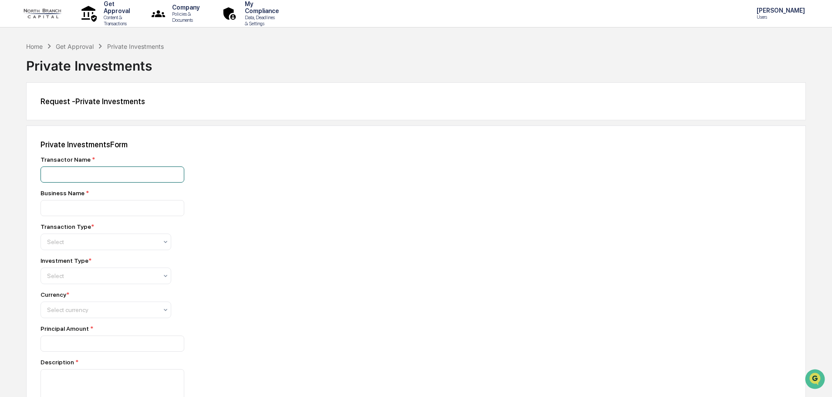
click at [132, 169] on input at bounding box center [113, 174] width 144 height 16
type input "**********"
type input "*"
type input "**********"
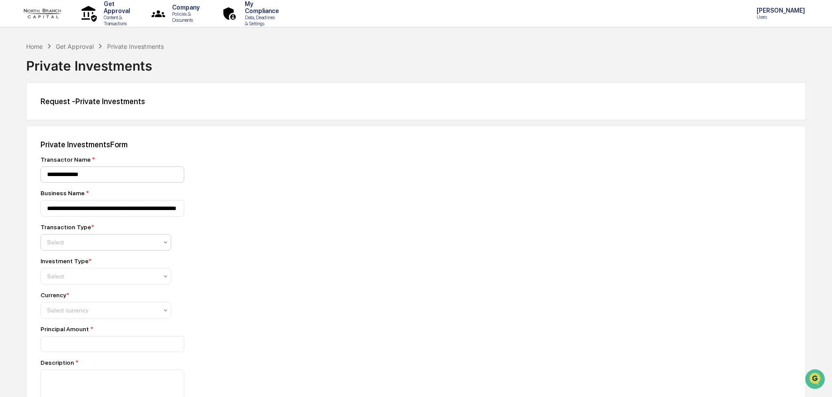
scroll to position [0, 0]
type input "*"
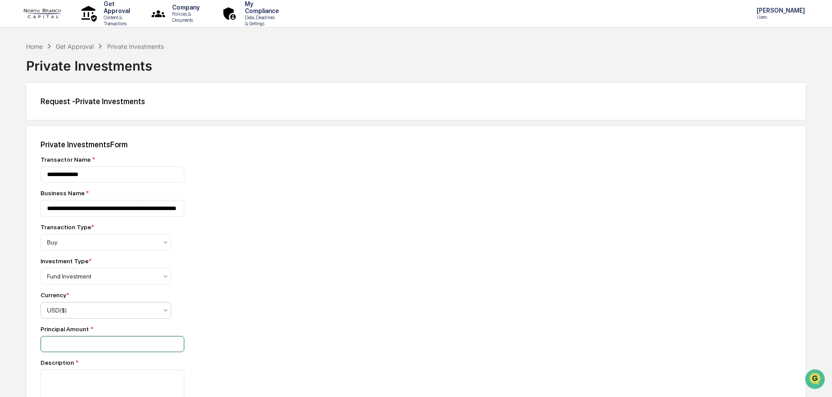
click at [92, 349] on input "number" at bounding box center [113, 344] width 144 height 16
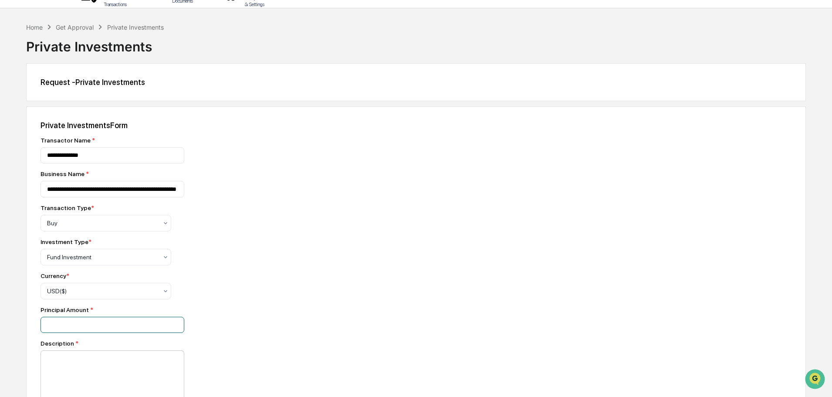
scroll to position [131, 0]
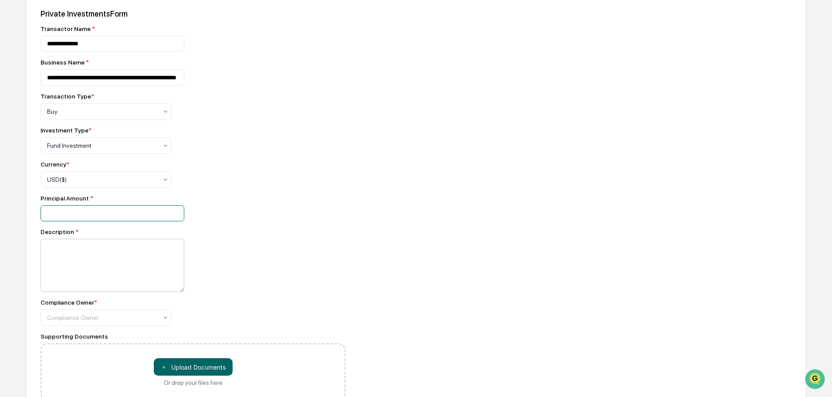
type input "*****"
click at [95, 257] on textarea at bounding box center [113, 265] width 144 height 53
type textarea "**********"
click at [95, 319] on div at bounding box center [102, 317] width 111 height 9
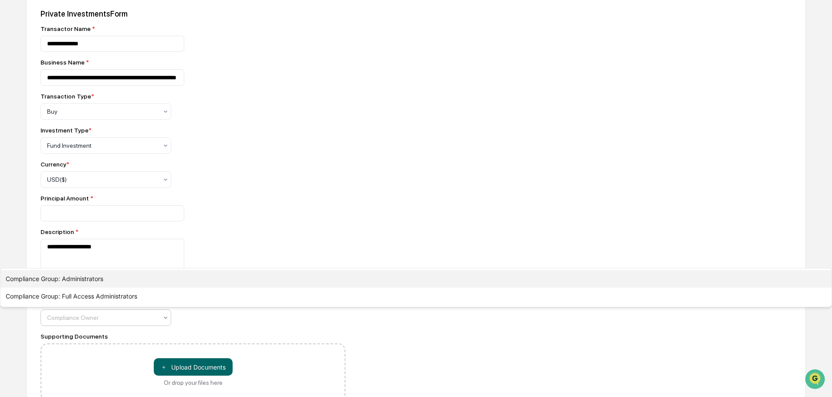
click at [104, 288] on div "Compliance Group: Administrators" at bounding box center [415, 278] width 831 height 17
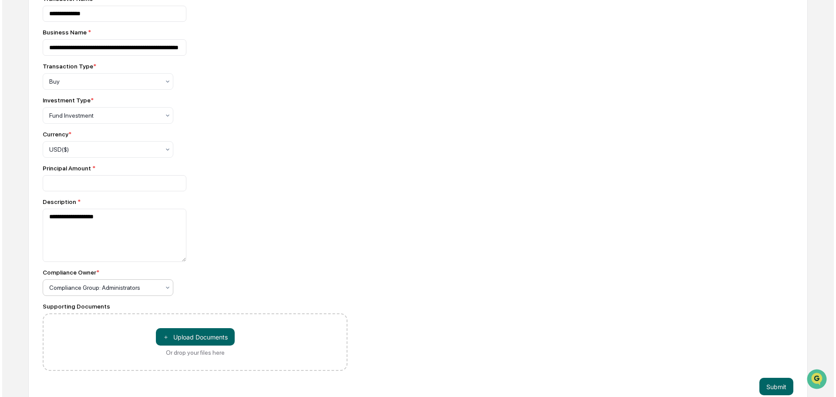
scroll to position [174, 0]
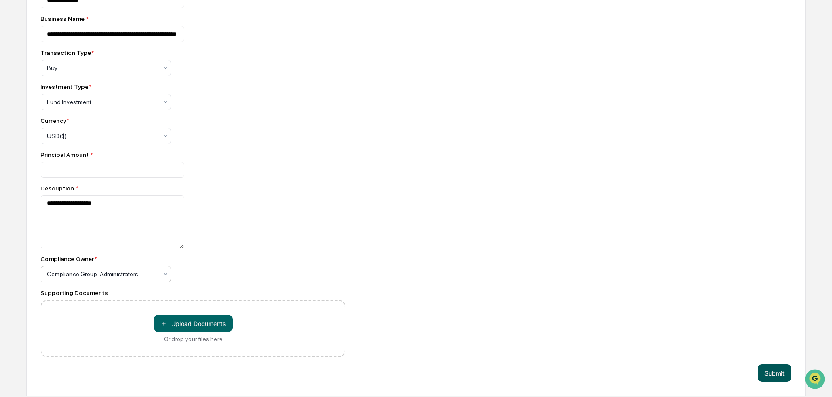
click at [783, 370] on button "Submit" at bounding box center [775, 372] width 34 height 17
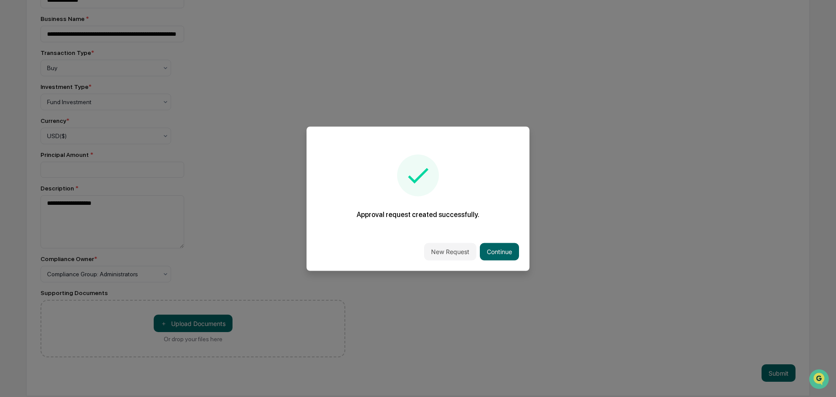
click at [495, 236] on div "New Request Continue" at bounding box center [418, 251] width 223 height 38
click at [497, 250] on button "Continue" at bounding box center [499, 251] width 39 height 17
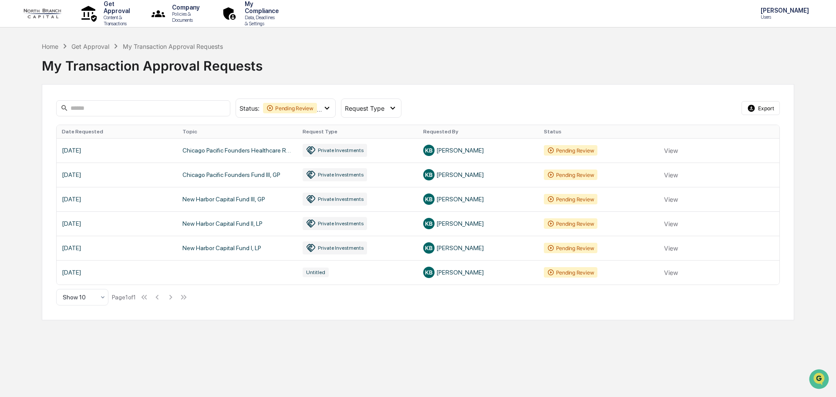
click at [786, 14] on p "[PERSON_NAME]" at bounding box center [784, 10] width 60 height 7
click at [763, 44] on li "Switch to Admin view..." at bounding box center [769, 44] width 122 height 16
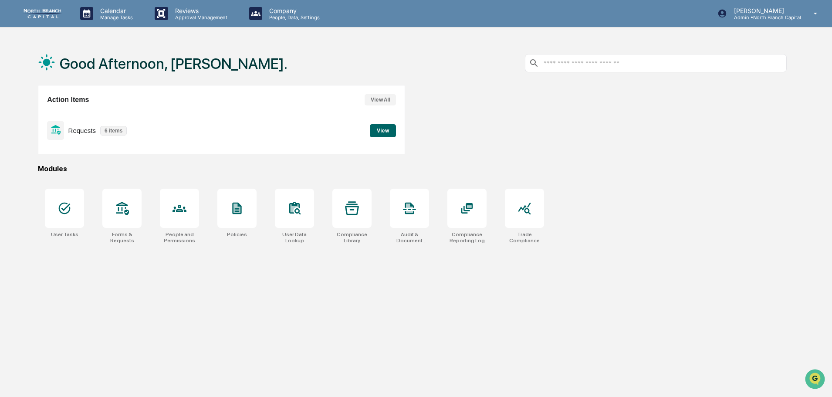
click at [376, 129] on button "View" at bounding box center [383, 130] width 26 height 13
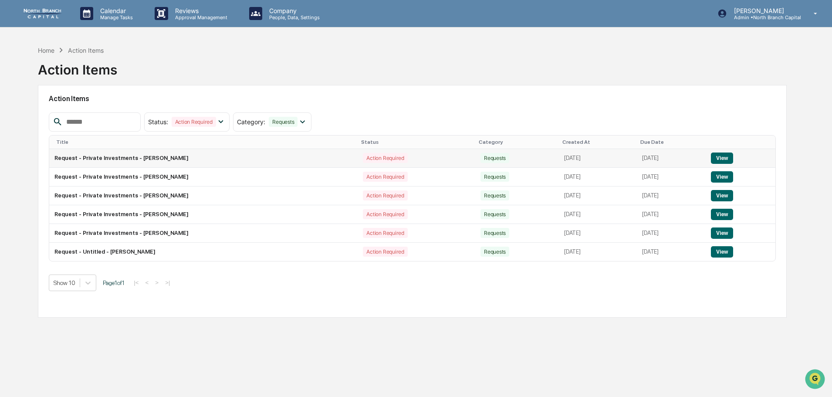
click at [733, 157] on button "View" at bounding box center [722, 157] width 22 height 11
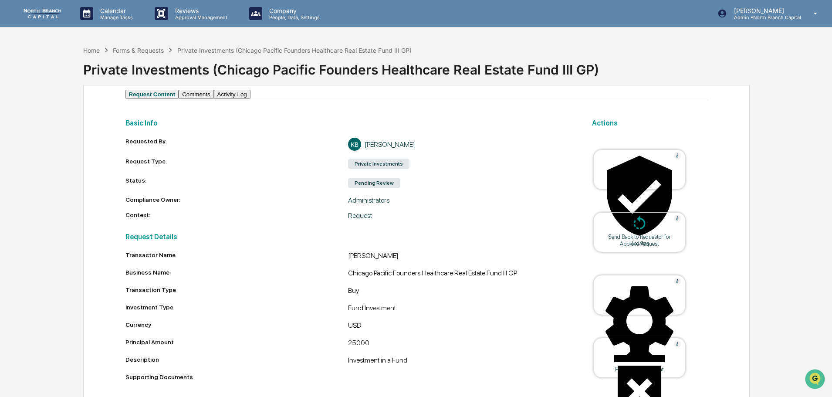
click at [634, 240] on div "Approve Request" at bounding box center [639, 243] width 78 height 7
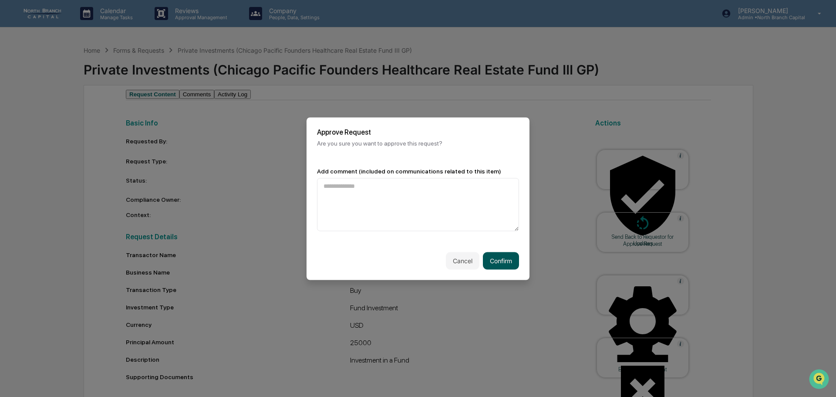
click at [501, 264] on button "Confirm" at bounding box center [501, 260] width 36 height 17
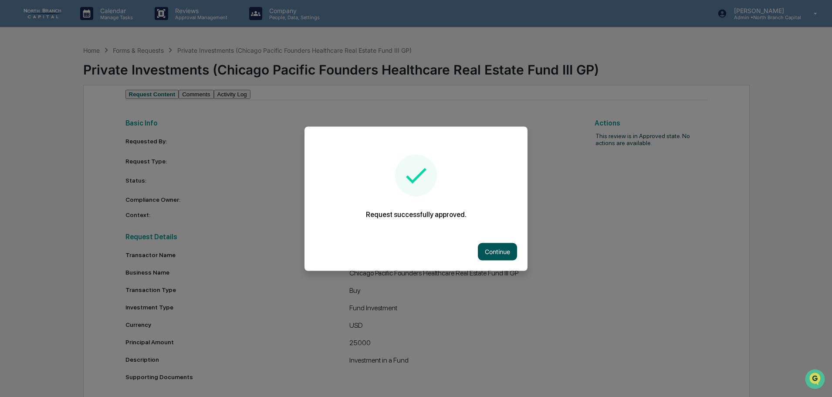
click at [496, 247] on button "Continue" at bounding box center [497, 251] width 39 height 17
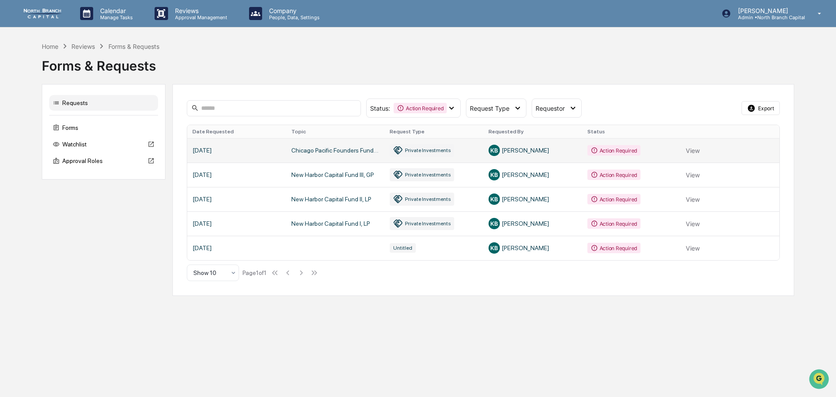
click at [494, 152] on link at bounding box center [483, 150] width 593 height 24
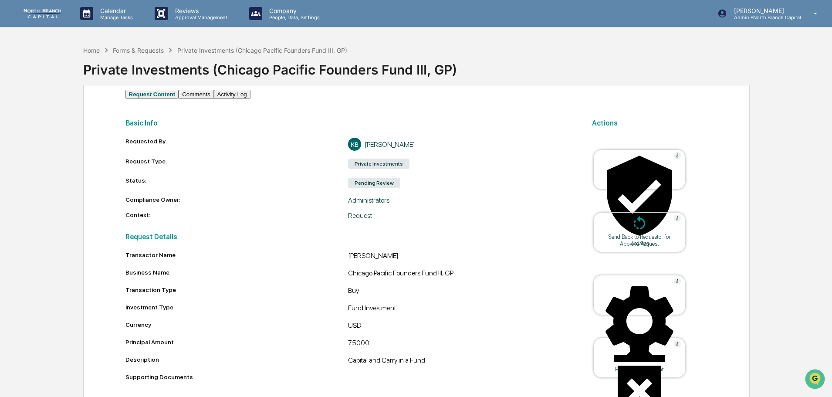
click at [622, 240] on div "Approve Request" at bounding box center [639, 243] width 78 height 7
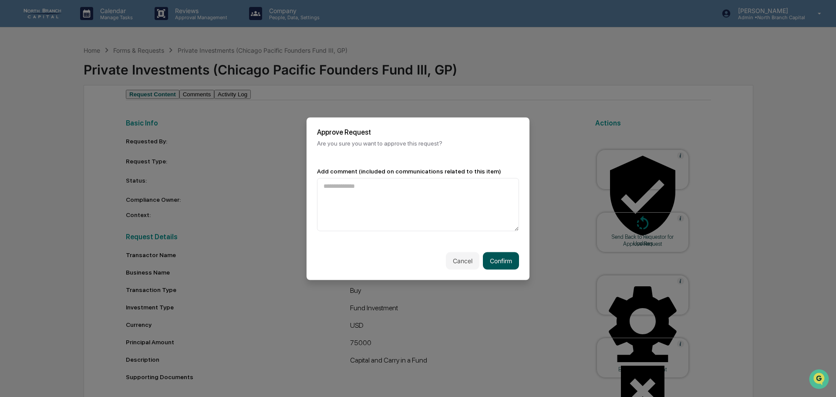
click at [494, 254] on button "Confirm" at bounding box center [501, 260] width 36 height 17
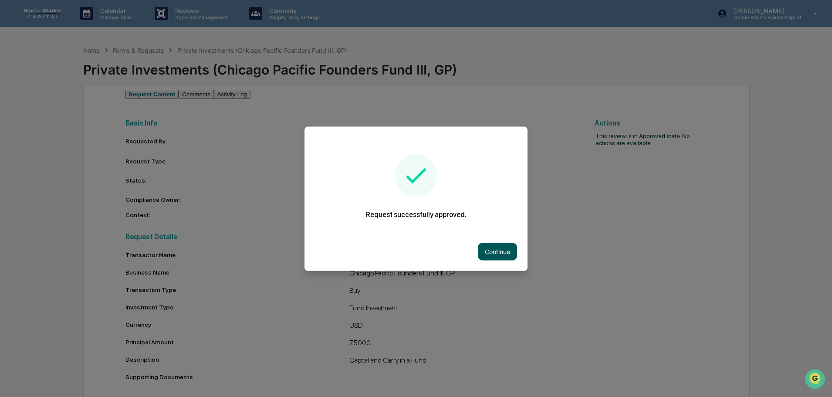
click at [501, 247] on button "Continue" at bounding box center [497, 251] width 39 height 17
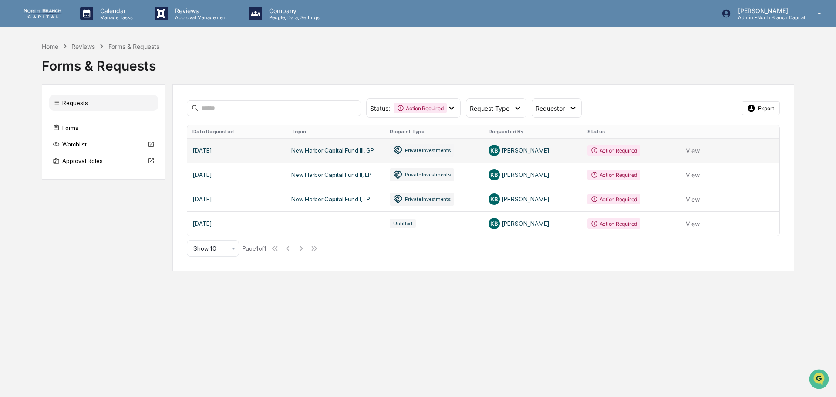
click at [704, 147] on link at bounding box center [483, 150] width 593 height 24
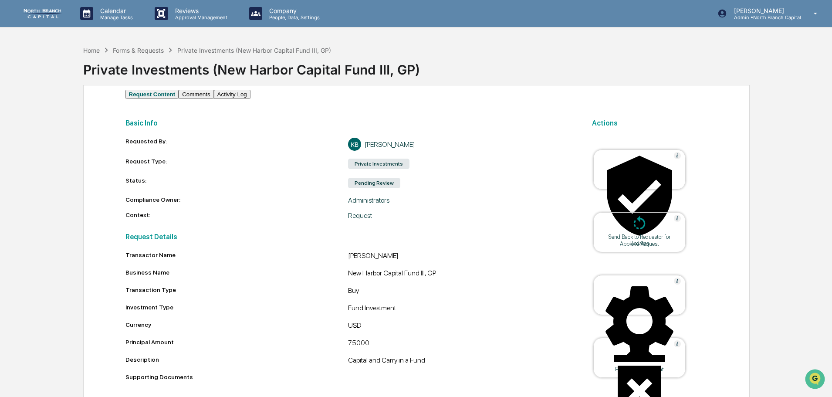
click at [637, 175] on icon at bounding box center [639, 195] width 87 height 87
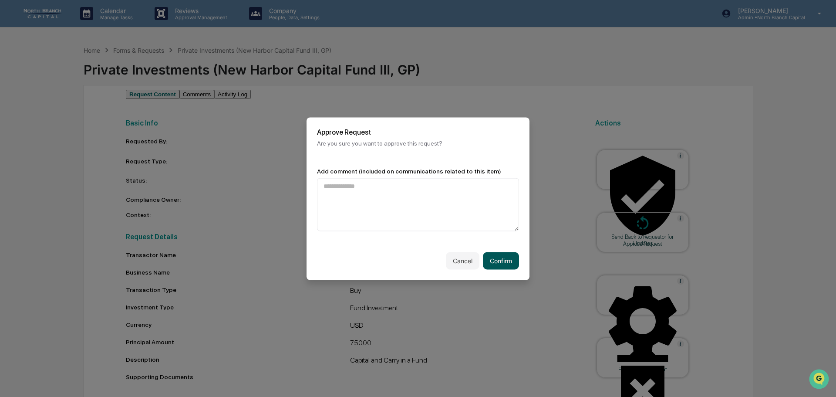
click at [510, 258] on button "Confirm" at bounding box center [501, 260] width 36 height 17
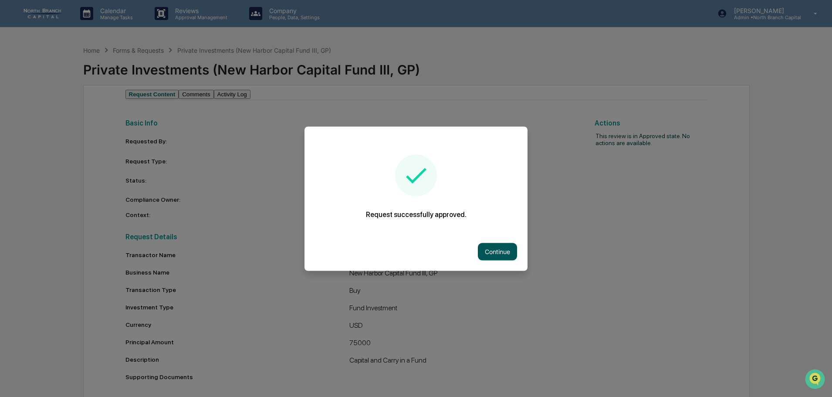
click at [506, 253] on button "Continue" at bounding box center [497, 251] width 39 height 17
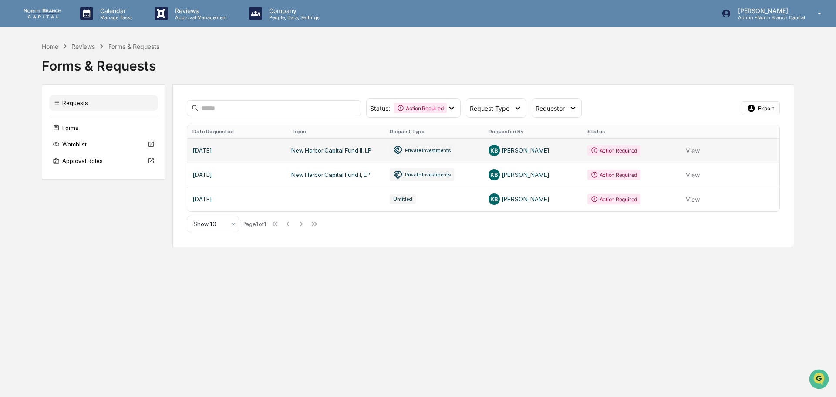
click at [685, 153] on link at bounding box center [483, 150] width 593 height 24
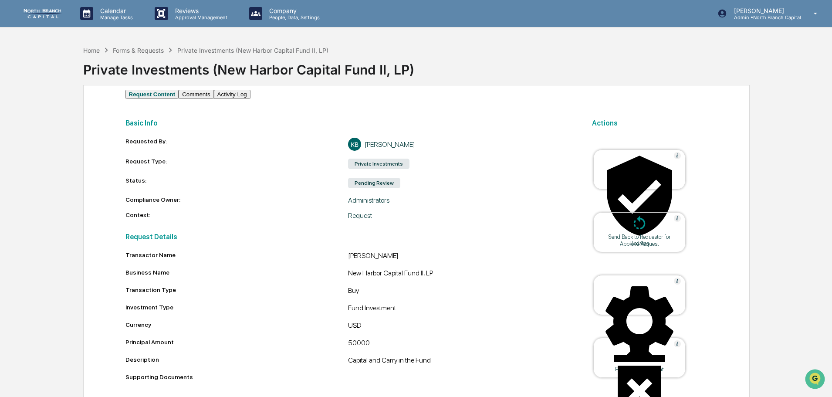
click at [621, 240] on div "Approve Request" at bounding box center [639, 243] width 78 height 7
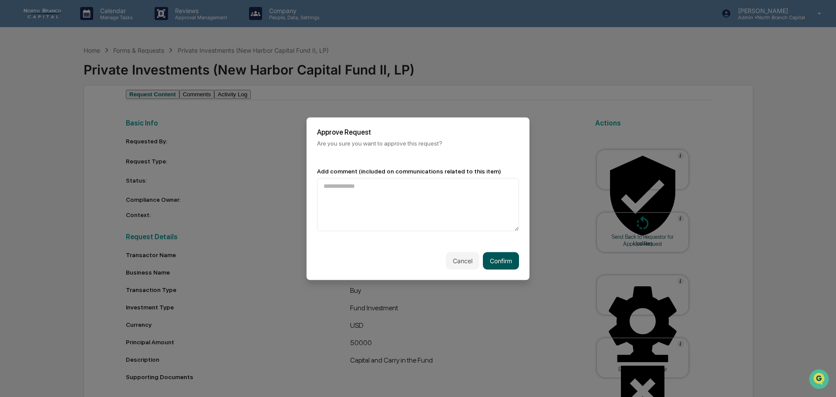
click at [500, 259] on button "Confirm" at bounding box center [501, 260] width 36 height 17
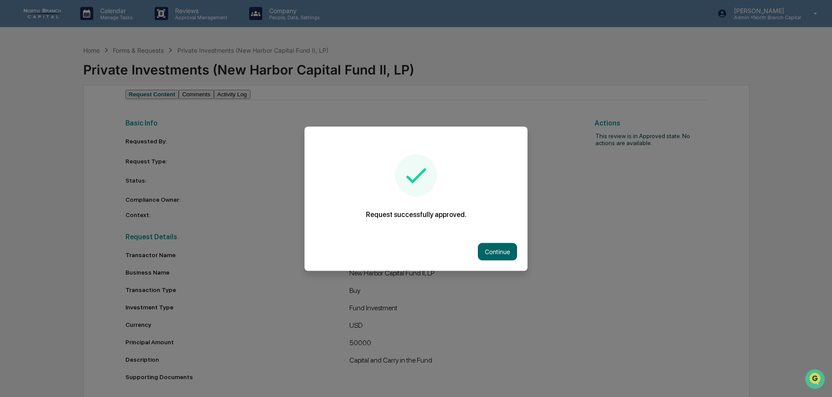
click at [496, 250] on button "Continue" at bounding box center [497, 251] width 39 height 17
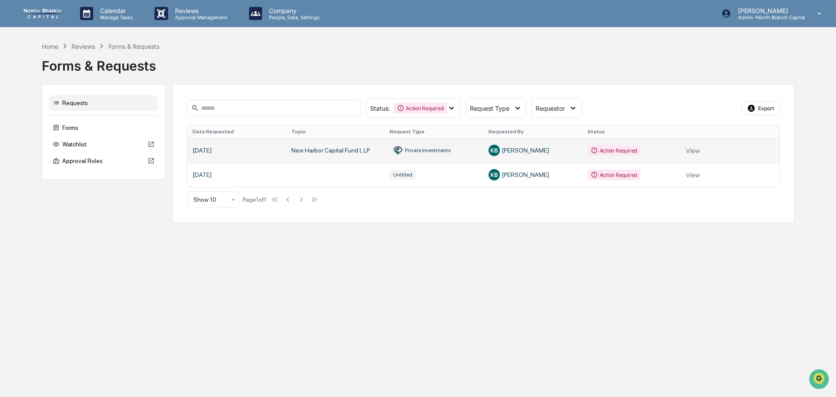
click at [622, 152] on link at bounding box center [483, 150] width 593 height 24
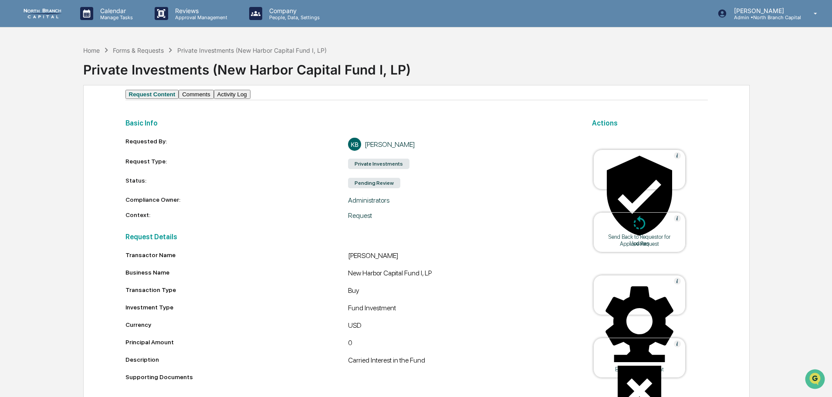
click at [655, 177] on div at bounding box center [639, 196] width 87 height 88
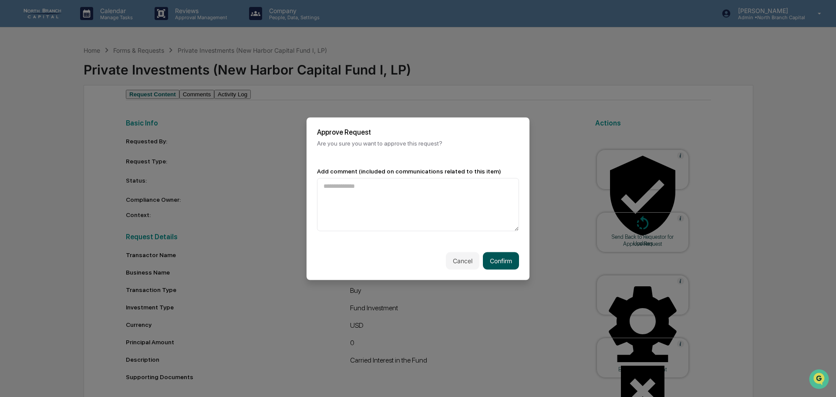
click at [510, 256] on button "Confirm" at bounding box center [501, 260] width 36 height 17
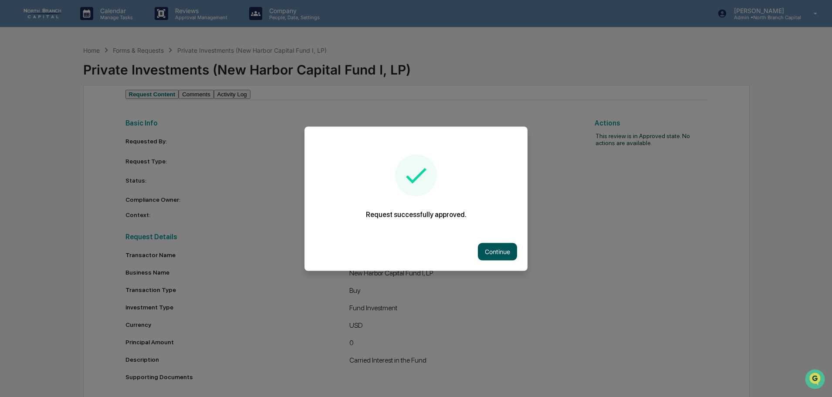
click at [506, 247] on button "Continue" at bounding box center [497, 251] width 39 height 17
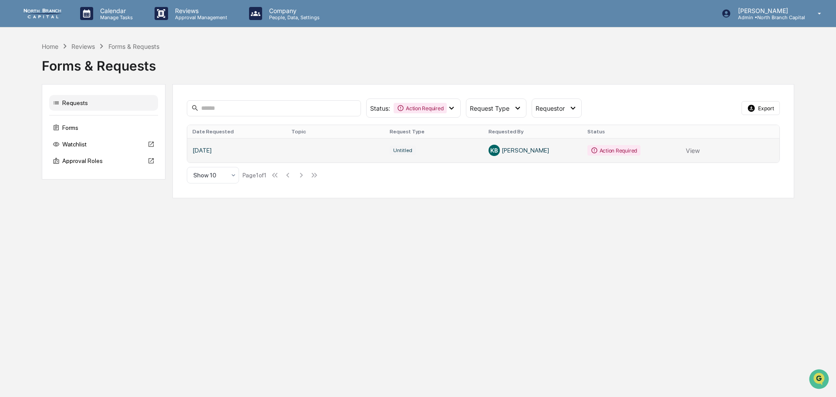
click at [637, 154] on link at bounding box center [483, 150] width 593 height 24
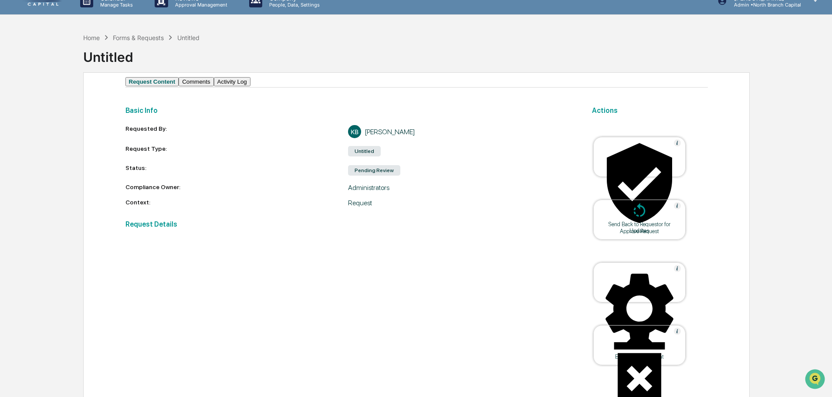
scroll to position [34, 0]
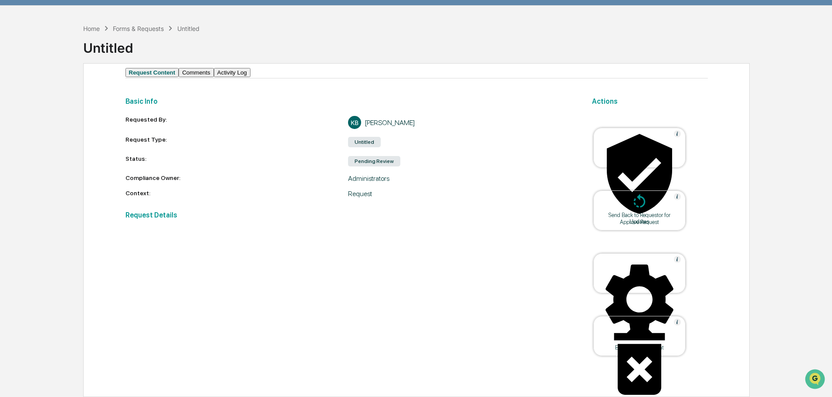
click at [634, 329] on icon at bounding box center [639, 361] width 87 height 87
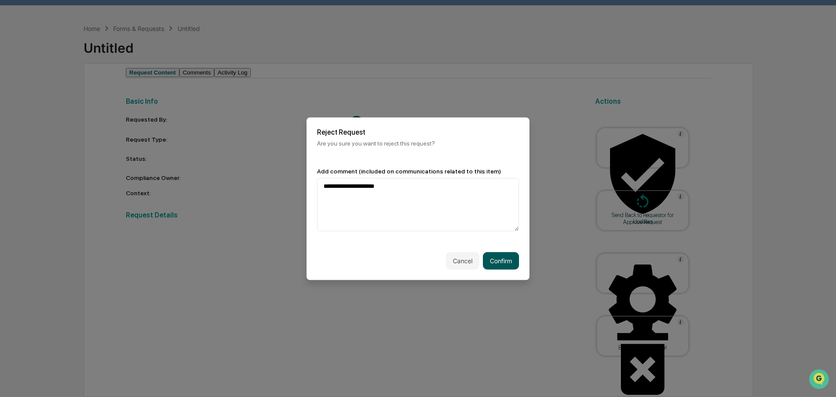
type textarea "**********"
click at [496, 259] on button "Confirm" at bounding box center [501, 260] width 36 height 17
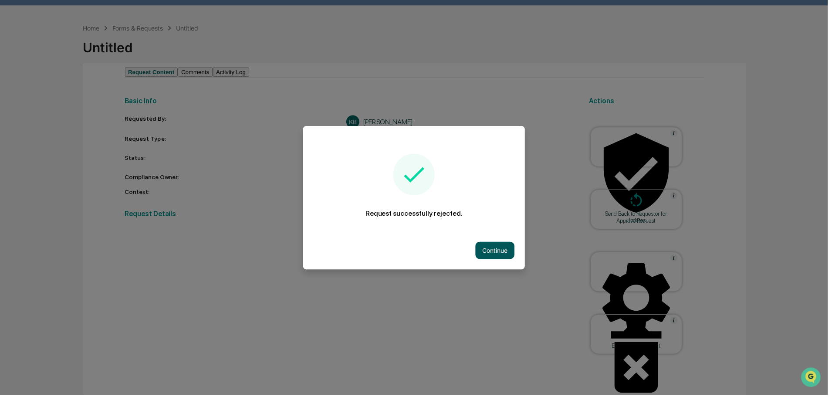
scroll to position [0, 0]
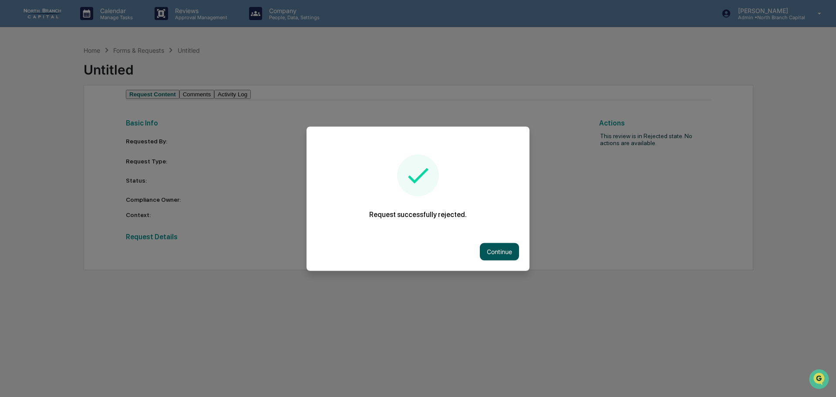
click at [487, 255] on button "Continue" at bounding box center [499, 251] width 39 height 17
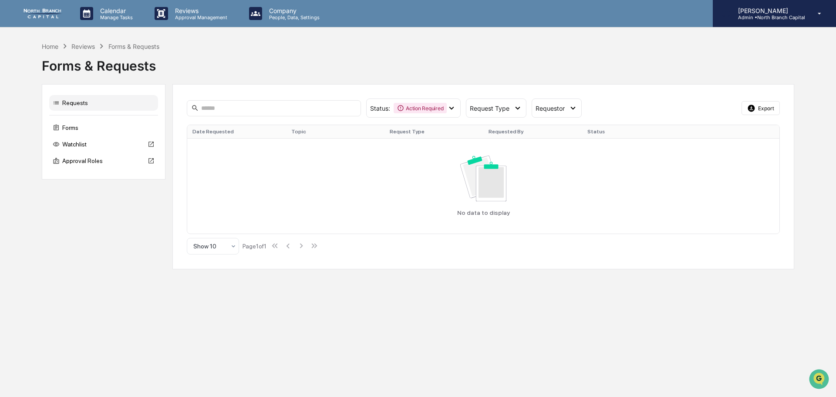
click at [752, 10] on p "[PERSON_NAME]" at bounding box center [768, 10] width 74 height 7
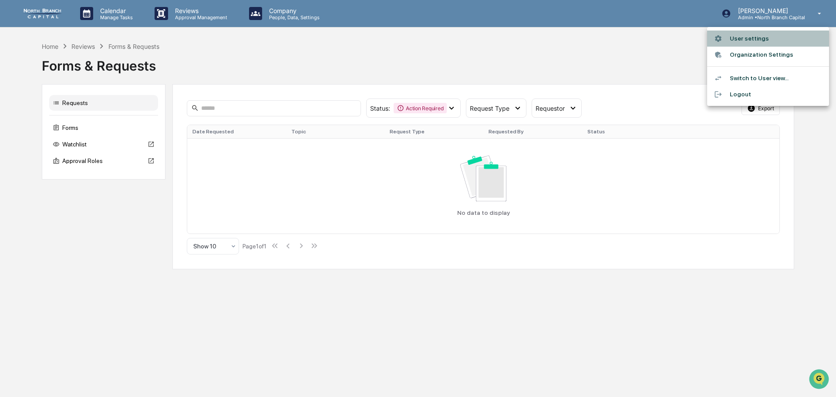
click at [749, 38] on li "User settings" at bounding box center [769, 38] width 122 height 16
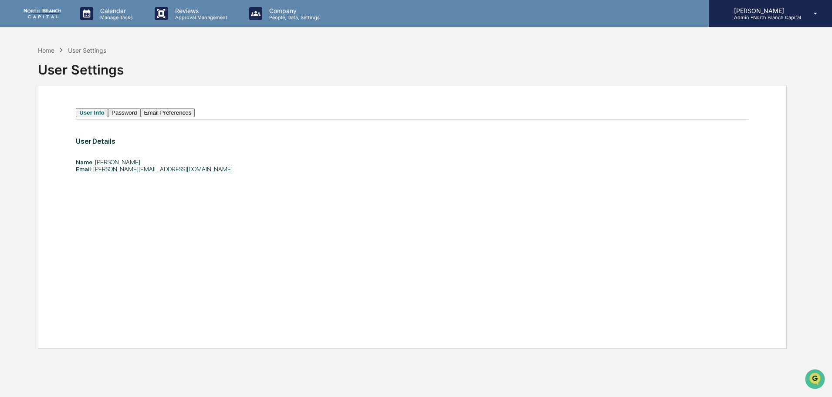
click at [759, 23] on div "[PERSON_NAME] Admin • North Branch Capital" at bounding box center [770, 13] width 123 height 27
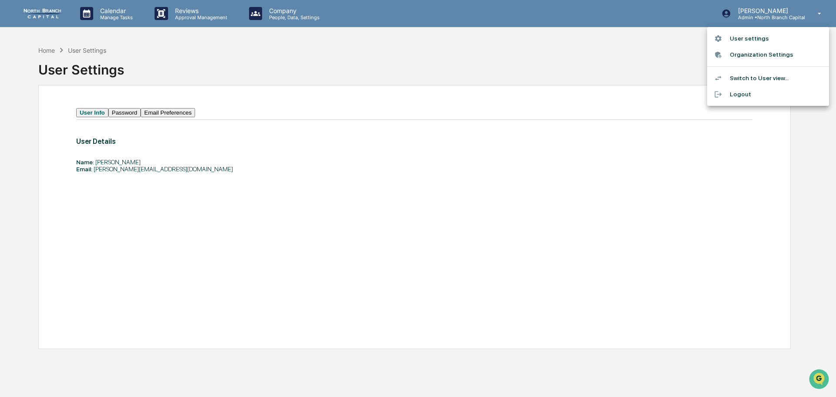
click at [751, 80] on li "Switch to User view..." at bounding box center [769, 78] width 122 height 16
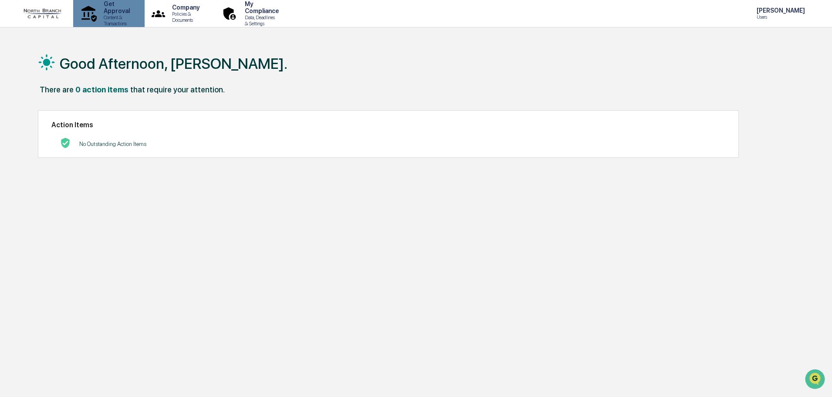
click at [118, 21] on div "Get Approval Content & Transactions" at bounding box center [108, 13] width 63 height 27
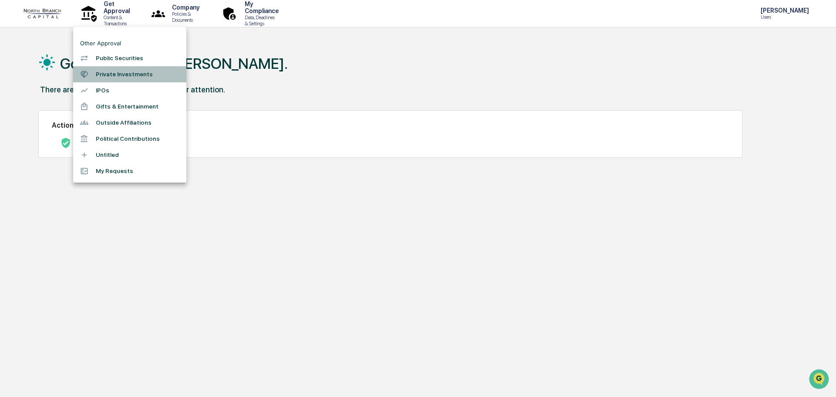
click at [124, 71] on li "Private Investments" at bounding box center [129, 74] width 113 height 16
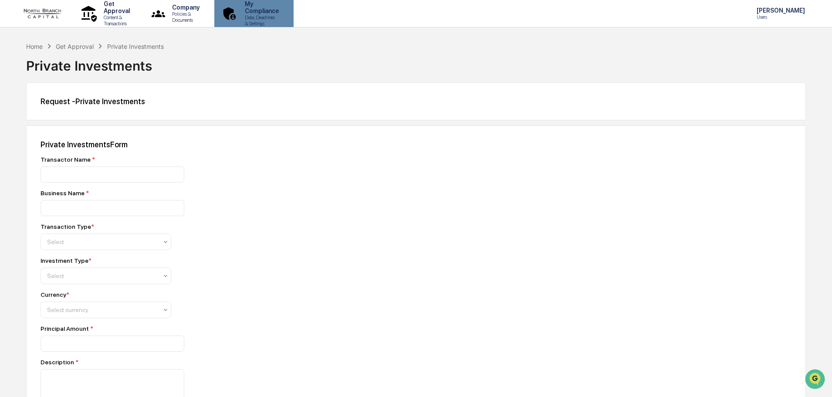
click at [283, 14] on p "Data, Deadlines & Settings" at bounding box center [260, 20] width 45 height 12
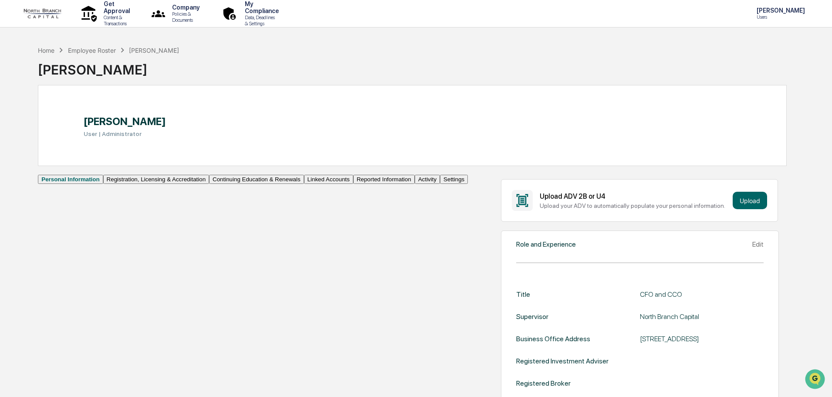
click at [304, 184] on button "Linked Accounts" at bounding box center [328, 179] width 49 height 9
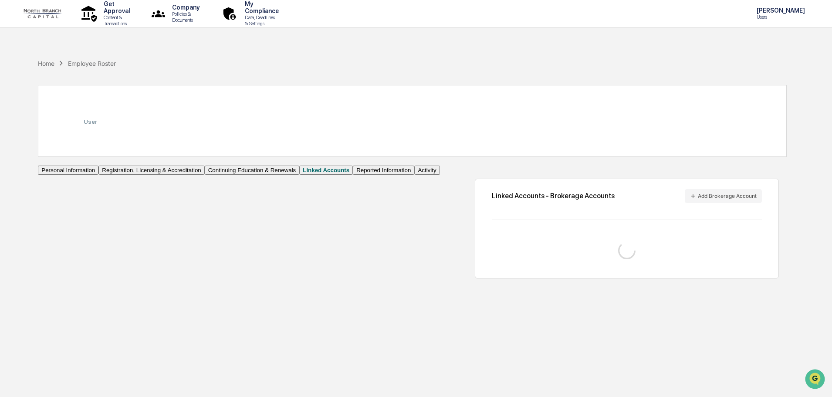
click at [353, 175] on button "Reported Information" at bounding box center [383, 170] width 61 height 9
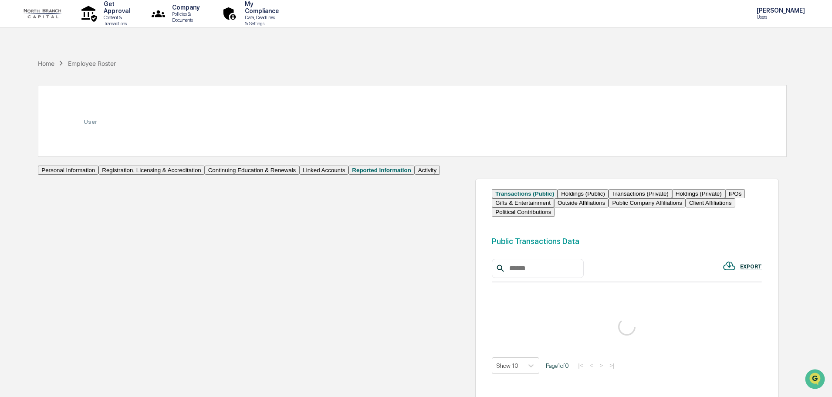
click at [558, 198] on button "Holdings (Public)" at bounding box center [583, 193] width 51 height 9
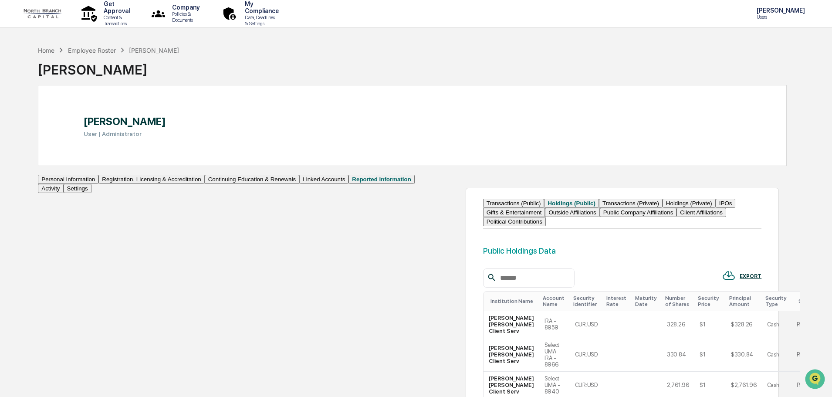
click at [599, 208] on button "Transactions (Private)" at bounding box center [631, 203] width 64 height 9
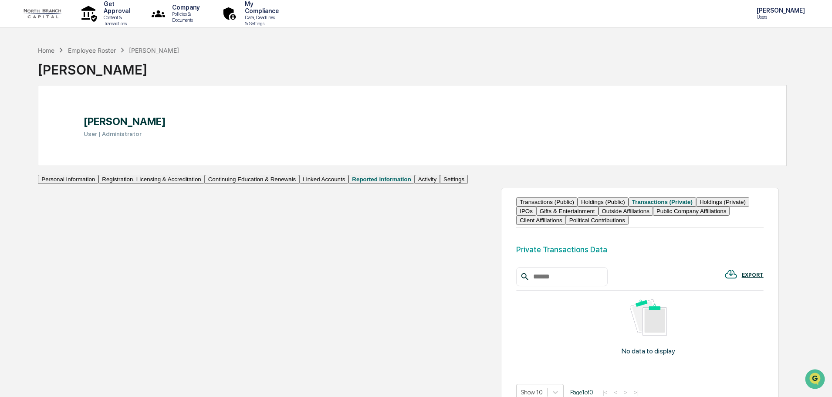
click at [696, 207] on button "Holdings (Private)" at bounding box center [722, 201] width 53 height 9
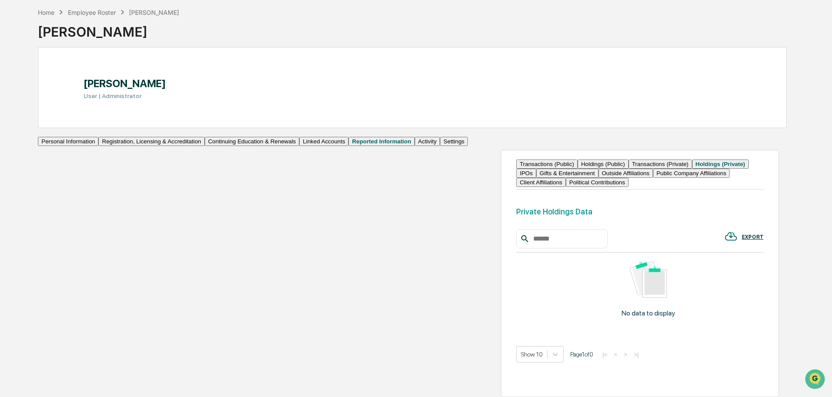
scroll to position [131, 0]
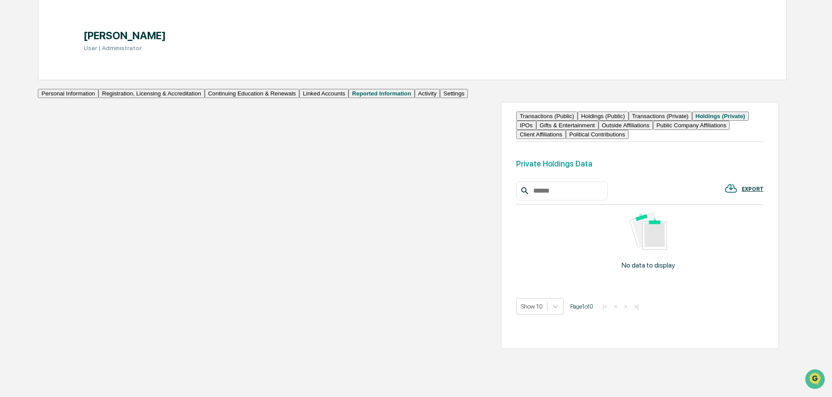
click at [629, 112] on button "Transactions (Private)" at bounding box center [661, 116] width 64 height 9
click at [653, 121] on button "Public Company Affiliations" at bounding box center [691, 125] width 77 height 9
drag, startPoint x: 379, startPoint y: 113, endPoint x: 384, endPoint y: 113, distance: 5.7
click at [516, 130] on button "Client Affiliations" at bounding box center [541, 134] width 50 height 9
drag, startPoint x: 436, startPoint y: 112, endPoint x: 456, endPoint y: 114, distance: 20.6
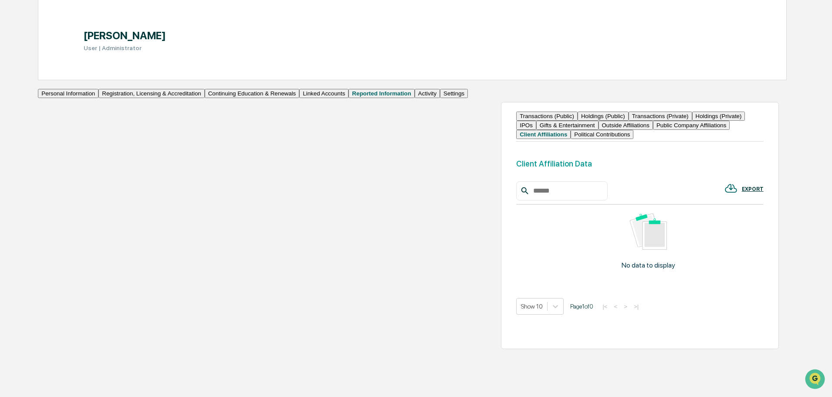
click at [571, 130] on button "Political Contributions" at bounding box center [602, 134] width 63 height 9
click at [653, 121] on button "Outside Affiliations" at bounding box center [626, 125] width 54 height 9
click at [599, 121] on button "Gifts & Entertainment" at bounding box center [567, 125] width 62 height 9
click at [533, 121] on button "IPOs" at bounding box center [526, 125] width 20 height 9
click at [415, 98] on button "Activity" at bounding box center [427, 93] width 25 height 9
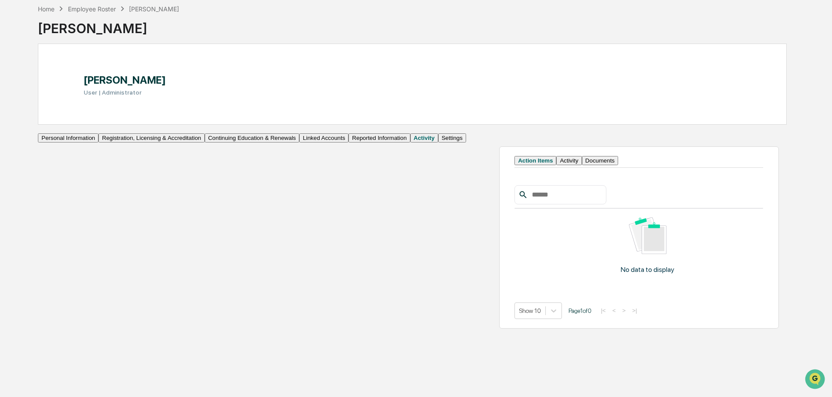
scroll to position [46, 0]
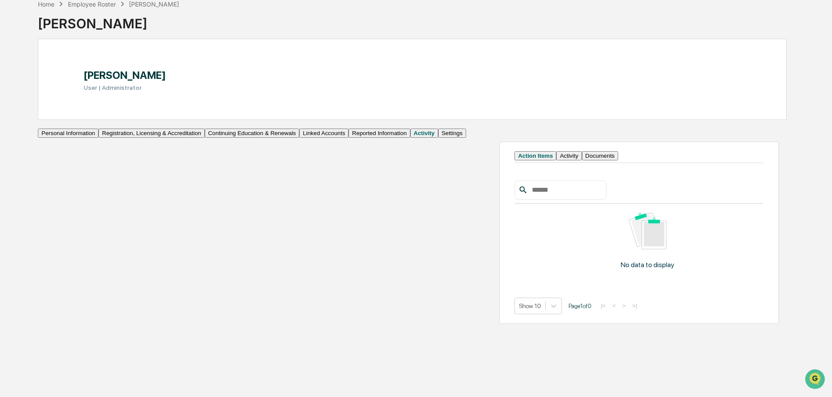
click at [556, 160] on button "Activity" at bounding box center [568, 155] width 25 height 9
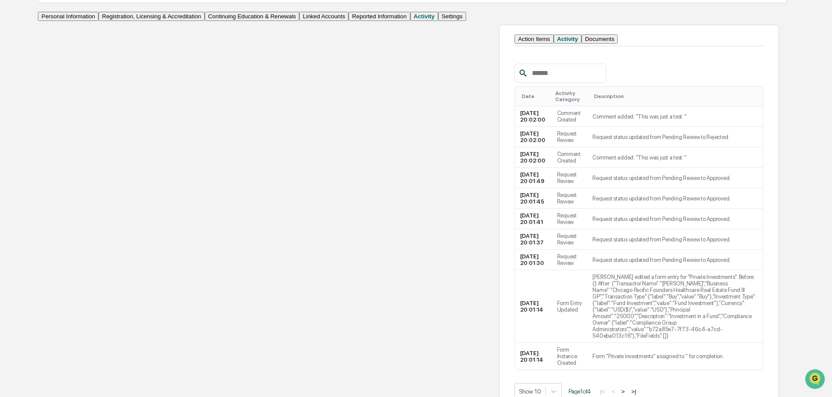
scroll to position [171, 0]
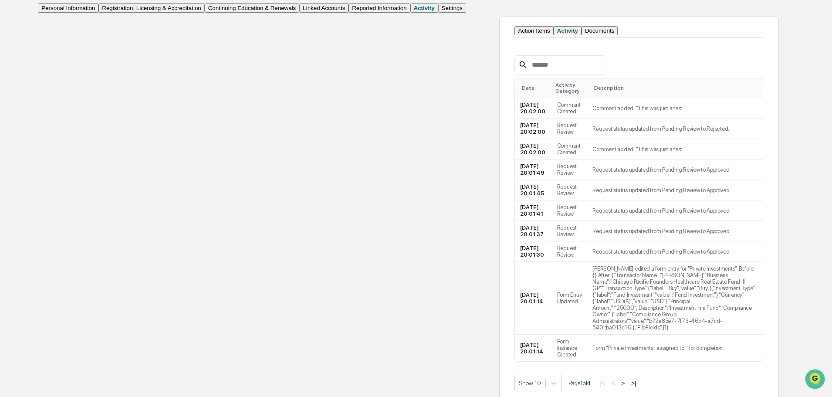
click at [438, 13] on button "Settings" at bounding box center [452, 7] width 28 height 9
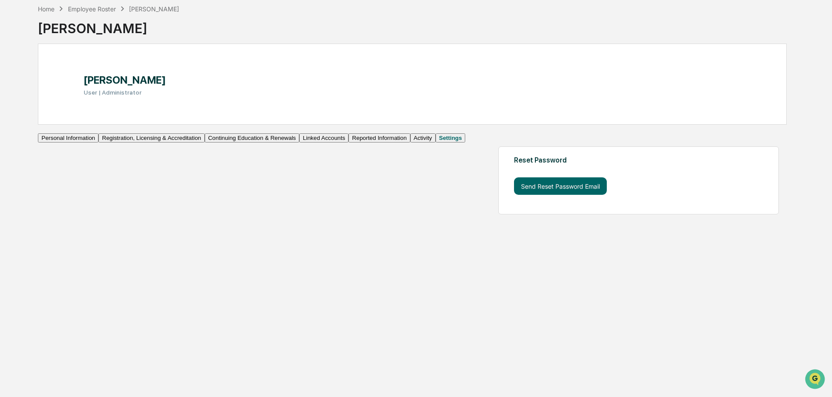
click at [410, 142] on button "Activity" at bounding box center [422, 137] width 25 height 9
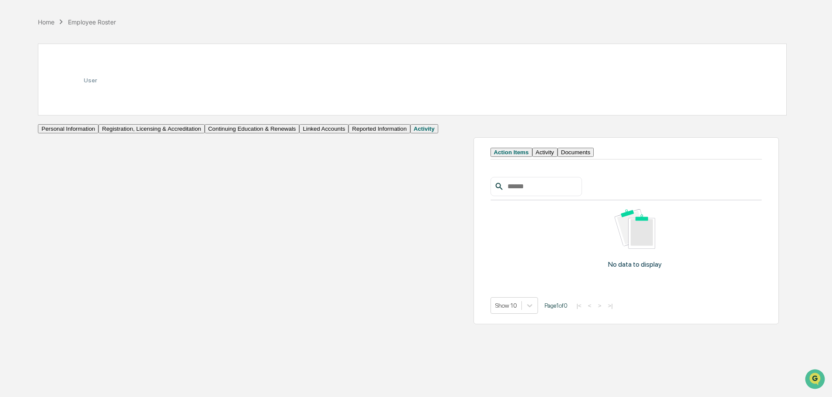
click at [92, 133] on div "Personal Information Registration, Licensing & Accreditation Continuing Educati…" at bounding box center [238, 128] width 400 height 9
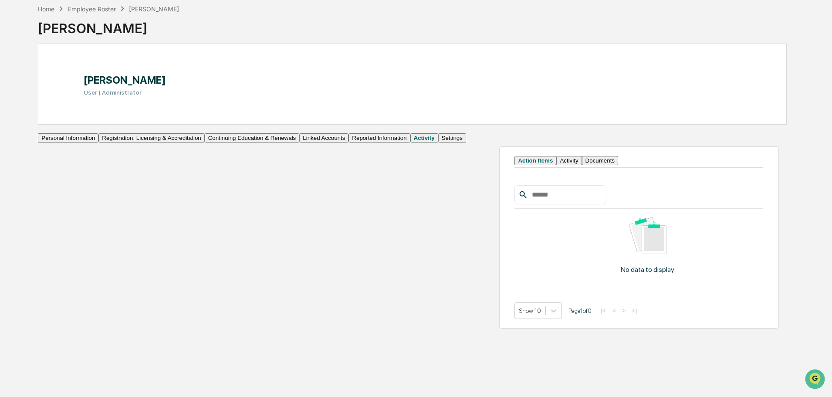
click at [349, 142] on button "Reported Information" at bounding box center [379, 137] width 61 height 9
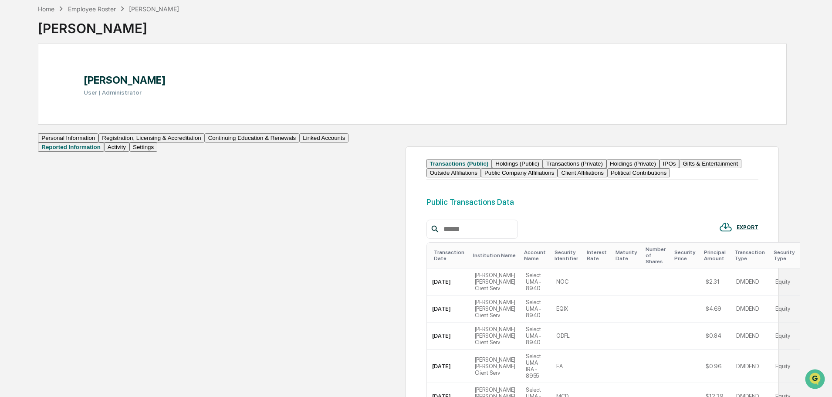
click at [543, 168] on button "Transactions (Private)" at bounding box center [575, 163] width 64 height 9
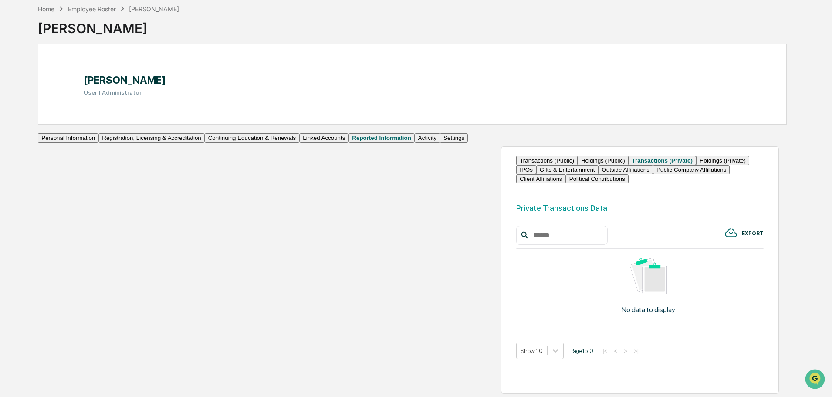
click at [696, 165] on button "Holdings (Private)" at bounding box center [722, 160] width 53 height 9
click at [692, 165] on button "Holdings (Private)" at bounding box center [720, 160] width 57 height 9
click at [516, 245] on div at bounding box center [561, 235] width 91 height 19
click at [530, 241] on input "text" at bounding box center [567, 235] width 74 height 11
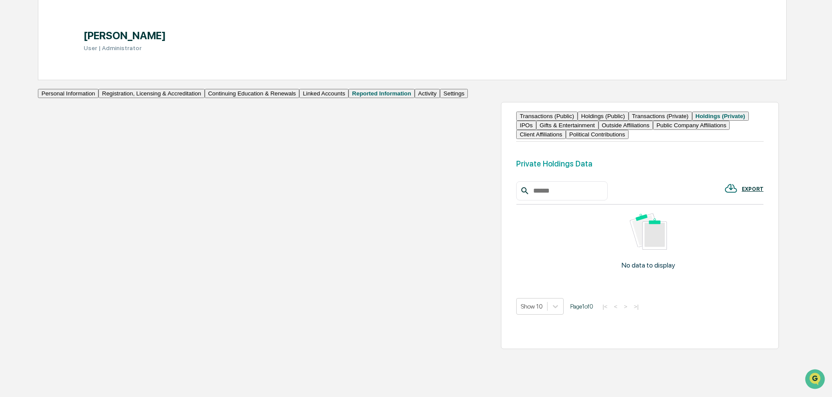
scroll to position [140, 0]
click at [622, 269] on p "No data to display" at bounding box center [649, 265] width 54 height 8
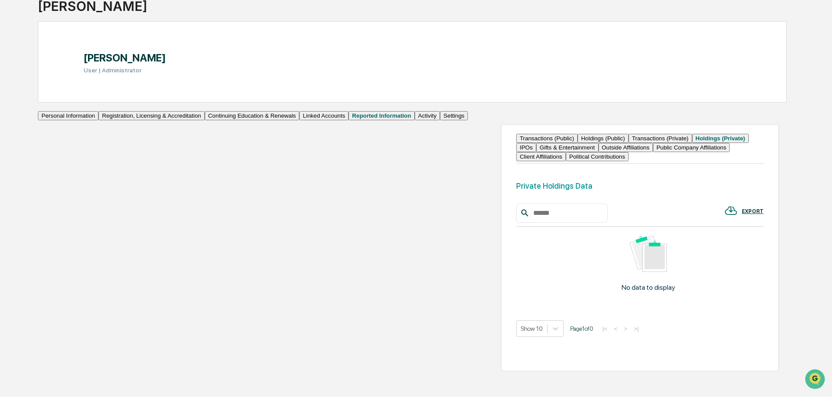
scroll to position [0, 0]
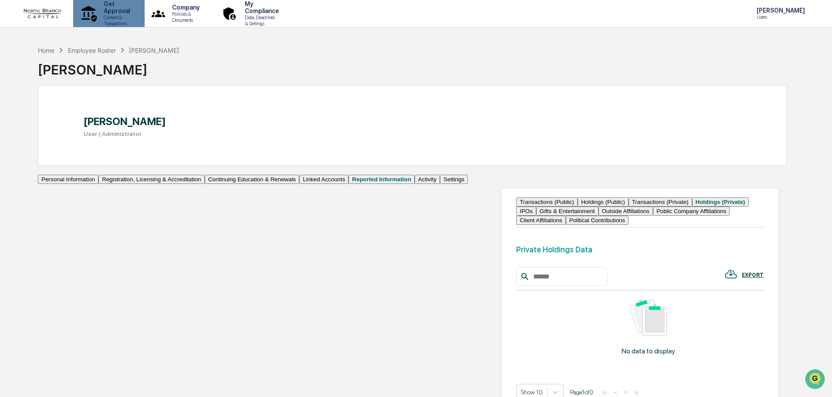
click at [115, 14] on p "Content & Transactions" at bounding box center [115, 20] width 37 height 12
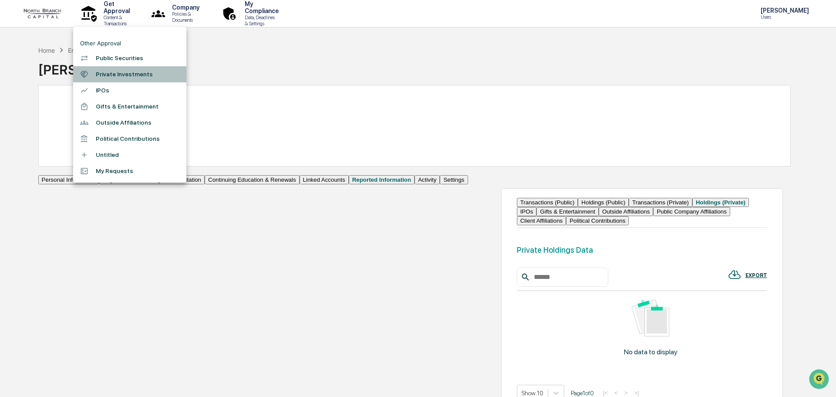
click at [124, 75] on li "Private Investments" at bounding box center [129, 74] width 113 height 16
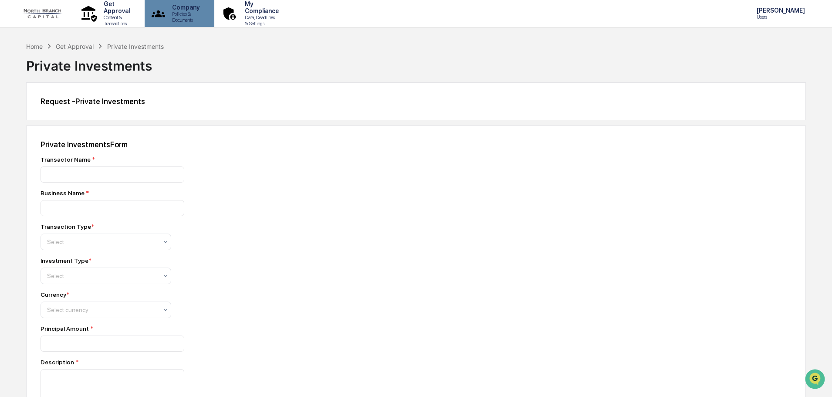
click at [191, 16] on p "Policies & Documents" at bounding box center [184, 17] width 39 height 12
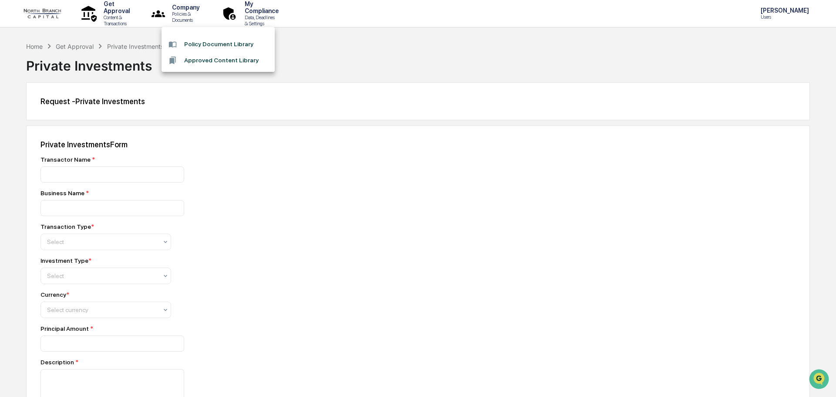
click at [283, 20] on div at bounding box center [418, 198] width 836 height 397
click at [118, 32] on div "Get Approval Content & Transactions Company Policies & Documents My Compliance …" at bounding box center [416, 285] width 832 height 570
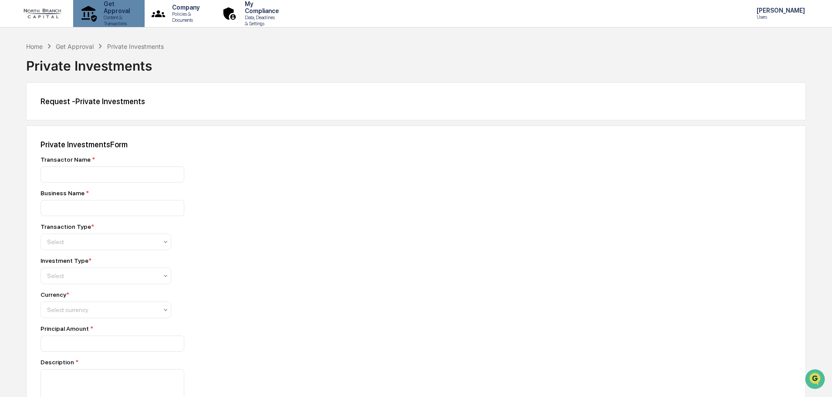
click at [119, 16] on p "Content & Transactions" at bounding box center [115, 20] width 37 height 12
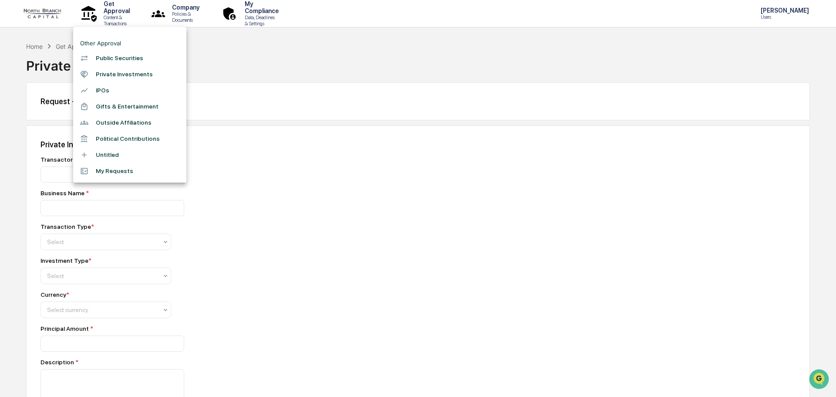
click at [115, 81] on li "Private Investments" at bounding box center [129, 74] width 113 height 16
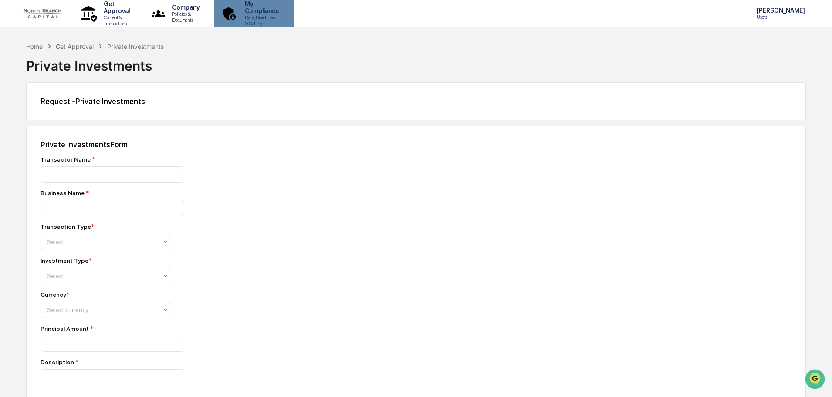
click at [271, 20] on p "Data, Deadlines & Settings" at bounding box center [260, 20] width 45 height 12
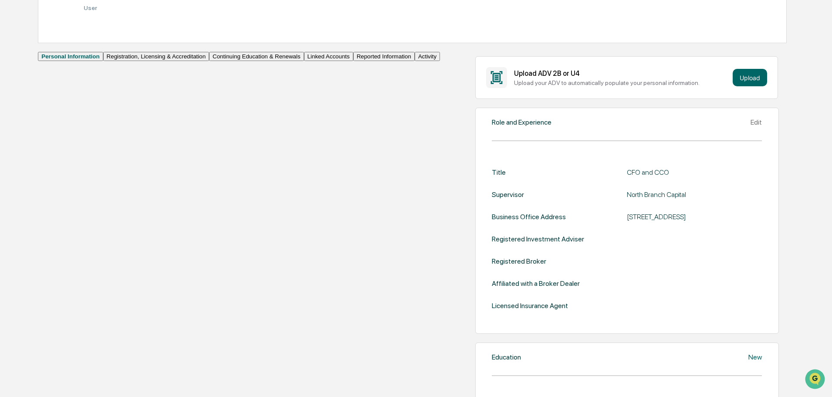
scroll to position [118, 0]
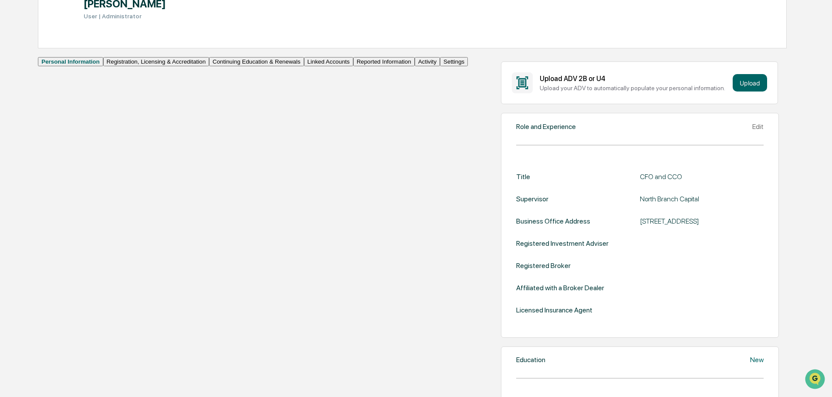
click at [353, 66] on button "Reported Information" at bounding box center [383, 61] width 61 height 9
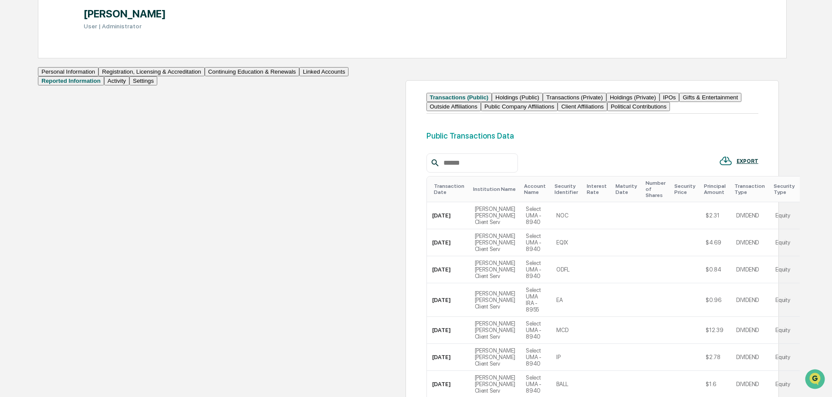
scroll to position [118, 0]
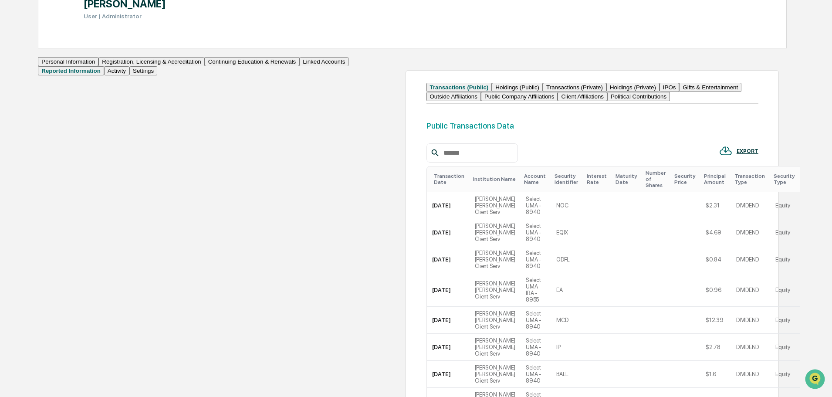
click at [543, 92] on button "Transactions (Private)" at bounding box center [575, 87] width 64 height 9
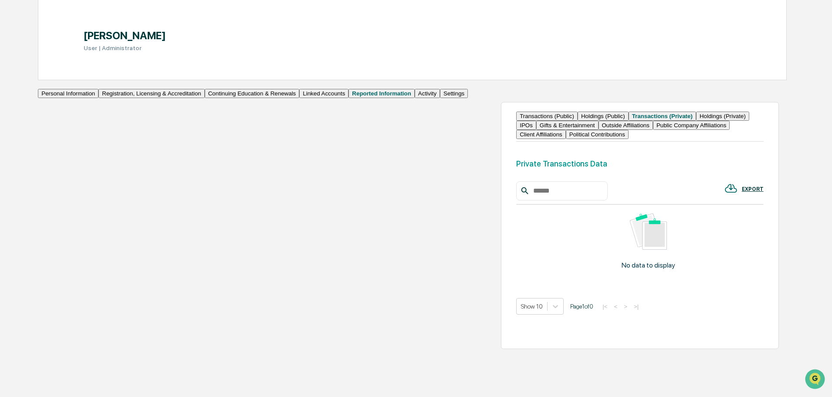
click at [696, 112] on button "Holdings (Private)" at bounding box center [722, 116] width 53 height 9
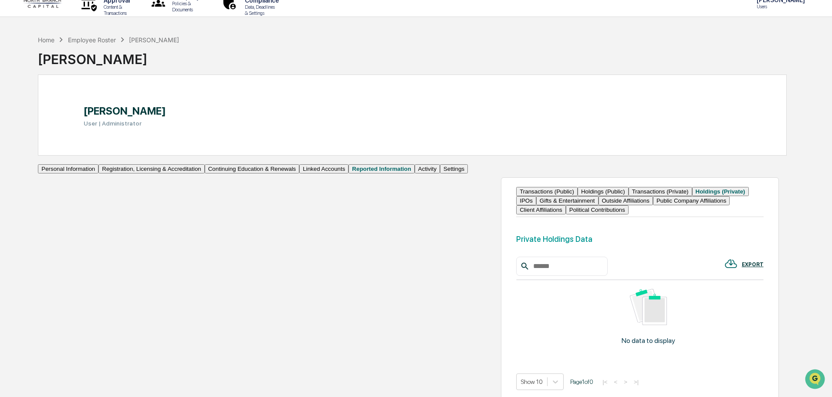
scroll to position [0, 0]
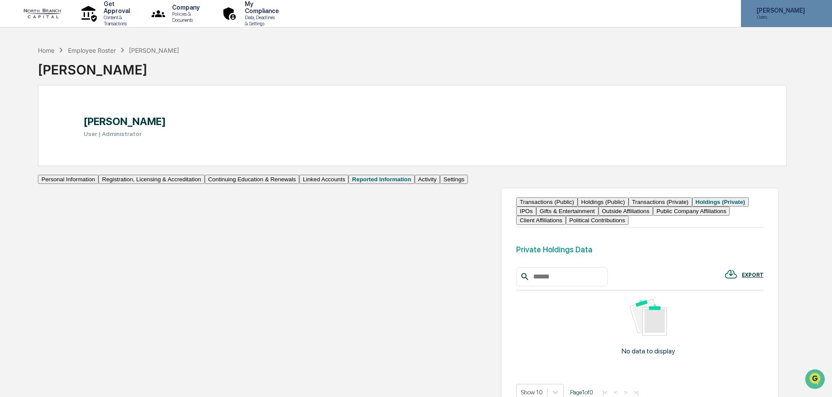
click at [759, 18] on p "Users" at bounding box center [780, 17] width 60 height 6
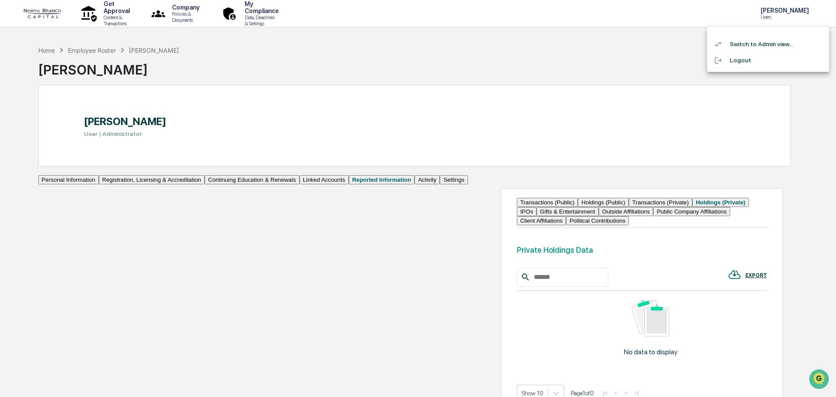
click at [756, 46] on li "Switch to Admin view..." at bounding box center [769, 44] width 122 height 16
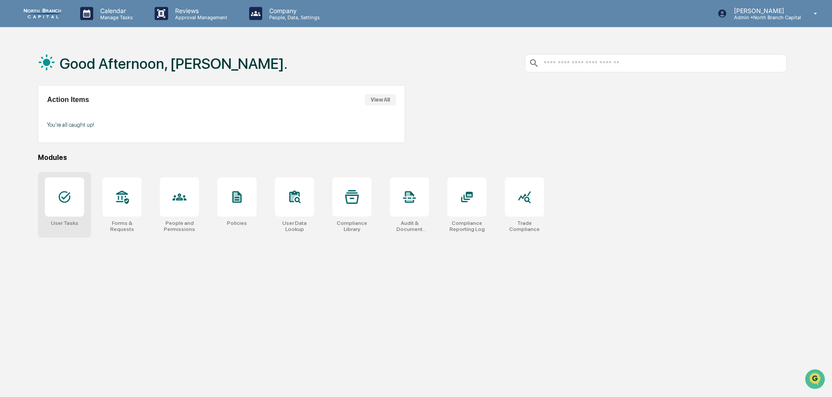
click at [63, 207] on div at bounding box center [64, 196] width 39 height 39
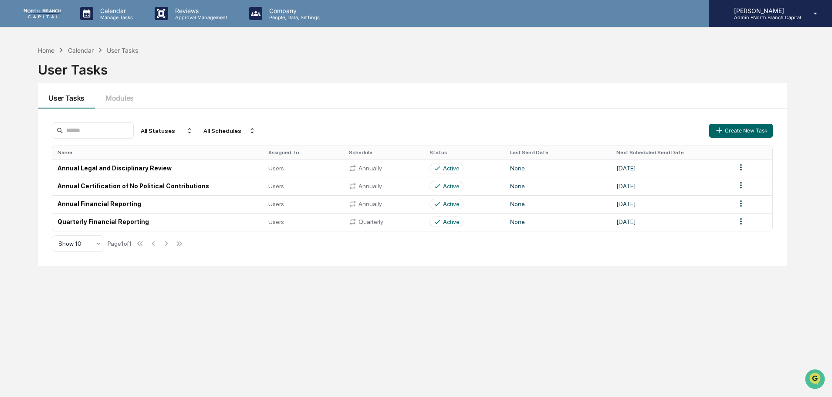
click at [773, 16] on p "Admin • North Branch Capital" at bounding box center [764, 17] width 74 height 6
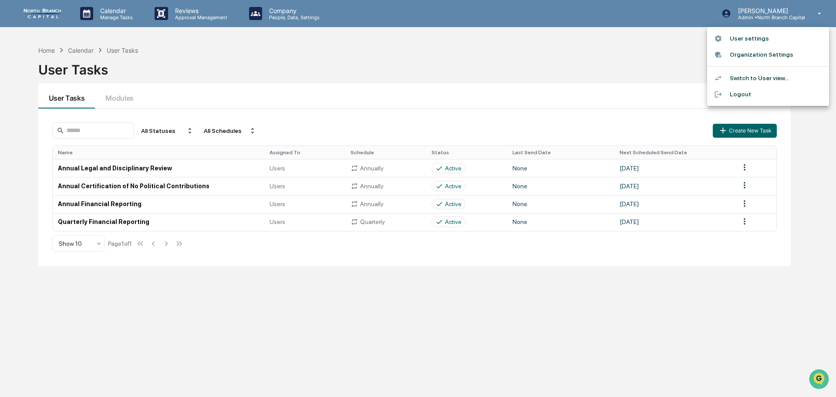
click at [280, 19] on div at bounding box center [418, 198] width 836 height 397
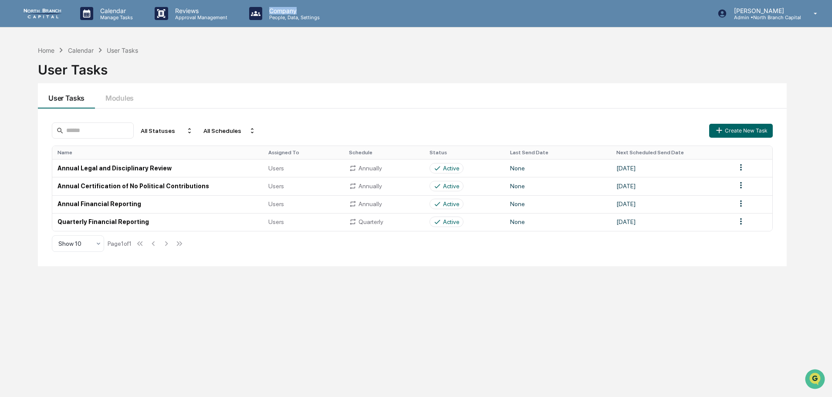
click at [283, 13] on p "Company" at bounding box center [293, 10] width 62 height 7
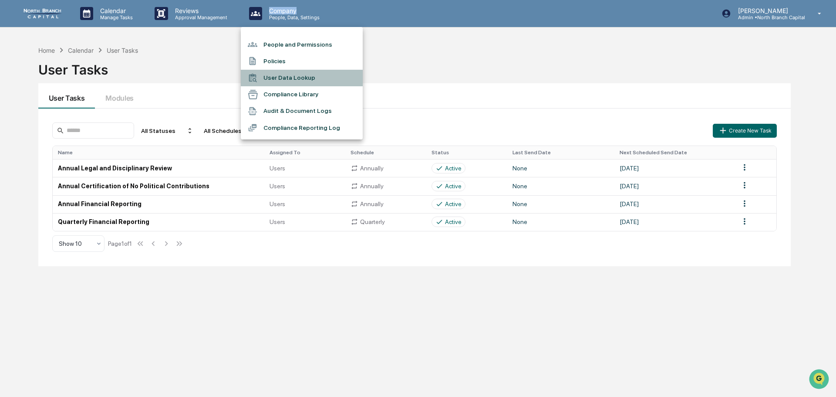
click at [285, 74] on li "User Data Lookup" at bounding box center [302, 78] width 122 height 17
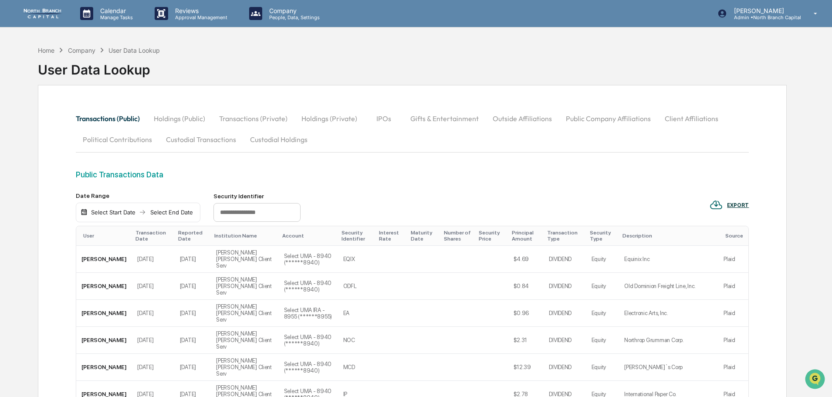
click at [327, 117] on button "Holdings (Private)" at bounding box center [330, 118] width 70 height 21
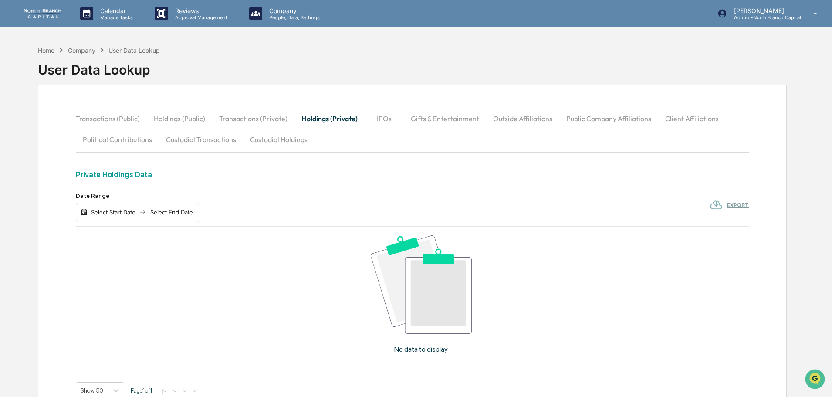
click at [261, 118] on button "Transactions (Private)" at bounding box center [253, 118] width 82 height 21
click at [309, 117] on button "Holdings (Private)" at bounding box center [330, 118] width 70 height 21
click at [267, 115] on button "Transactions (Private)" at bounding box center [253, 118] width 82 height 21
click at [317, 113] on button "Holdings (Private)" at bounding box center [330, 118] width 70 height 21
click at [291, 140] on button "Custodial Holdings" at bounding box center [278, 139] width 71 height 21
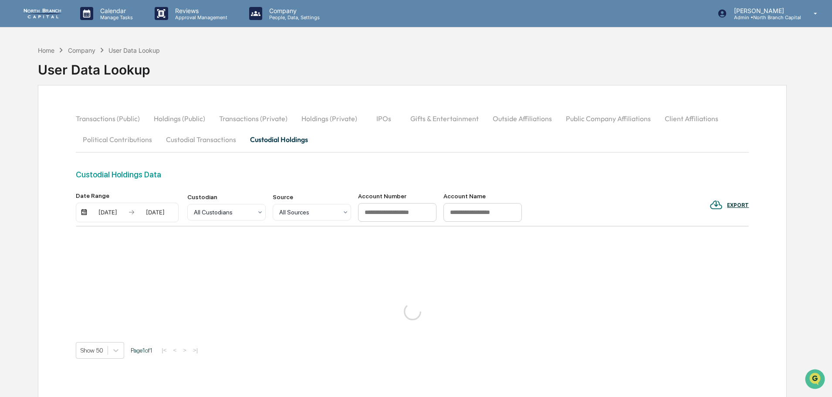
click at [283, 115] on button "Transactions (Private)" at bounding box center [253, 118] width 82 height 21
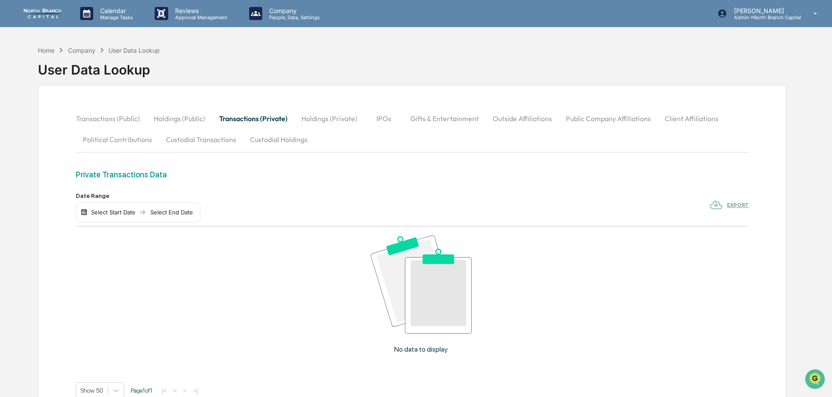
click at [127, 47] on div "User Data Lookup" at bounding box center [133, 50] width 51 height 7
click at [94, 48] on div "Company" at bounding box center [81, 50] width 27 height 7
click at [92, 50] on div "Company" at bounding box center [81, 50] width 27 height 7
click at [727, 14] on icon at bounding box center [723, 14] width 10 height 10
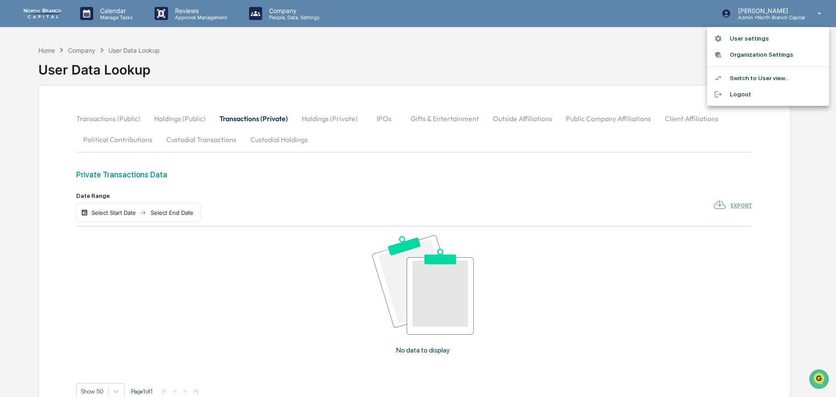
click at [274, 10] on div at bounding box center [418, 198] width 836 height 397
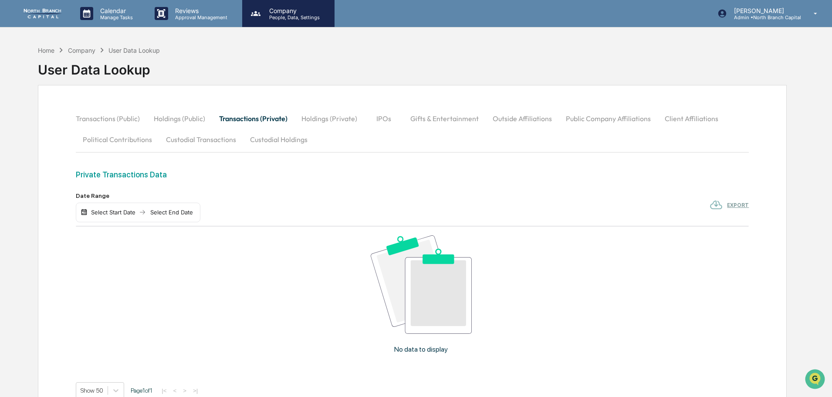
click at [288, 14] on p "People, Data, Settings" at bounding box center [293, 17] width 62 height 6
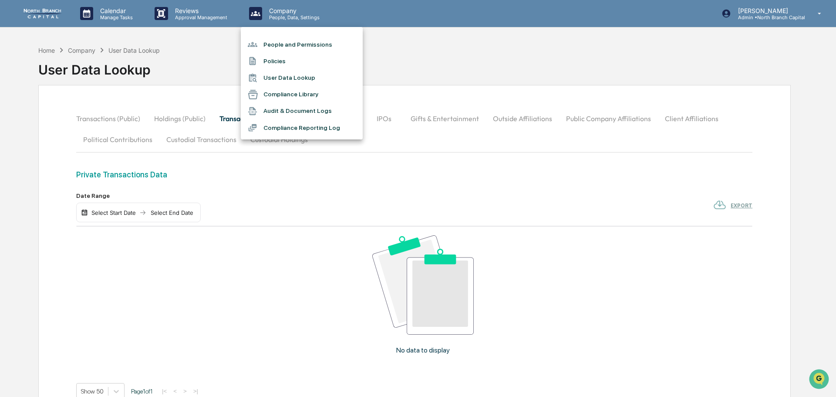
click at [298, 92] on li "Compliance Library" at bounding box center [302, 94] width 122 height 17
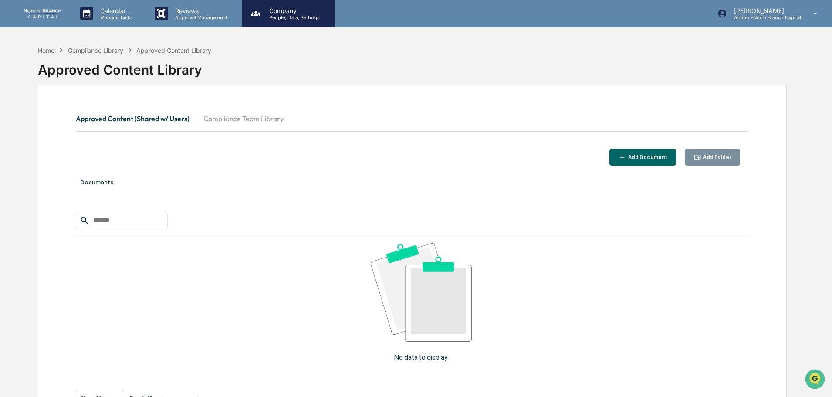
click at [282, 17] on p "People, Data, Settings" at bounding box center [293, 17] width 62 height 6
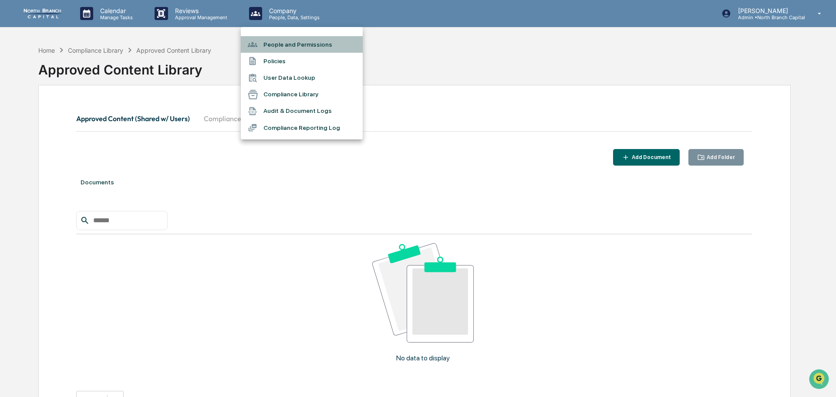
click at [295, 47] on li "People and Permissions" at bounding box center [302, 44] width 122 height 17
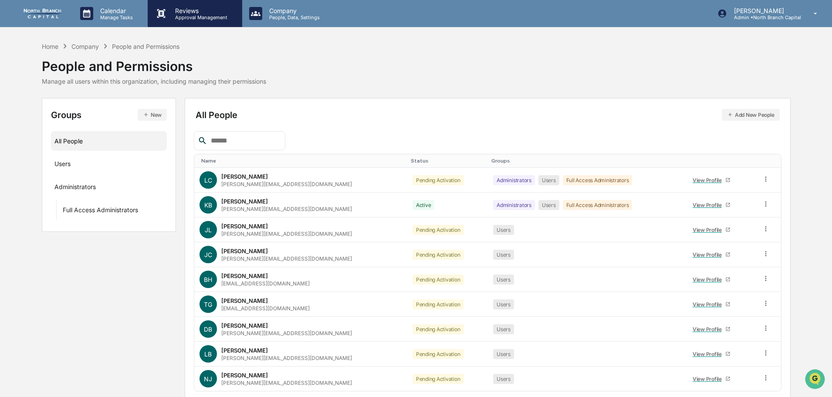
click at [199, 4] on div "Reviews Approval Management" at bounding box center [195, 13] width 94 height 27
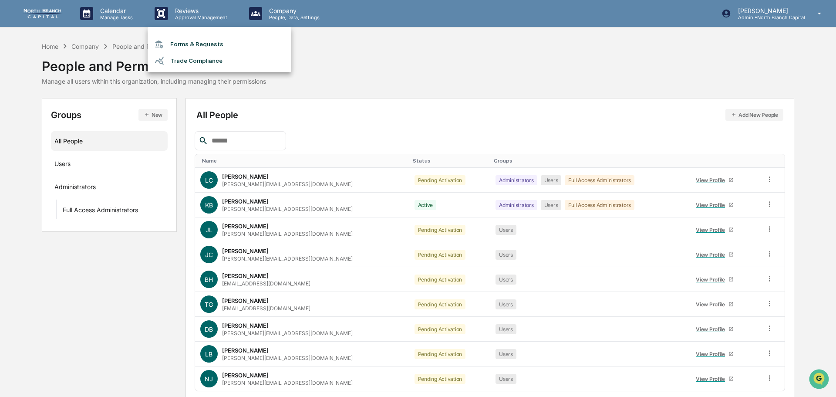
click at [131, 14] on div at bounding box center [418, 198] width 836 height 397
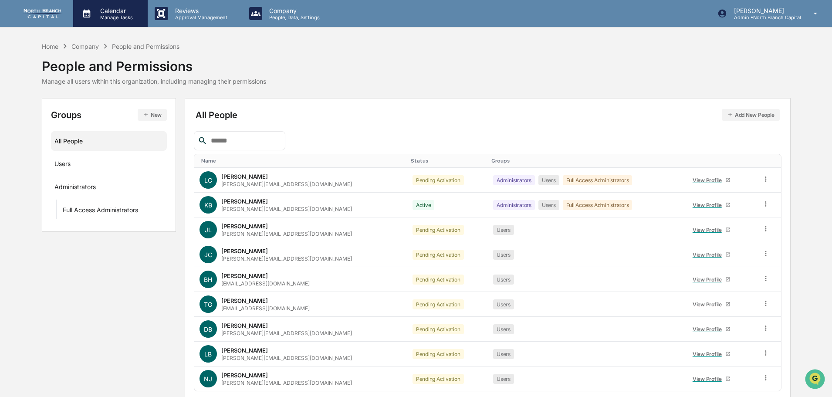
click at [135, 18] on p "Manage Tasks" at bounding box center [115, 17] width 44 height 6
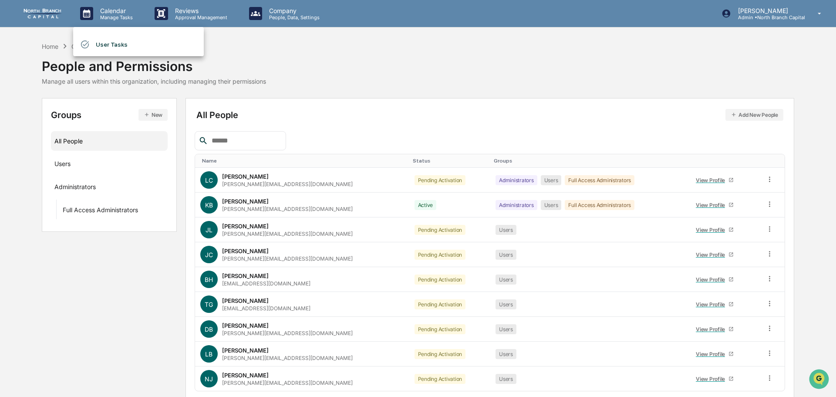
click at [64, 19] on div at bounding box center [418, 198] width 836 height 397
click at [42, 14] on img at bounding box center [42, 14] width 42 height 10
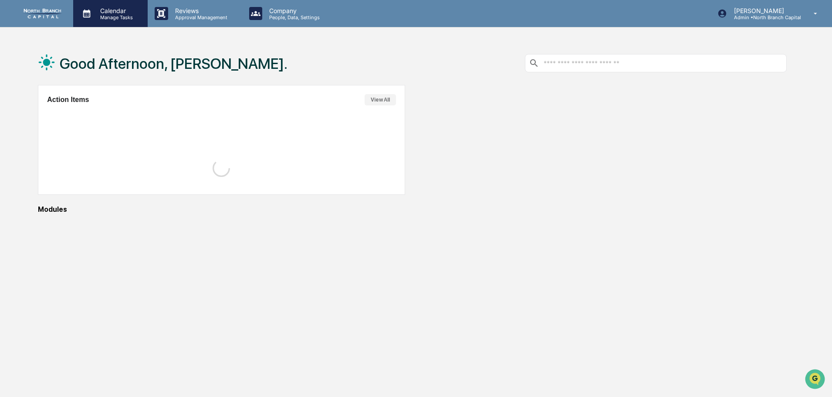
click at [96, 15] on p "Manage Tasks" at bounding box center [115, 17] width 44 height 6
